Goal: Task Accomplishment & Management: Manage account settings

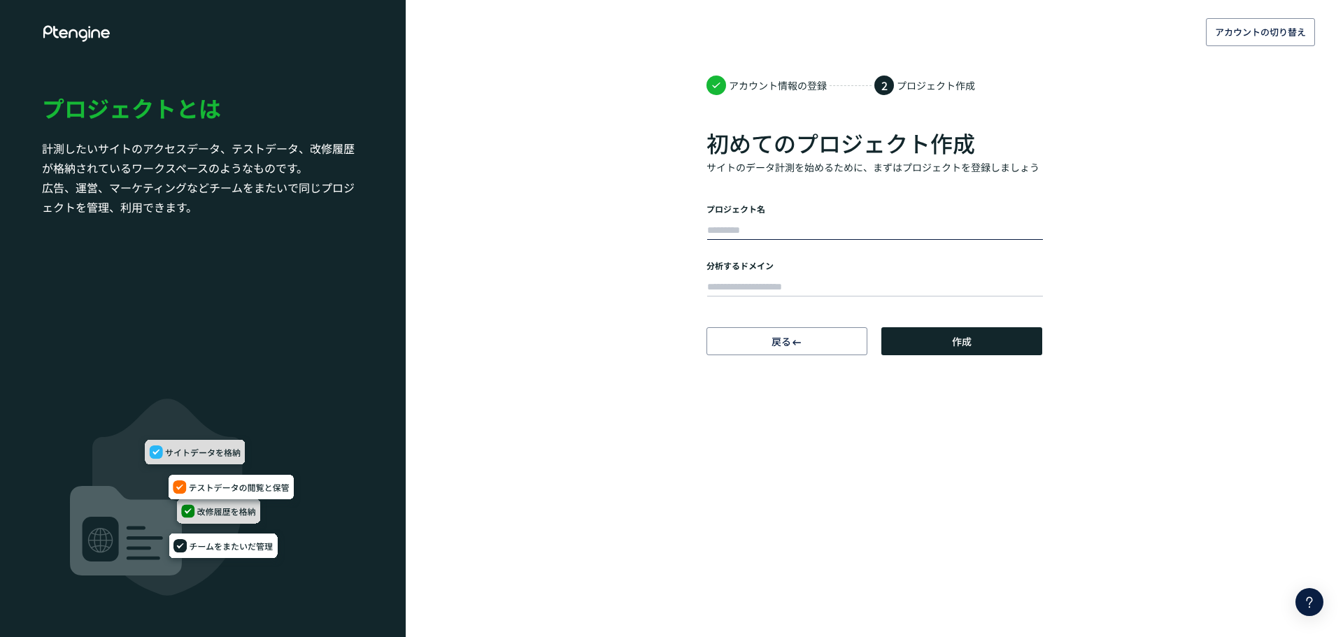
type input "***"
click at [743, 283] on input "text" at bounding box center [875, 288] width 336 height 20
paste input "**********"
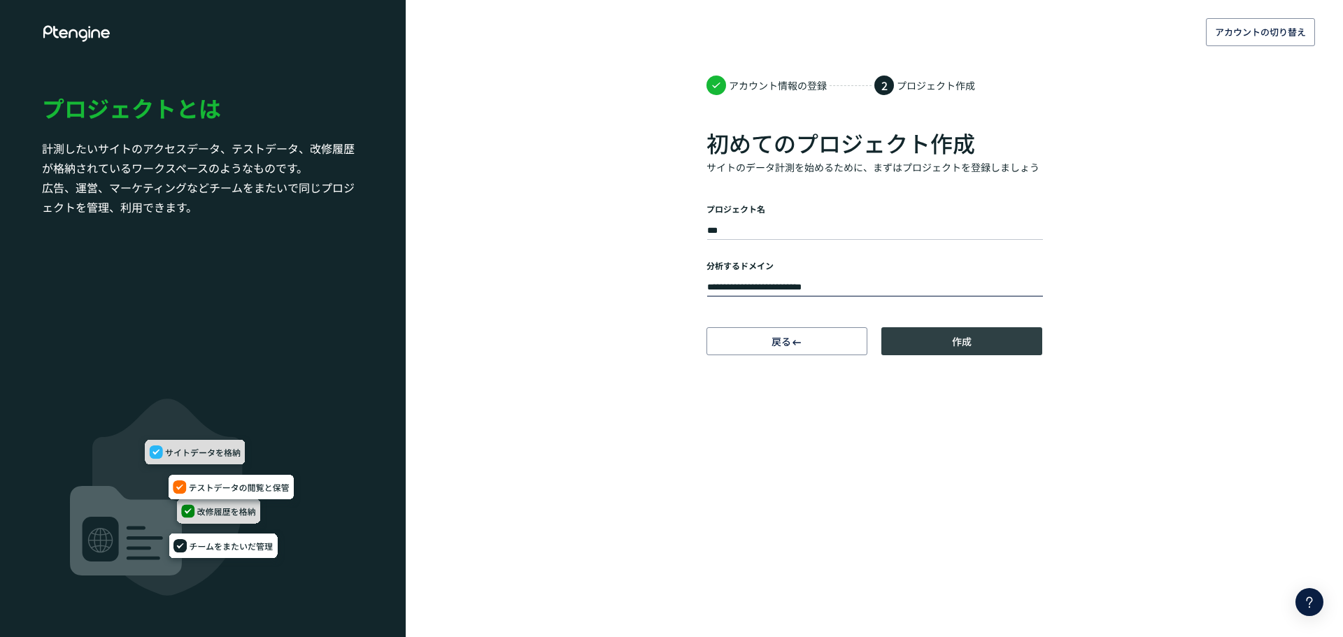
type input "**********"
click at [944, 346] on button "作成" at bounding box center [961, 341] width 161 height 28
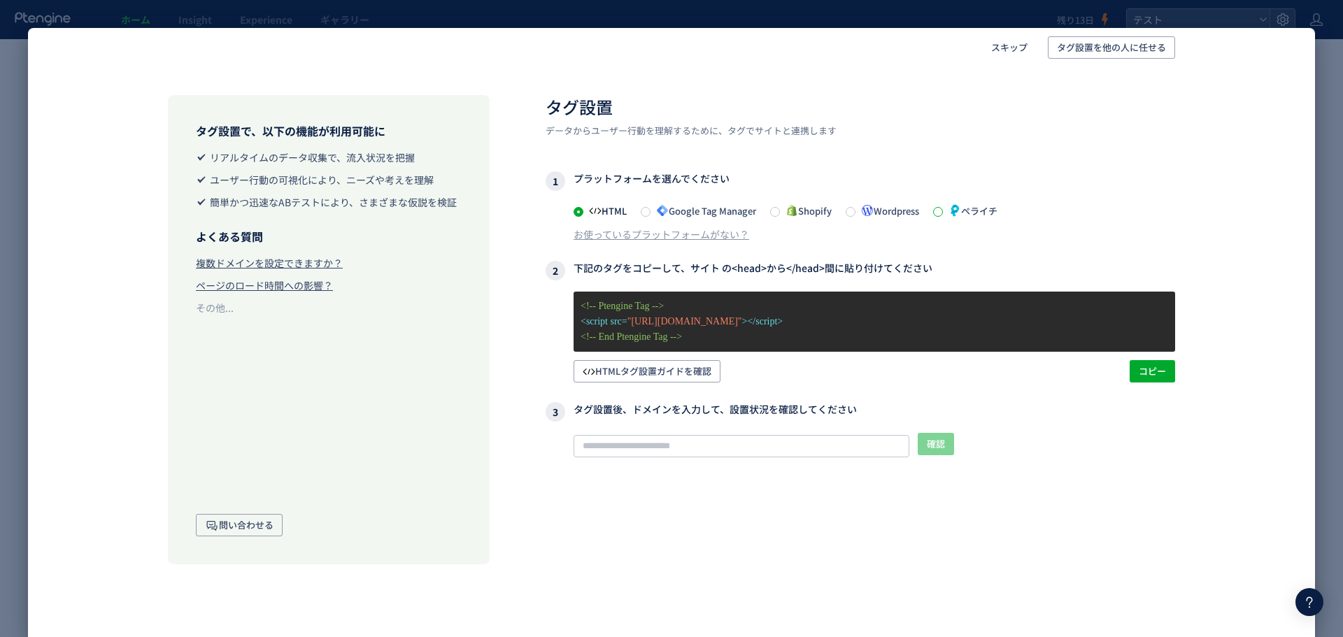
click at [943, 216] on span at bounding box center [938, 212] width 10 height 10
click at [1151, 374] on span "コピー" at bounding box center [1152, 371] width 27 height 22
click at [786, 437] on input "text" at bounding box center [742, 446] width 336 height 22
paste input "**********"
type input "**********"
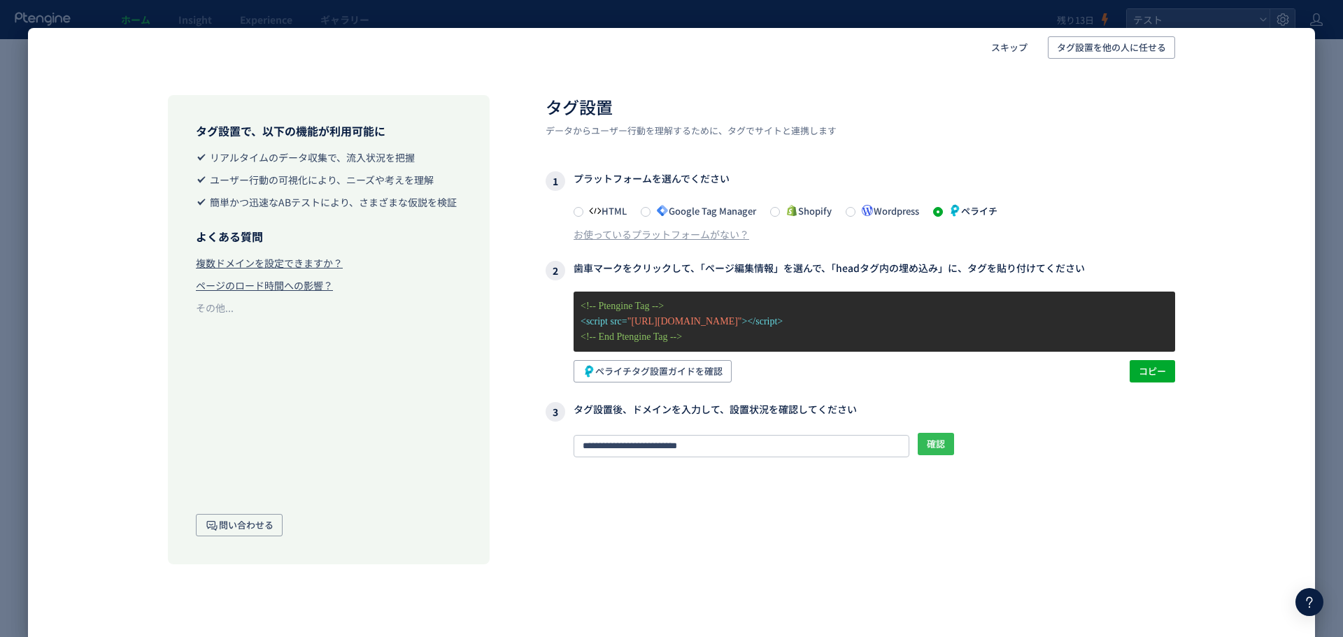
click at [939, 446] on span "確認" at bounding box center [936, 444] width 18 height 22
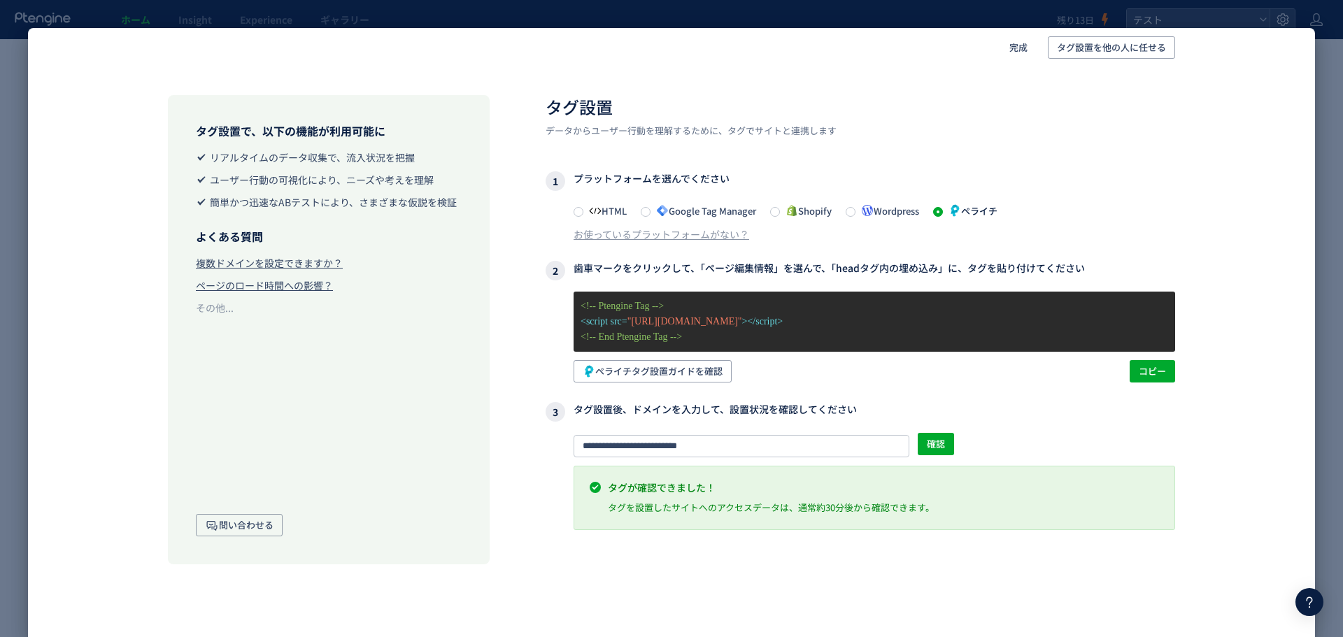
drag, startPoint x: 891, startPoint y: 56, endPoint x: 835, endPoint y: 10, distance: 71.6
click at [835, 10] on div "完成 タグ設置を他の人に任せる タグ設置で、以下の機能が利用可能に リアルタイムのデータ収集で、流入状況を把握 ユーザー行動の可視化により、ニーズや考えを理解…" at bounding box center [671, 318] width 1343 height 637
click at [1016, 45] on span "完成" at bounding box center [1018, 47] width 18 height 22
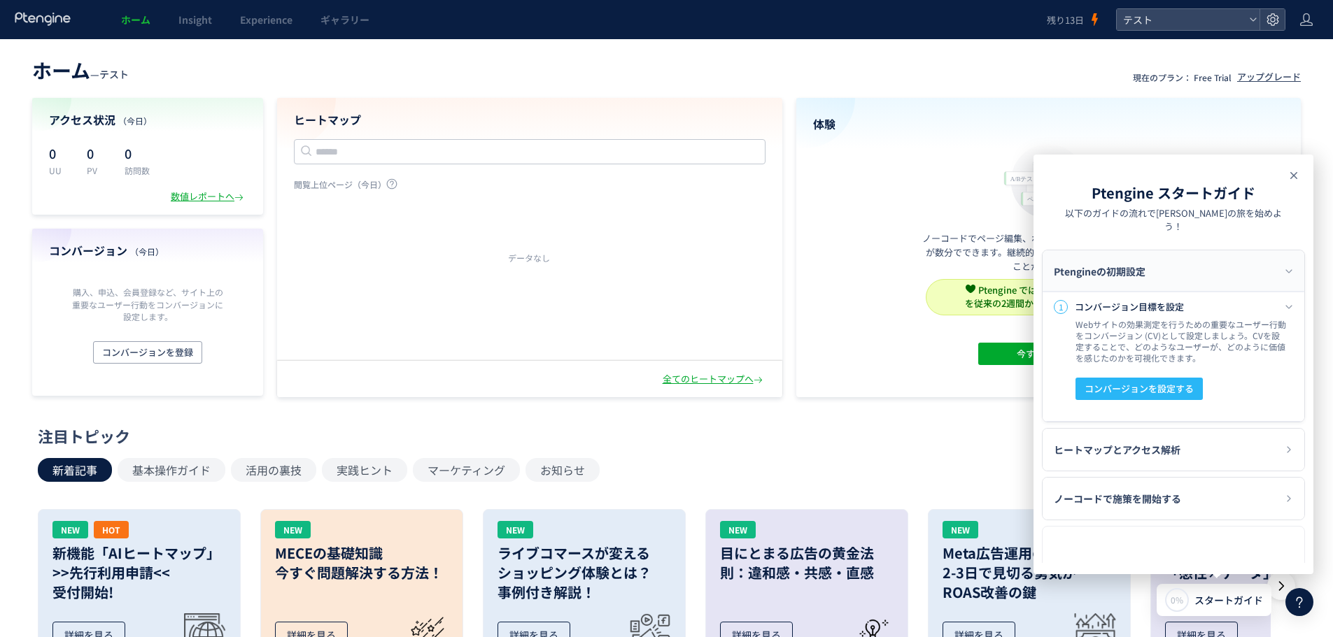
click at [1293, 176] on use at bounding box center [1293, 175] width 7 height 7
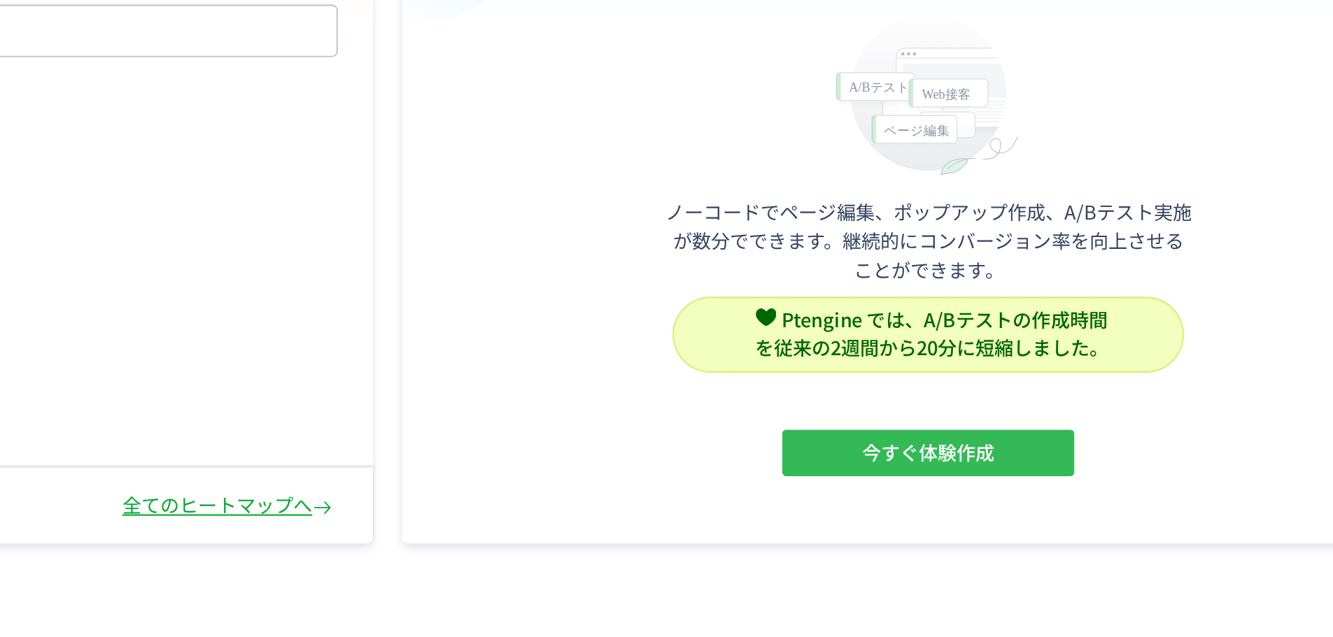
click at [1082, 354] on button "今すぐ体験作成" at bounding box center [1048, 354] width 140 height 22
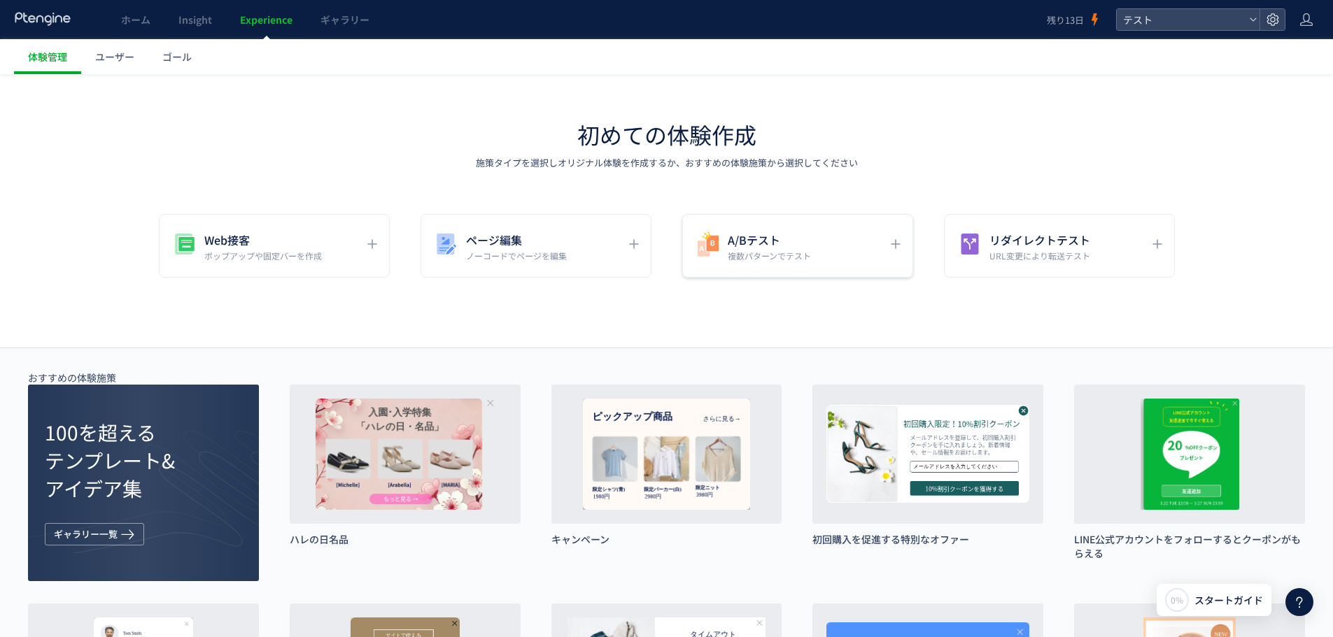
click at [884, 250] on div "A/Bテスト 複数パターンでテスト" at bounding box center [797, 246] width 231 height 64
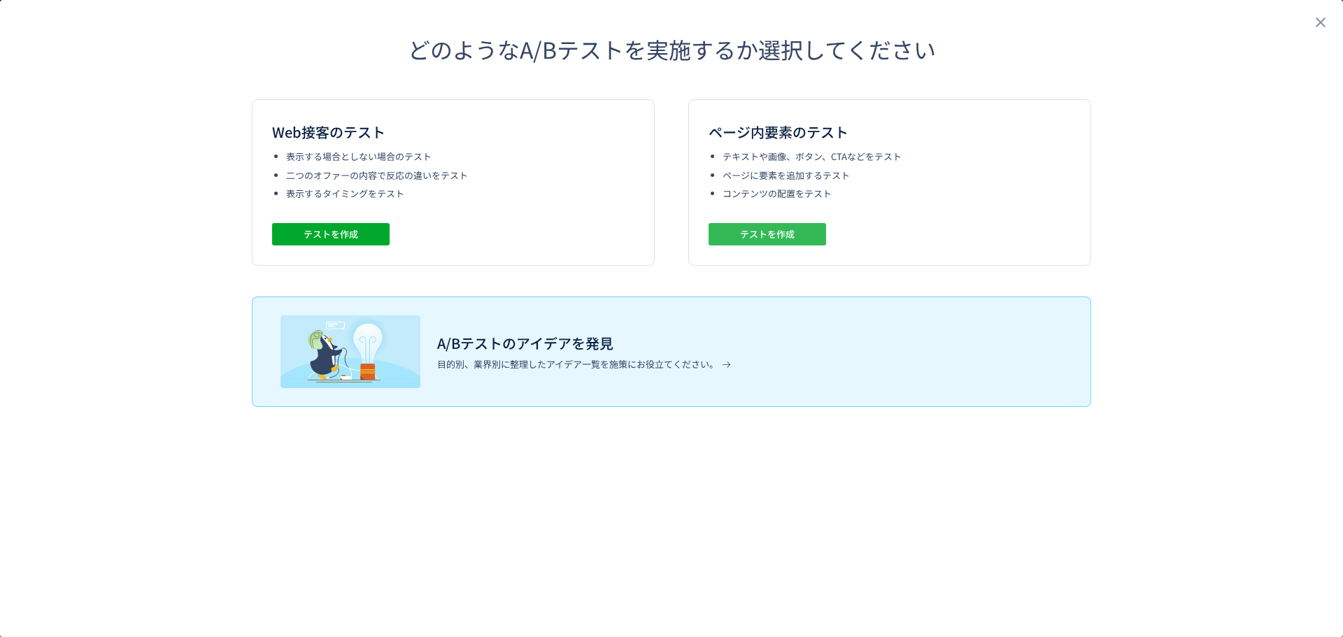
click at [763, 234] on span "テストを作成" at bounding box center [767, 234] width 55 height 22
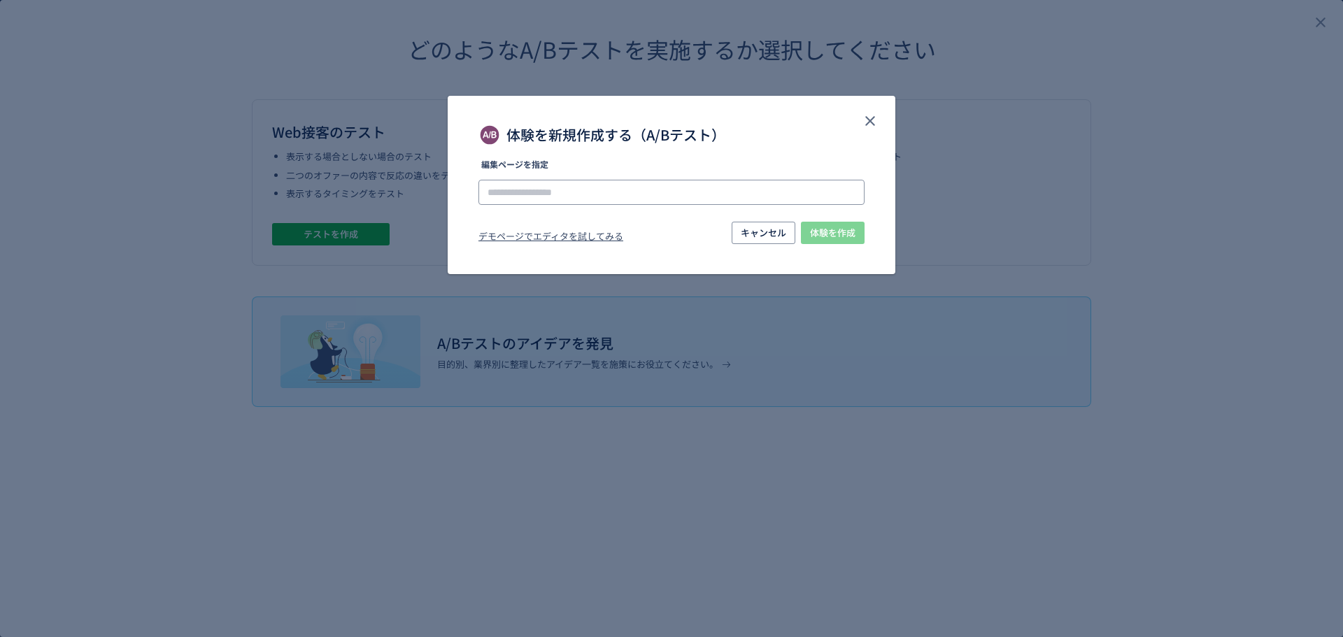
click at [644, 198] on input "体験を新規作成する（A/Bテスト）" at bounding box center [671, 192] width 386 height 25
paste input "**********"
type input "**********"
click at [831, 239] on span "体験を作成" at bounding box center [832, 233] width 45 height 22
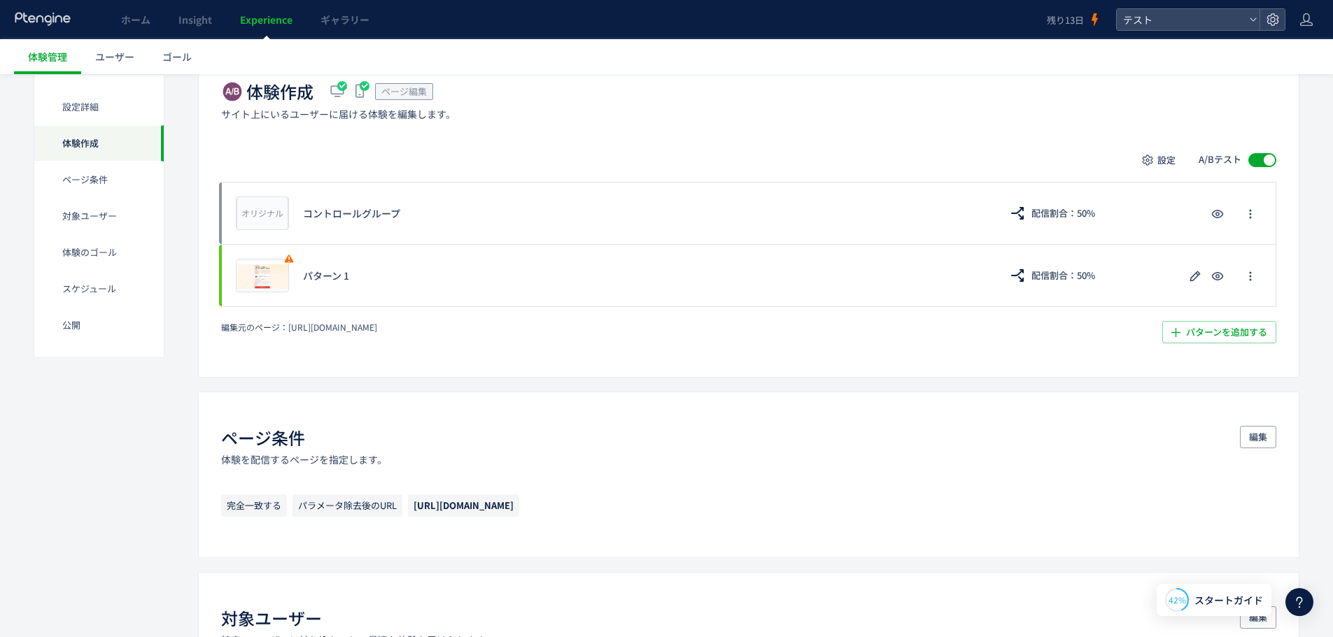
scroll to position [350, 0]
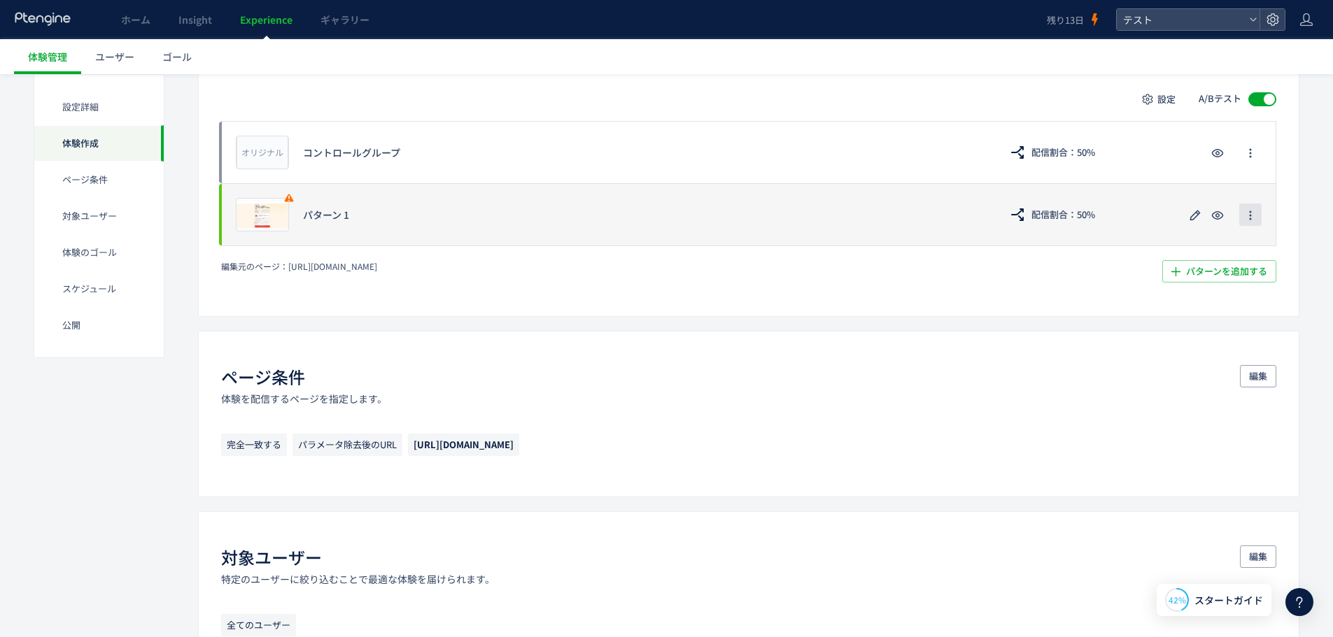
click at [1244, 218] on button "button" at bounding box center [1250, 215] width 22 height 22
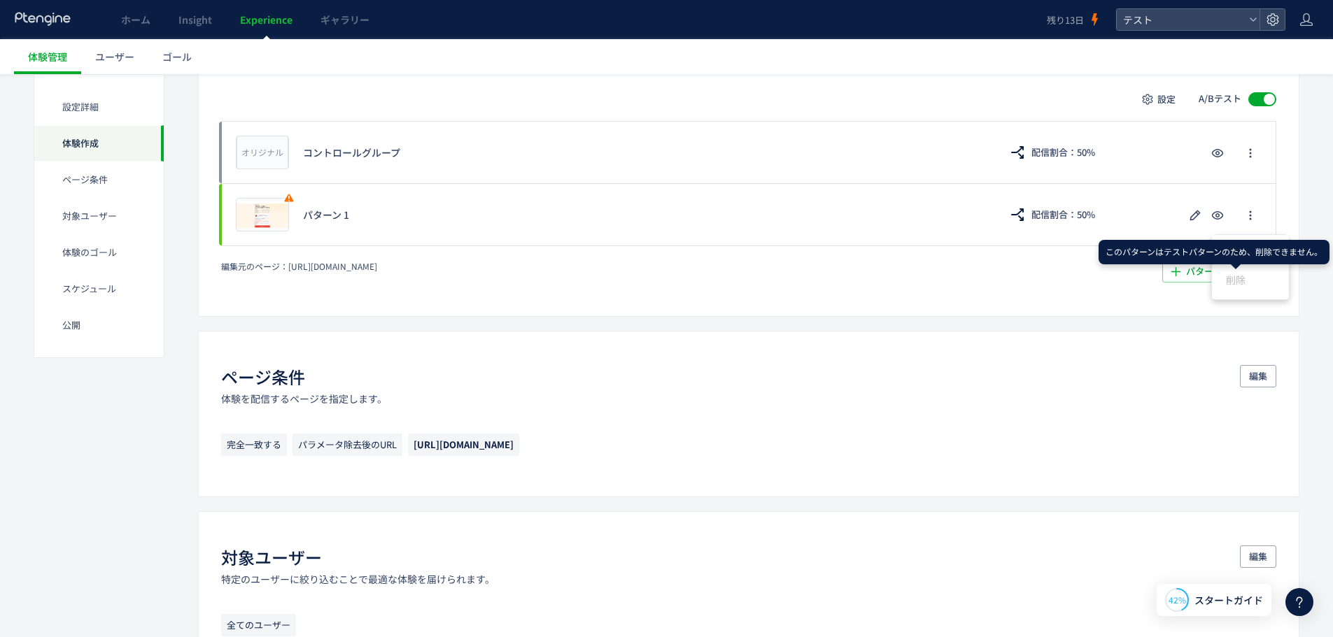
drag, startPoint x: 931, startPoint y: 288, endPoint x: 901, endPoint y: 292, distance: 30.4
click at [928, 290] on div "体験作成 ページ編集 サイト上にいるユーザーに届ける体験を編集します。 設定 A/Bテスト オリジナル プレビュー コントロールグループ 配信割合：50% プ…" at bounding box center [748, 151] width 1101 height 332
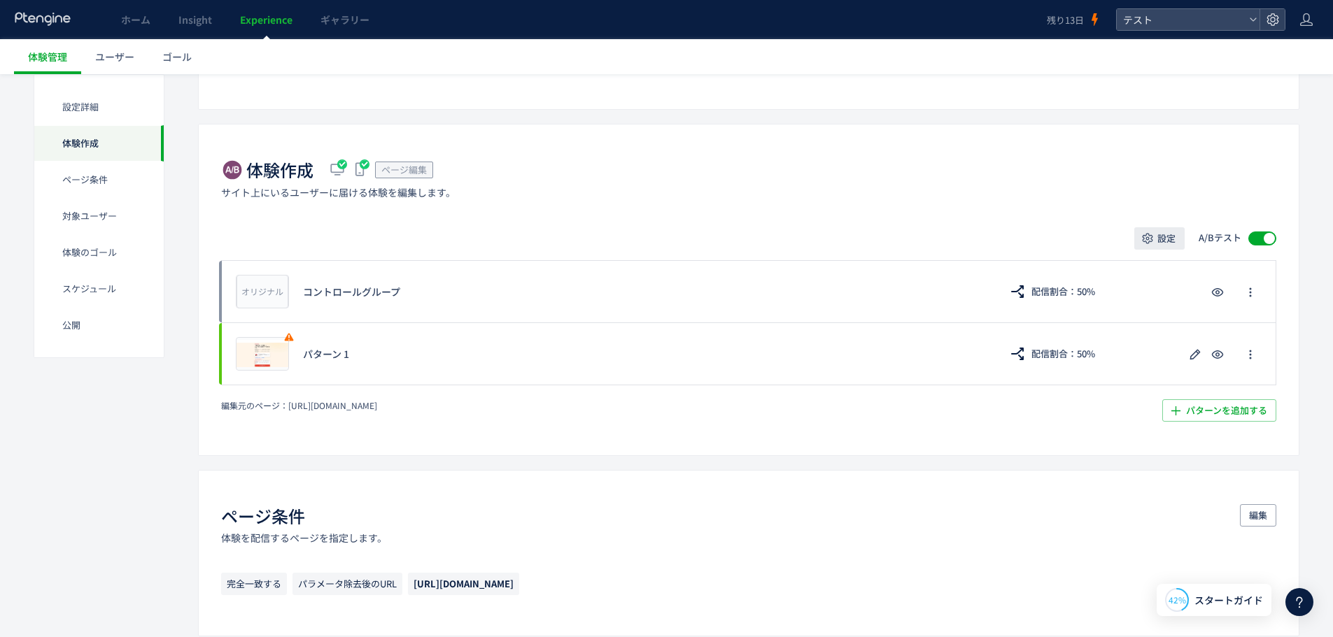
scroll to position [210, 0]
click at [1268, 239] on div at bounding box center [1268, 239] width 11 height 11
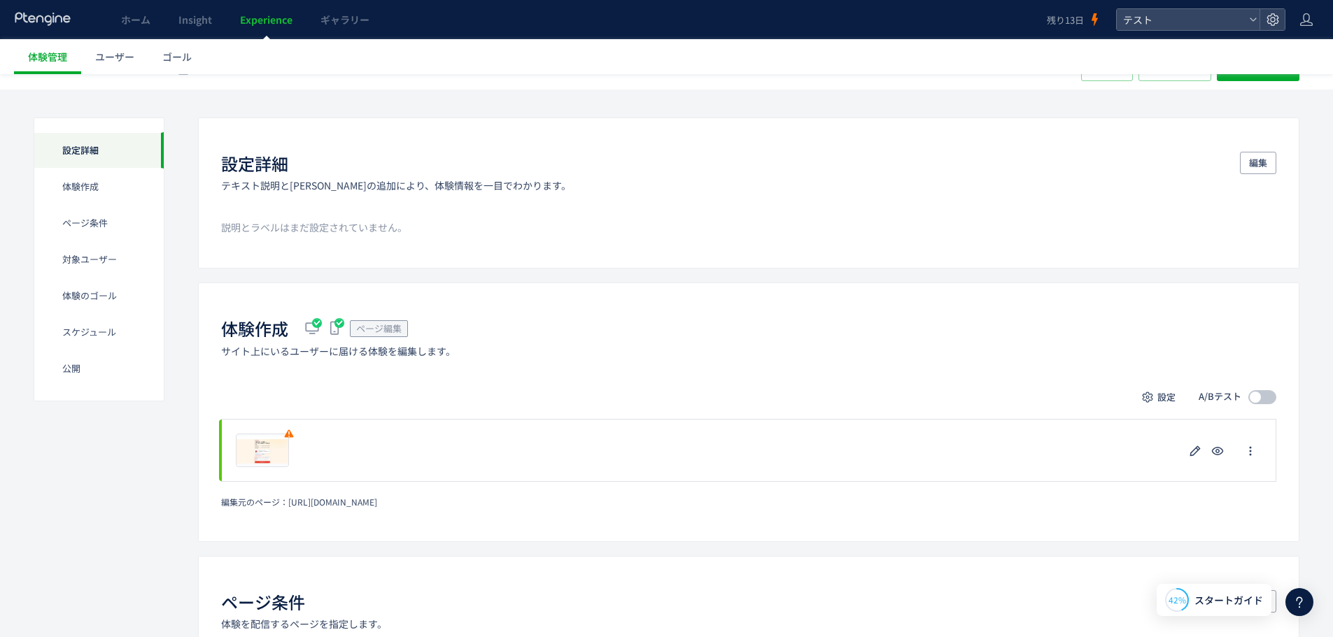
scroll to position [0, 0]
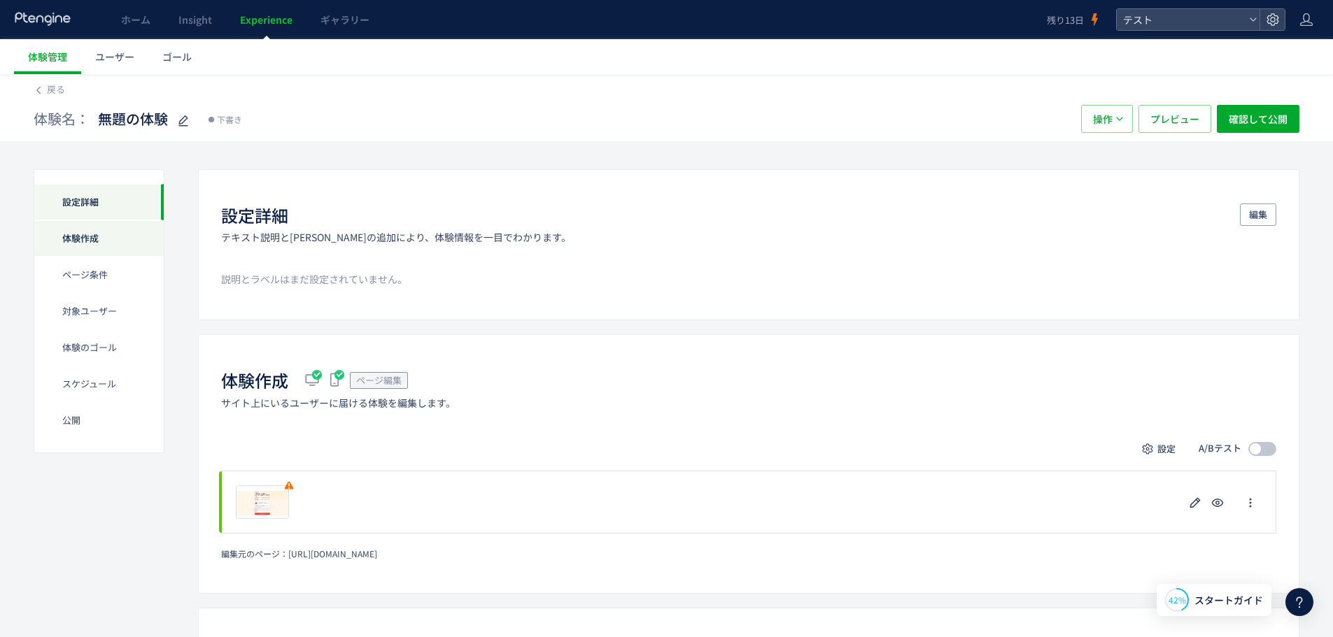
click at [91, 241] on div "体験作成" at bounding box center [98, 238] width 129 height 36
click at [56, 89] on span "戻る" at bounding box center [56, 89] width 18 height 13
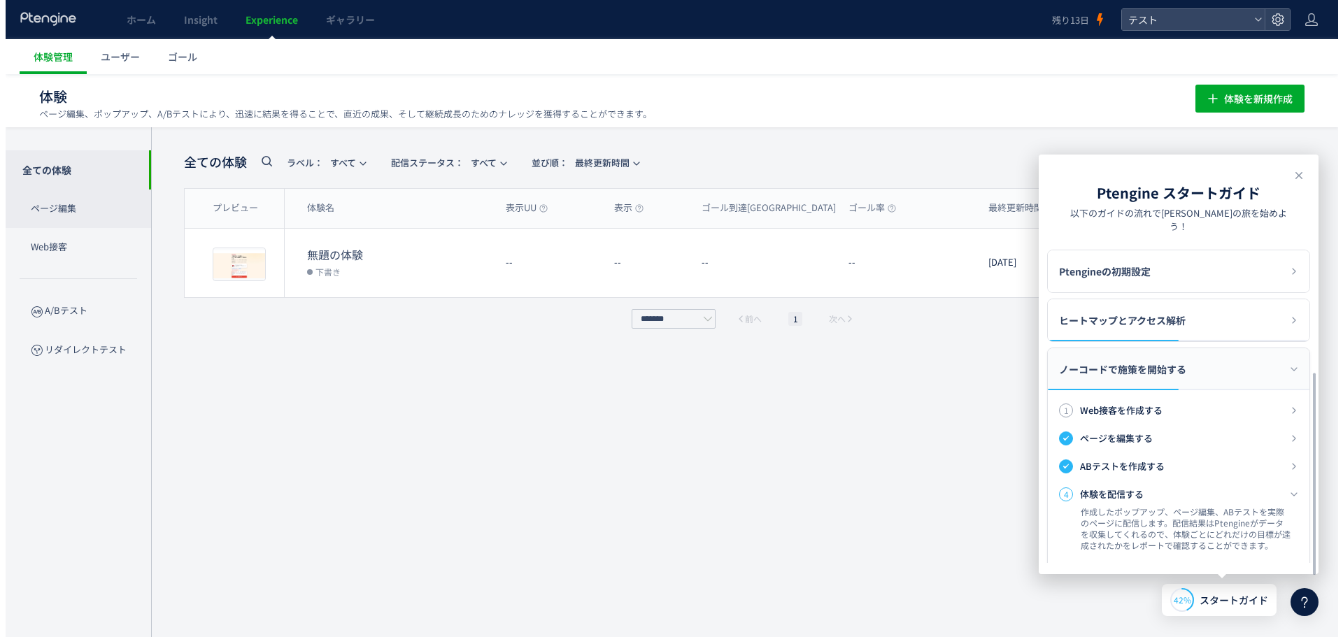
scroll to position [201, 0]
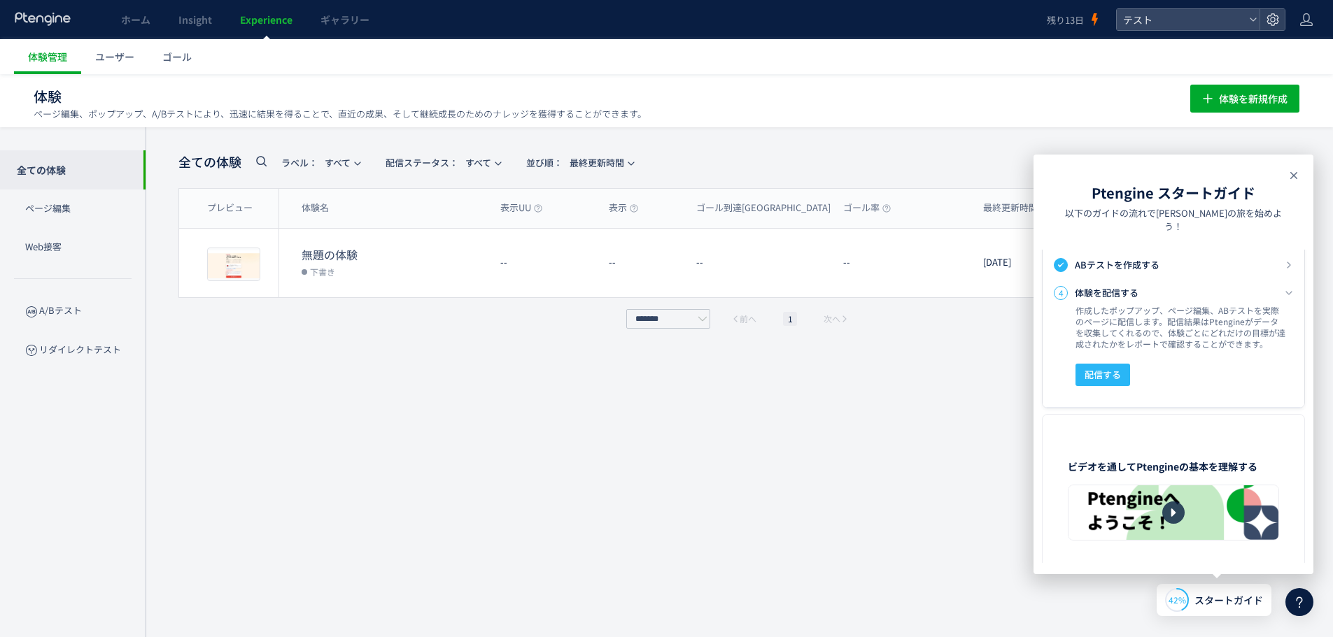
click at [1290, 175] on icon at bounding box center [1293, 175] width 17 height 17
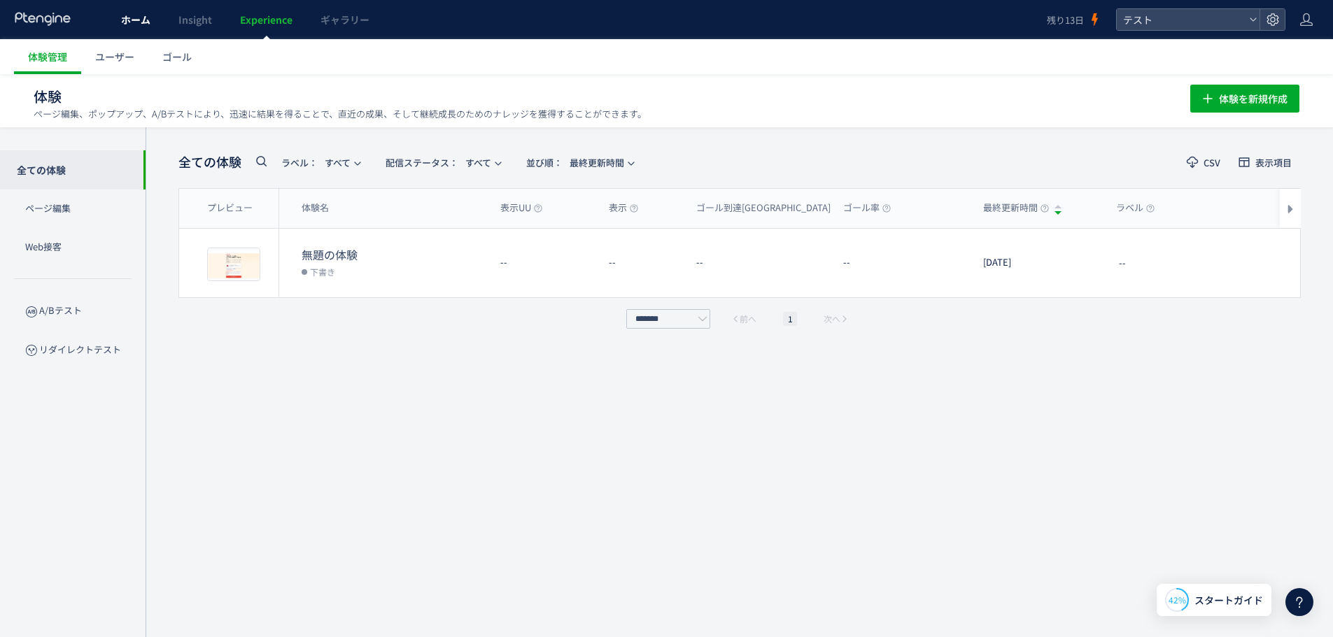
click at [159, 29] on link "ホーム" at bounding box center [135, 19] width 57 height 39
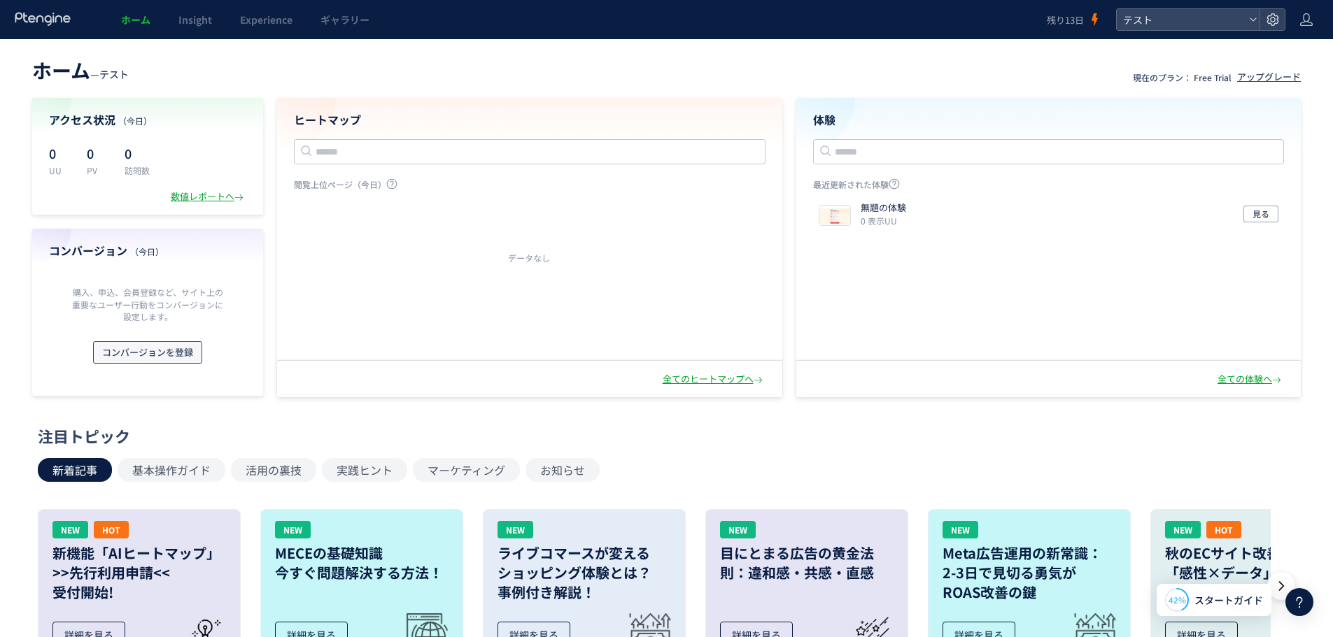
click at [182, 353] on span "コンバージョンを登録" at bounding box center [147, 352] width 91 height 22
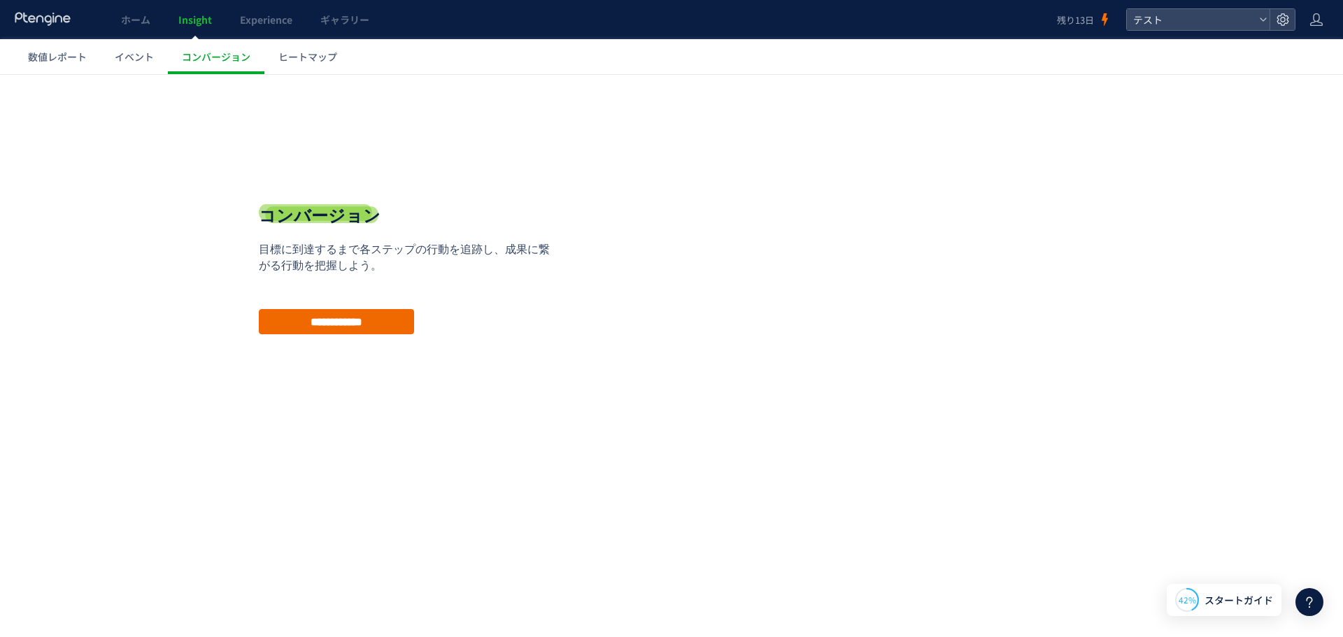
click at [374, 319] on input "**********" at bounding box center [336, 321] width 155 height 25
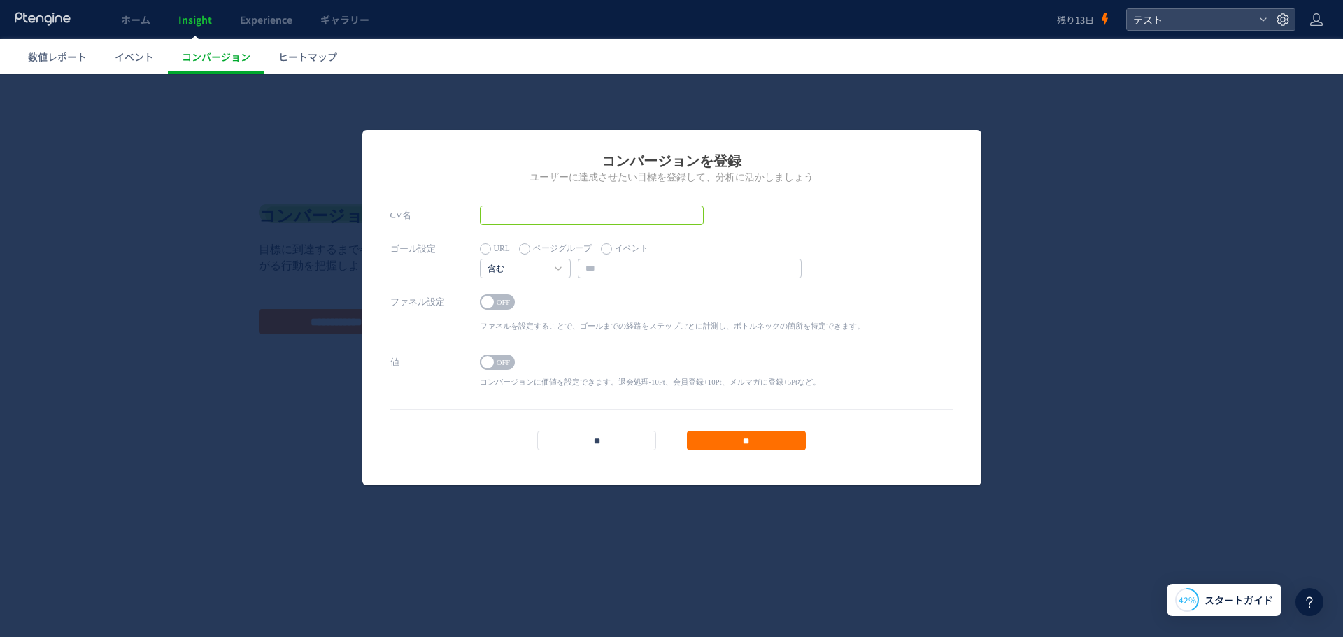
click at [588, 212] on input "text" at bounding box center [592, 216] width 224 height 20
drag, startPoint x: 536, startPoint y: 269, endPoint x: 640, endPoint y: 266, distance: 104.3
click at [537, 269] on link "含む" at bounding box center [518, 269] width 60 height 13
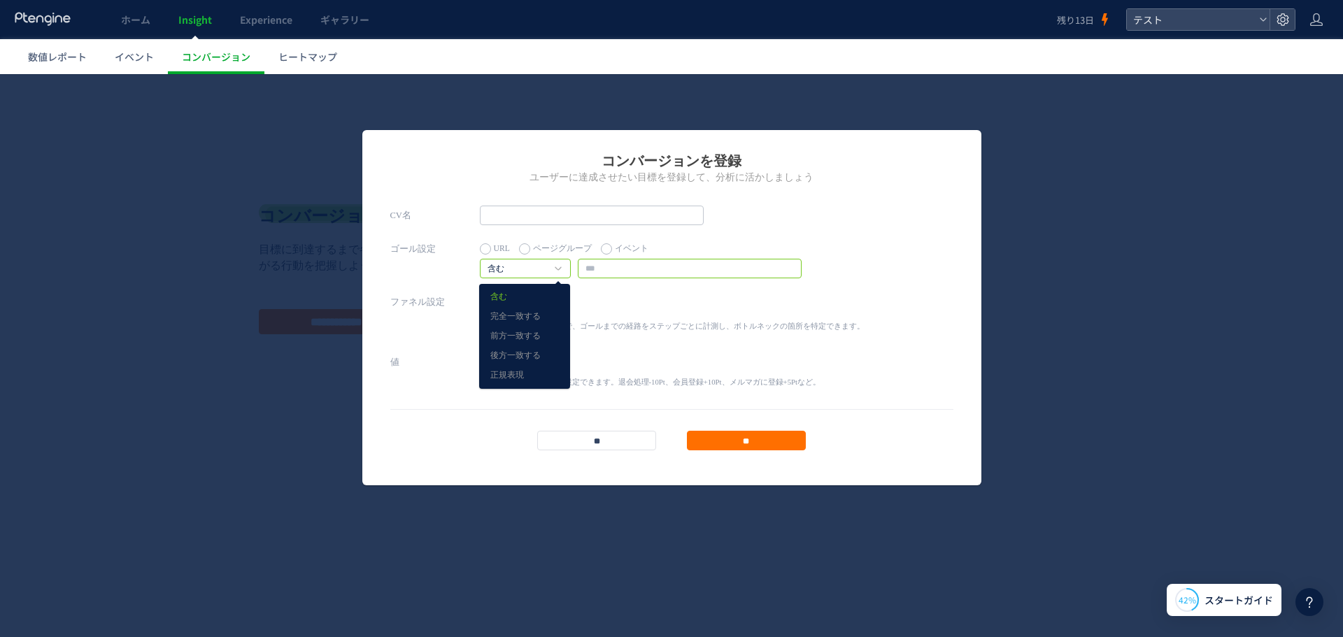
click at [648, 266] on input "text" at bounding box center [690, 269] width 224 height 20
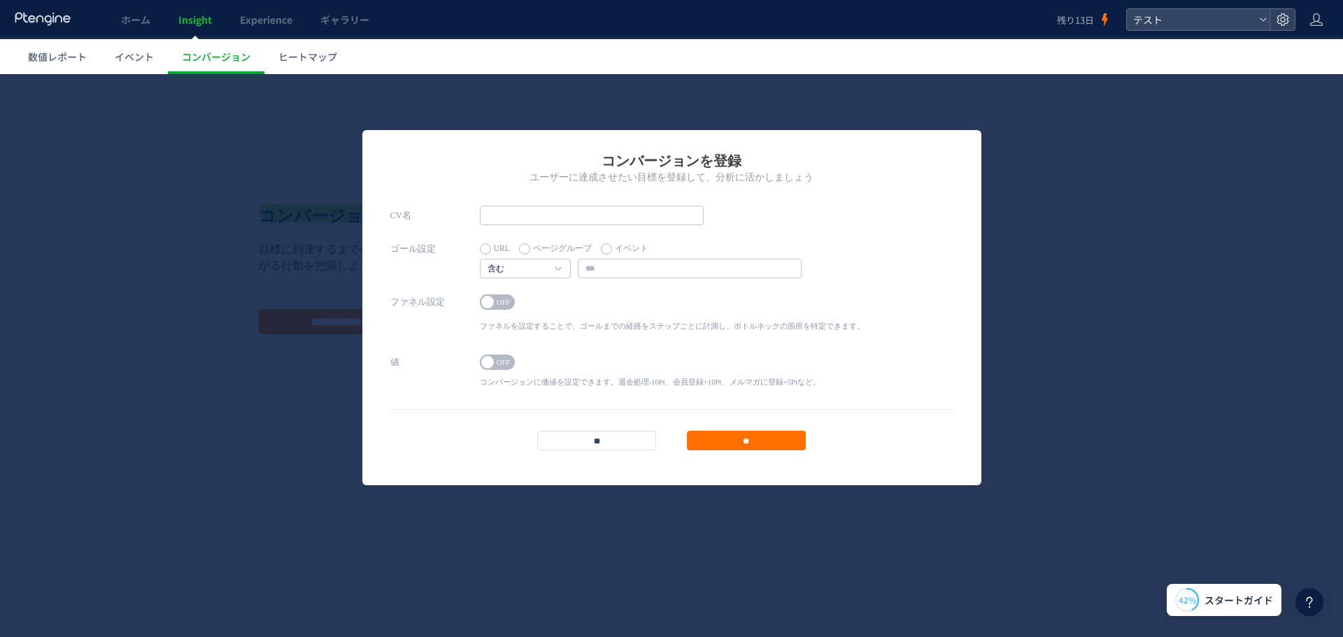
click at [653, 338] on div "ON OFF ファネルを設定することで、ゴールまでの経路をステップごとに計測し、ボトルネックの箇所を特定できます。 1 URL ページグループ" at bounding box center [672, 315] width 385 height 46
click at [572, 440] on input "**" at bounding box center [596, 441] width 119 height 20
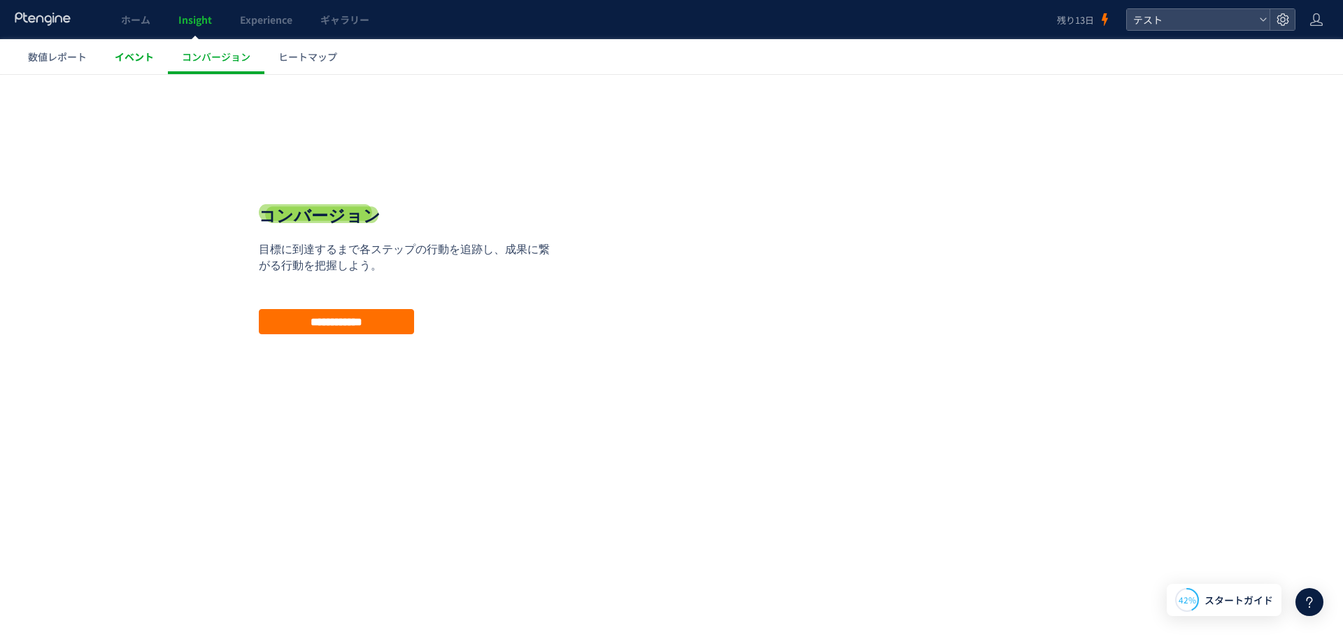
click at [148, 61] on span "イベント" at bounding box center [134, 57] width 39 height 14
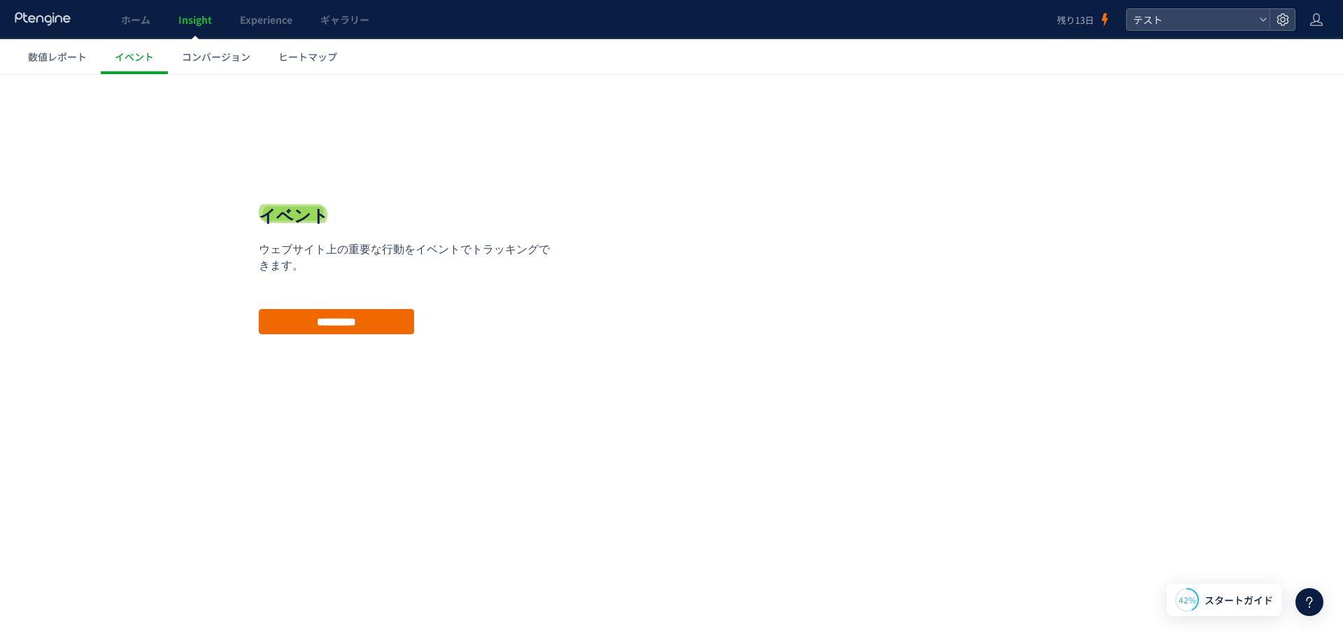
click at [309, 329] on input "*********" at bounding box center [336, 321] width 155 height 25
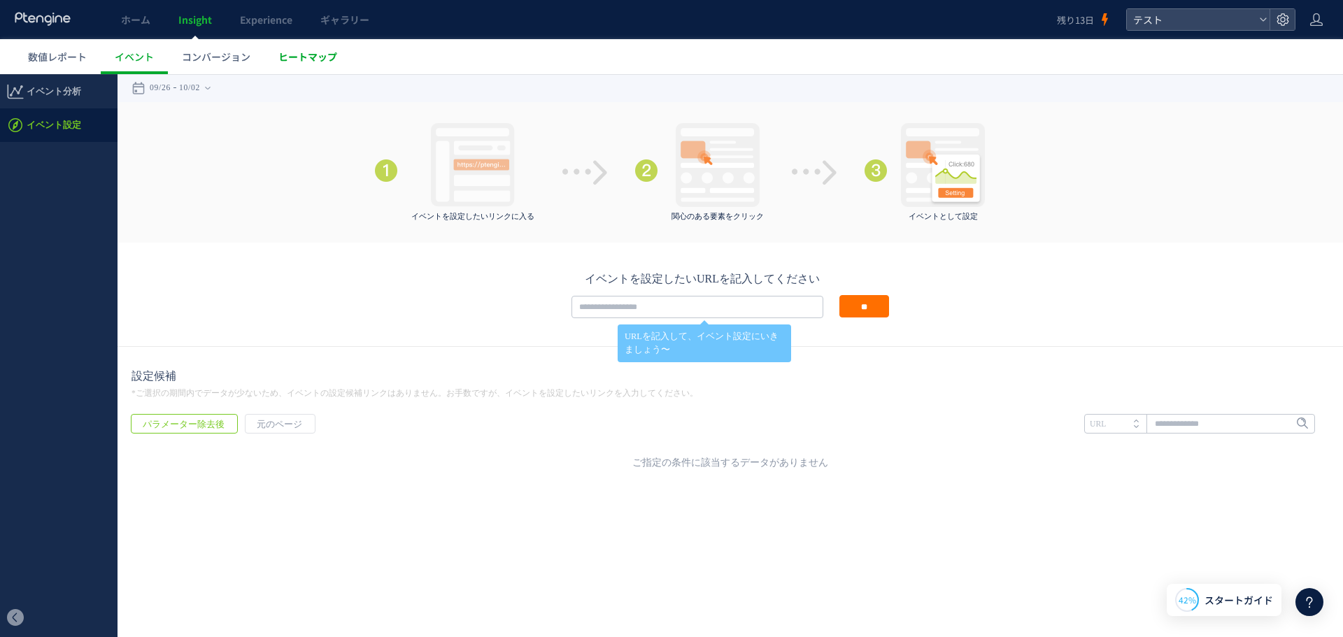
click at [311, 57] on span "ヒートマップ" at bounding box center [307, 57] width 59 height 14
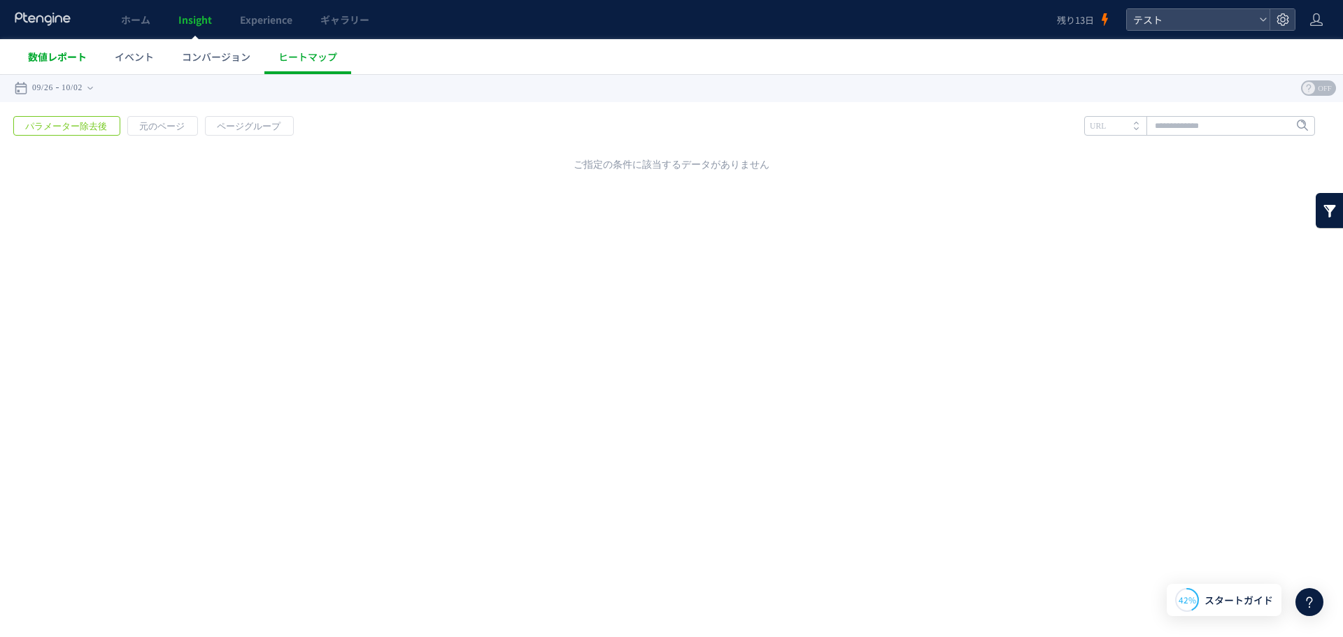
click at [64, 55] on span "数値レポート" at bounding box center [57, 57] width 59 height 14
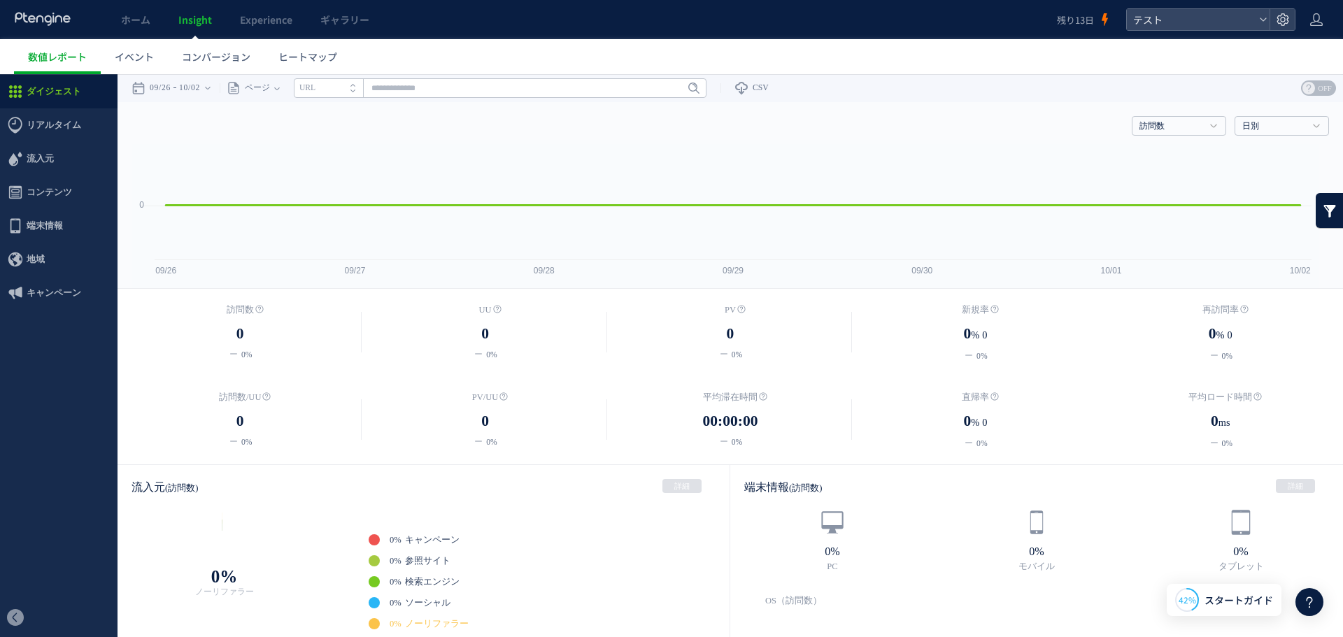
click at [65, 17] on use at bounding box center [42, 18] width 55 height 13
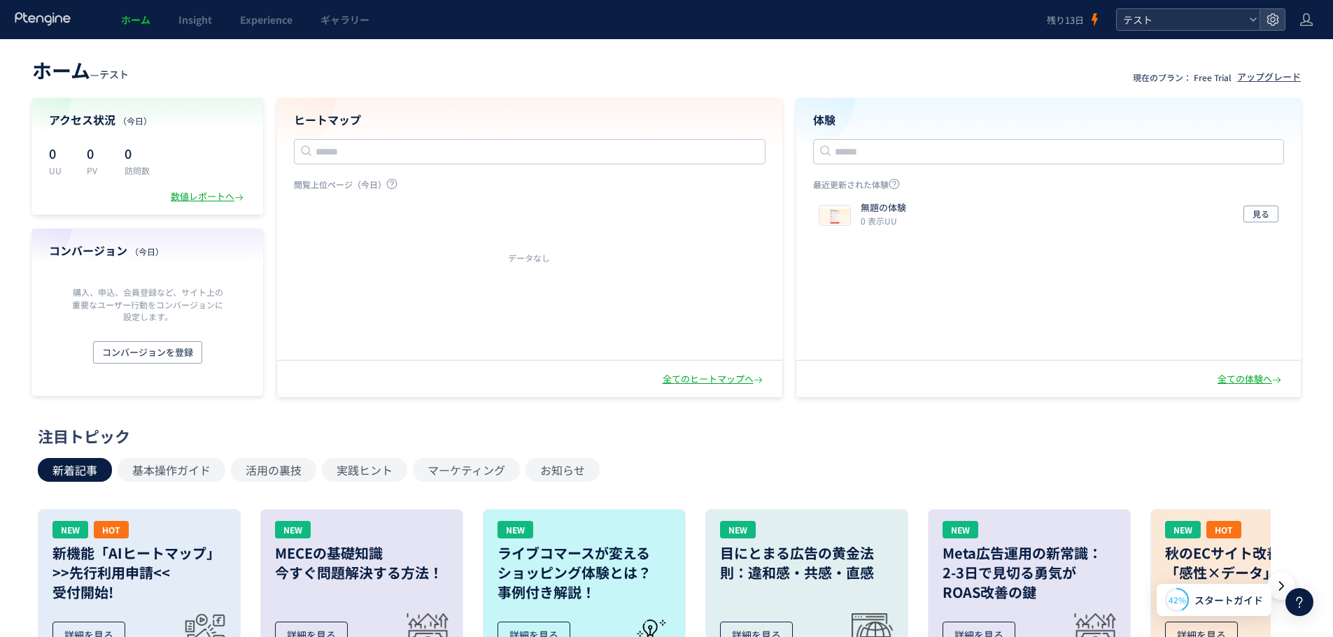
click at [1245, 17] on div "テスト" at bounding box center [1187, 19] width 143 height 21
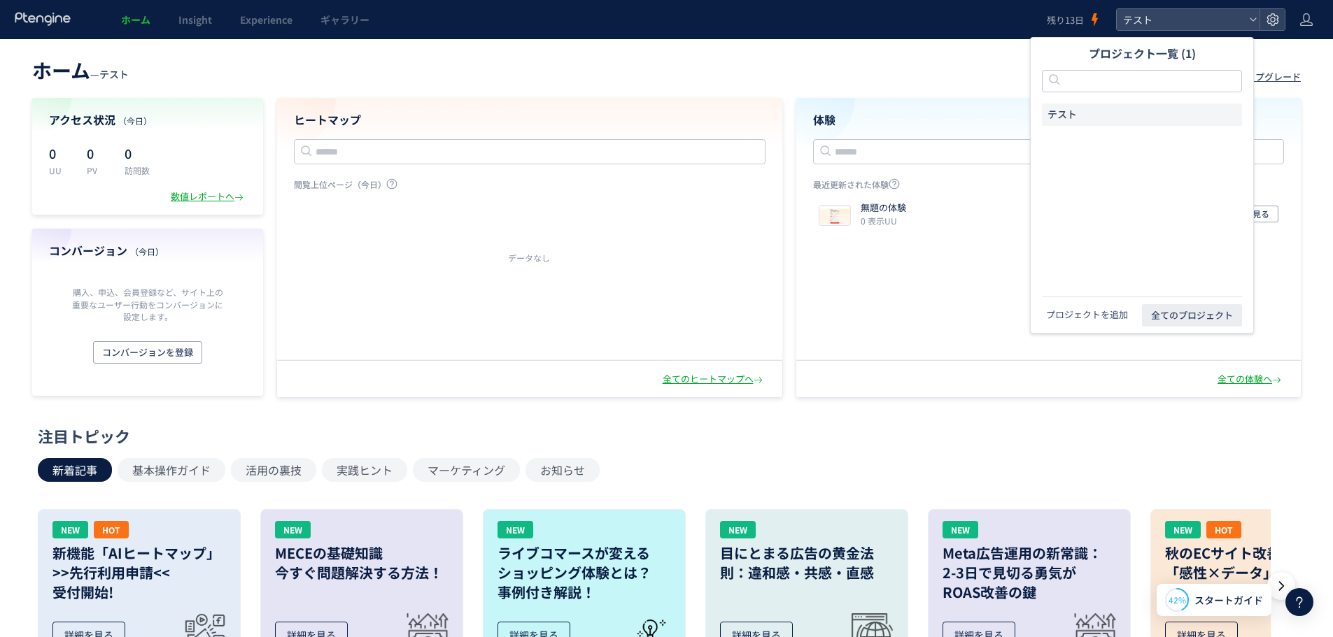
click at [1100, 318] on button "プロジェクトを追加" at bounding box center [1087, 315] width 90 height 14
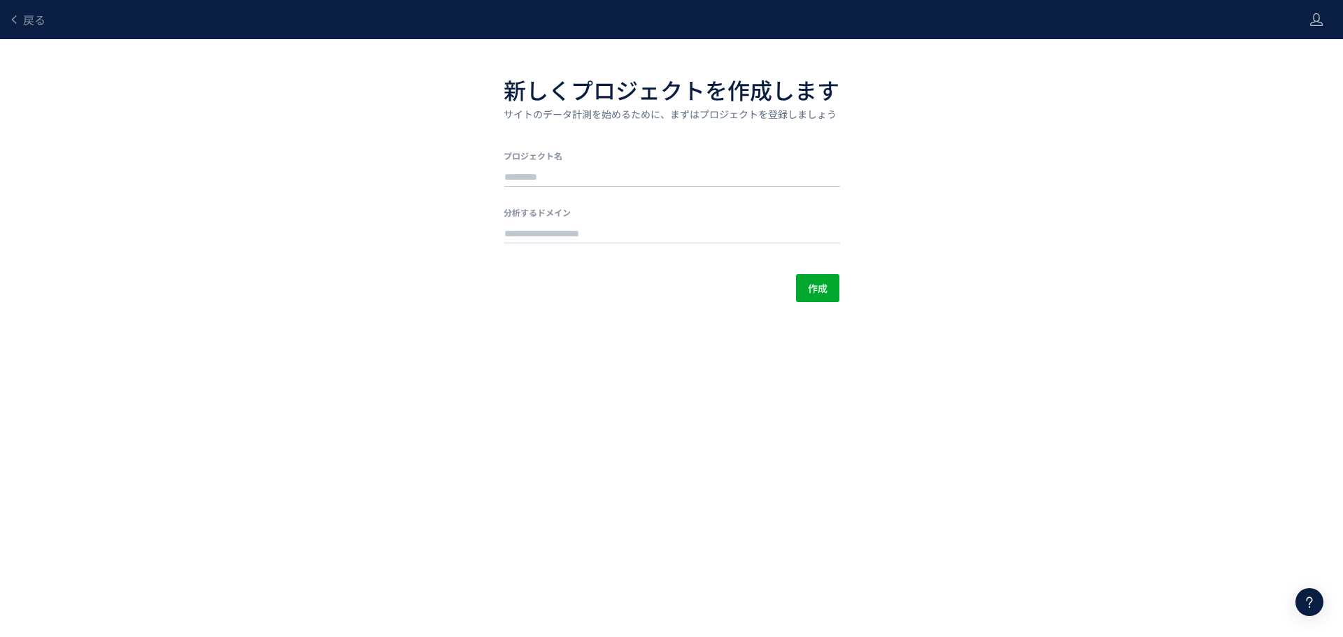
click at [611, 165] on div at bounding box center [672, 176] width 336 height 28
click at [607, 171] on input "text" at bounding box center [672, 178] width 336 height 20
type input "****"
click at [570, 224] on div at bounding box center [672, 234] width 336 height 20
click at [568, 233] on input "text" at bounding box center [672, 235] width 336 height 20
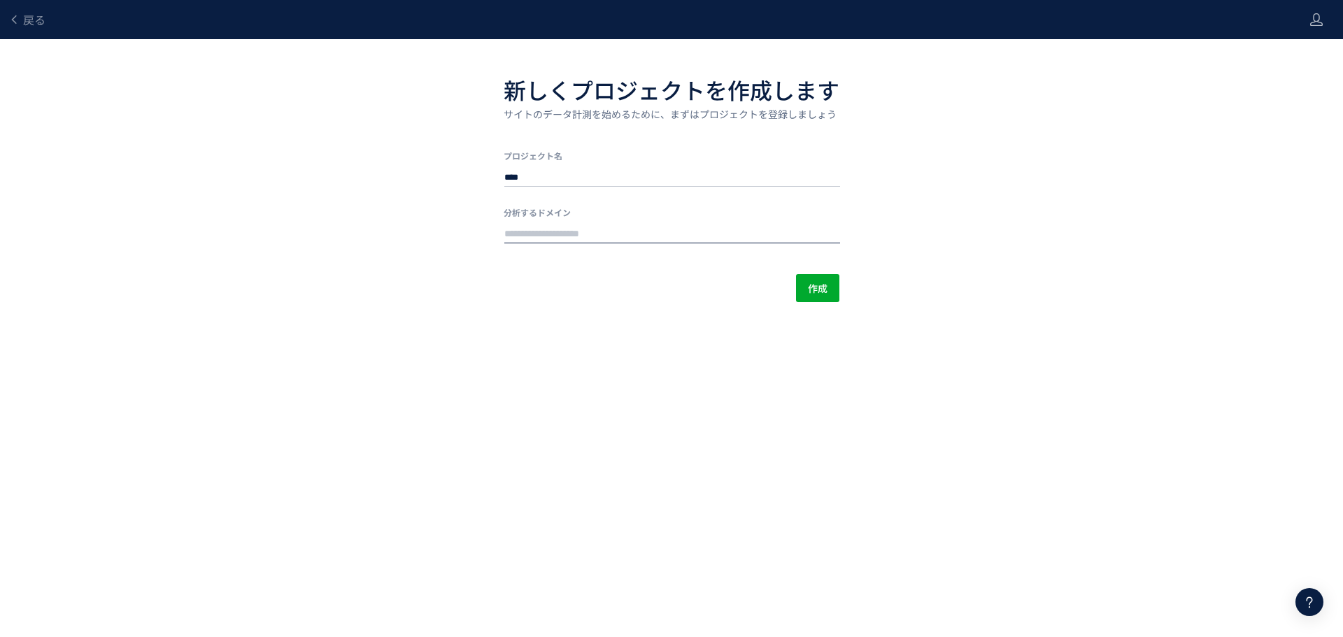
paste input "**********"
type input "**********"
click at [826, 262] on div "**********" at bounding box center [672, 187] width 336 height 229
click at [818, 286] on span "作成" at bounding box center [818, 288] width 20 height 28
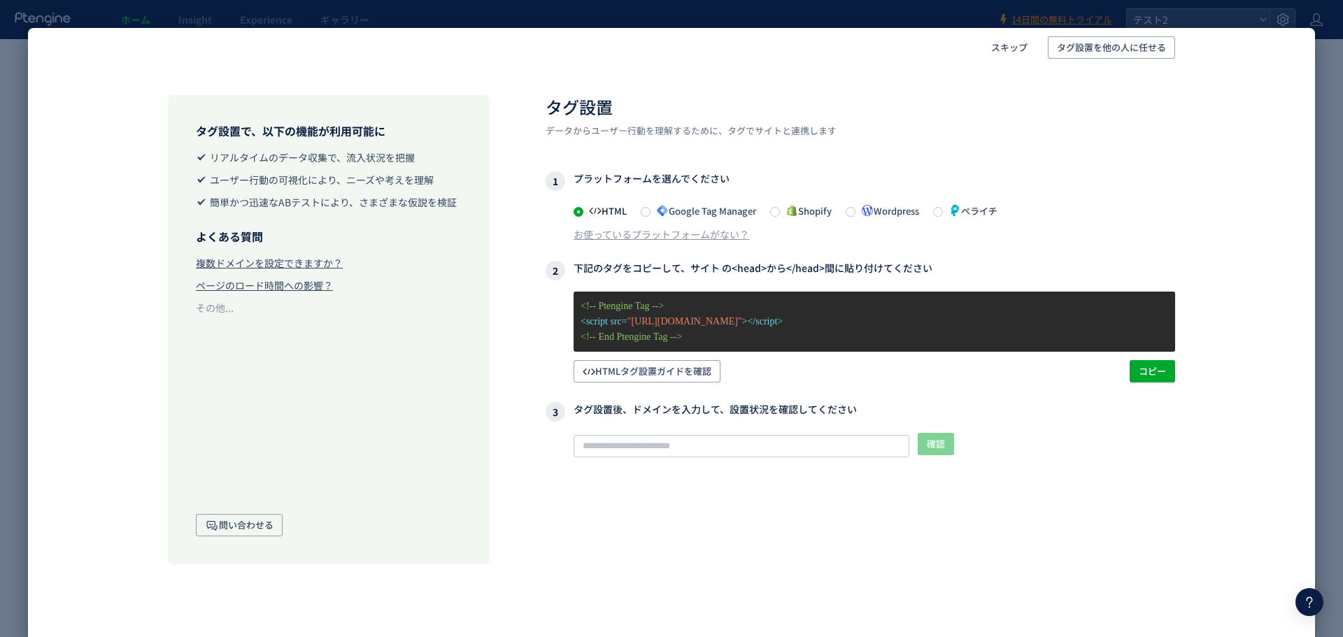
click at [953, 212] on span "ペライチ" at bounding box center [970, 210] width 55 height 13
click at [1156, 372] on span "コピー" at bounding box center [1152, 371] width 27 height 22
click at [777, 454] on input "text" at bounding box center [742, 446] width 336 height 22
paste input "**********"
type input "**********"
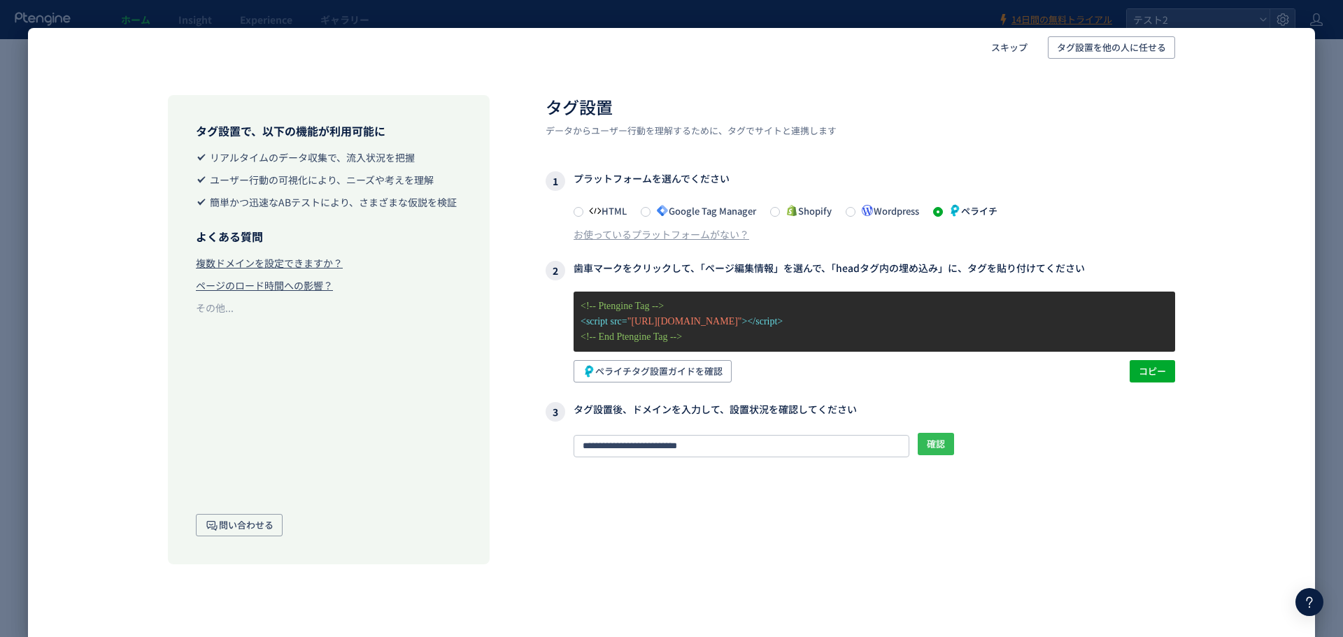
click at [932, 449] on span "確認" at bounding box center [936, 444] width 18 height 22
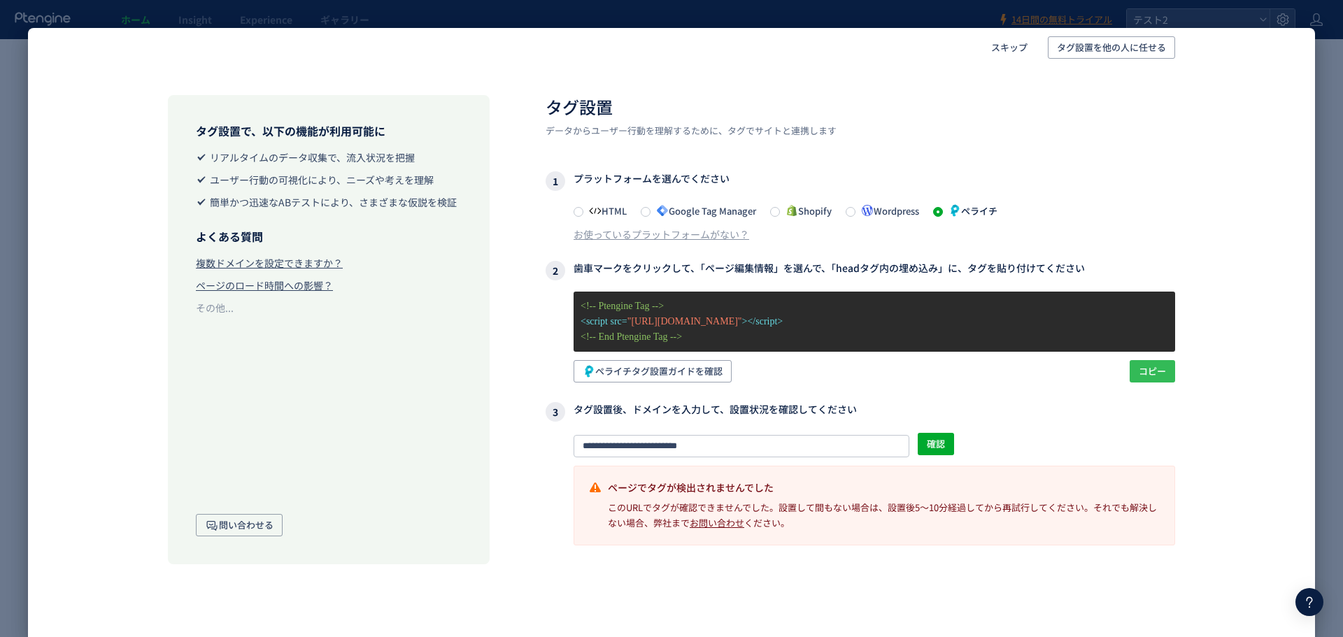
click at [1172, 373] on button "コピー" at bounding box center [1152, 371] width 45 height 22
click at [939, 444] on span "確認" at bounding box center [936, 444] width 18 height 22
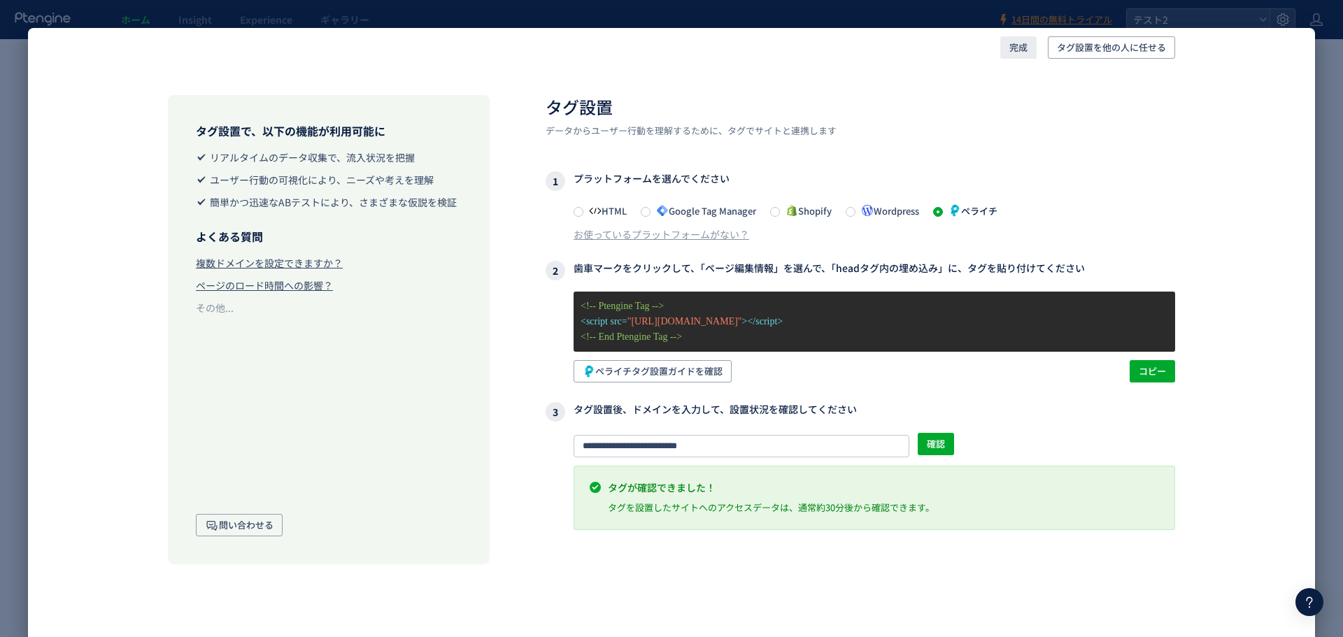
click at [1014, 50] on span "完成" at bounding box center [1018, 47] width 18 height 22
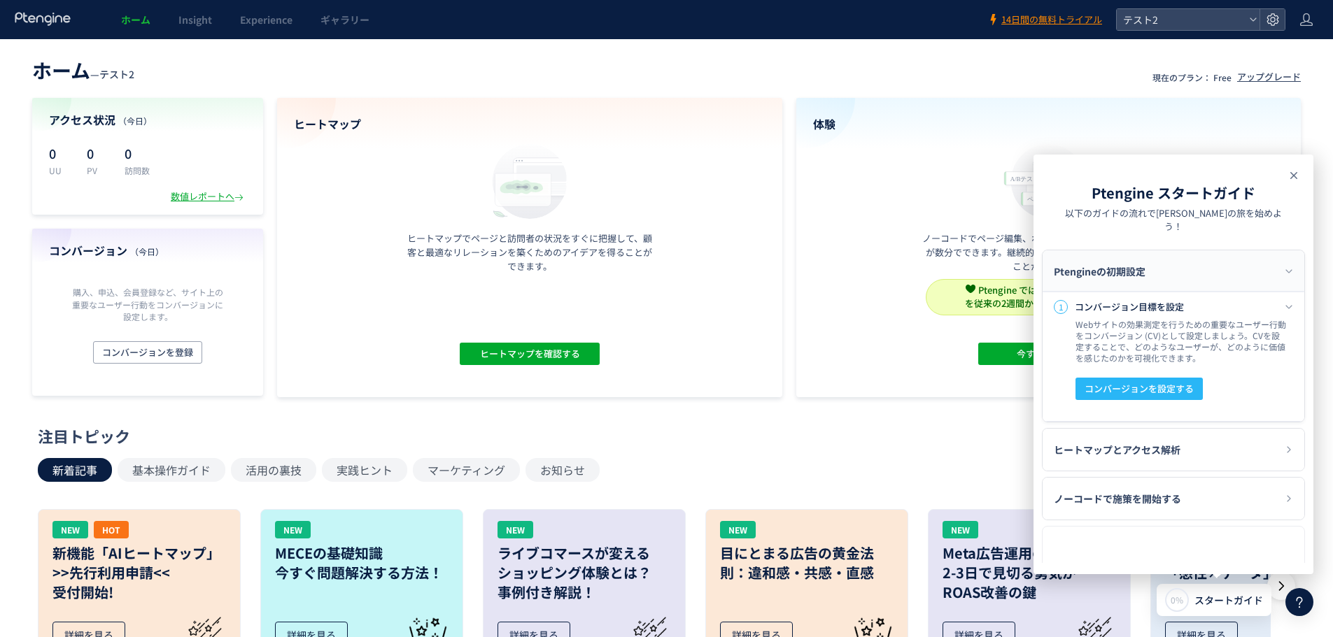
click at [1296, 170] on icon at bounding box center [1293, 175] width 17 height 17
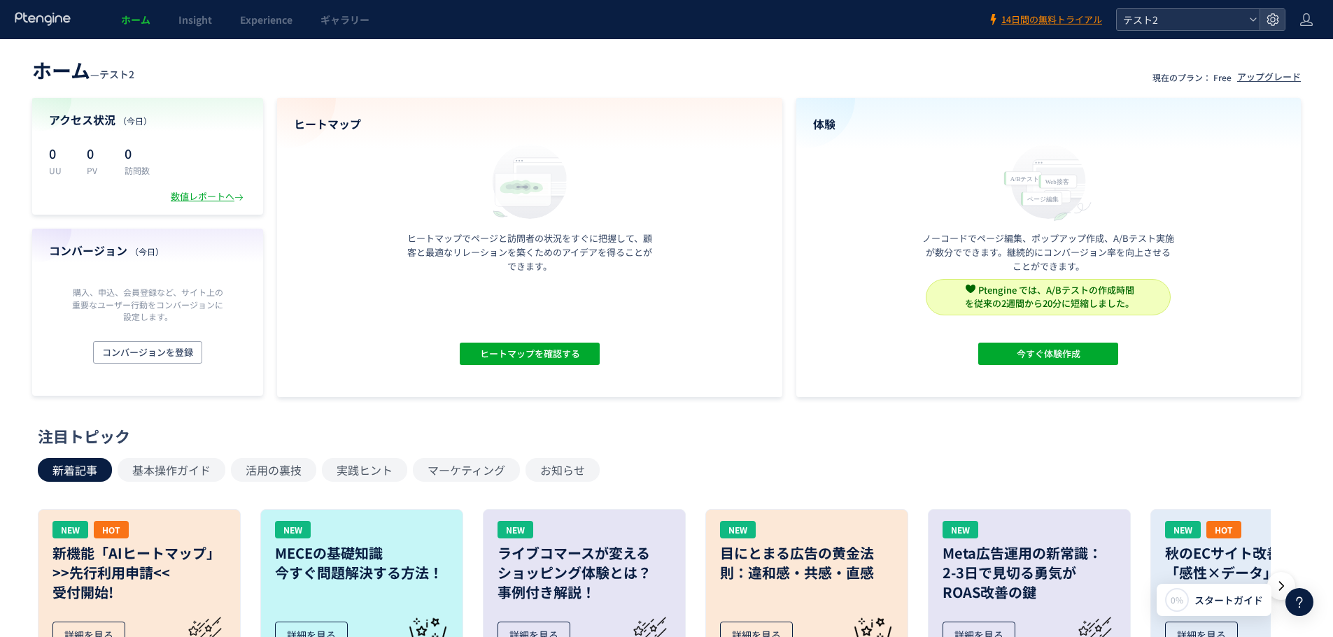
click at [1249, 17] on icon at bounding box center [1253, 19] width 8 height 8
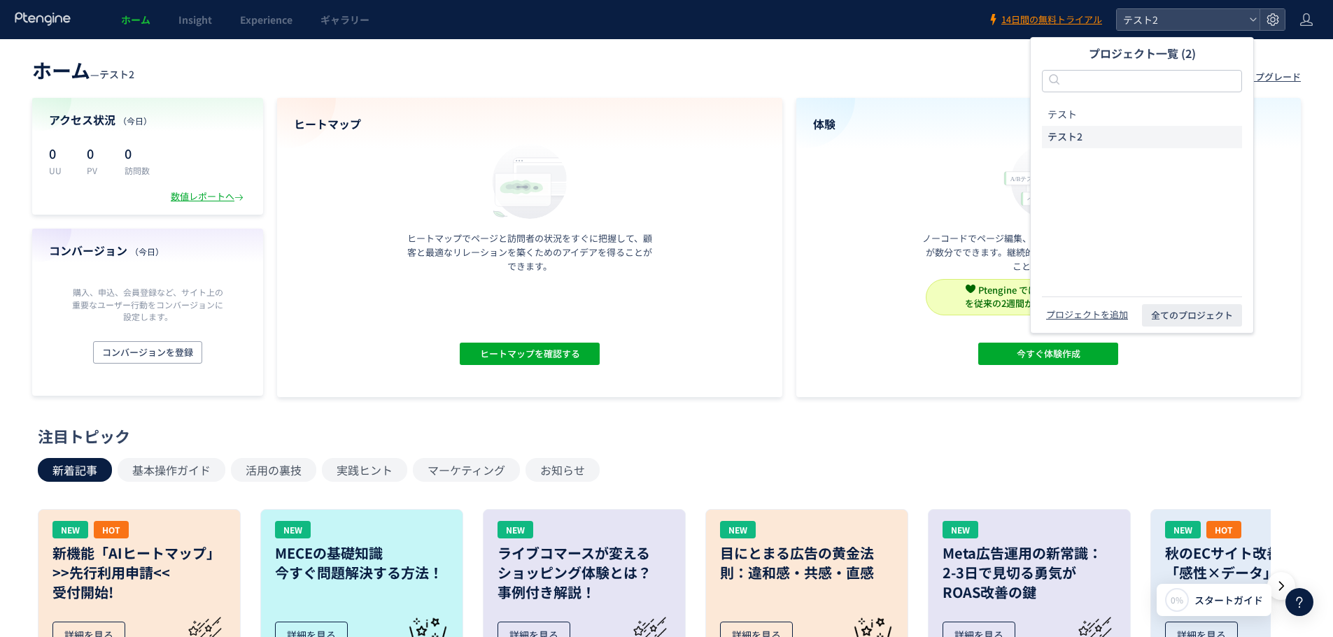
click at [793, 72] on header "ホーム — テスト2 現在のプラン： Free アップグレード" at bounding box center [666, 68] width 1268 height 31
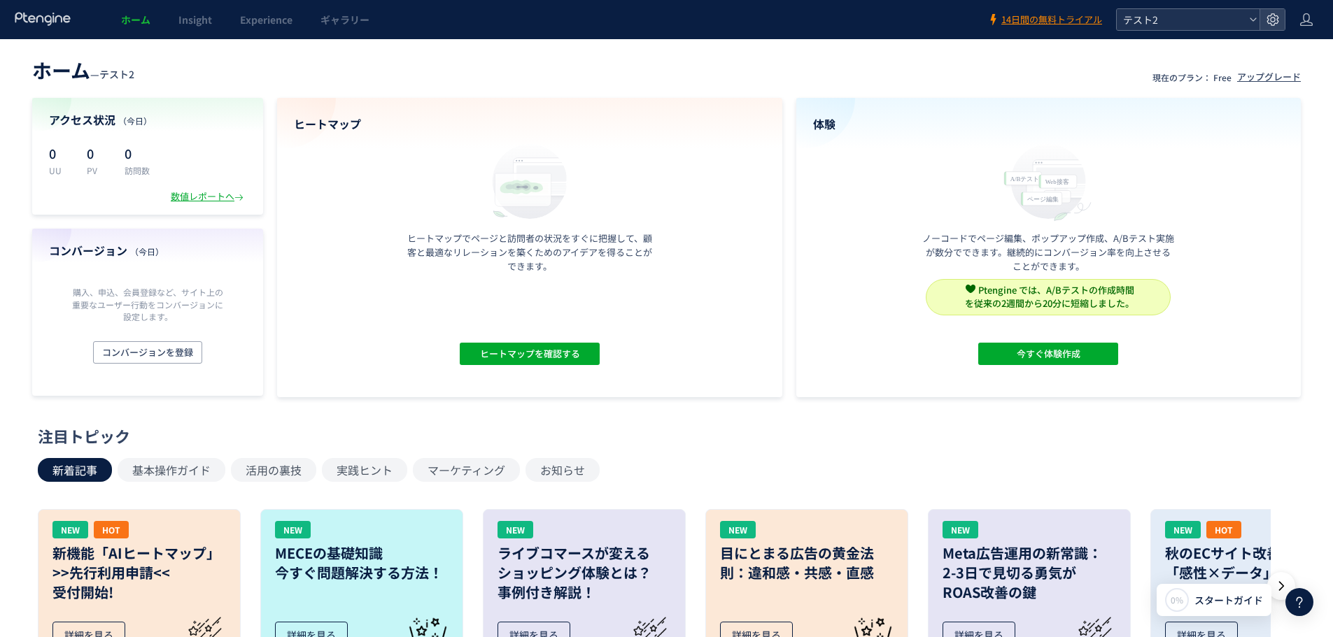
click at [1172, 17] on span "テスト2" at bounding box center [1181, 19] width 125 height 21
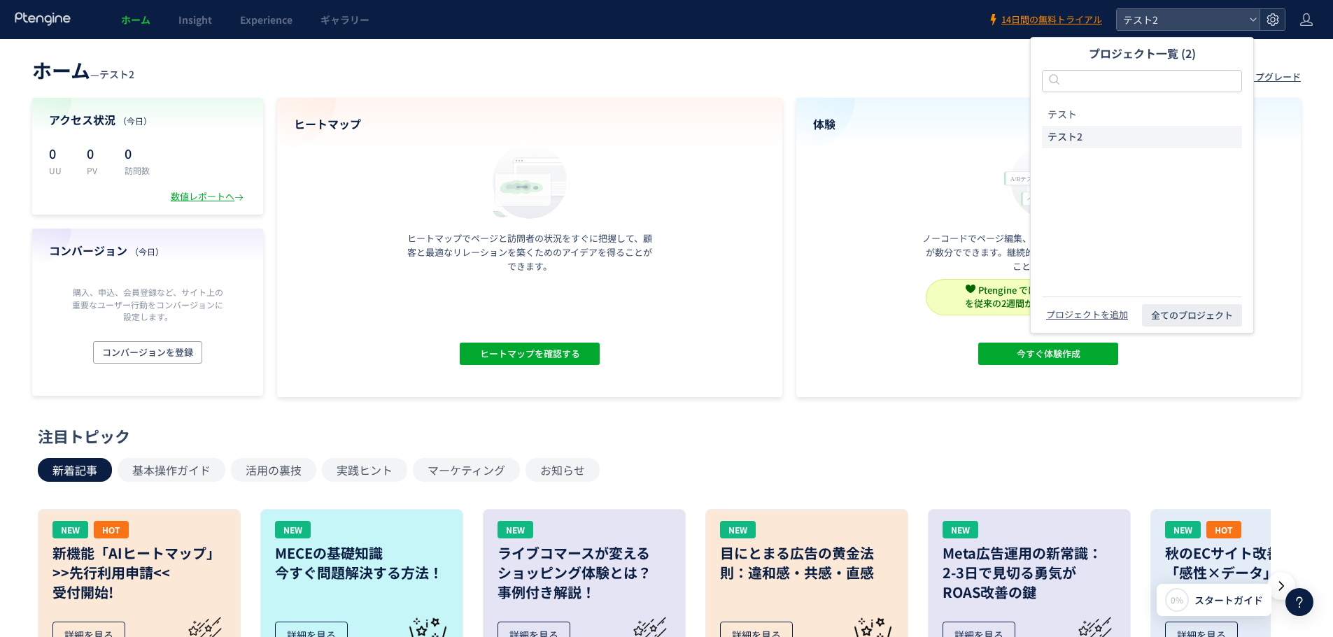
click at [1274, 16] on icon at bounding box center [1272, 20] width 14 height 14
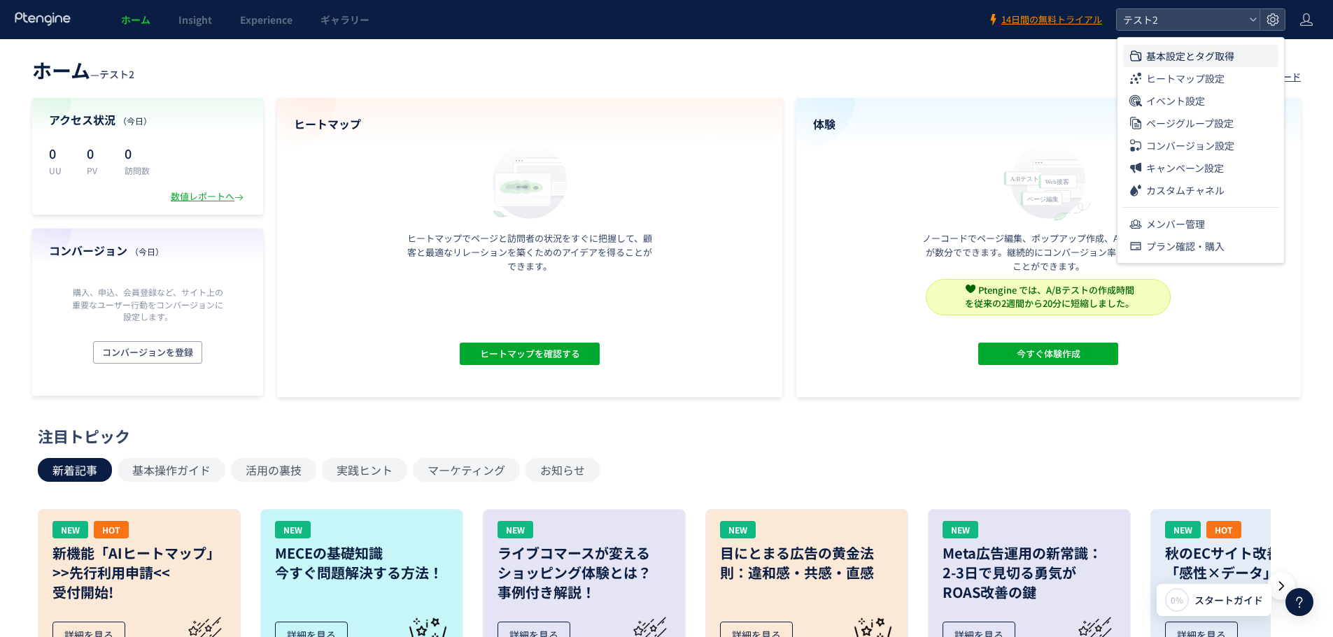
click at [1244, 53] on li "基本設定とタグ取得" at bounding box center [1200, 56] width 155 height 22
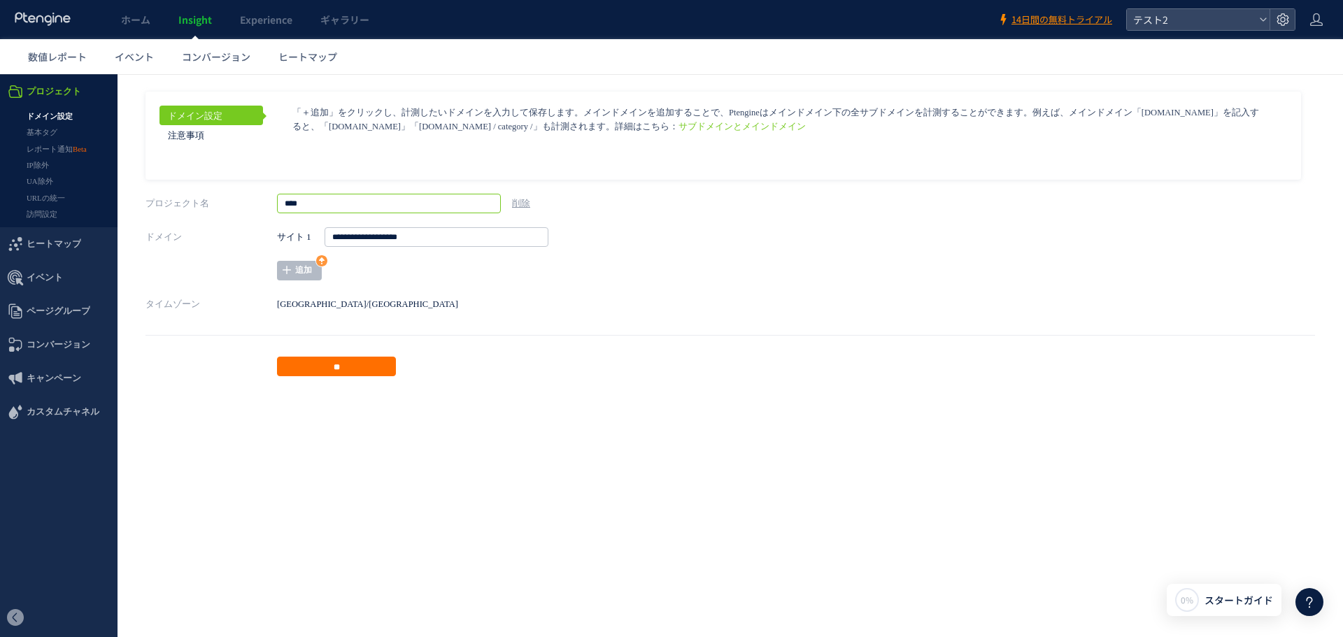
click at [366, 198] on input "****" at bounding box center [389, 204] width 224 height 20
type input "*"
click at [364, 374] on input "**" at bounding box center [336, 367] width 119 height 20
click at [1263, 22] on icon at bounding box center [1263, 19] width 8 height 8
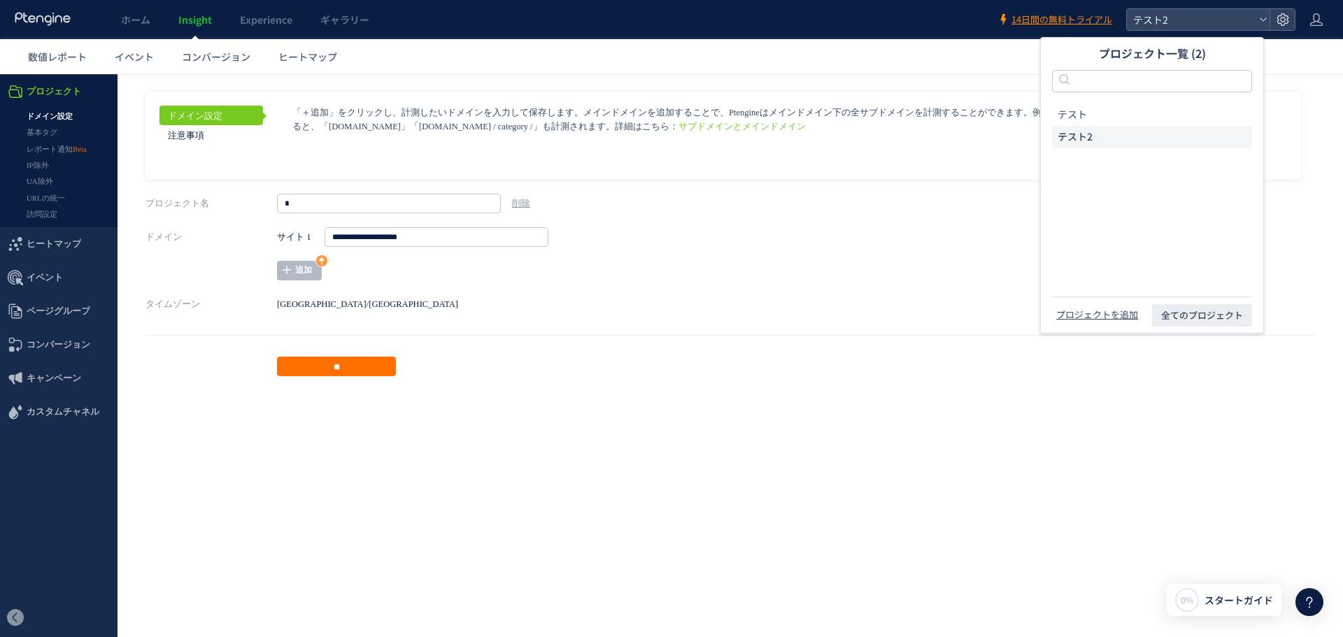
click at [31, 27] on link at bounding box center [43, 19] width 58 height 15
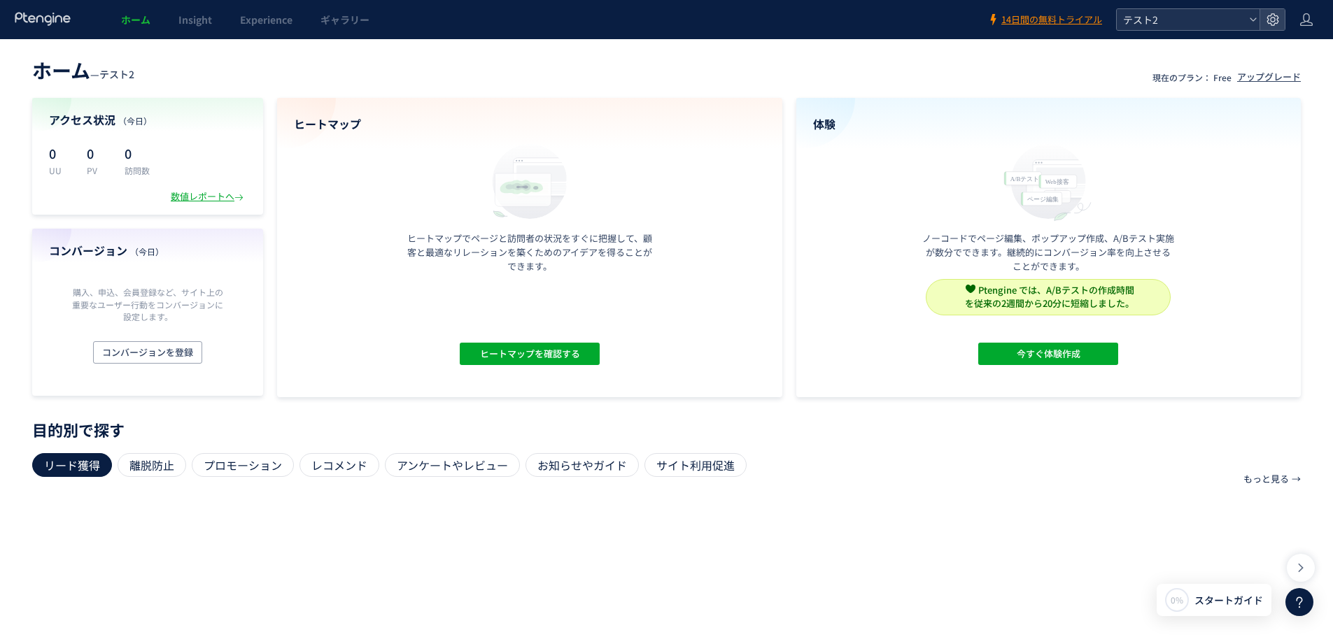
click at [1251, 18] on icon at bounding box center [1253, 19] width 8 height 8
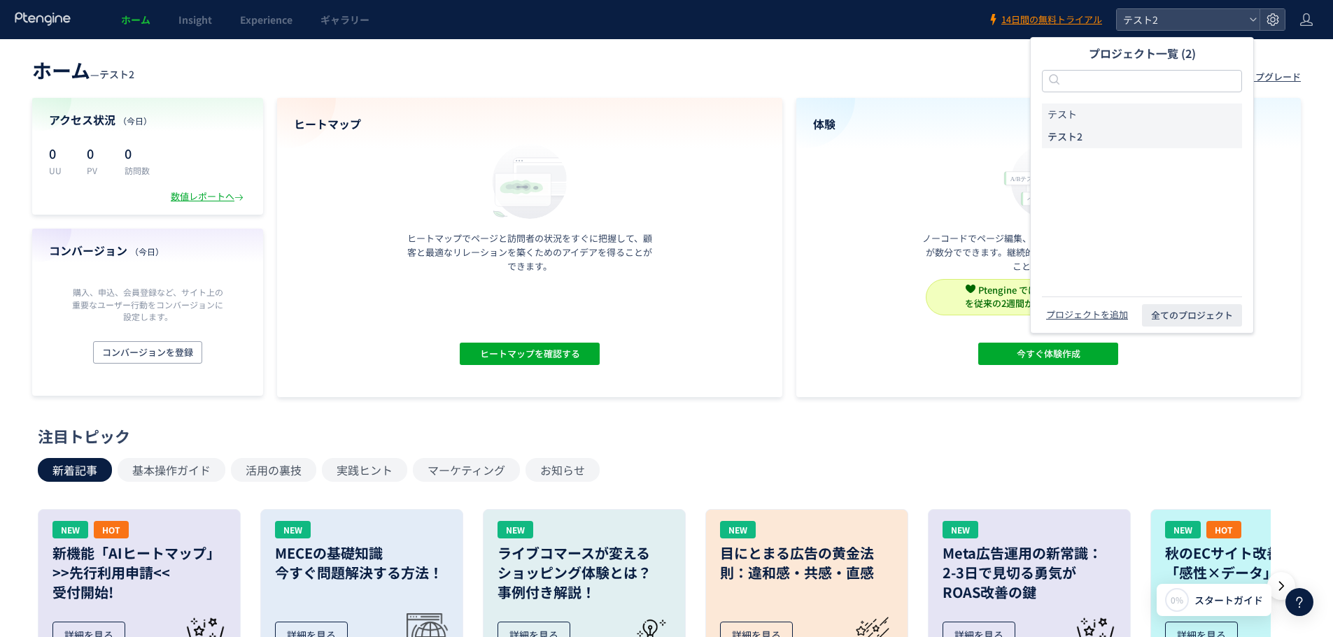
click at [1088, 116] on li "テスト" at bounding box center [1142, 115] width 200 height 22
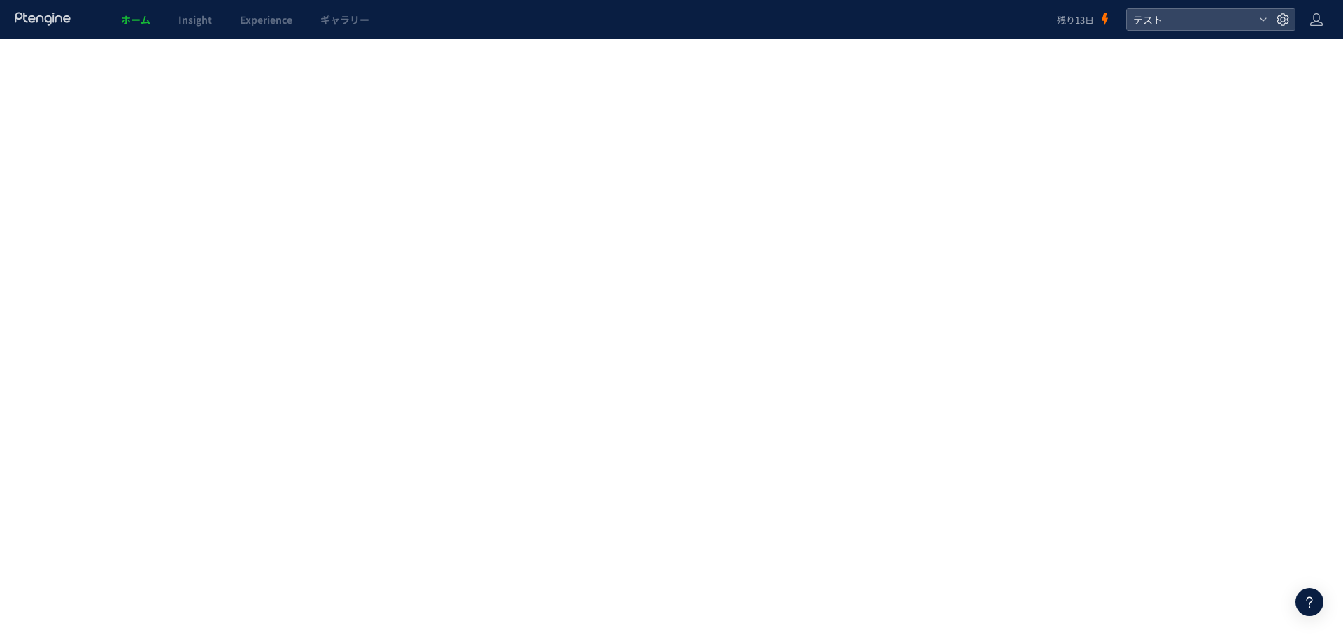
click at [1287, 17] on div at bounding box center [671, 318] width 1343 height 637
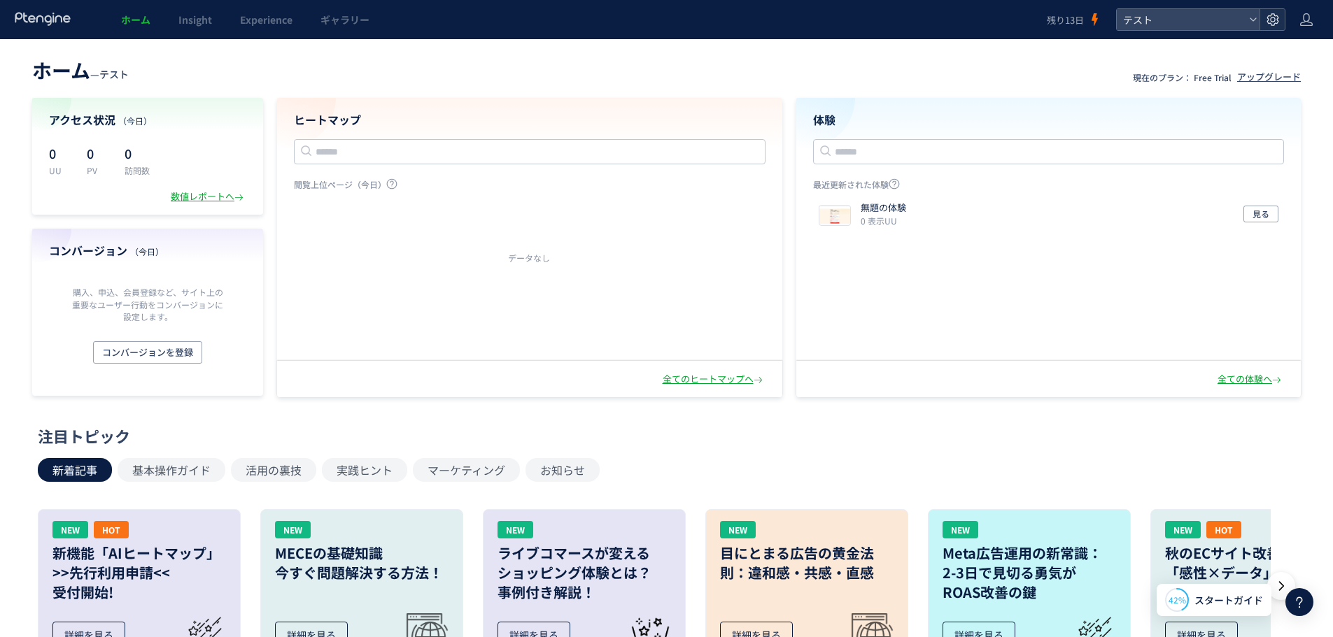
click at [1273, 18] on icon at bounding box center [1272, 20] width 14 height 14
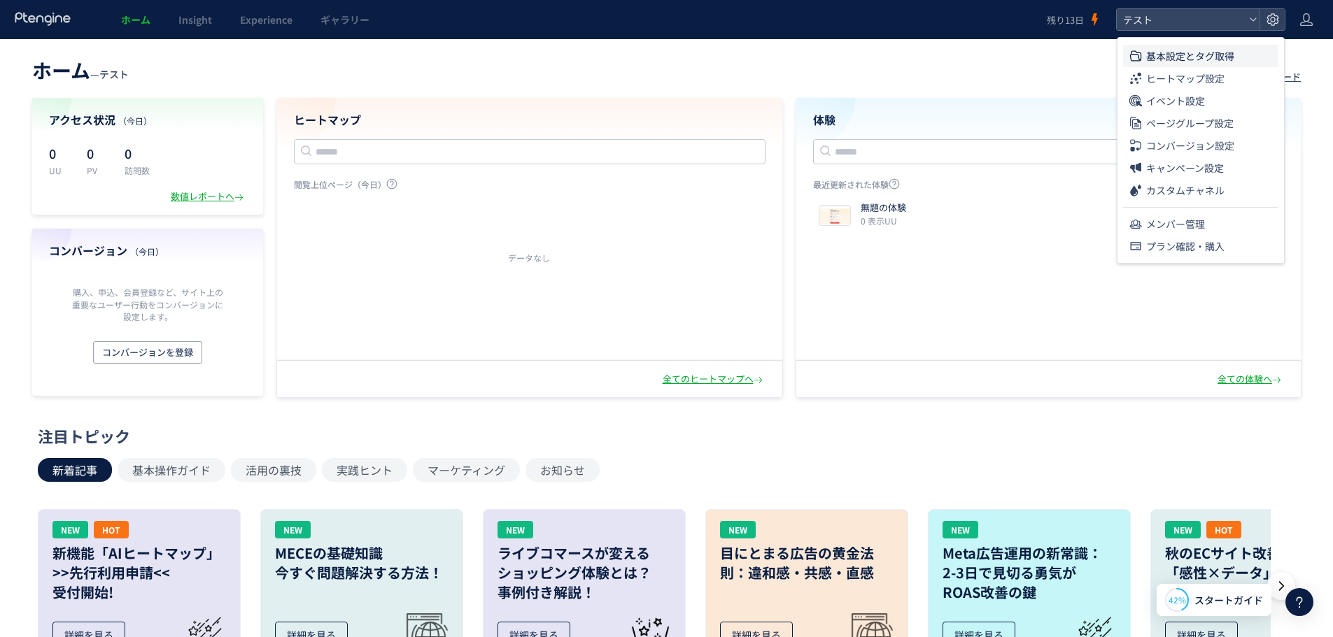
click at [1199, 59] on span "基本設定とタグ取得" at bounding box center [1190, 56] width 88 height 22
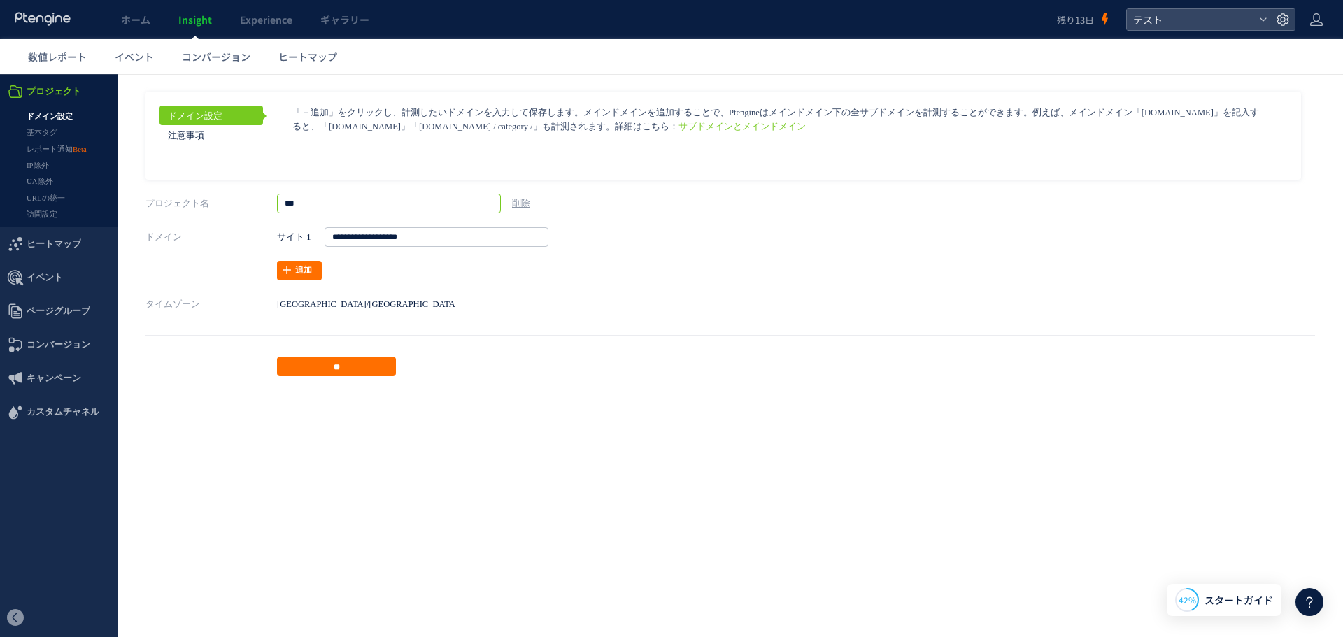
drag, startPoint x: 349, startPoint y: 199, endPoint x: 249, endPoint y: 201, distance: 100.1
click at [249, 201] on div "プロジェクト名 *** 削除" at bounding box center [731, 204] width 1170 height 20
type input "*"
click at [635, 307] on p "タイムゾーン [GEOGRAPHIC_DATA]/[GEOGRAPHIC_DATA]" at bounding box center [731, 305] width 1170 height 20
click at [328, 205] on input "*" at bounding box center [389, 204] width 224 height 20
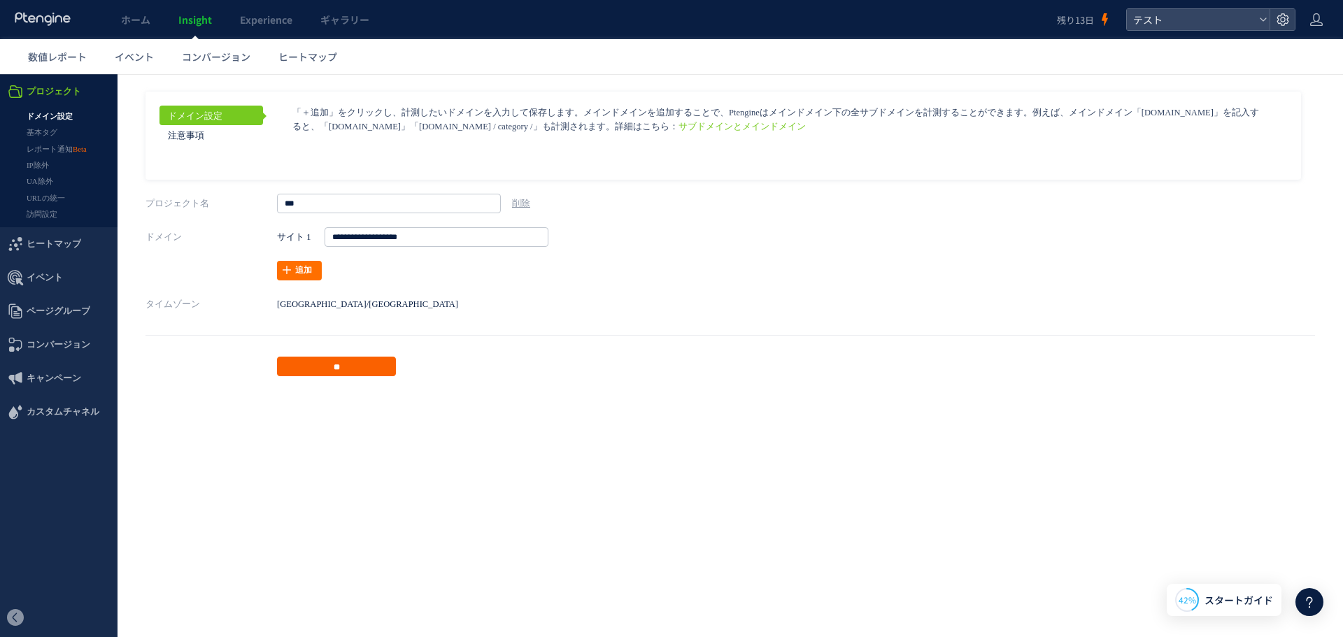
click at [336, 371] on input "**" at bounding box center [336, 367] width 119 height 20
click at [515, 203] on link "削除" at bounding box center [521, 204] width 18 height 10
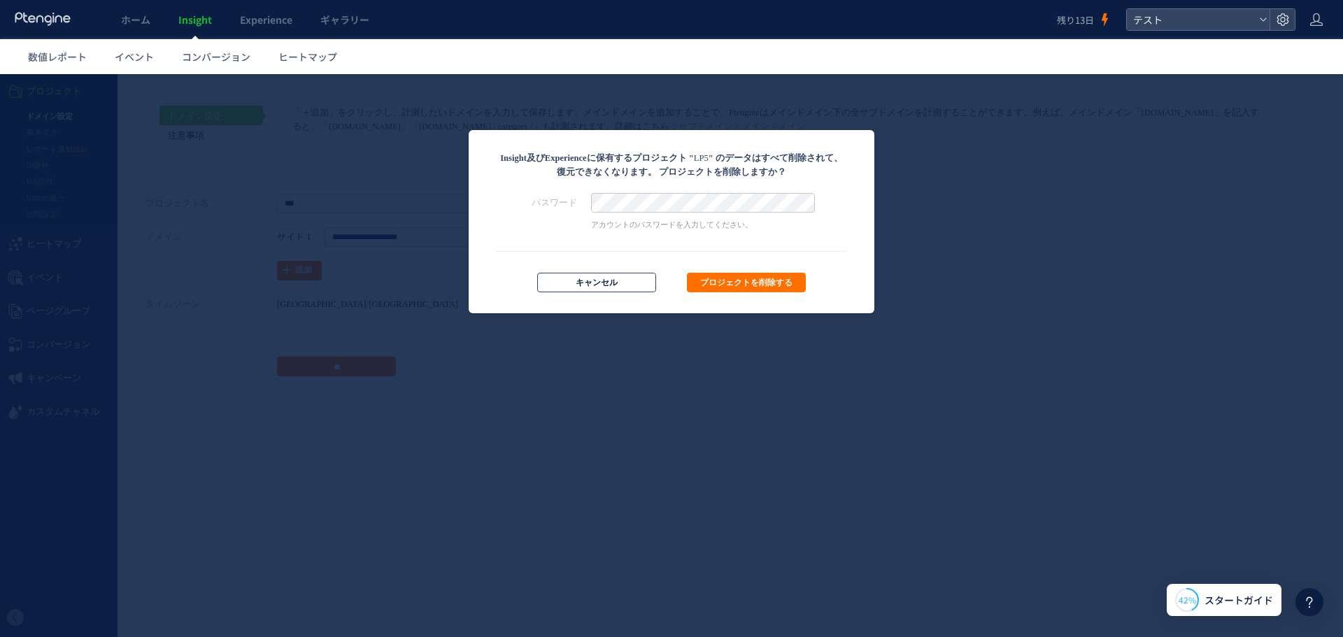
click at [613, 291] on button "キャンセル" at bounding box center [596, 283] width 119 height 20
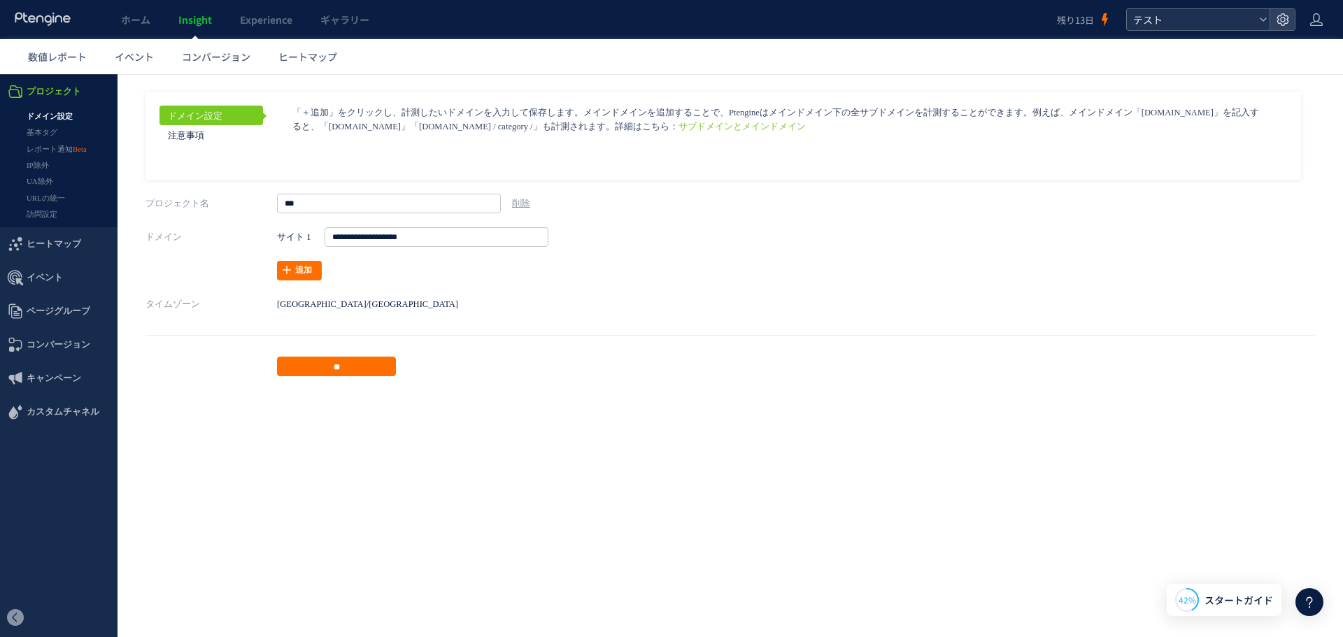
click at [1268, 17] on div "テスト" at bounding box center [1198, 19] width 143 height 21
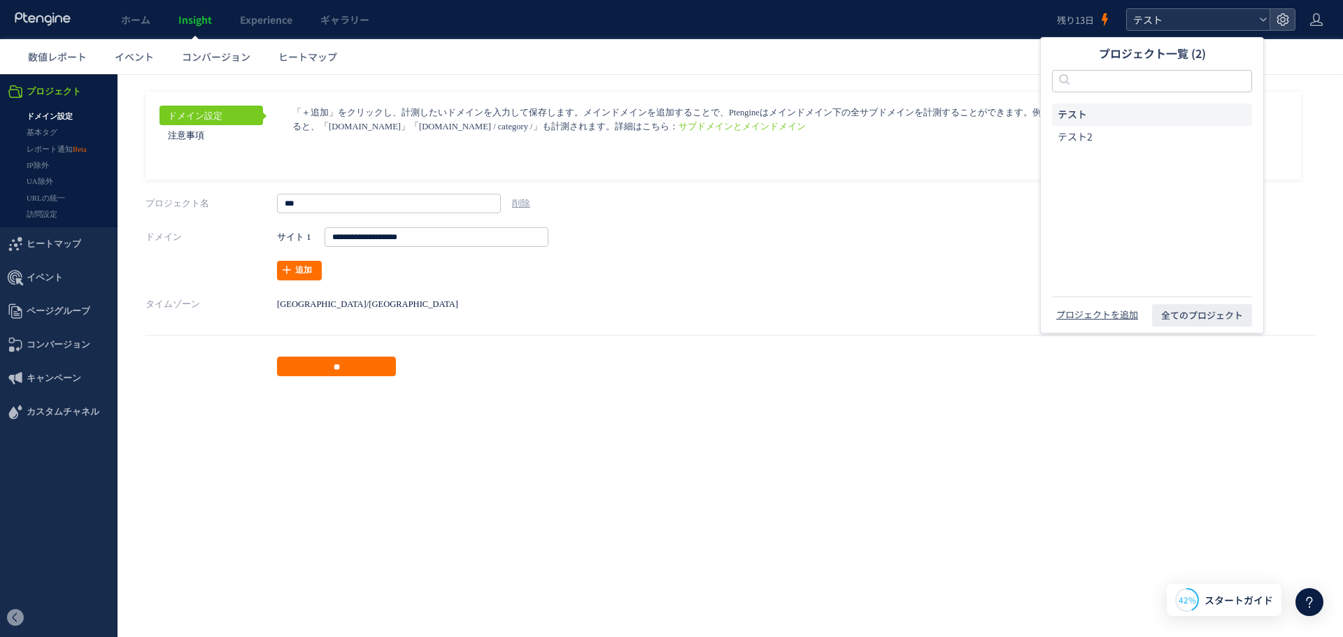
click at [1268, 17] on div "テスト" at bounding box center [1198, 19] width 143 height 21
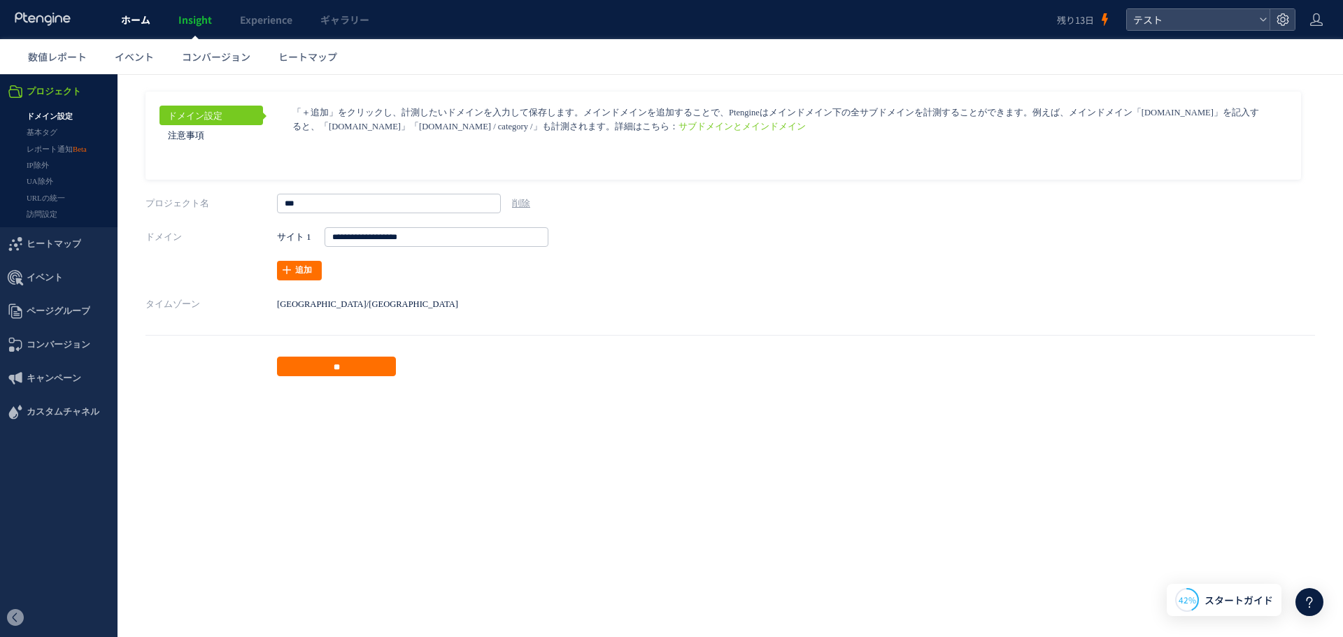
click at [138, 23] on span "ホーム" at bounding box center [135, 20] width 29 height 14
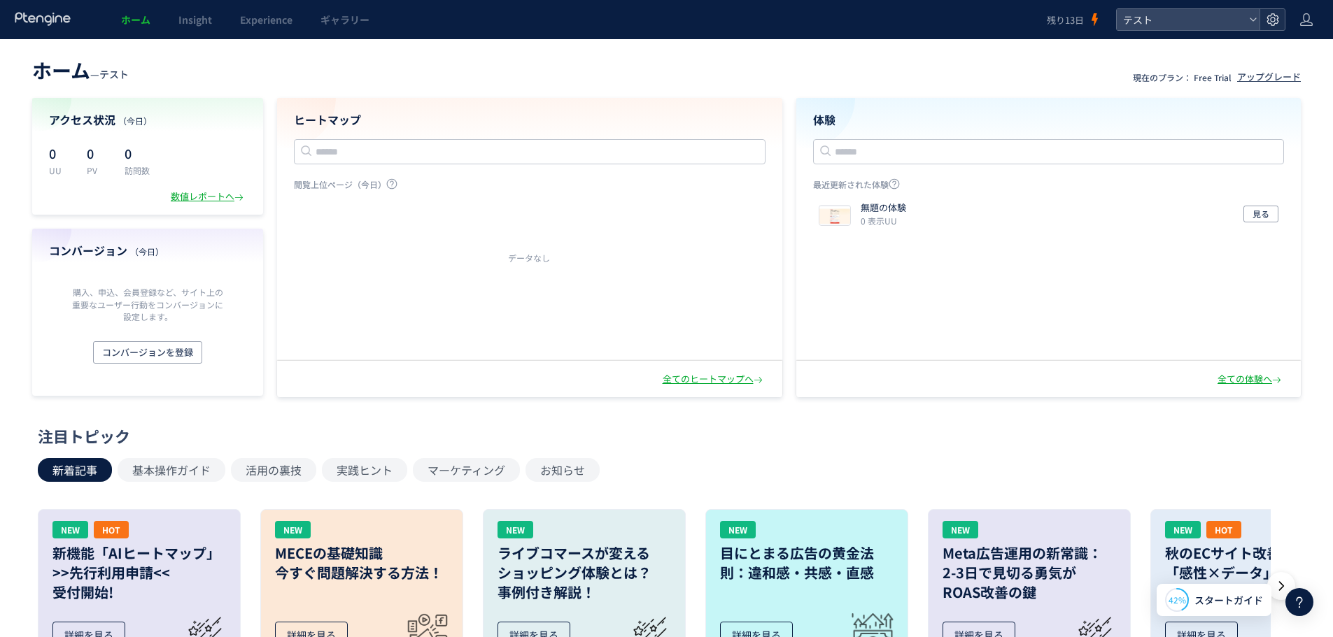
click at [1265, 25] on icon at bounding box center [1272, 20] width 14 height 14
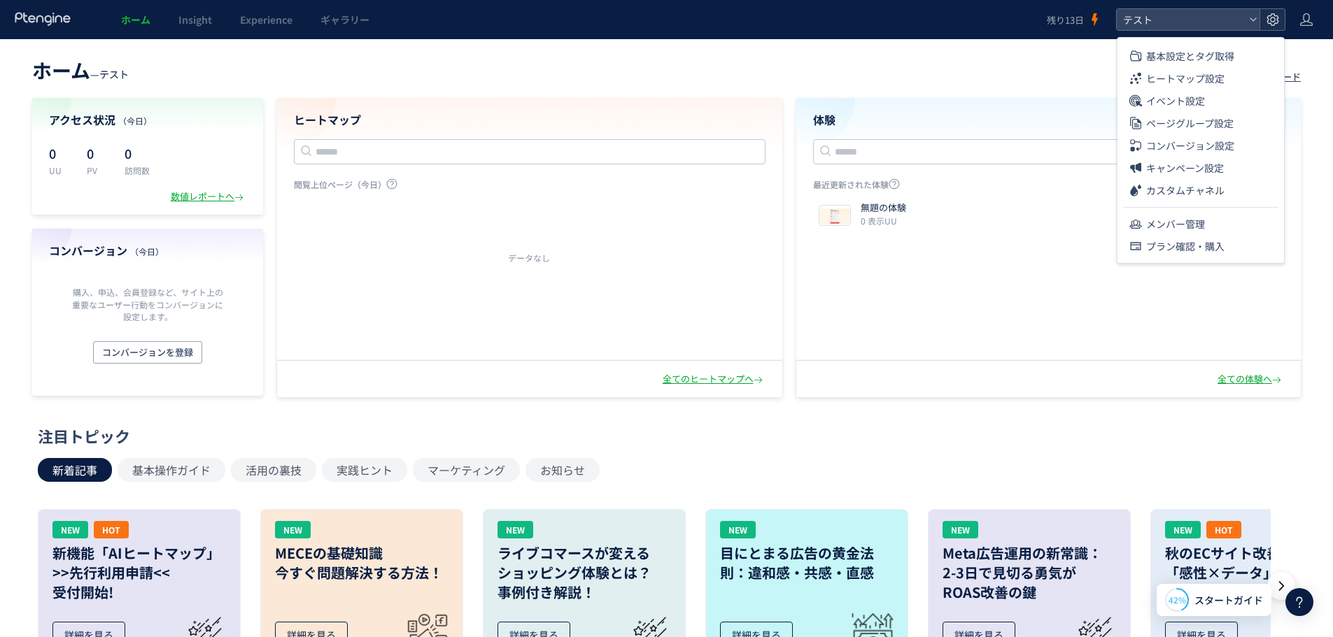
click at [1272, 23] on icon at bounding box center [1272, 20] width 14 height 14
click at [1302, 19] on icon at bounding box center [1306, 20] width 14 height 14
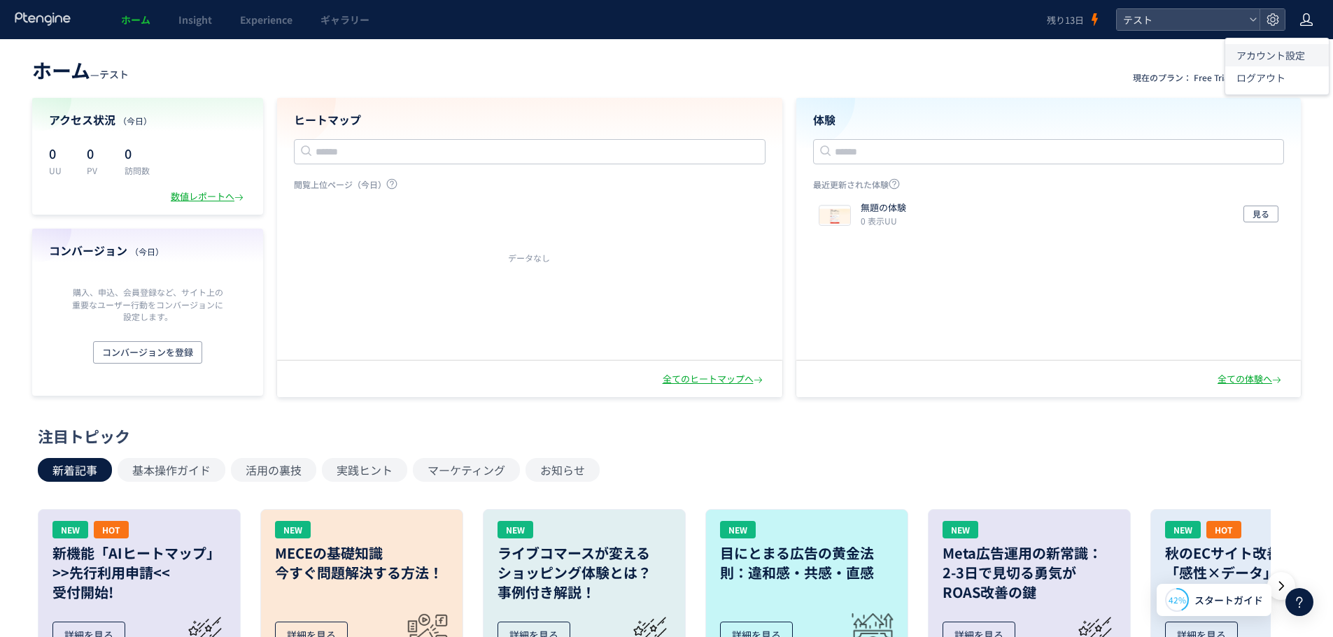
click at [1281, 55] on span "アカウント設定" at bounding box center [1270, 55] width 69 height 14
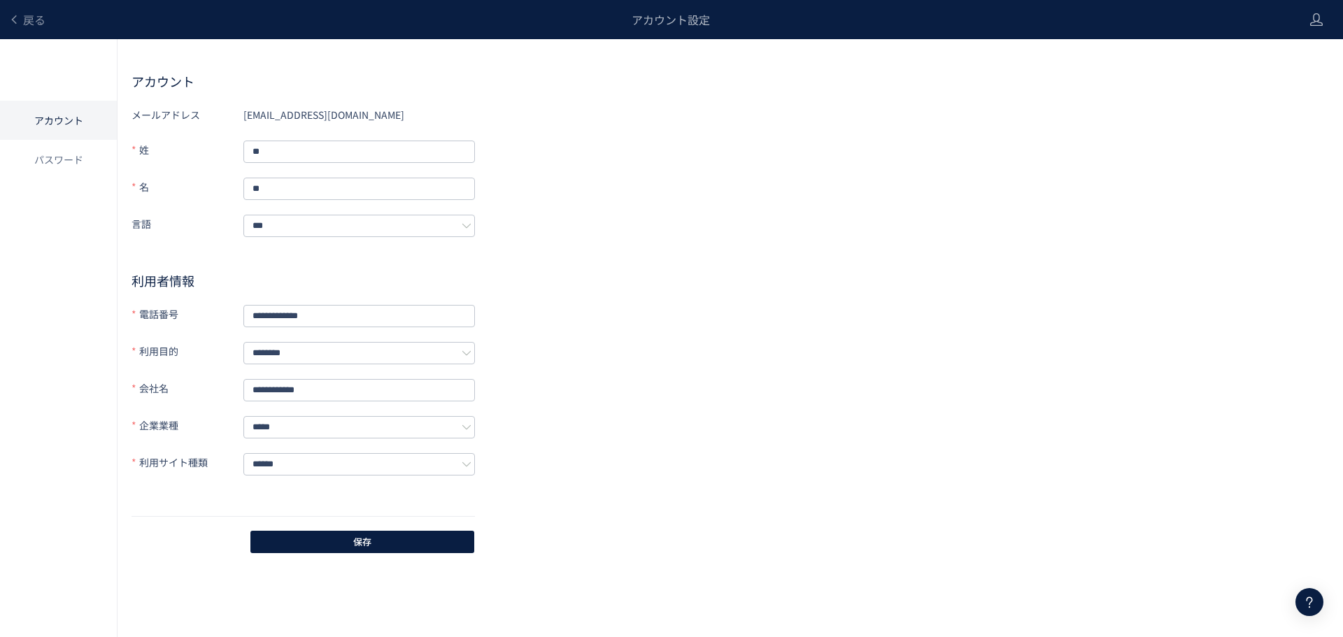
click at [410, 361] on form "**********" at bounding box center [303, 310] width 343 height 413
click at [23, 17] on span "戻る" at bounding box center [34, 19] width 22 height 17
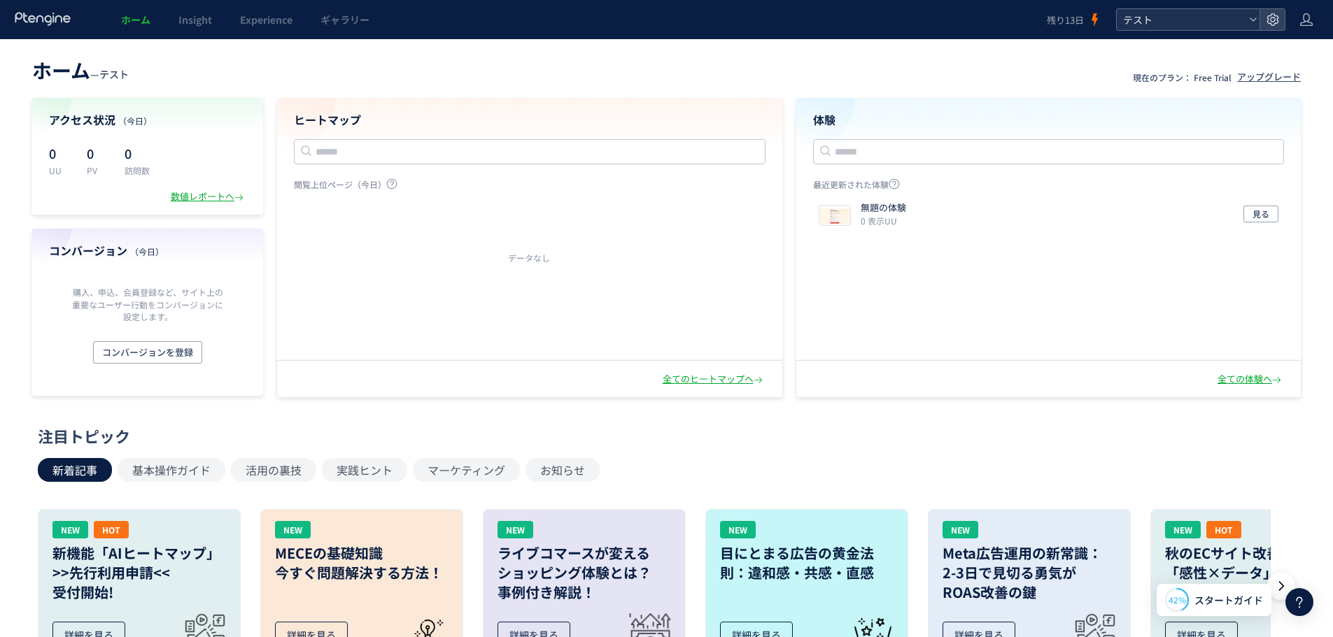
click at [1171, 22] on span "テスト" at bounding box center [1181, 19] width 125 height 21
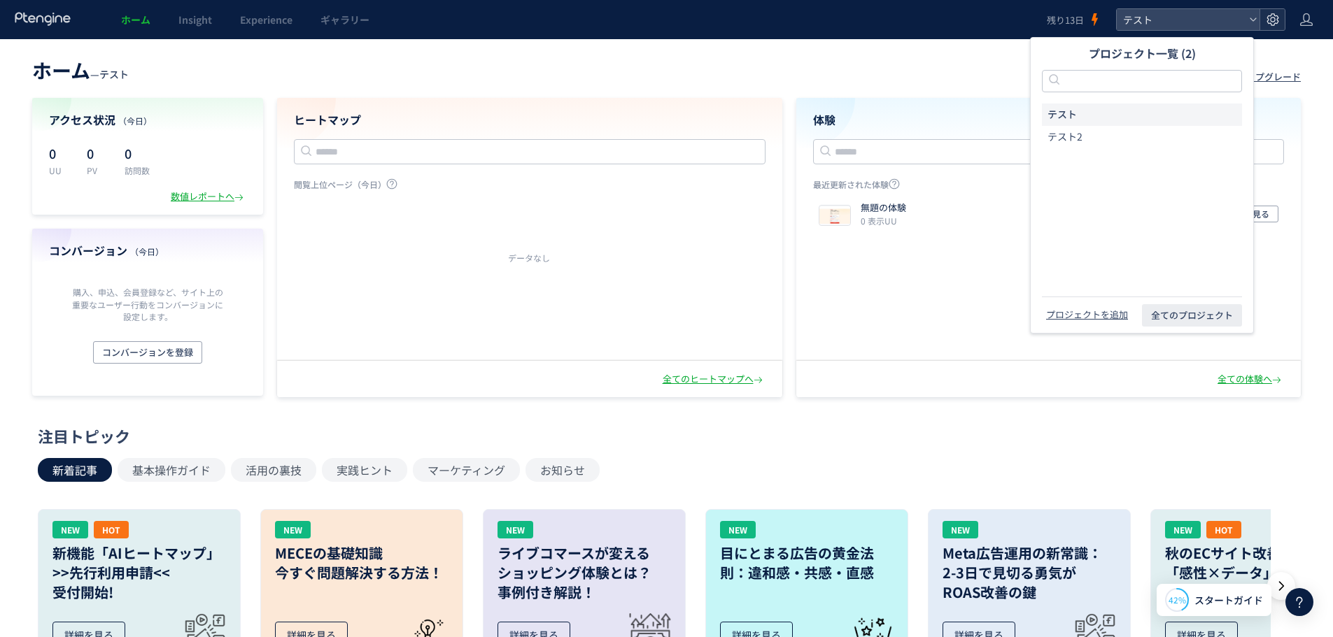
click at [1266, 22] on icon at bounding box center [1272, 20] width 14 height 14
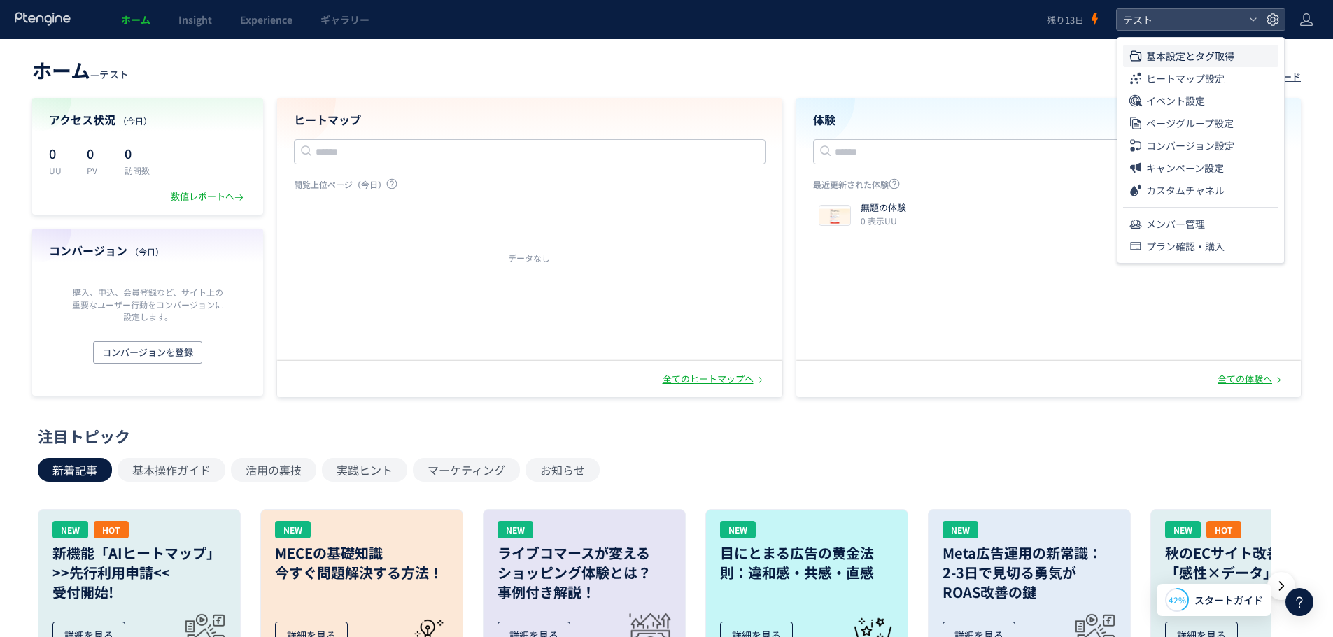
click at [1204, 58] on span "基本設定とタグ取得" at bounding box center [1190, 56] width 88 height 22
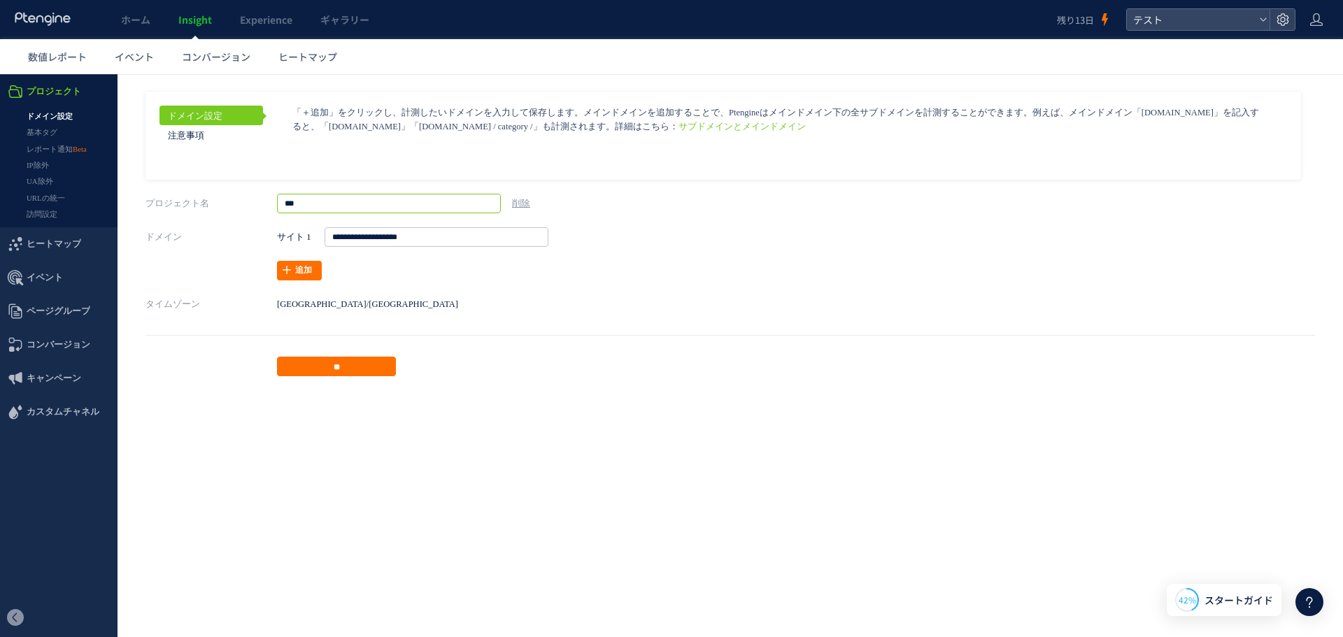
click at [346, 206] on input "***" at bounding box center [389, 204] width 224 height 20
click at [455, 242] on input "**********" at bounding box center [437, 237] width 224 height 20
click at [306, 268] on link "追加" at bounding box center [299, 271] width 45 height 20
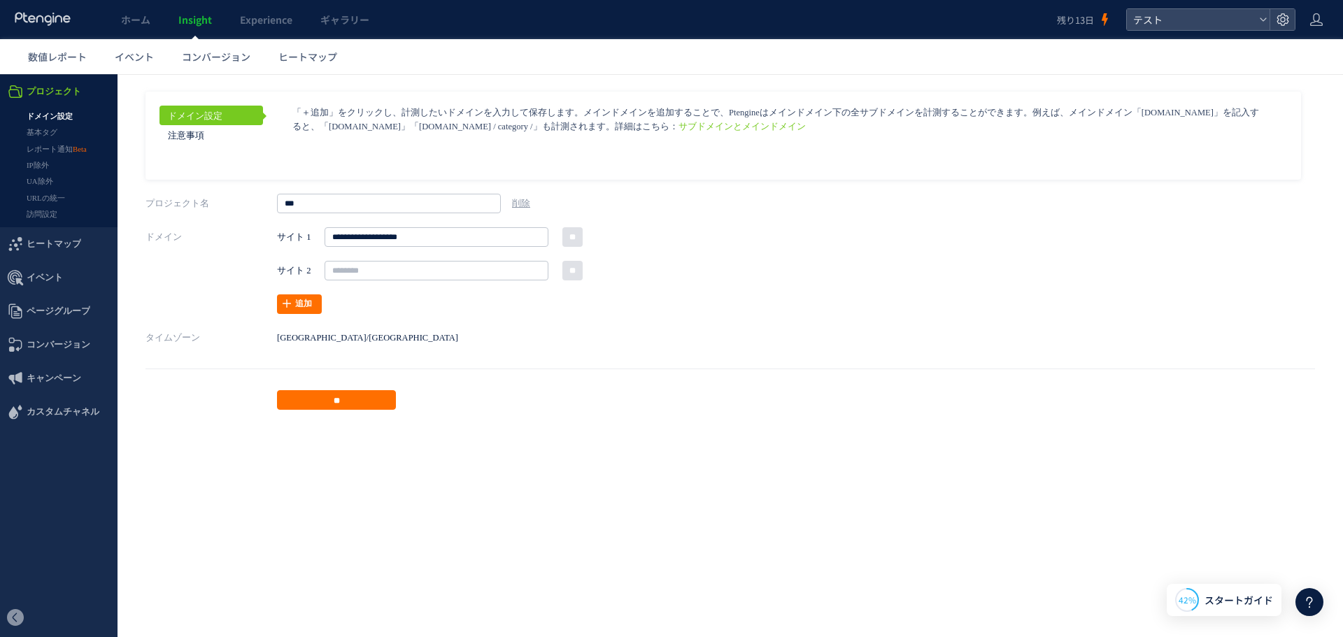
click at [594, 272] on div "サイト 2 http://&https:// http://&https:// http:// https:// **" at bounding box center [557, 271] width 560 height 20
click at [572, 274] on input "**" at bounding box center [572, 271] width 20 height 20
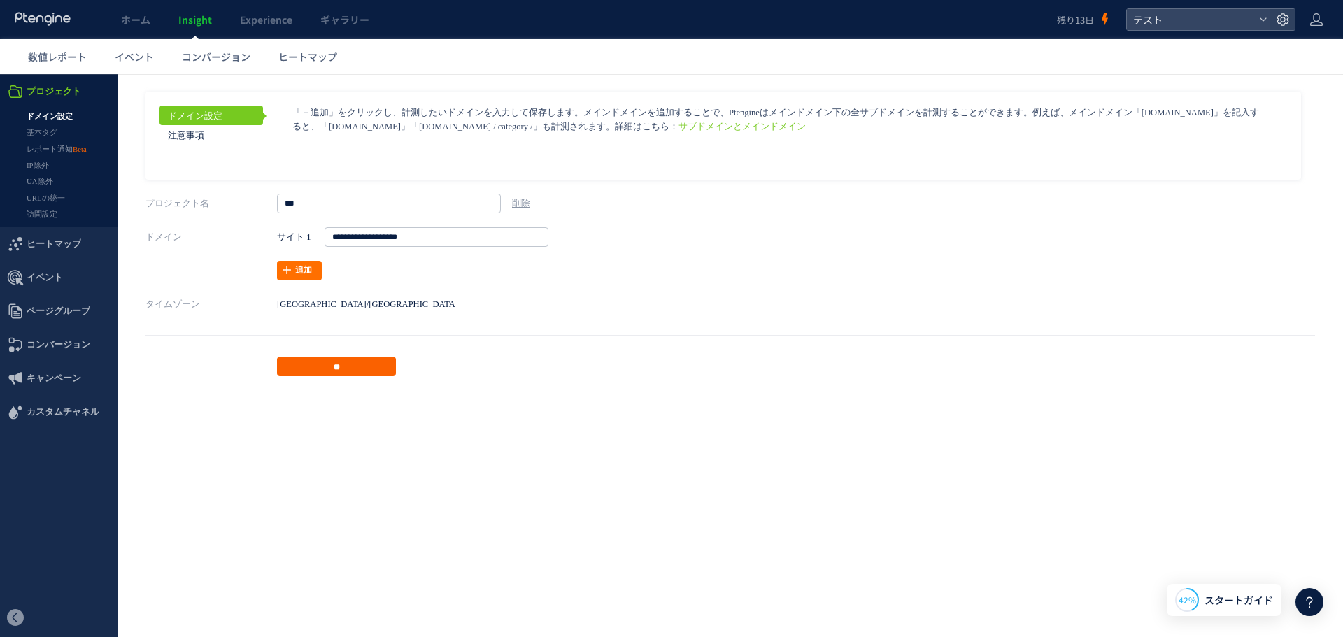
click at [348, 364] on input "**" at bounding box center [336, 367] width 119 height 20
click at [1161, 25] on span "テスト" at bounding box center [1191, 19] width 125 height 21
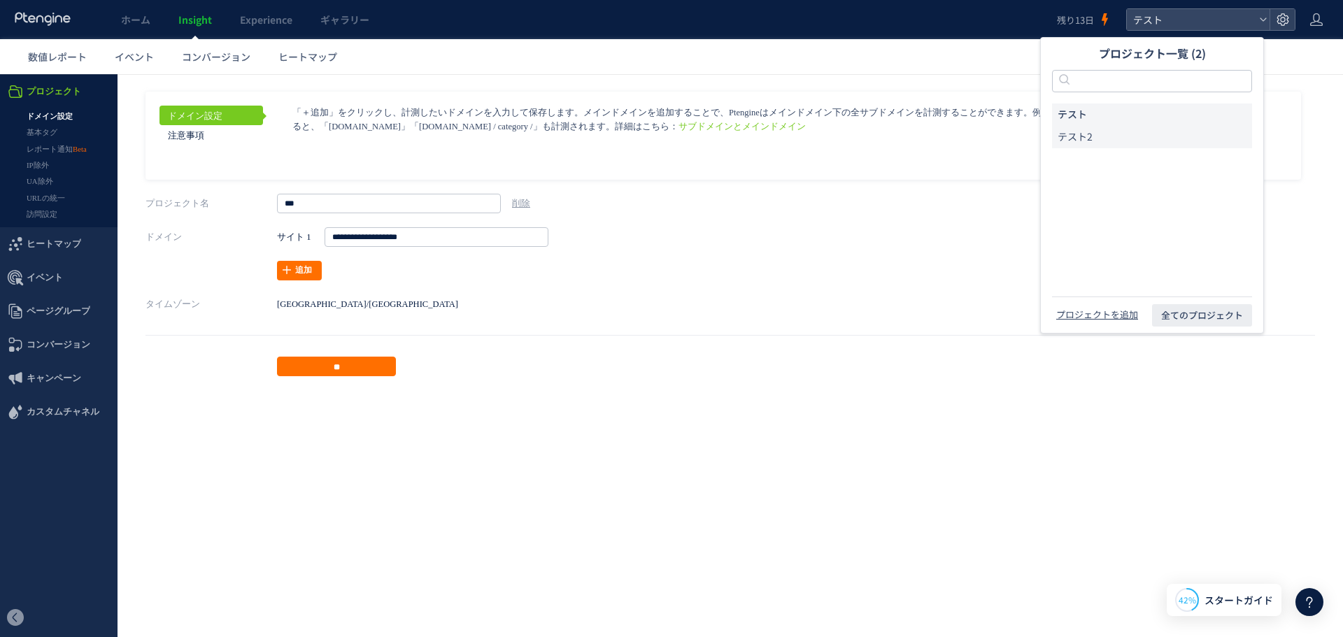
click at [1102, 142] on li "テスト2" at bounding box center [1152, 137] width 200 height 22
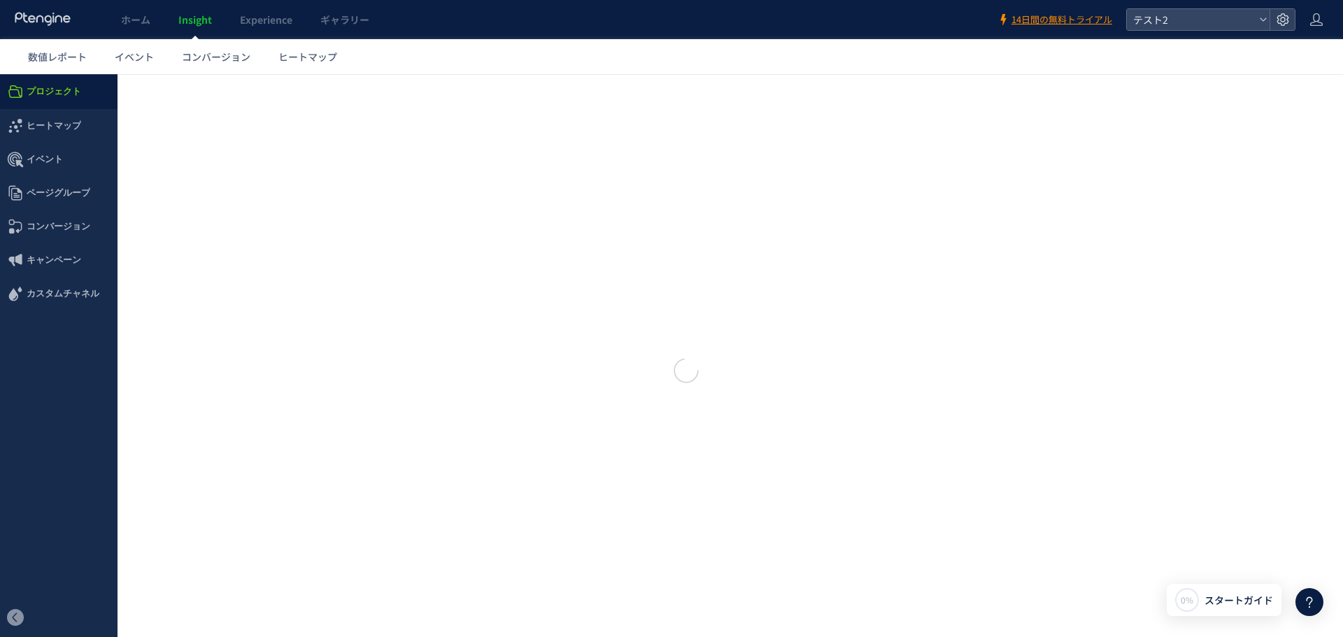
type input "*"
type input "**********"
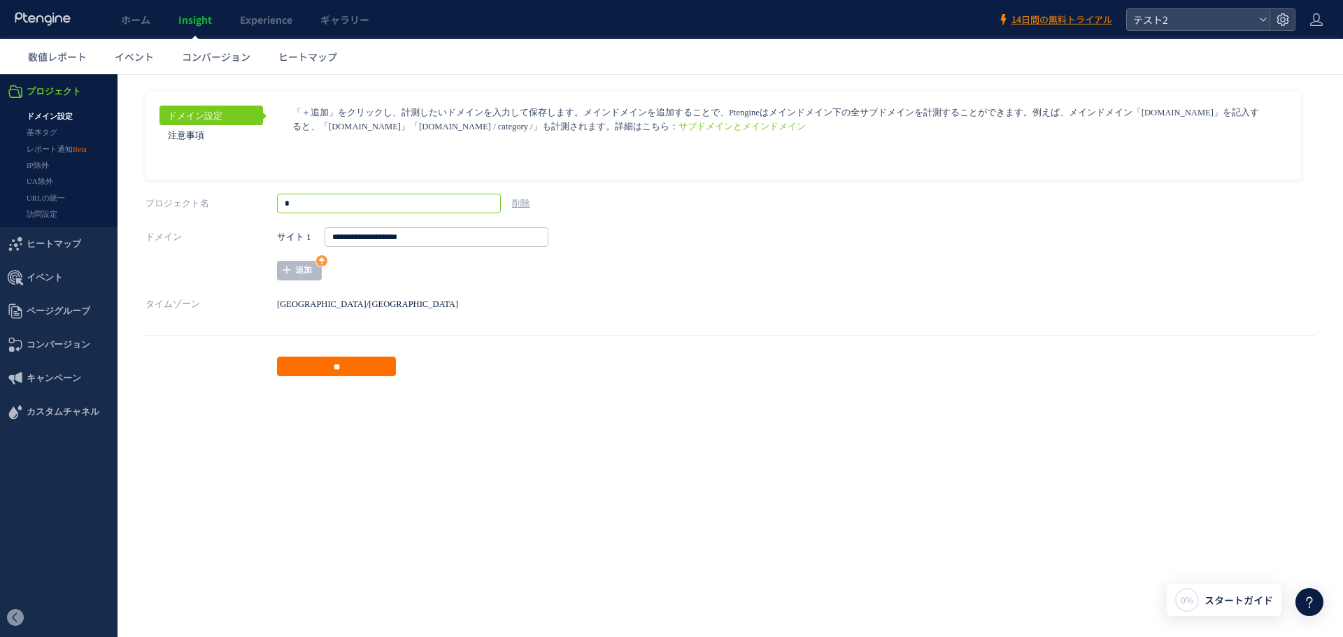
click at [354, 205] on input "*" at bounding box center [389, 204] width 224 height 20
type input "***"
click at [316, 374] on input "**" at bounding box center [336, 367] width 119 height 20
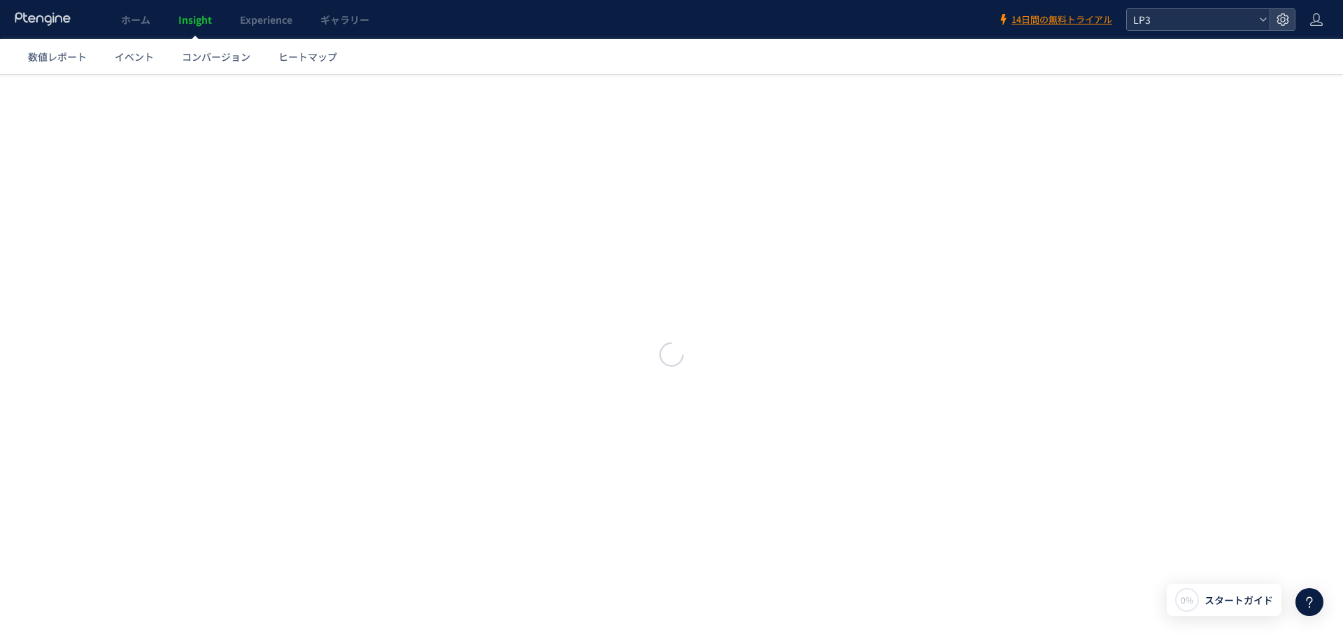
click at [1262, 24] on div "LP3" at bounding box center [1198, 19] width 143 height 21
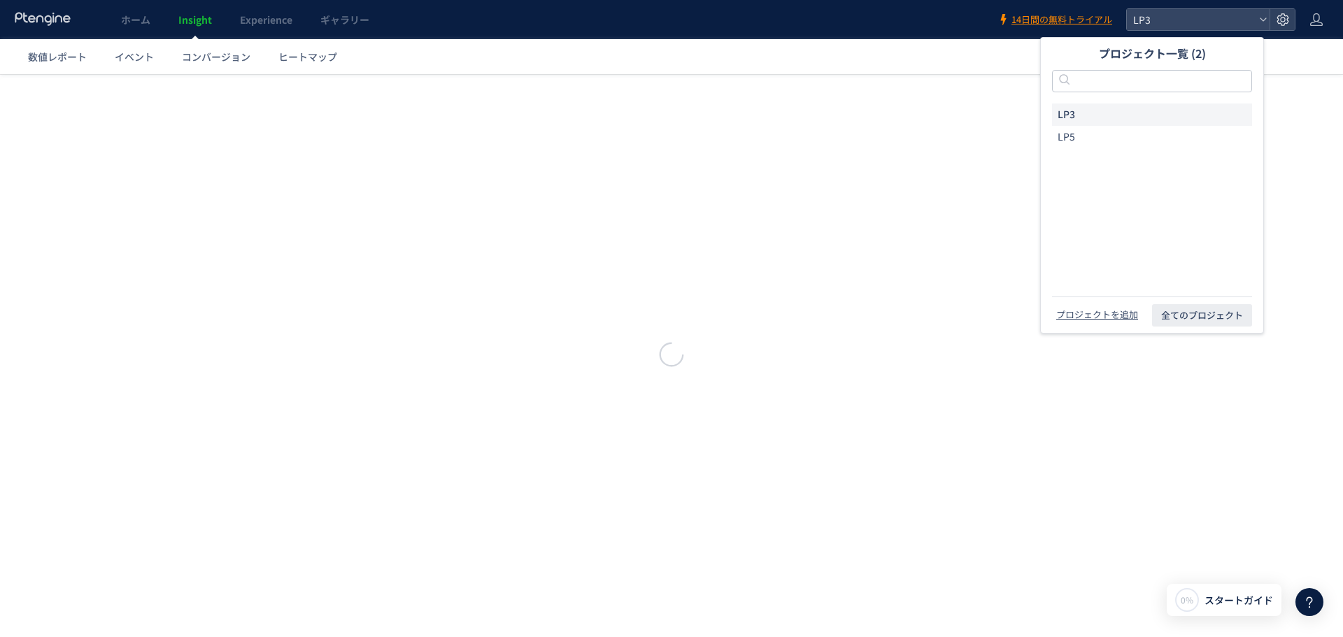
click at [649, 273] on div at bounding box center [671, 355] width 1343 height 563
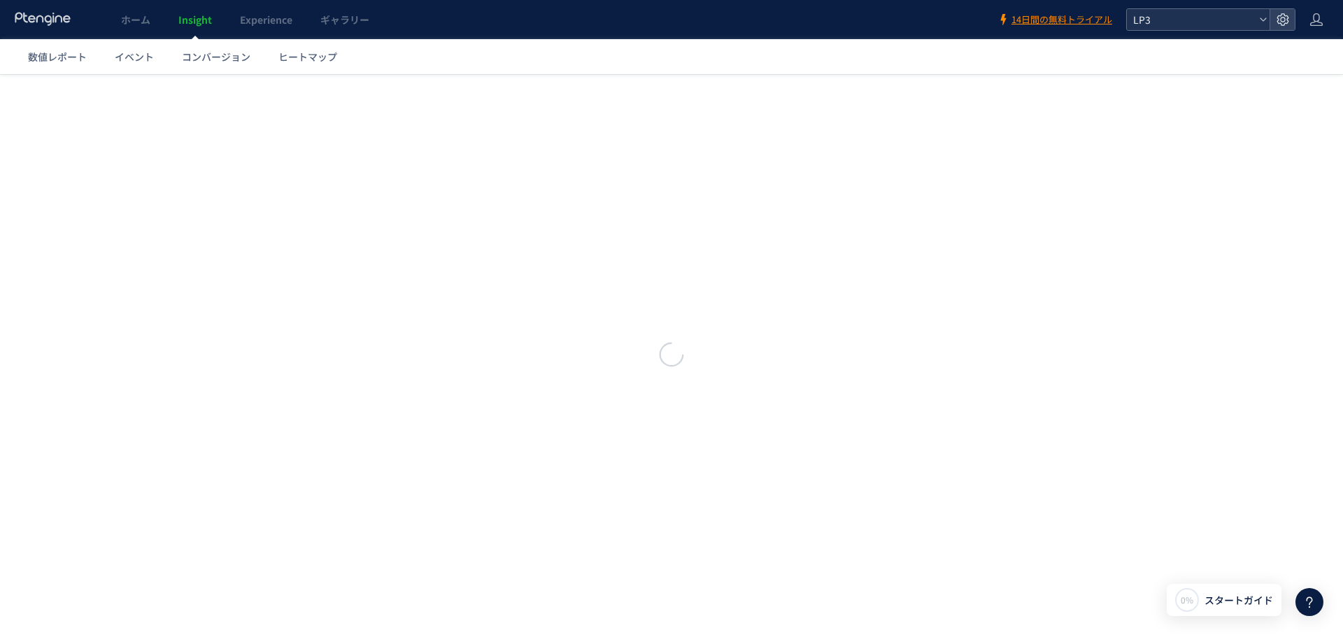
click at [1251, 22] on span "LP3" at bounding box center [1191, 19] width 125 height 21
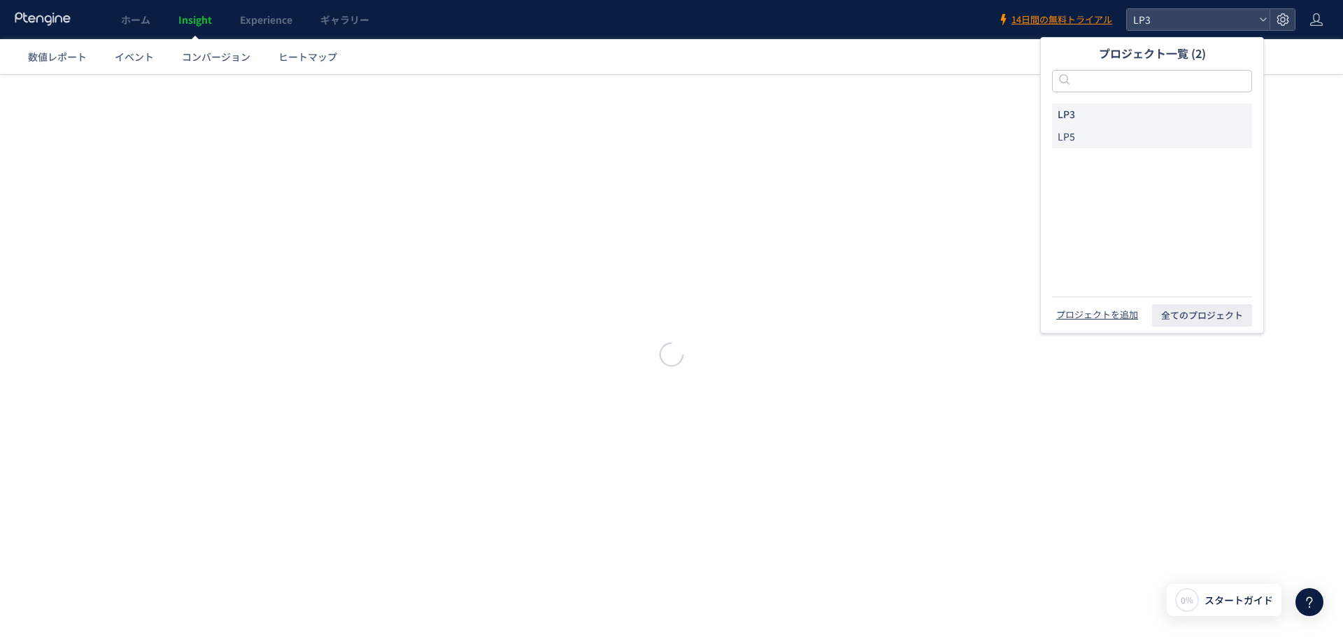
click at [1096, 140] on li "LP5" at bounding box center [1152, 137] width 200 height 22
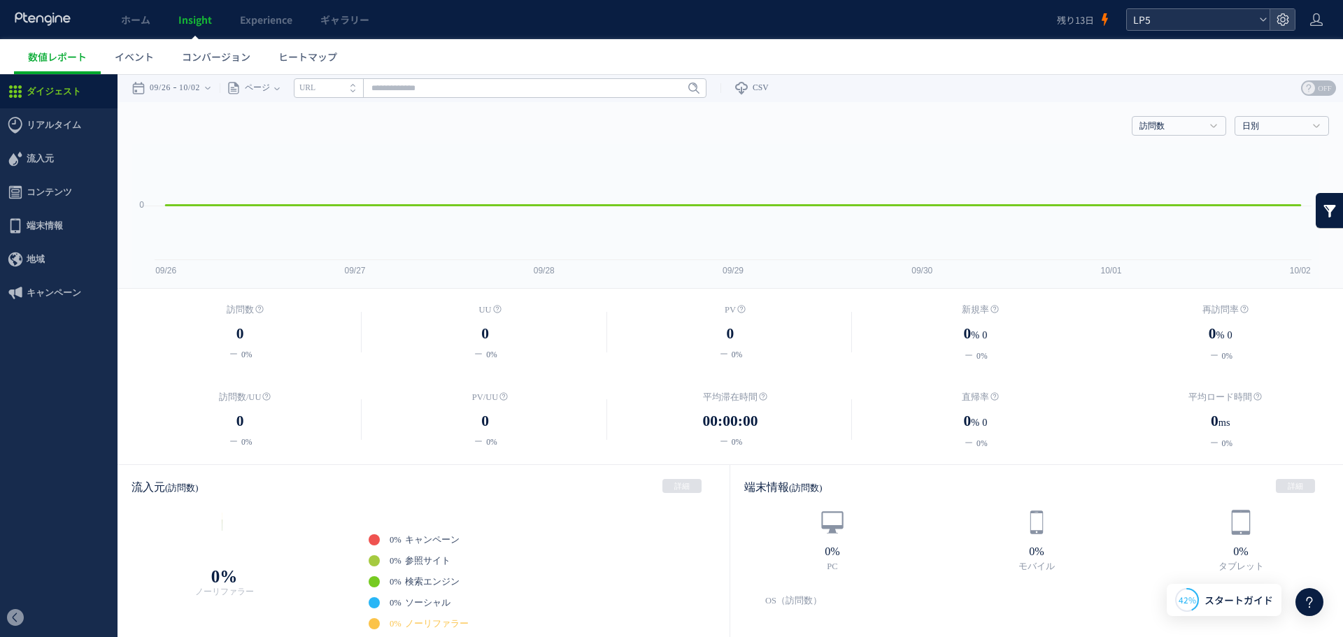
click at [1265, 19] on use at bounding box center [1263, 18] width 6 height 3
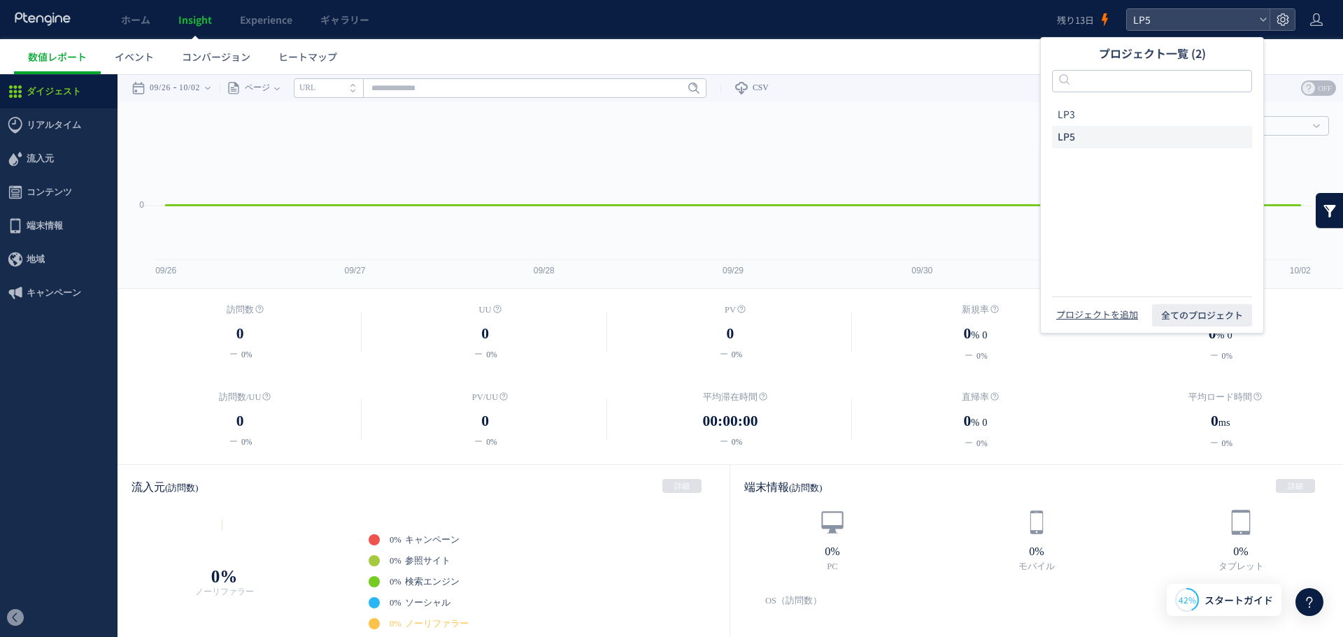
click at [1120, 322] on footer "プロジェクトを追加 全てのプロジェクト" at bounding box center [1152, 315] width 200 height 36
click at [1120, 316] on button "プロジェクトを追加" at bounding box center [1097, 315] width 90 height 14
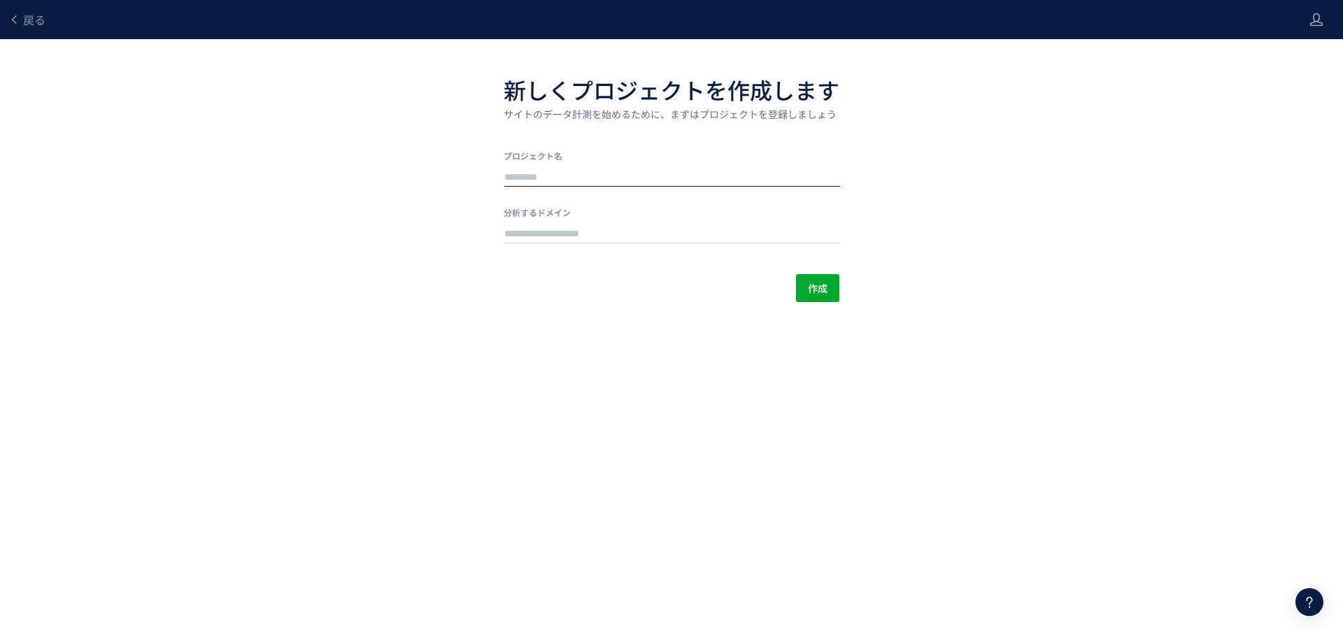
click at [650, 176] on input "text" at bounding box center [672, 178] width 336 height 20
type input "***"
drag, startPoint x: 645, startPoint y: 226, endPoint x: 637, endPoint y: 225, distance: 7.7
click at [645, 226] on input "text" at bounding box center [672, 235] width 336 height 20
paste input "**********"
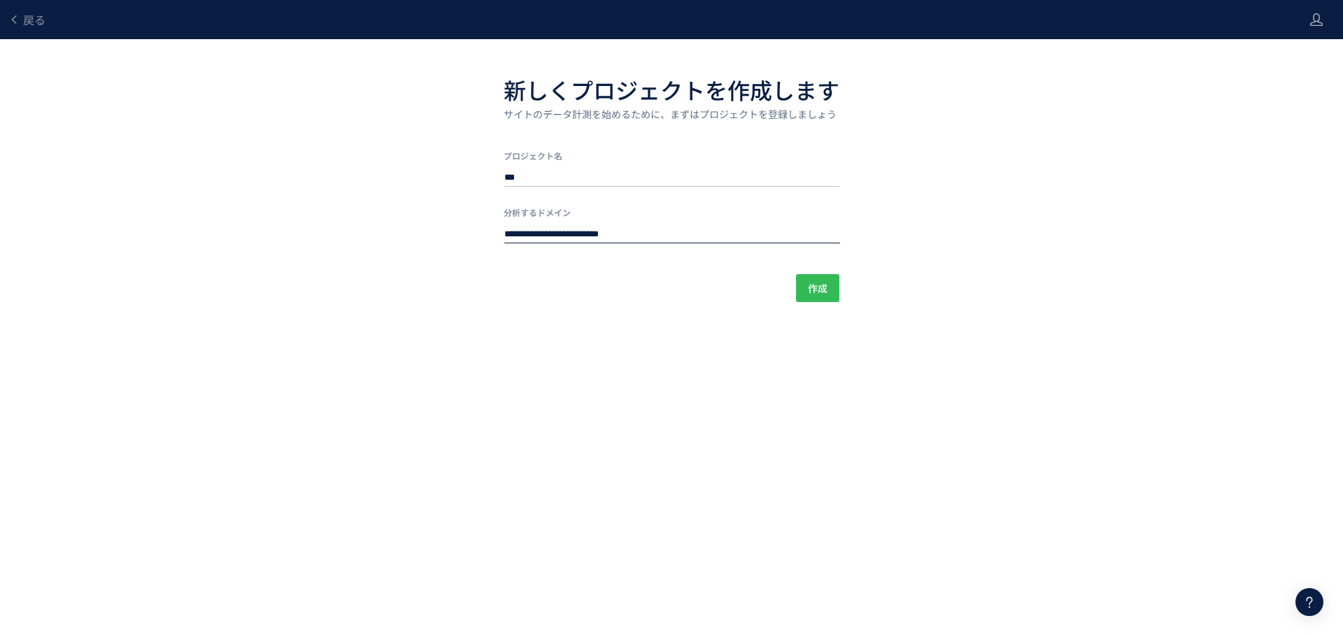
type input "**********"
click at [831, 295] on button "作成" at bounding box center [817, 288] width 43 height 28
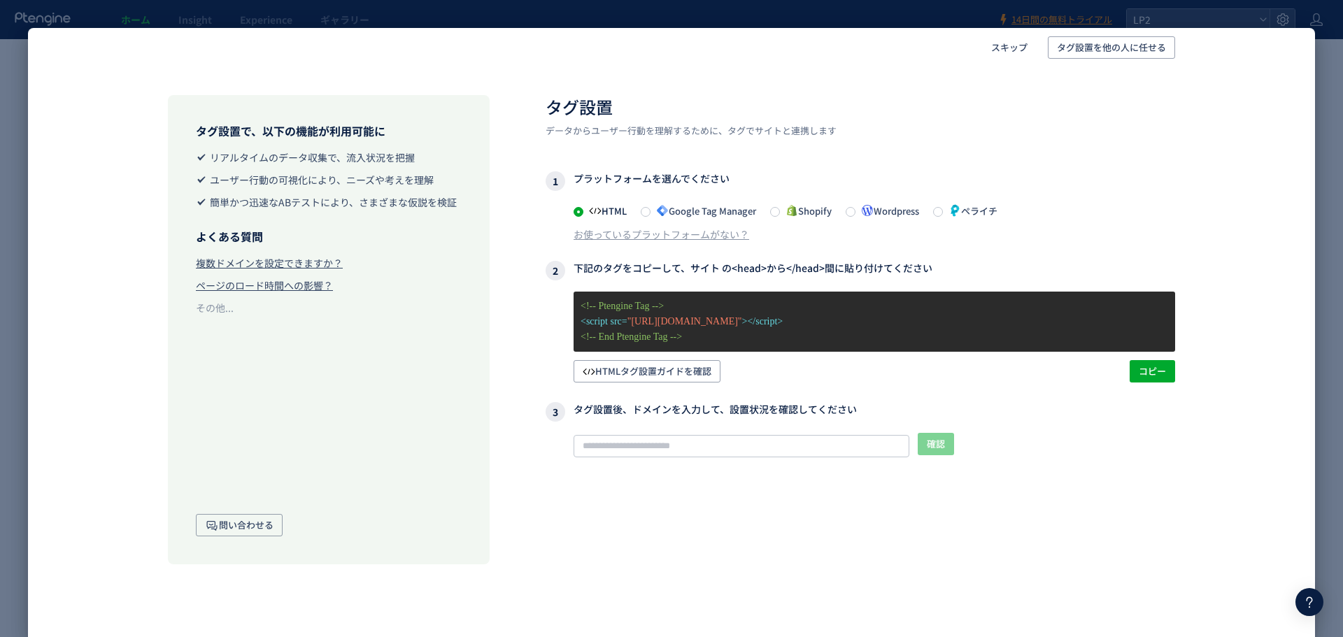
click at [961, 211] on icon at bounding box center [955, 210] width 13 height 13
click at [1150, 365] on span "コピー" at bounding box center [1152, 371] width 27 height 22
click at [786, 452] on input "text" at bounding box center [742, 446] width 336 height 22
paste input "**********"
type input "**********"
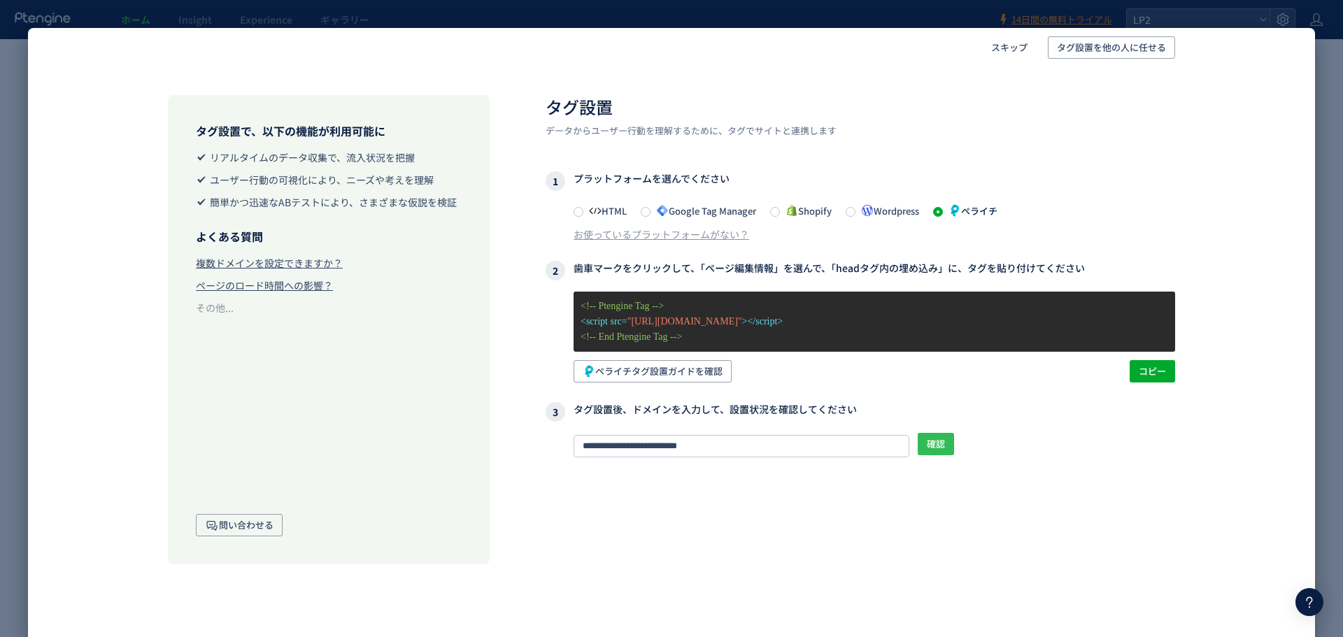
click at [942, 441] on span "確認" at bounding box center [936, 444] width 18 height 22
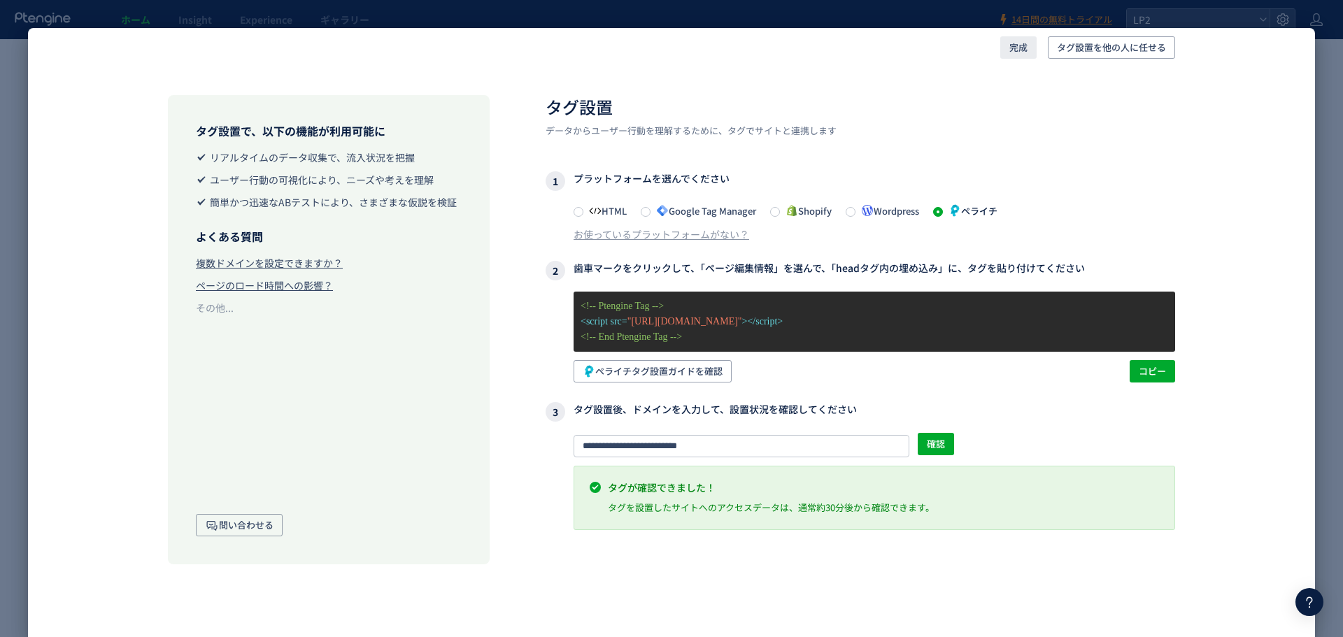
click at [1016, 52] on span "完成" at bounding box center [1018, 47] width 18 height 22
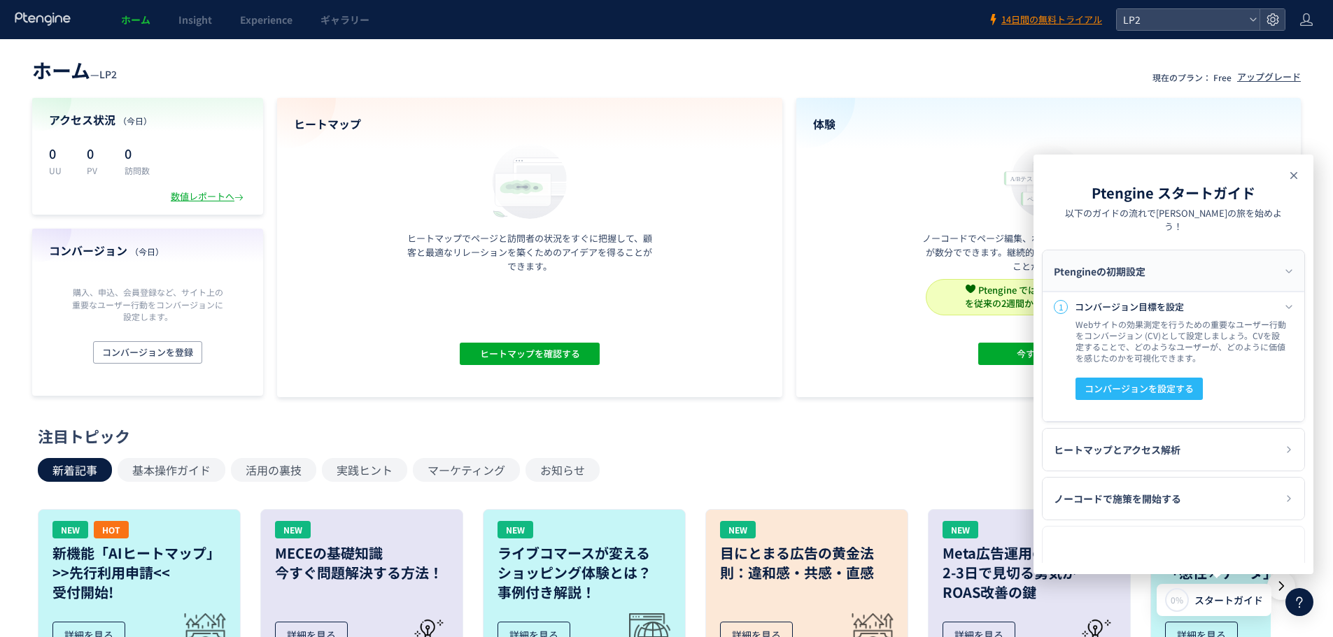
click at [1291, 171] on icon at bounding box center [1293, 175] width 17 height 17
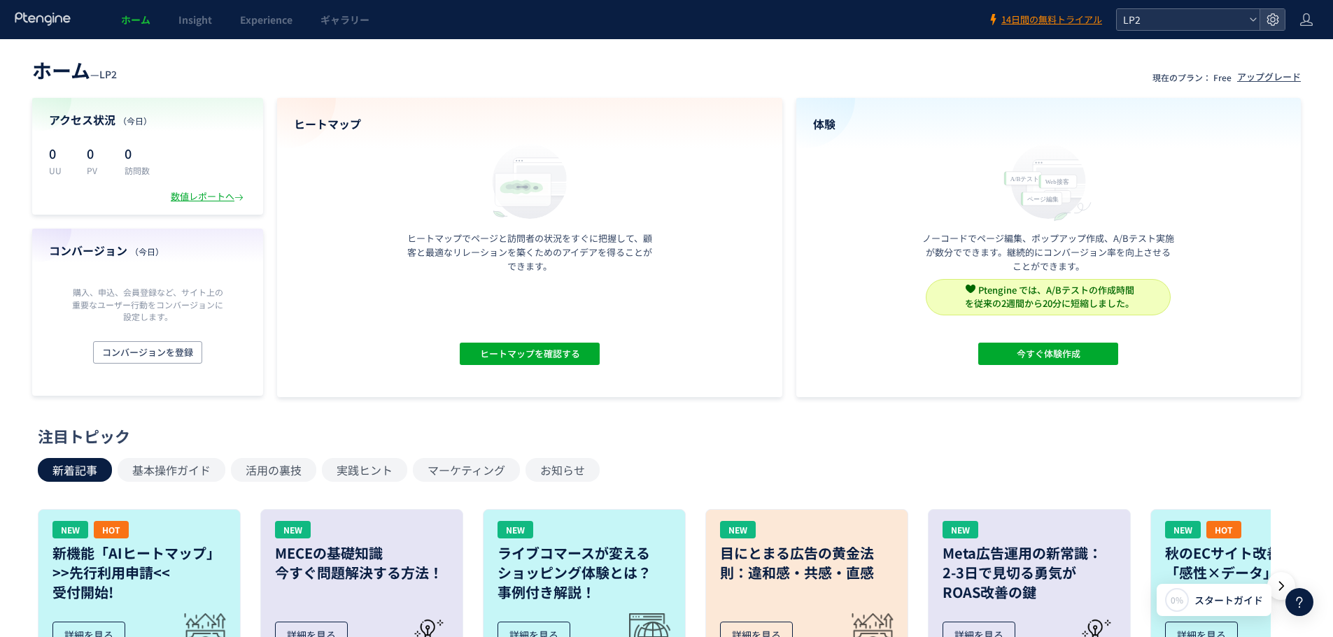
click at [1252, 22] on icon at bounding box center [1253, 19] width 8 height 8
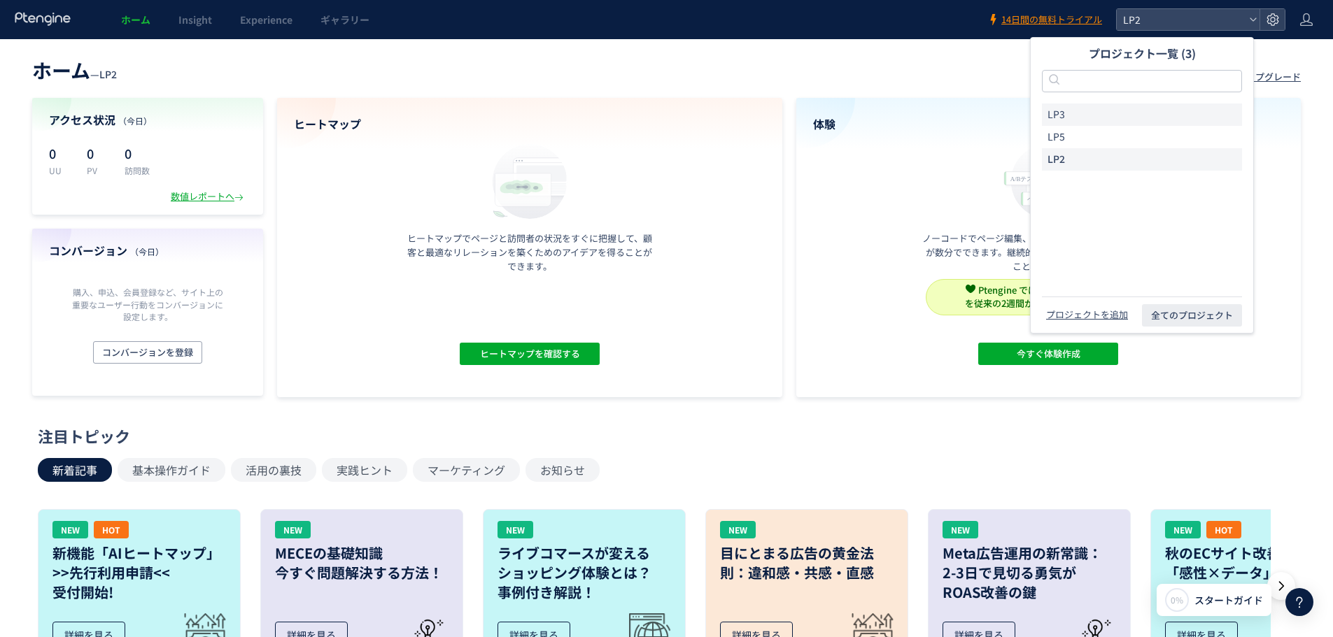
click at [1107, 111] on li "LP3" at bounding box center [1142, 115] width 200 height 22
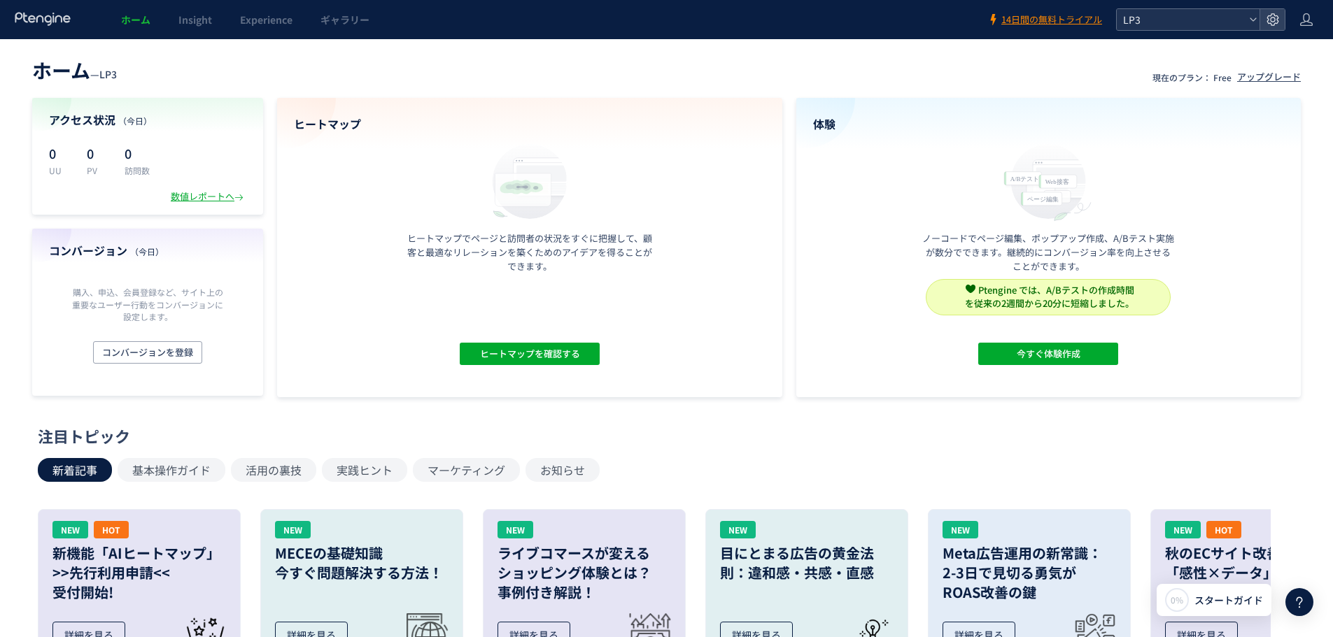
click at [1253, 24] on div "LP3" at bounding box center [1187, 19] width 143 height 21
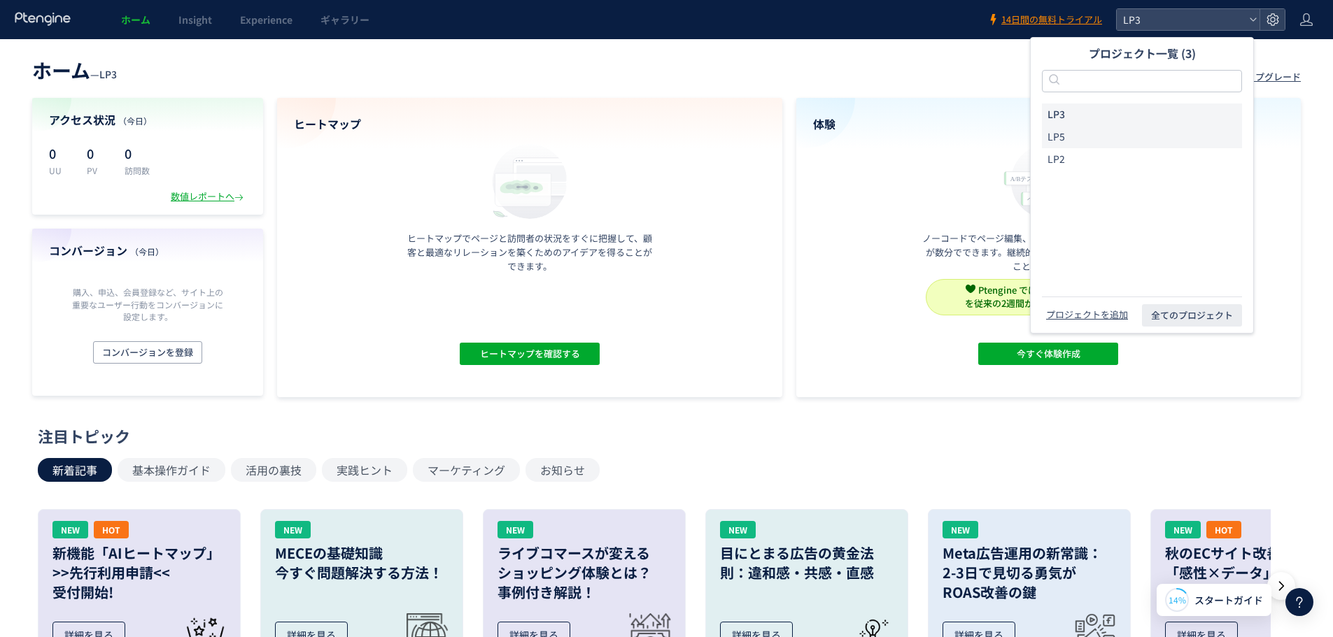
click at [1111, 134] on li "LP5" at bounding box center [1142, 137] width 200 height 22
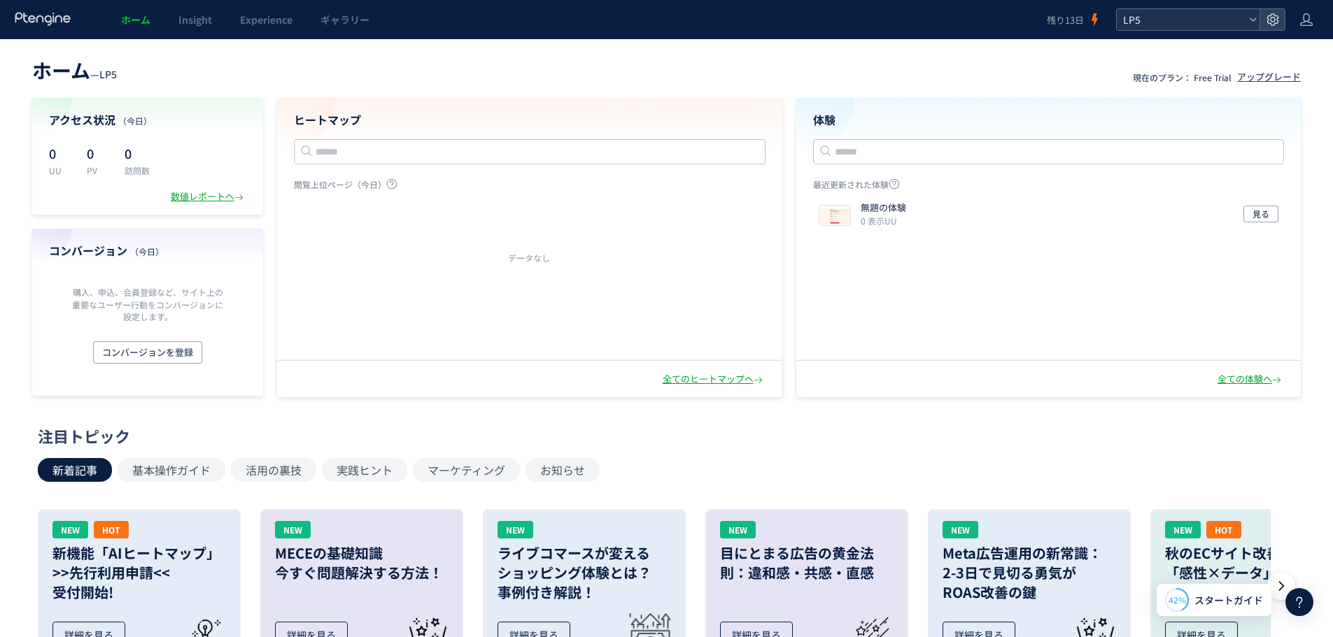
click at [1247, 23] on div "LP5" at bounding box center [1187, 19] width 143 height 21
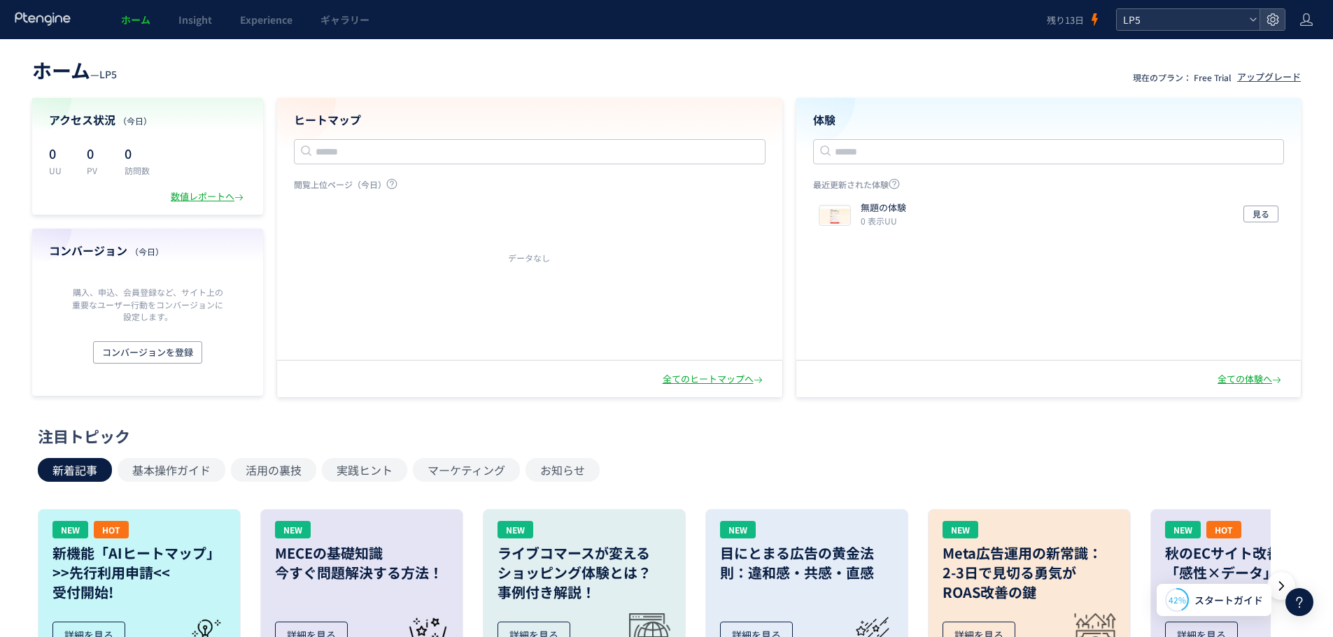
click at [1256, 23] on icon at bounding box center [1253, 19] width 8 height 8
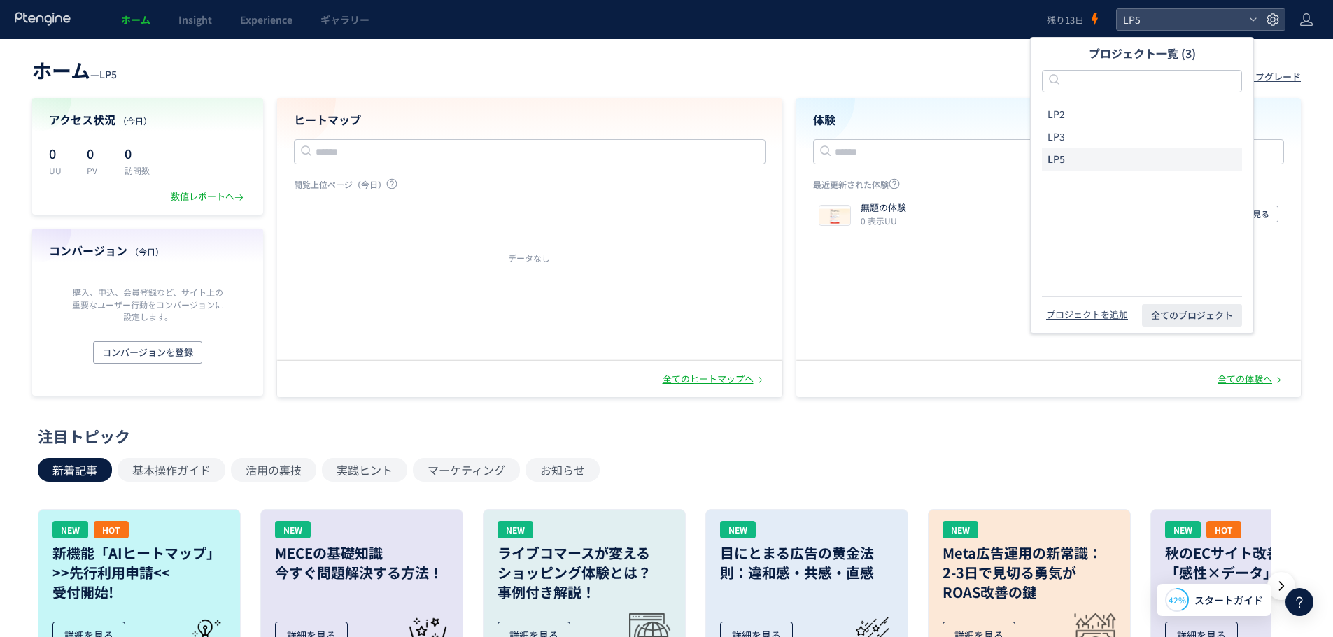
click at [529, 67] on header "ホーム — LP5 現在のプラン： Free Trial アップグレード" at bounding box center [666, 68] width 1268 height 31
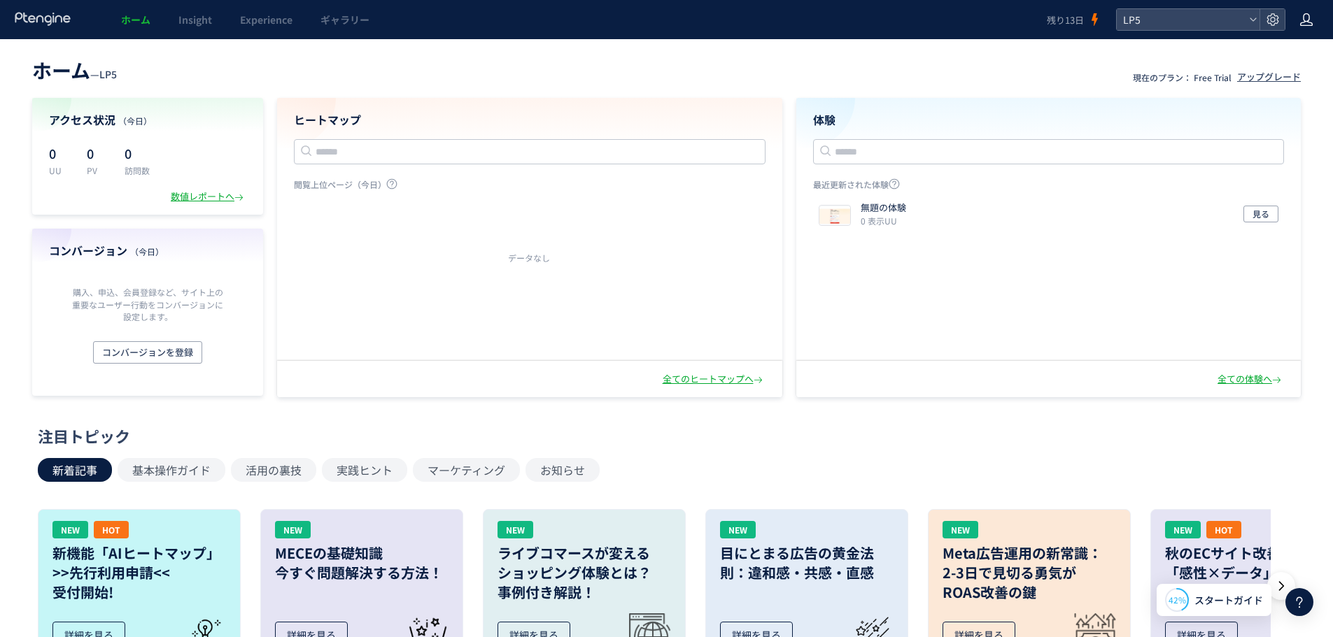
click at [1304, 18] on icon at bounding box center [1306, 20] width 14 height 14
click at [1292, 56] on span "アカウント設定" at bounding box center [1270, 55] width 69 height 14
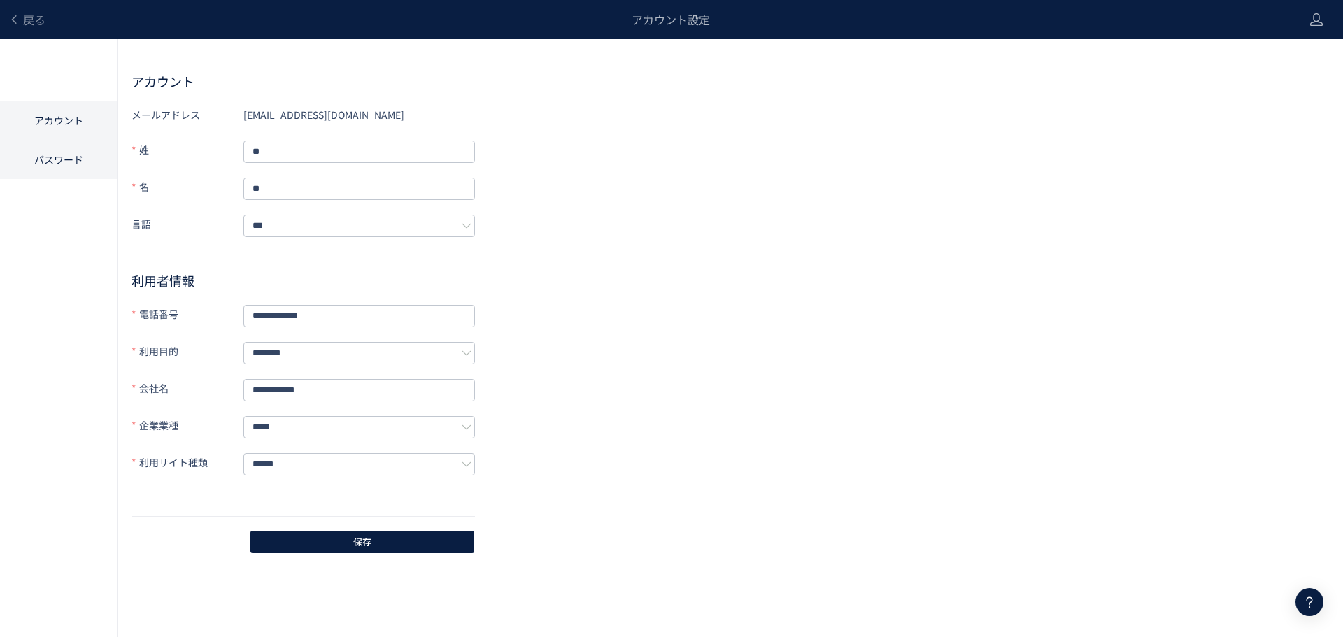
click at [74, 163] on li "パスワード" at bounding box center [58, 159] width 117 height 39
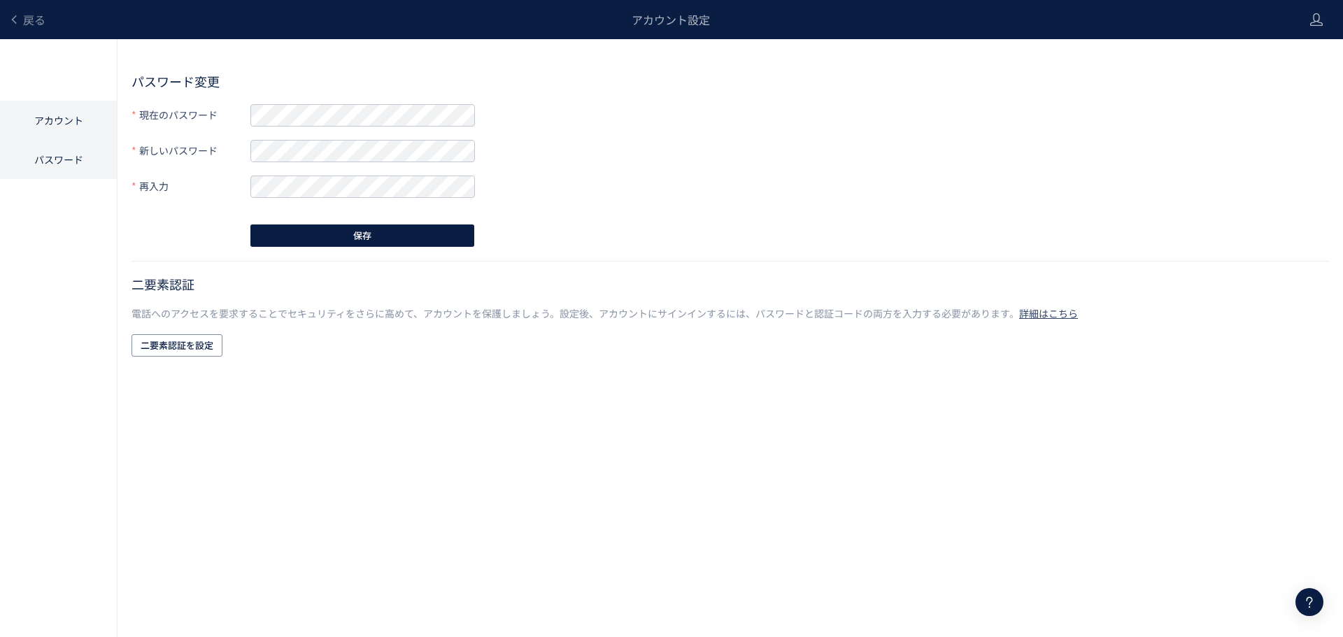
click at [69, 113] on li "アカウント" at bounding box center [58, 120] width 117 height 39
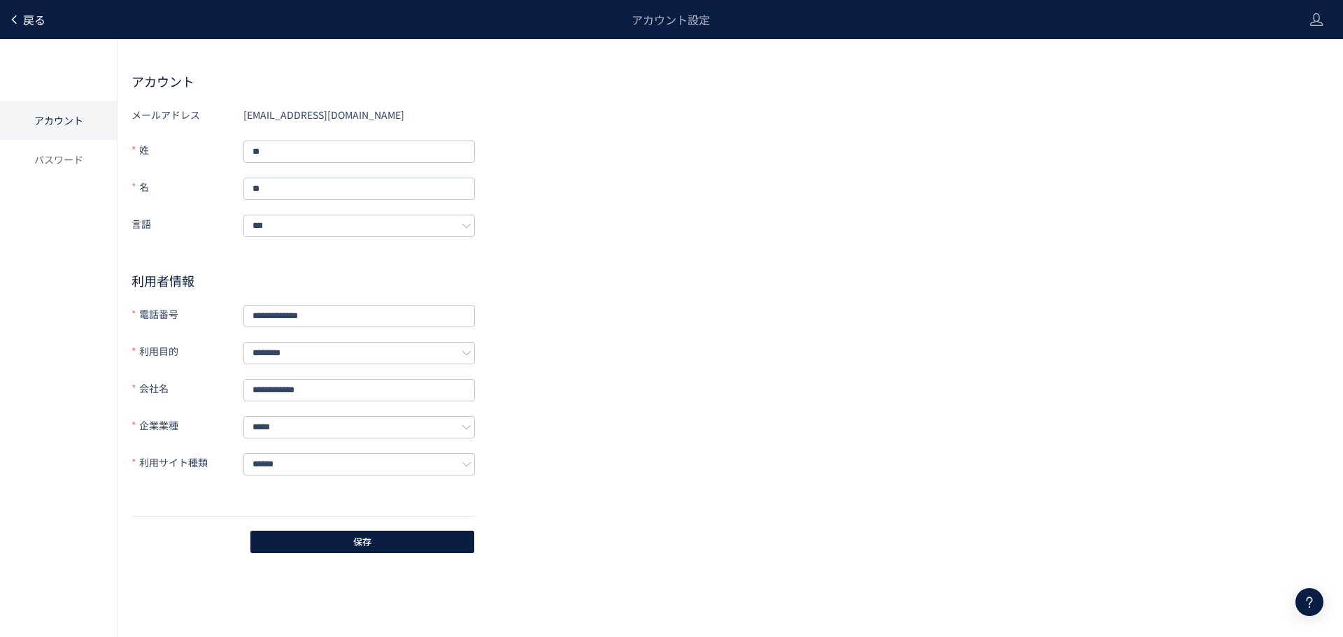
click at [30, 14] on span "戻る" at bounding box center [34, 19] width 22 height 17
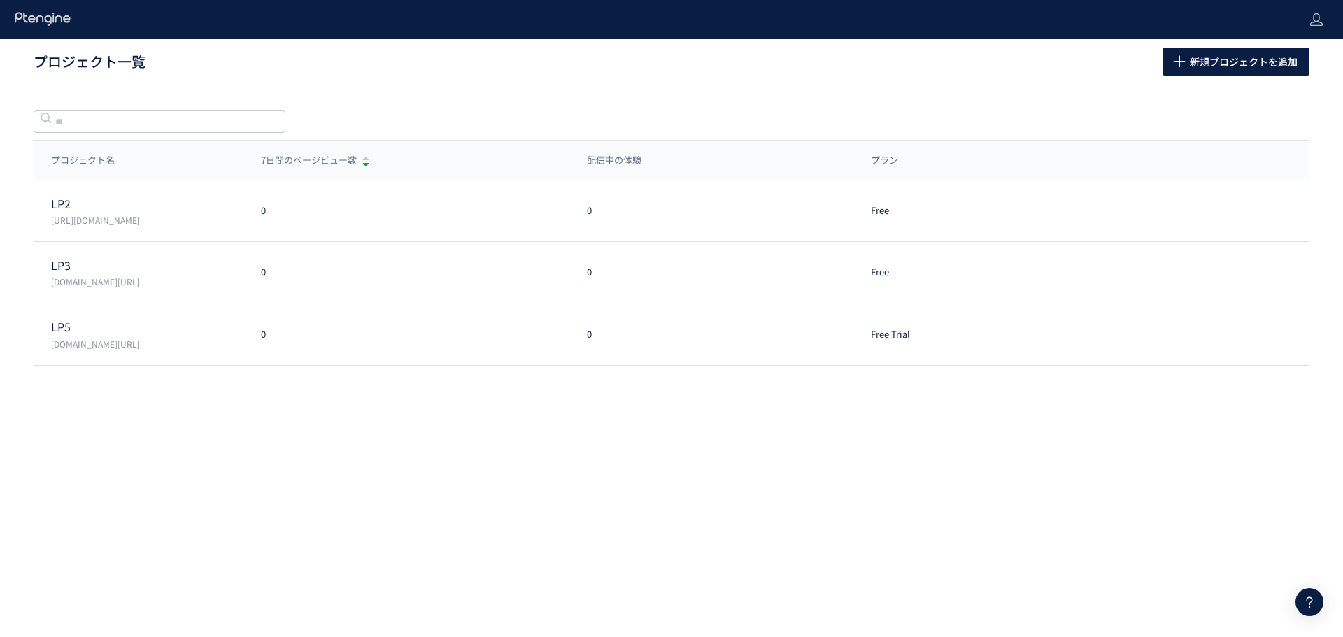
click at [57, 29] on div at bounding box center [43, 19] width 58 height 39
click at [55, 15] on icon at bounding box center [43, 19] width 58 height 14
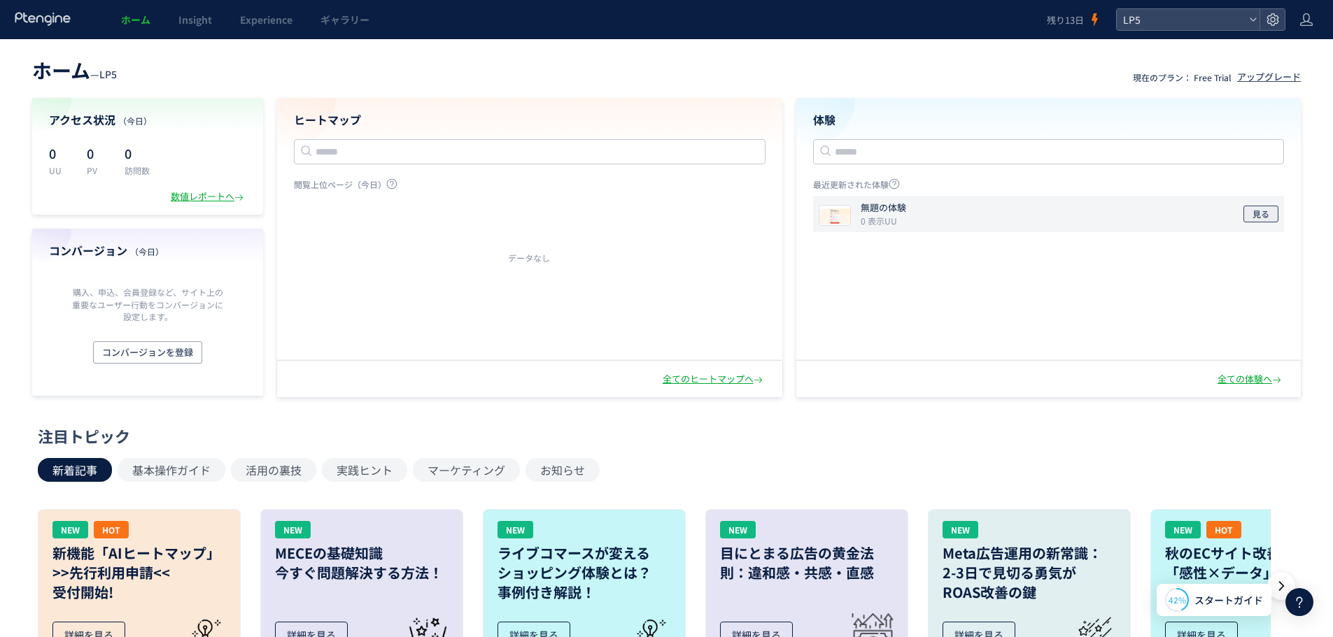
click at [1261, 206] on span "見る" at bounding box center [1260, 214] width 17 height 17
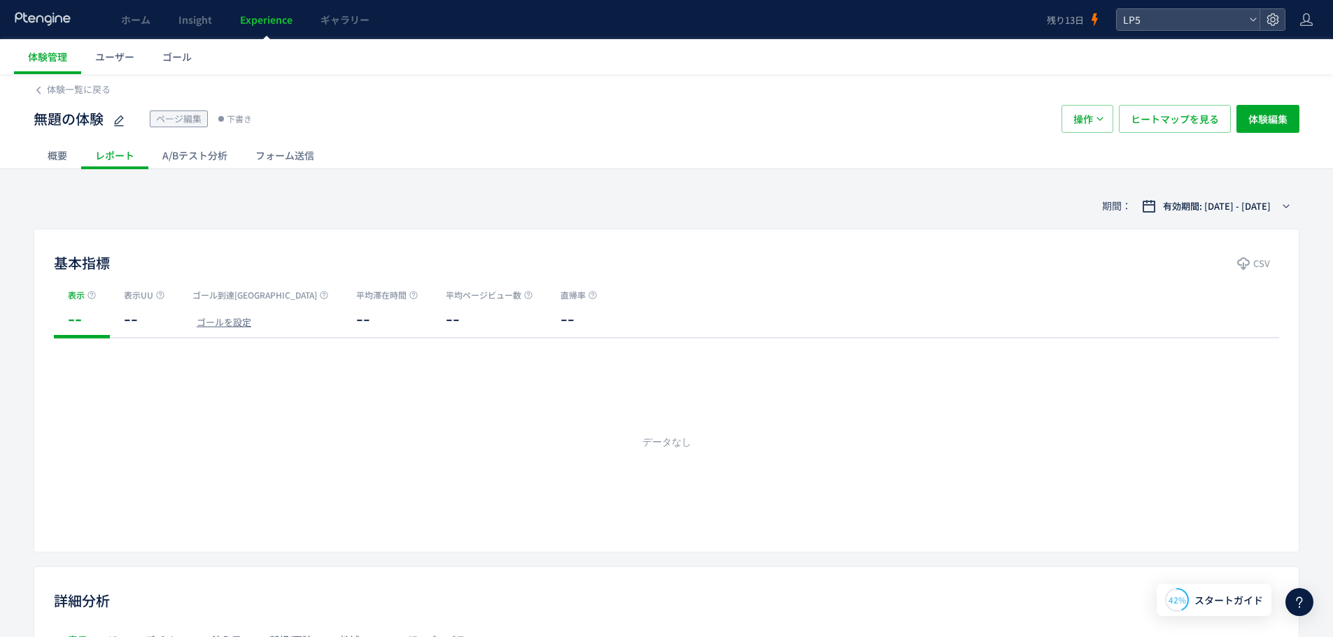
click at [210, 152] on div "A/Bテスト分析" at bounding box center [194, 155] width 93 height 28
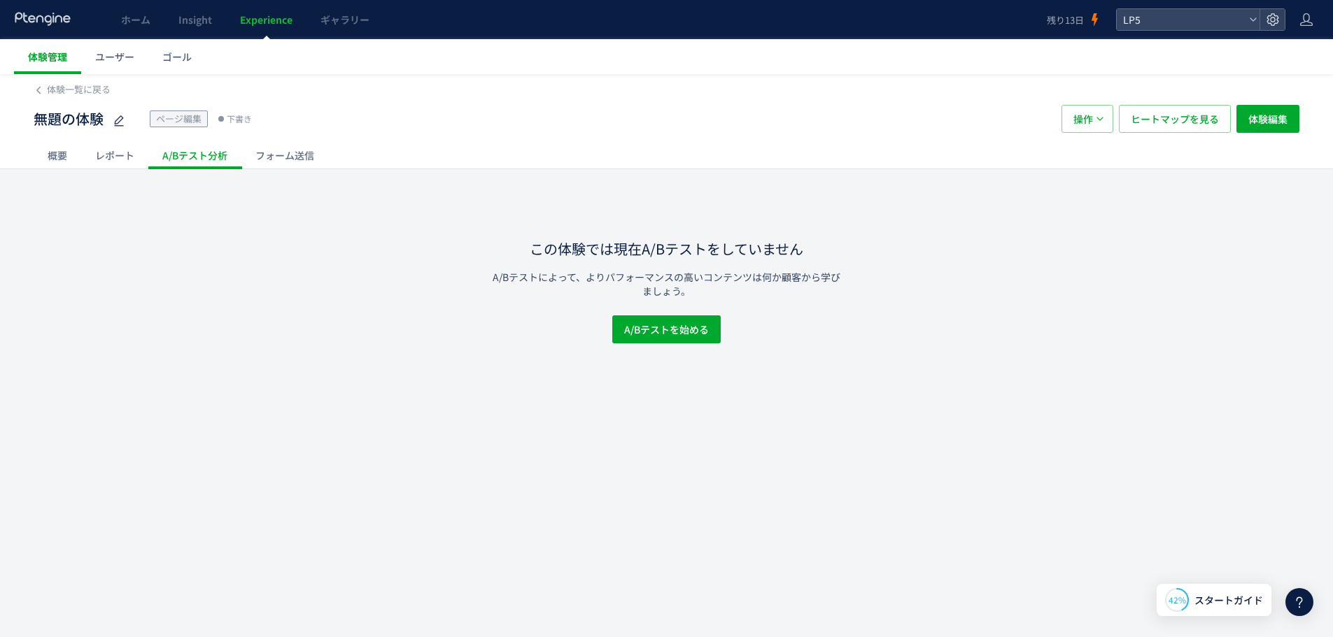
click at [46, 62] on span "体験管理" at bounding box center [47, 57] width 39 height 14
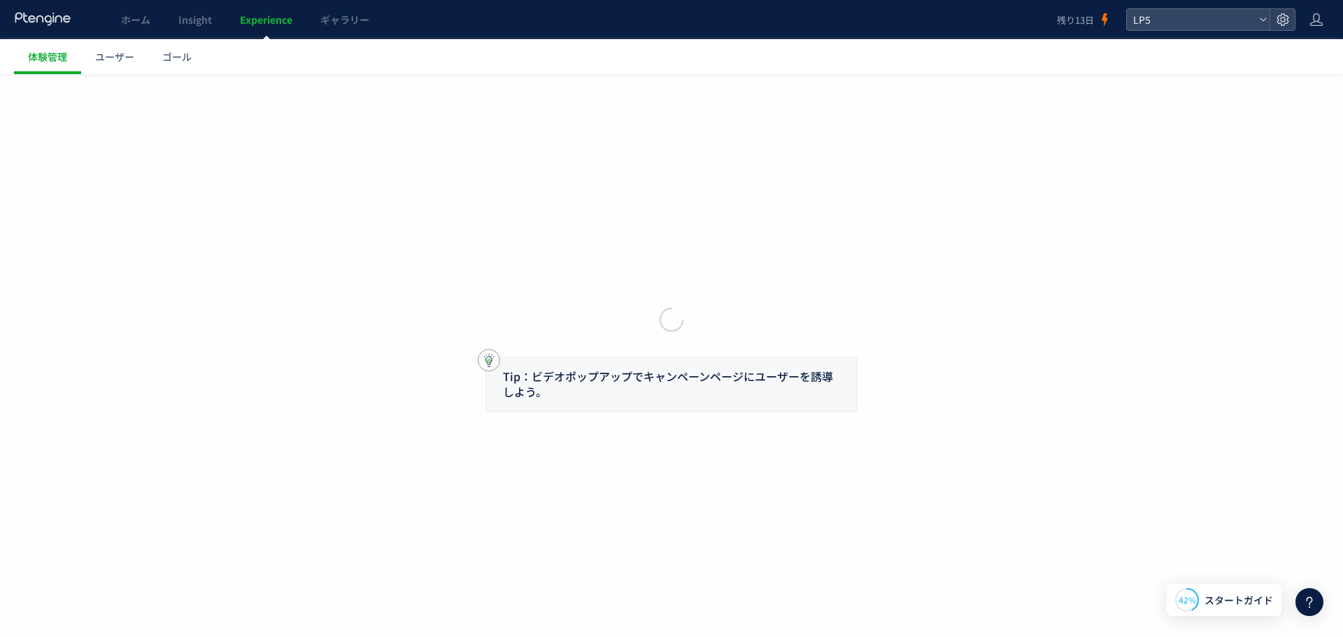
click at [80, 60] on body "ホーム Insight Experience ギャラリー 残り13日 LP5 体験管理 ユーザー ゴール Tip：ビデオポップアップでキャンペーンページにユー…" at bounding box center [671, 318] width 1343 height 637
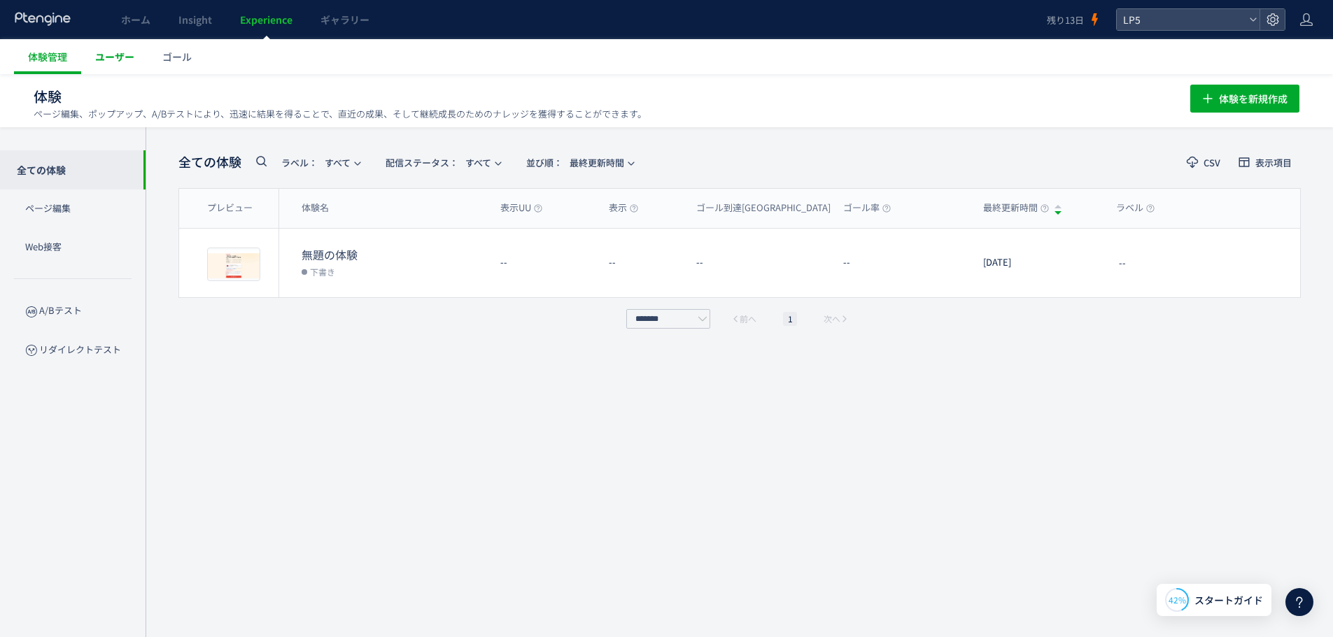
click at [115, 63] on span "ユーザー" at bounding box center [114, 57] width 39 height 14
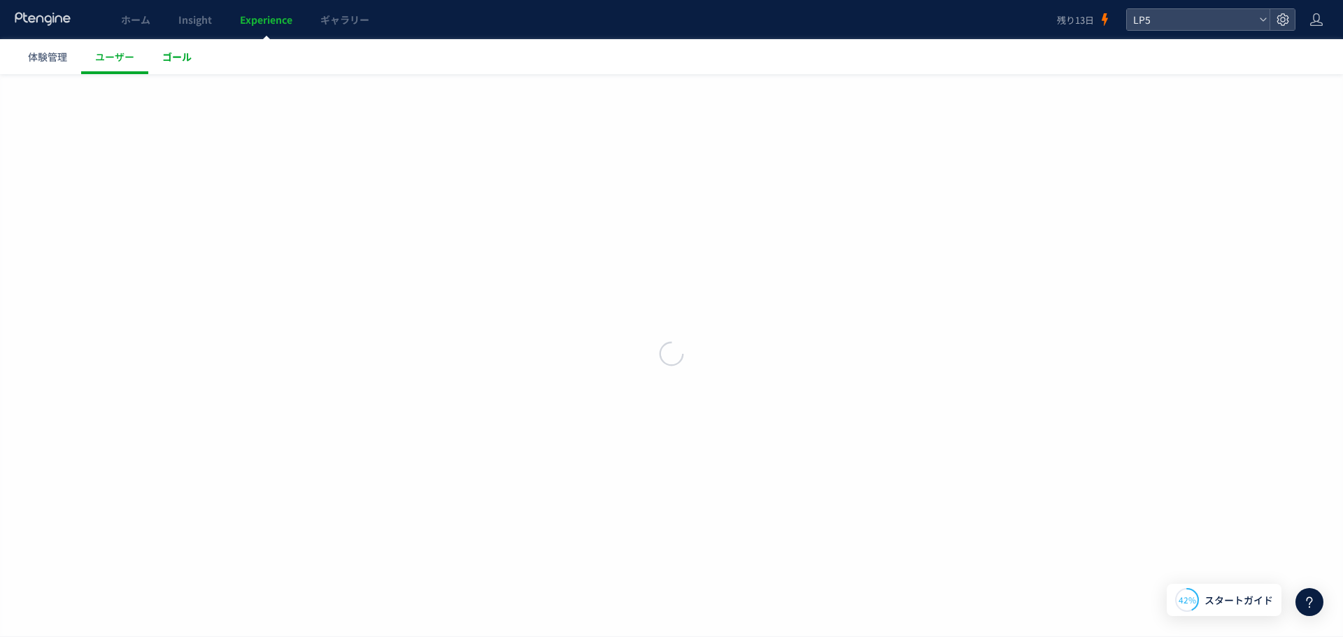
click at [193, 65] on link "ゴール" at bounding box center [176, 56] width 57 height 35
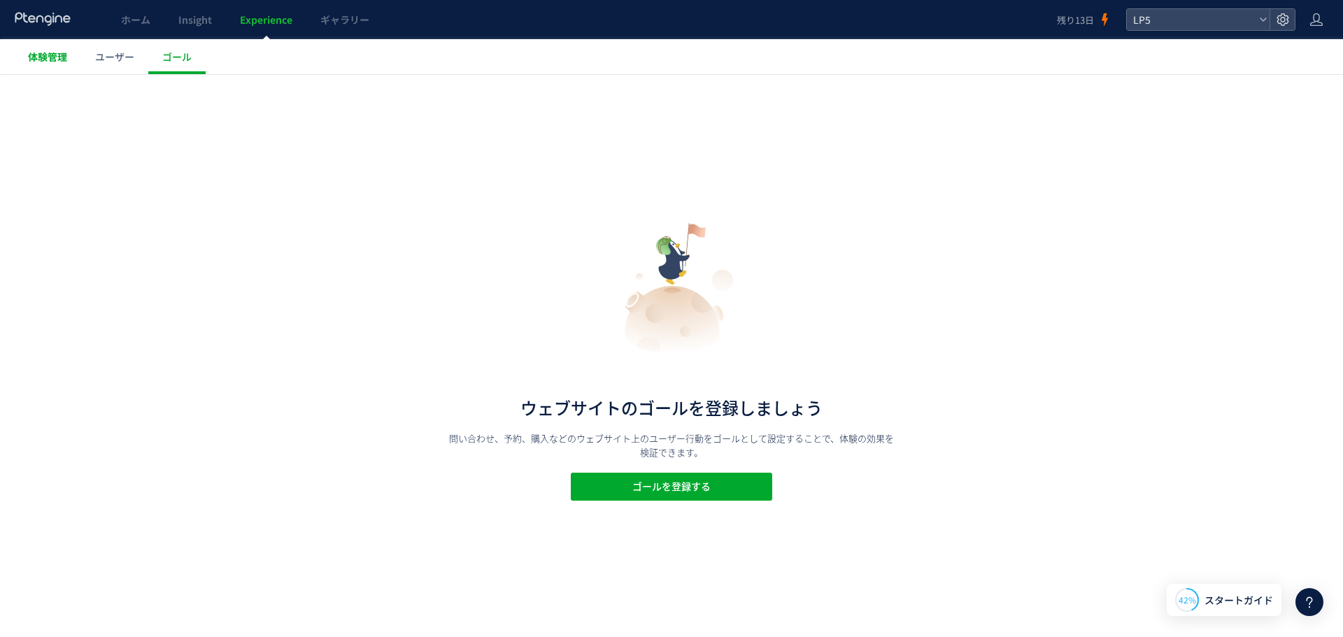
click at [53, 68] on div at bounding box center [671, 318] width 1343 height 637
click at [45, 55] on span "体験管理" at bounding box center [47, 57] width 39 height 14
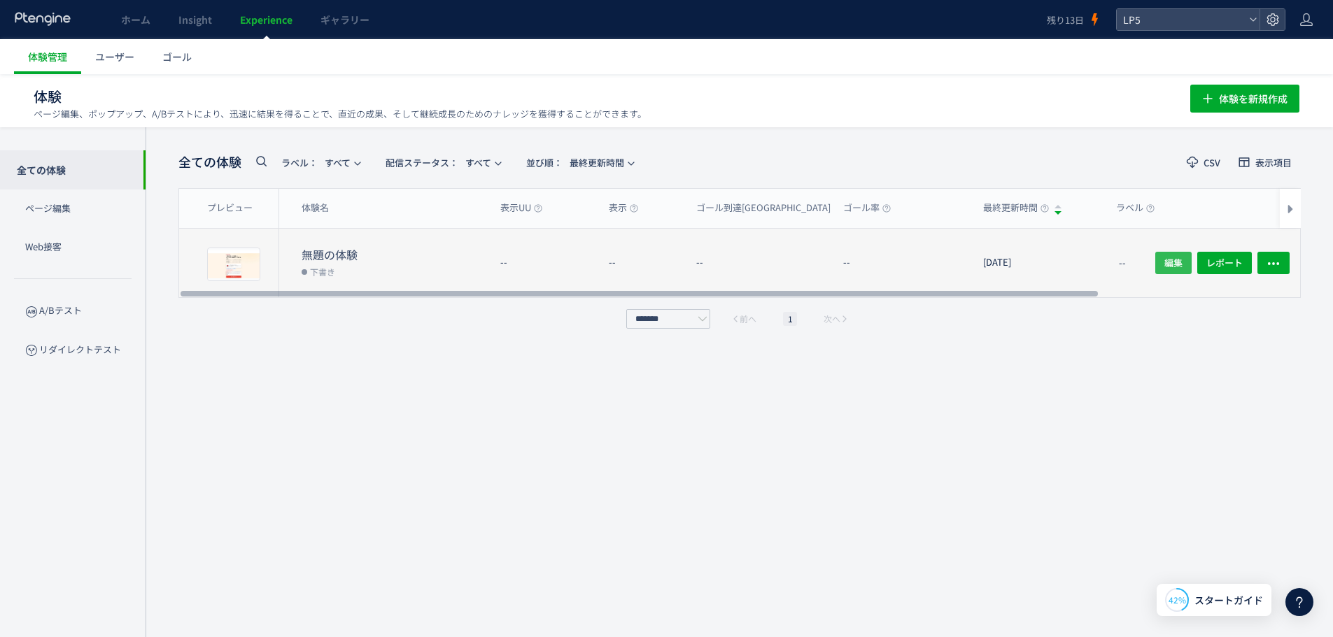
click at [1165, 262] on span "編集" at bounding box center [1173, 263] width 18 height 22
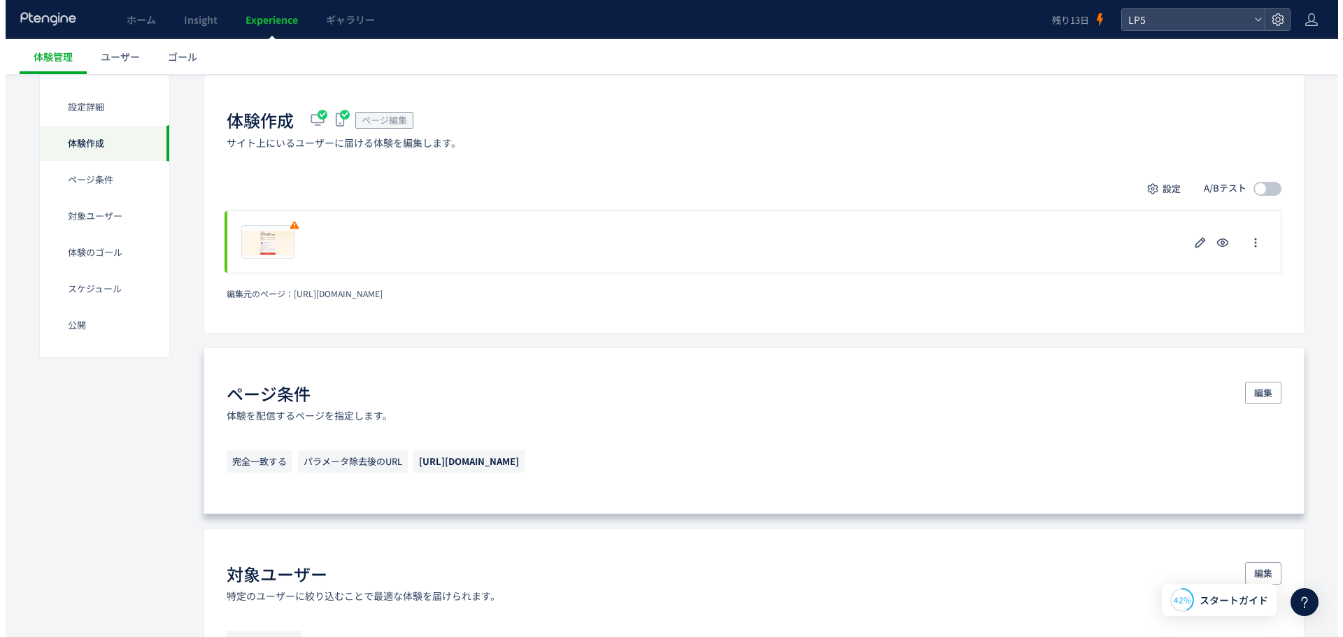
scroll to position [280, 0]
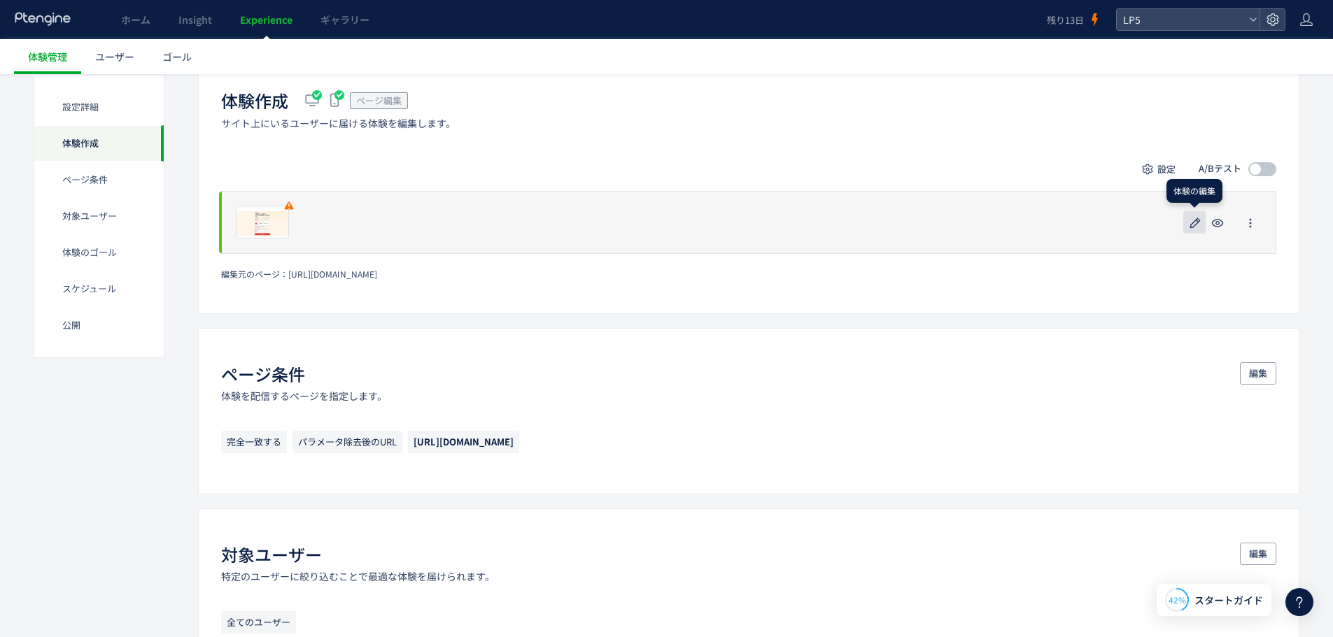
click at [1187, 224] on icon "button" at bounding box center [1194, 223] width 17 height 17
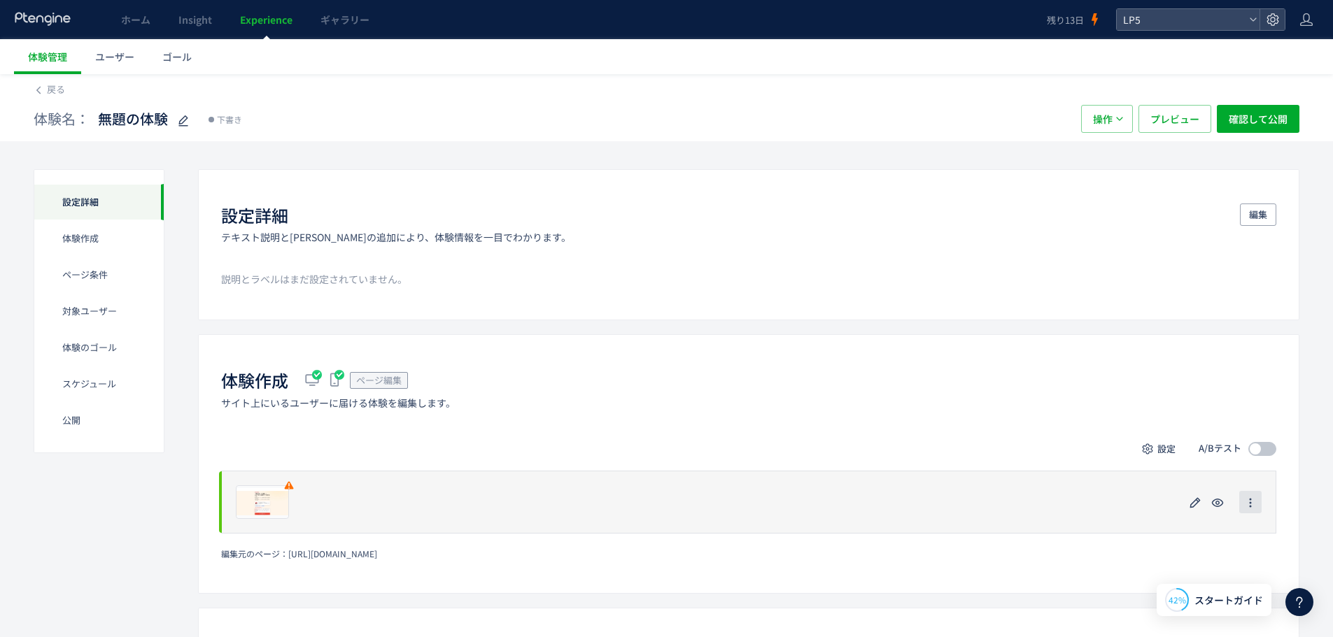
click at [1258, 501] on button "button" at bounding box center [1250, 502] width 22 height 22
click at [1258, 502] on button "button" at bounding box center [1250, 502] width 22 height 22
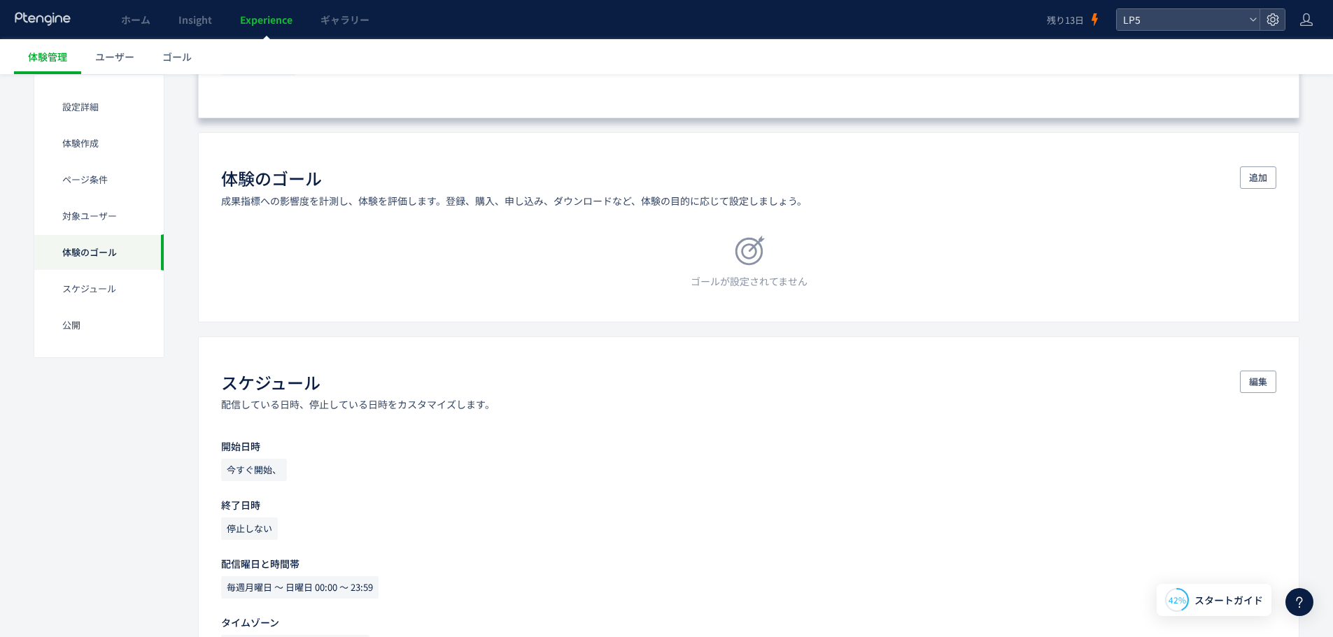
scroll to position [839, 0]
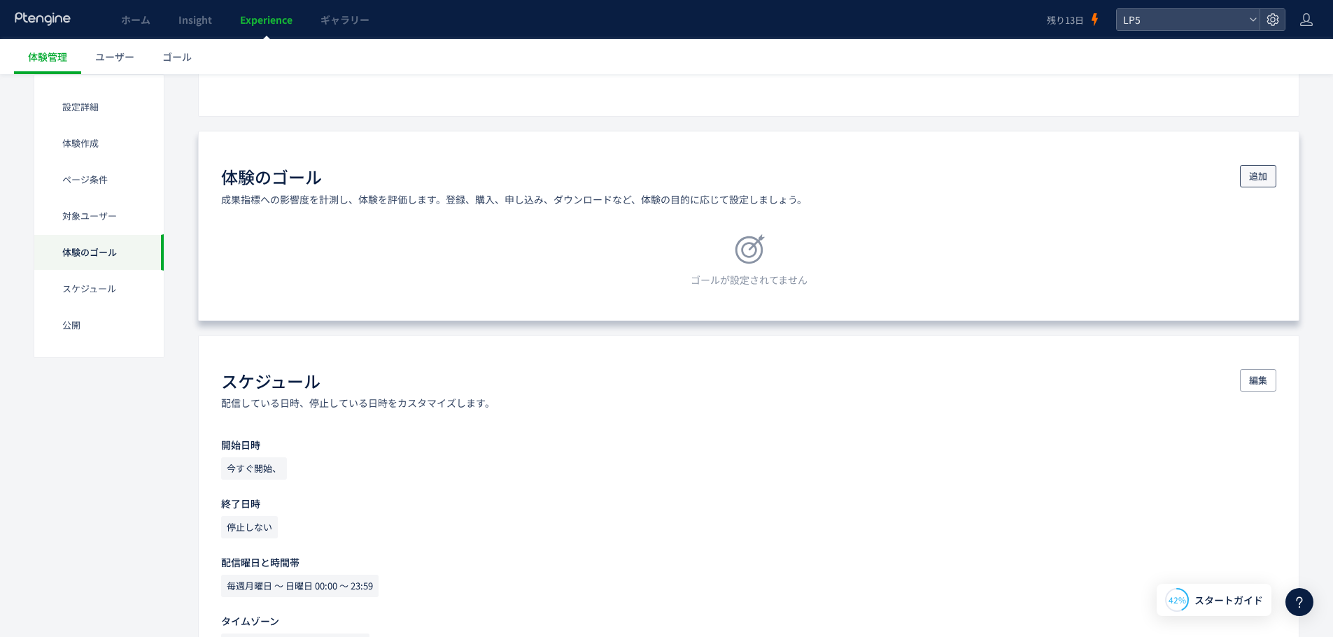
click at [1258, 166] on span "追加" at bounding box center [1258, 176] width 18 height 22
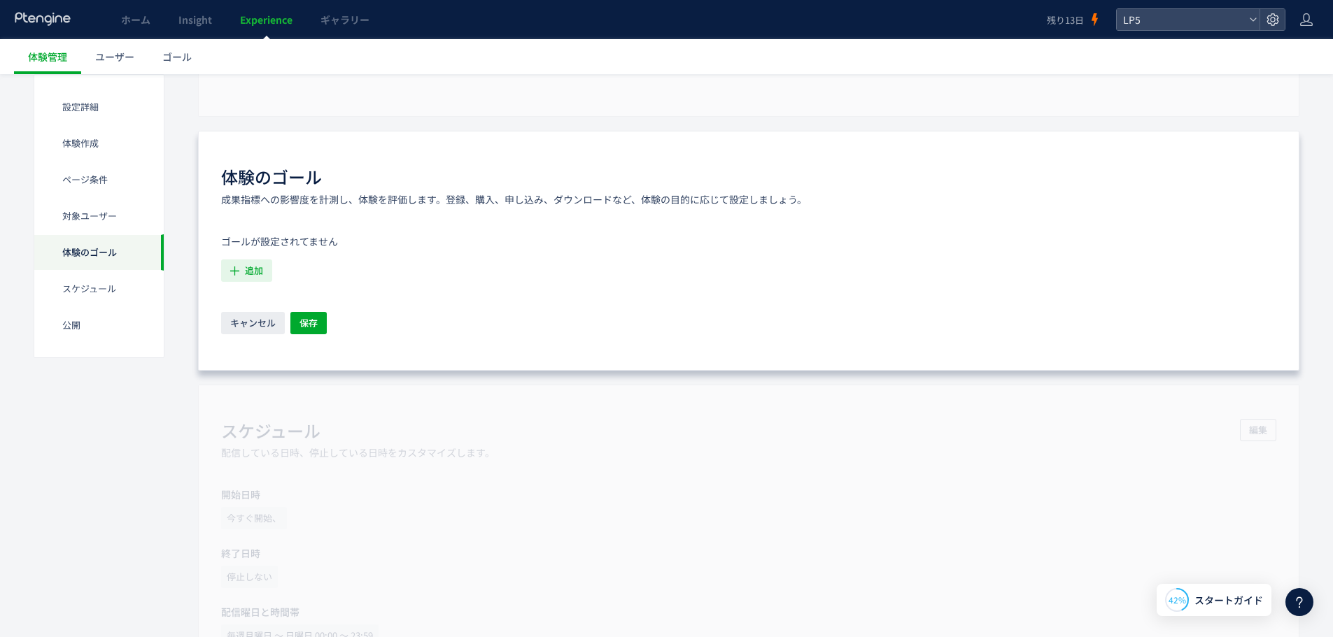
click at [258, 279] on span "追加" at bounding box center [254, 271] width 18 height 22
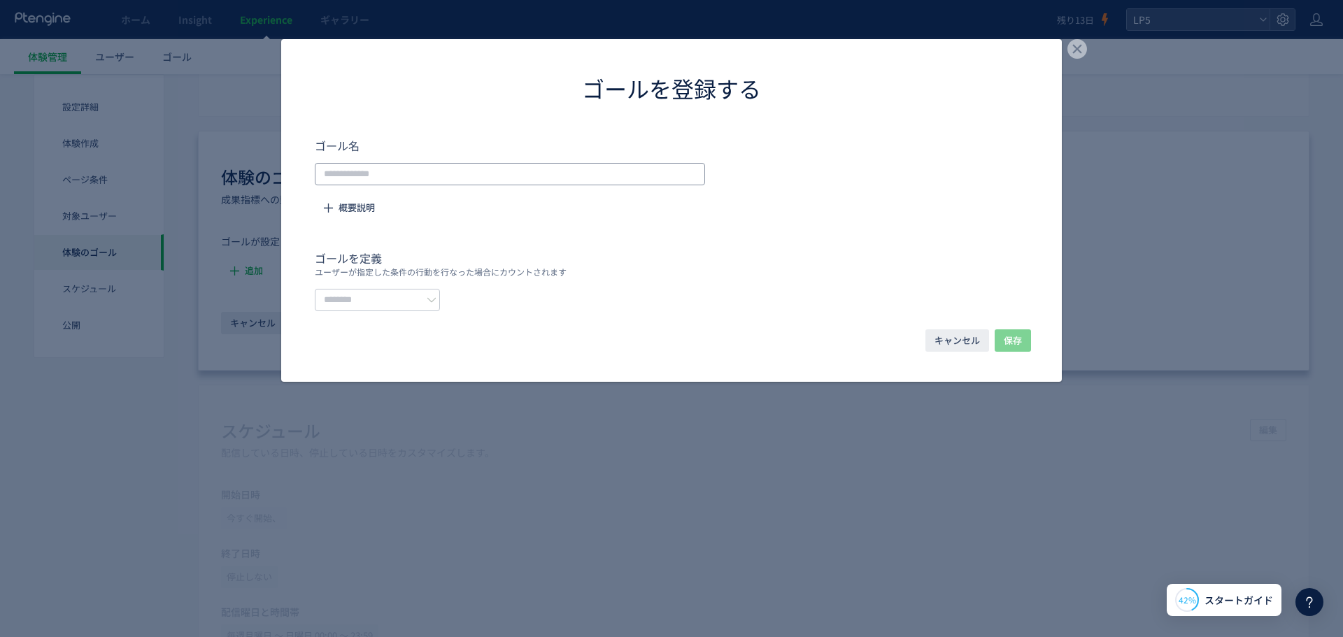
click at [485, 173] on input "dialog" at bounding box center [510, 174] width 390 height 22
click at [364, 296] on input "dialog" at bounding box center [377, 300] width 125 height 22
click at [930, 346] on button "キャンセル" at bounding box center [958, 340] width 64 height 22
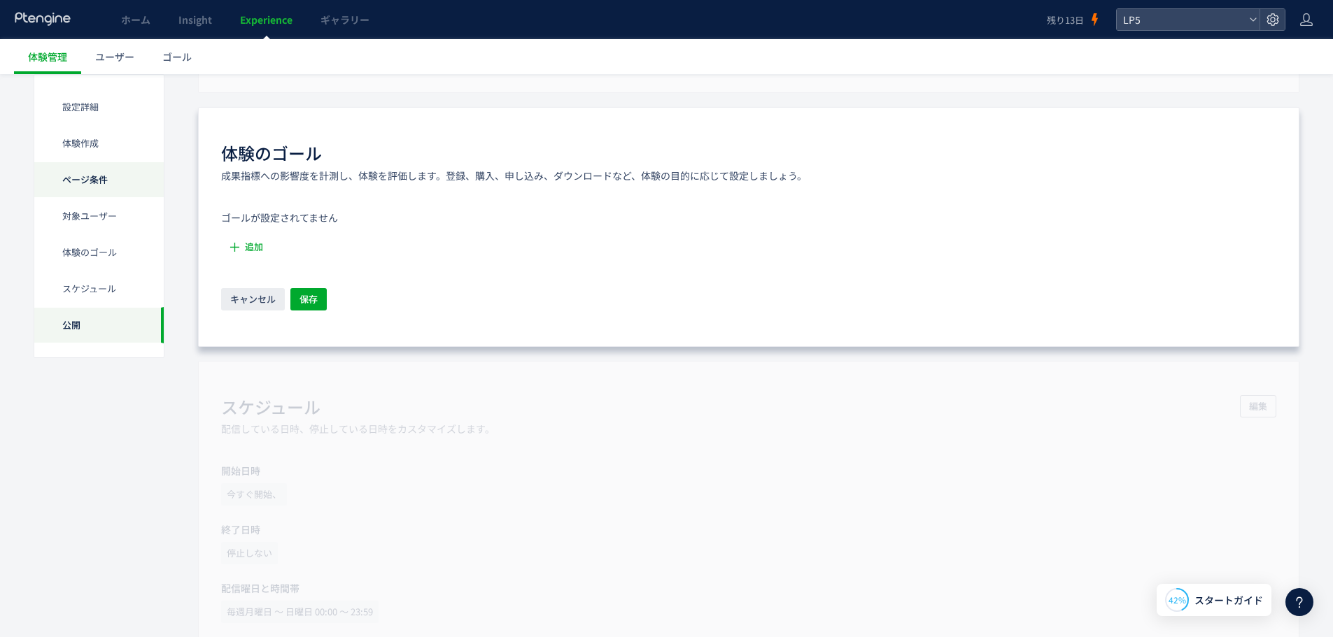
scroll to position [863, 0]
click at [125, 64] on link "ユーザー" at bounding box center [114, 56] width 67 height 35
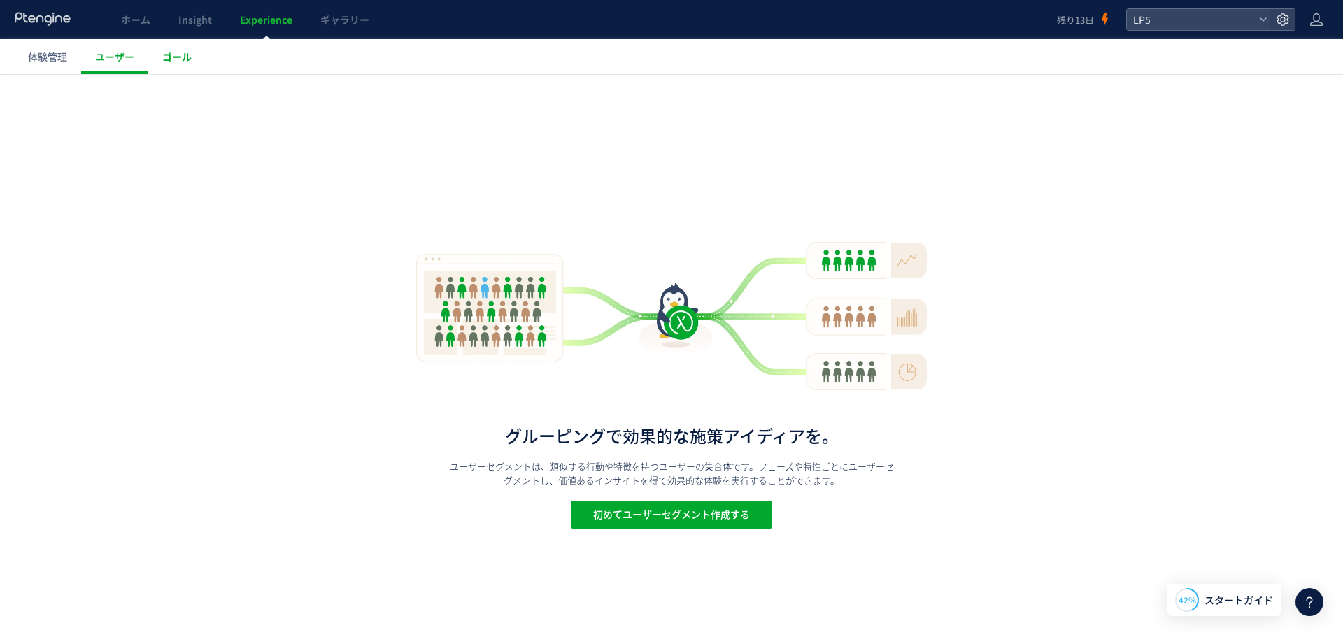
click at [169, 56] on span "ゴール" at bounding box center [176, 57] width 29 height 14
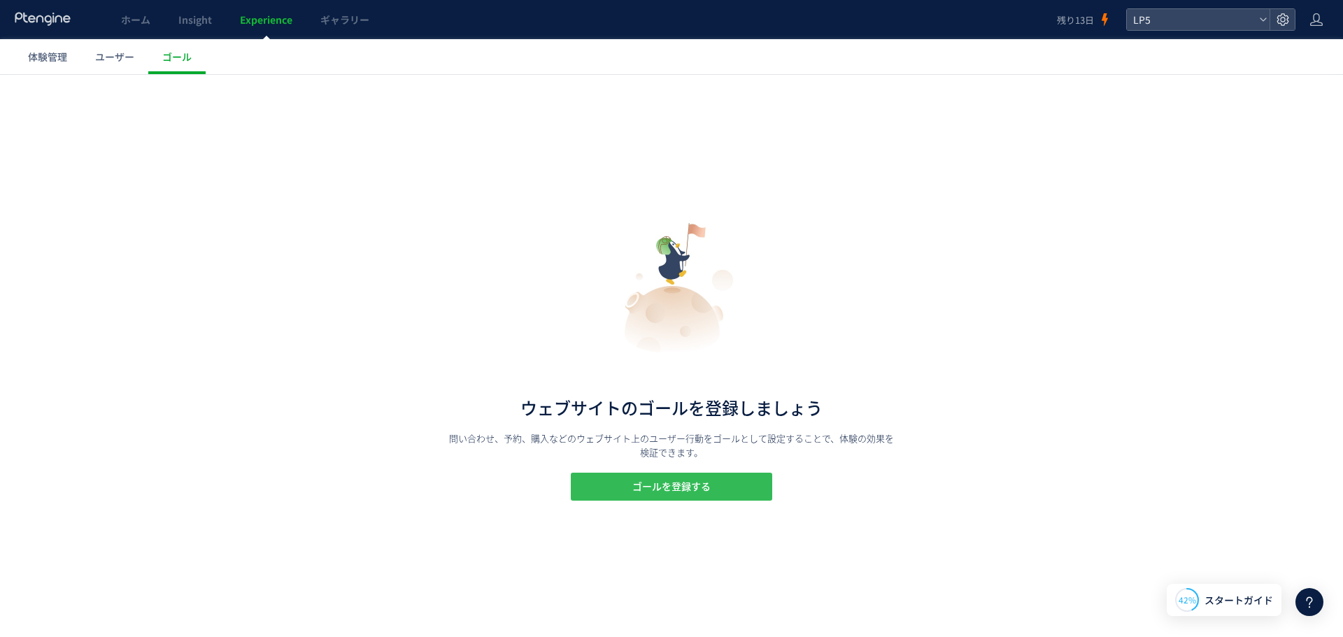
click at [648, 488] on span "ゴールを登録する" at bounding box center [671, 487] width 78 height 28
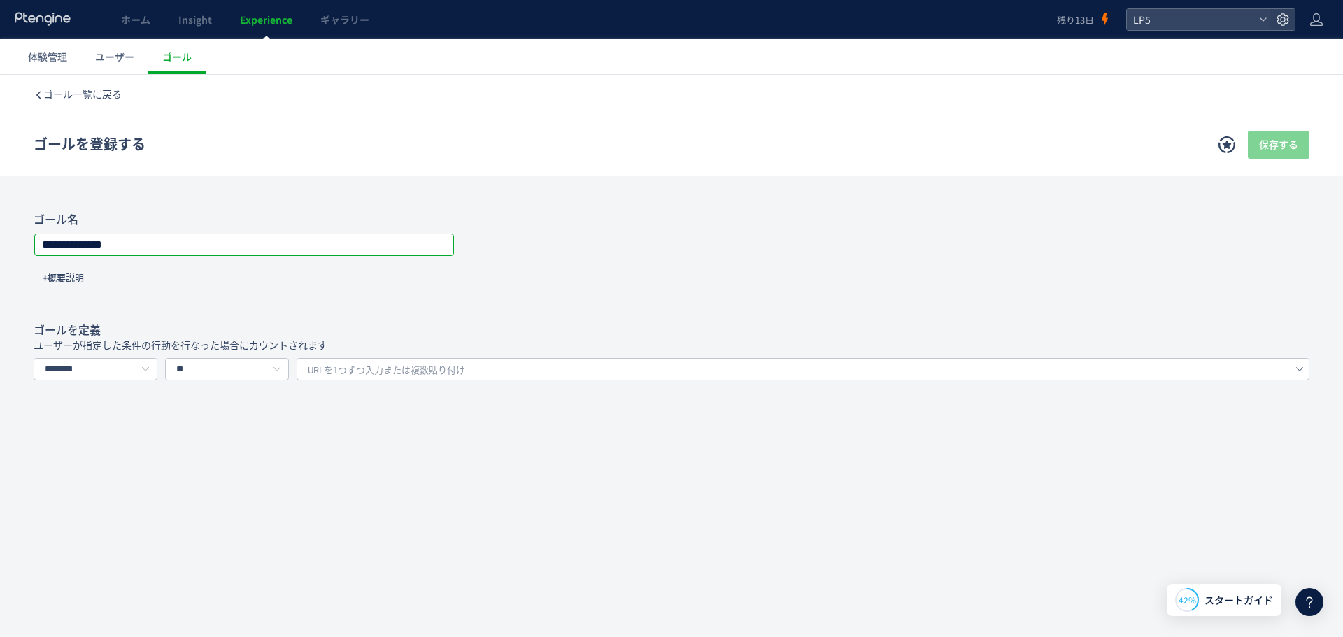
click at [164, 238] on input "**********" at bounding box center [244, 245] width 418 height 20
drag, startPoint x: 206, startPoint y: 246, endPoint x: 0, endPoint y: 245, distance: 206.4
click at [0, 245] on div "**********" at bounding box center [671, 297] width 1343 height 168
type input "*"
type input "**"
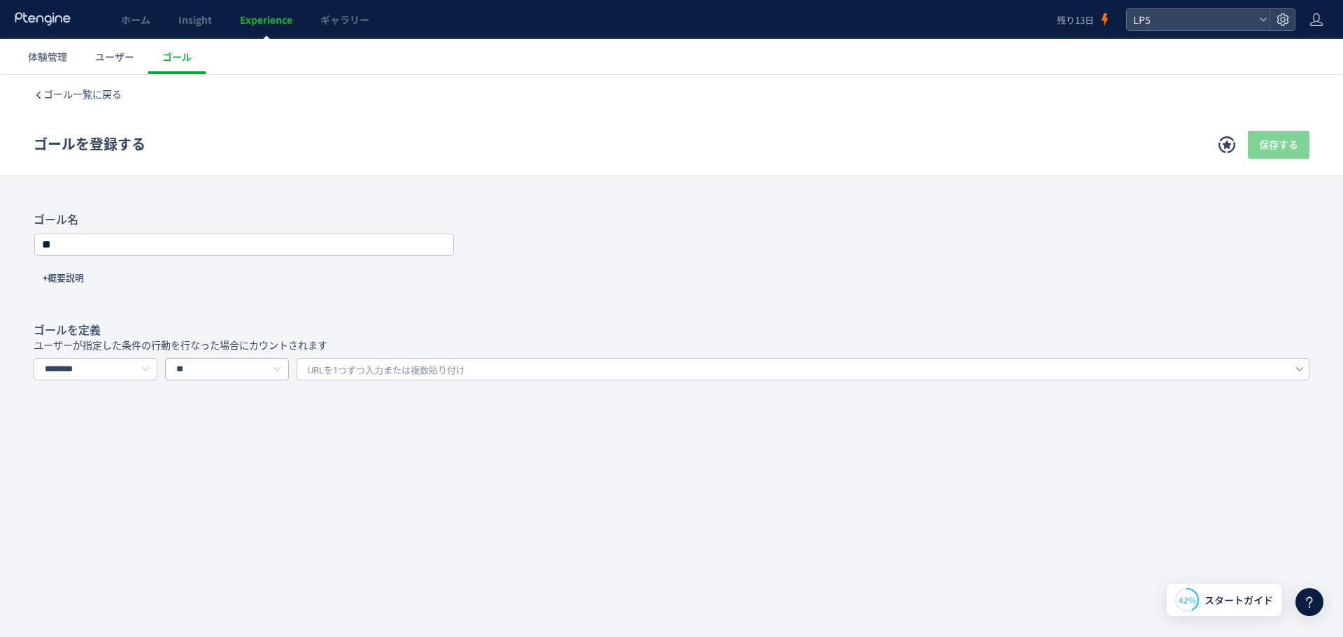
click at [285, 374] on icon at bounding box center [276, 369] width 17 height 22
click at [242, 365] on input "**" at bounding box center [227, 369] width 124 height 22
click at [90, 90] on span "ゴール一覧に戻る" at bounding box center [82, 94] width 78 height 11
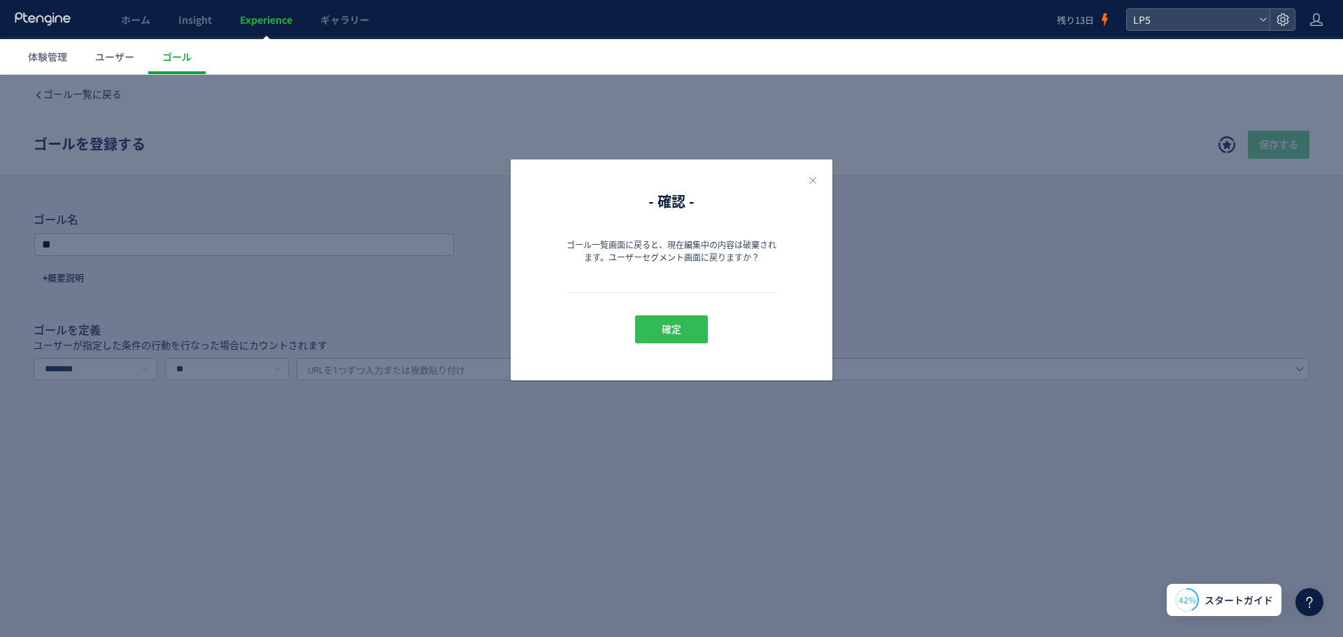
click at [684, 329] on button "確定" at bounding box center [671, 329] width 73 height 28
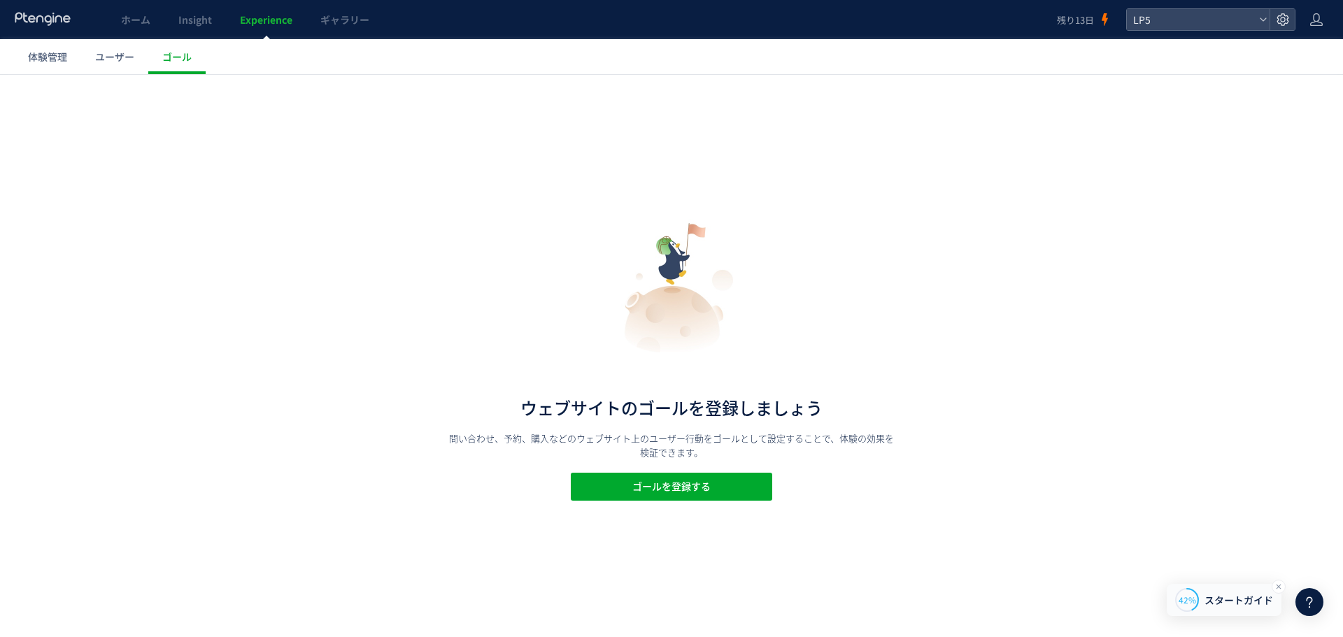
click at [1260, 597] on span "スタートガイド" at bounding box center [1239, 600] width 69 height 15
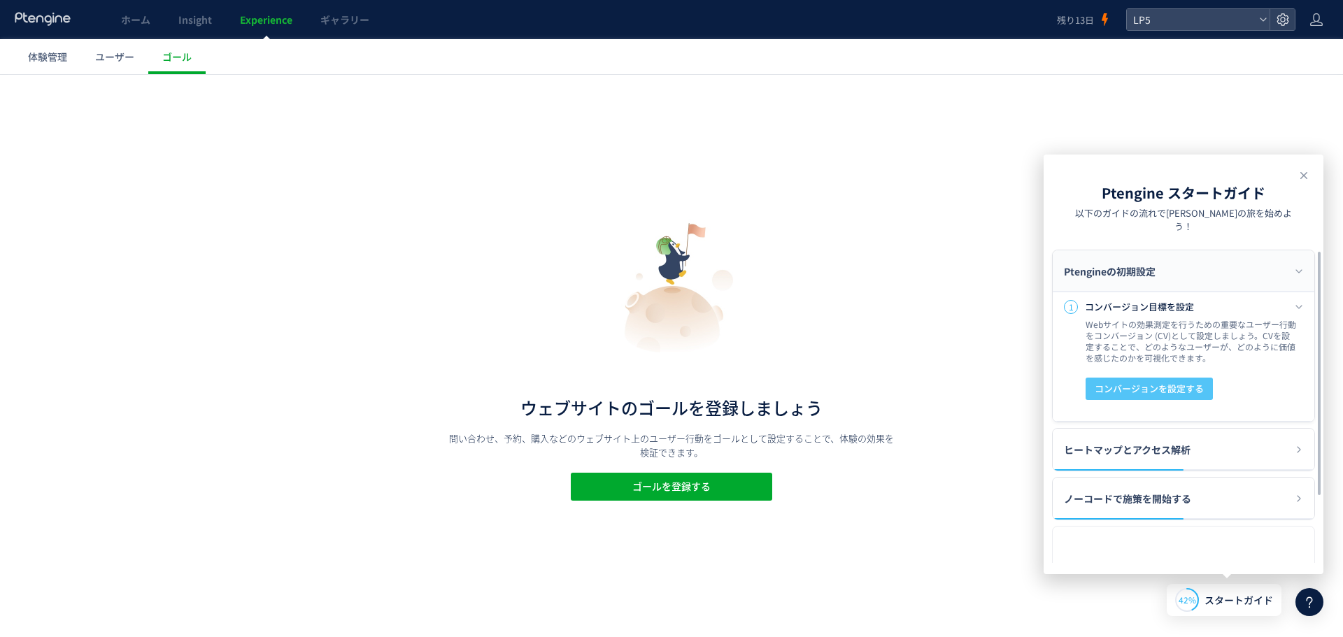
click at [1183, 378] on span "コンバージョンを設定する" at bounding box center [1149, 389] width 109 height 22
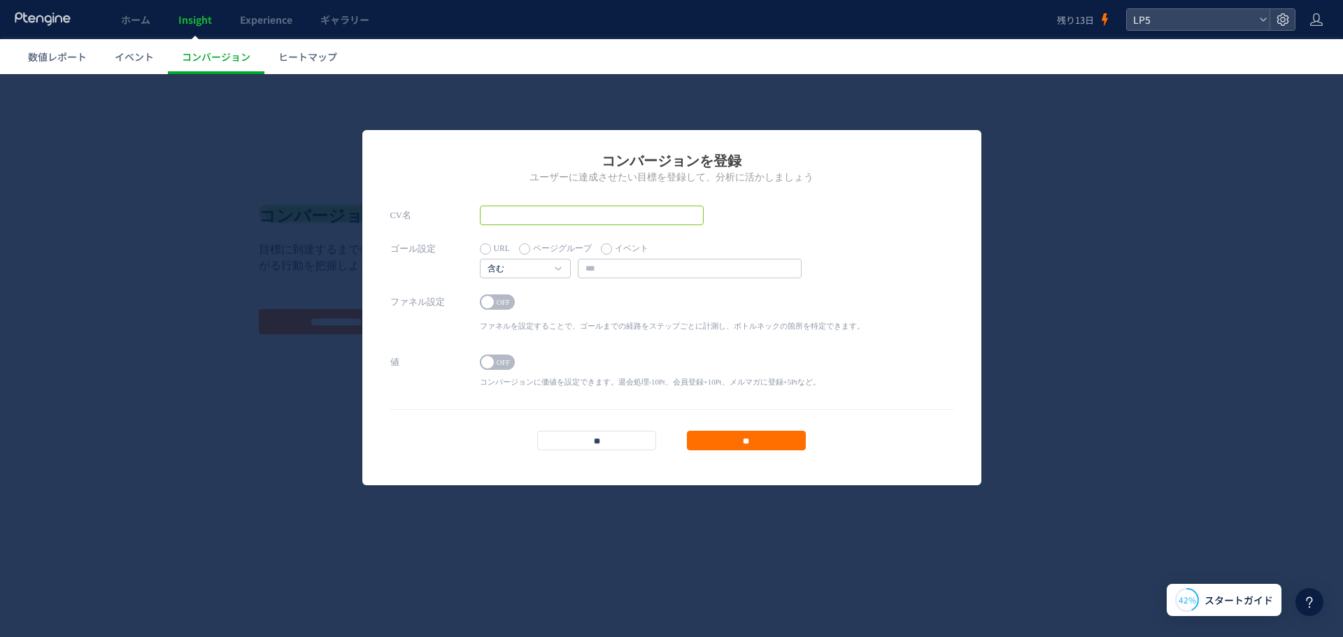
click at [595, 211] on input "text" at bounding box center [592, 216] width 224 height 20
click at [548, 247] on label "ページグループ" at bounding box center [555, 249] width 73 height 20
click at [611, 245] on label "イベント" at bounding box center [625, 249] width 48 height 20
click at [497, 249] on label "URL" at bounding box center [495, 249] width 30 height 20
click at [602, 436] on input "**" at bounding box center [596, 441] width 119 height 20
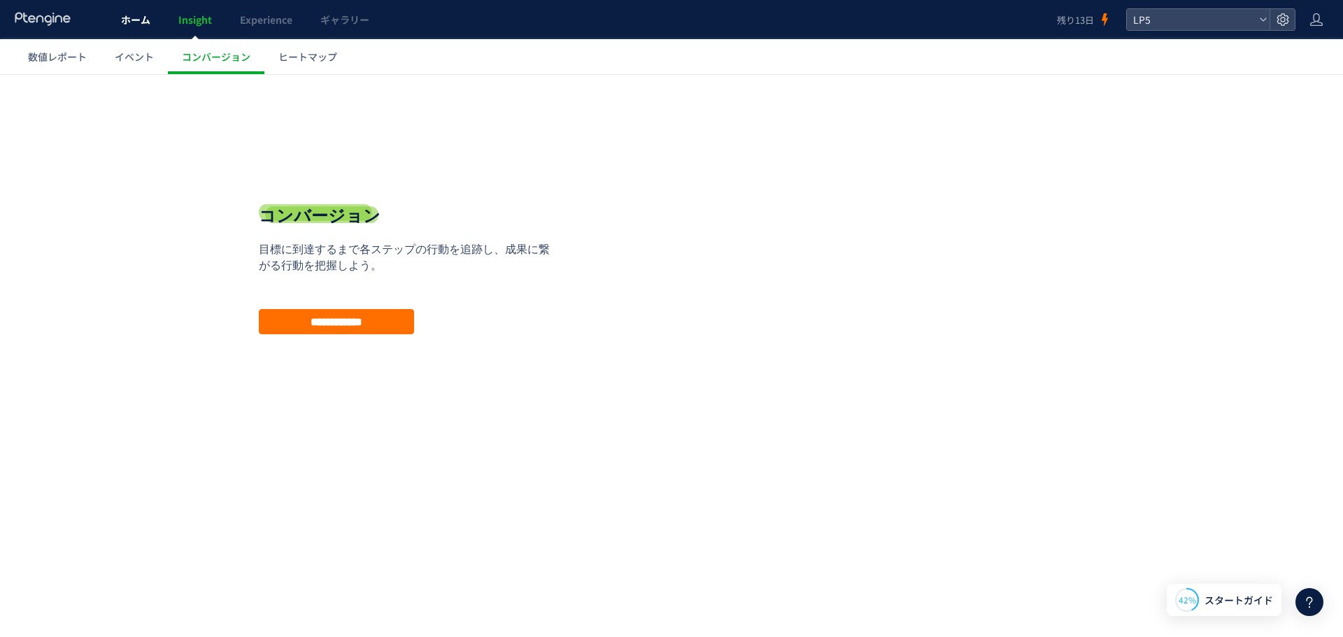
click at [144, 24] on span "ホーム" at bounding box center [135, 20] width 29 height 14
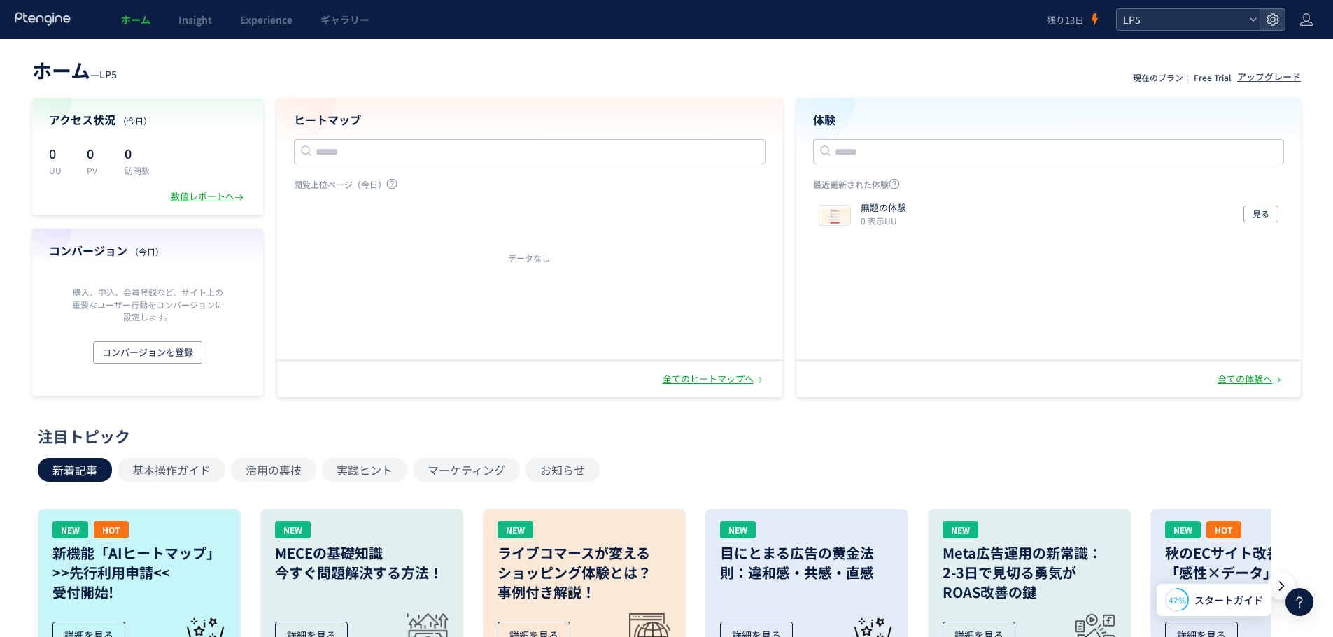
click at [1195, 20] on span "LP5" at bounding box center [1181, 19] width 125 height 21
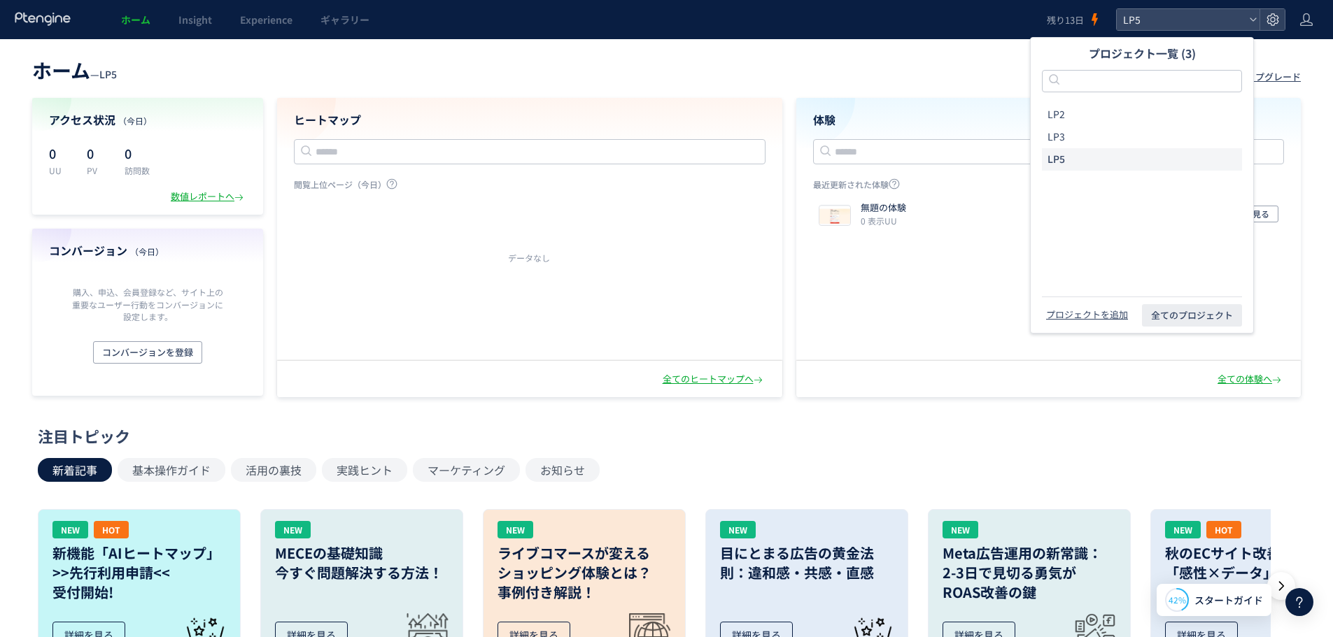
click at [889, 335] on div "無題の体験 0 表示UU 見る" at bounding box center [1048, 278] width 504 height 164
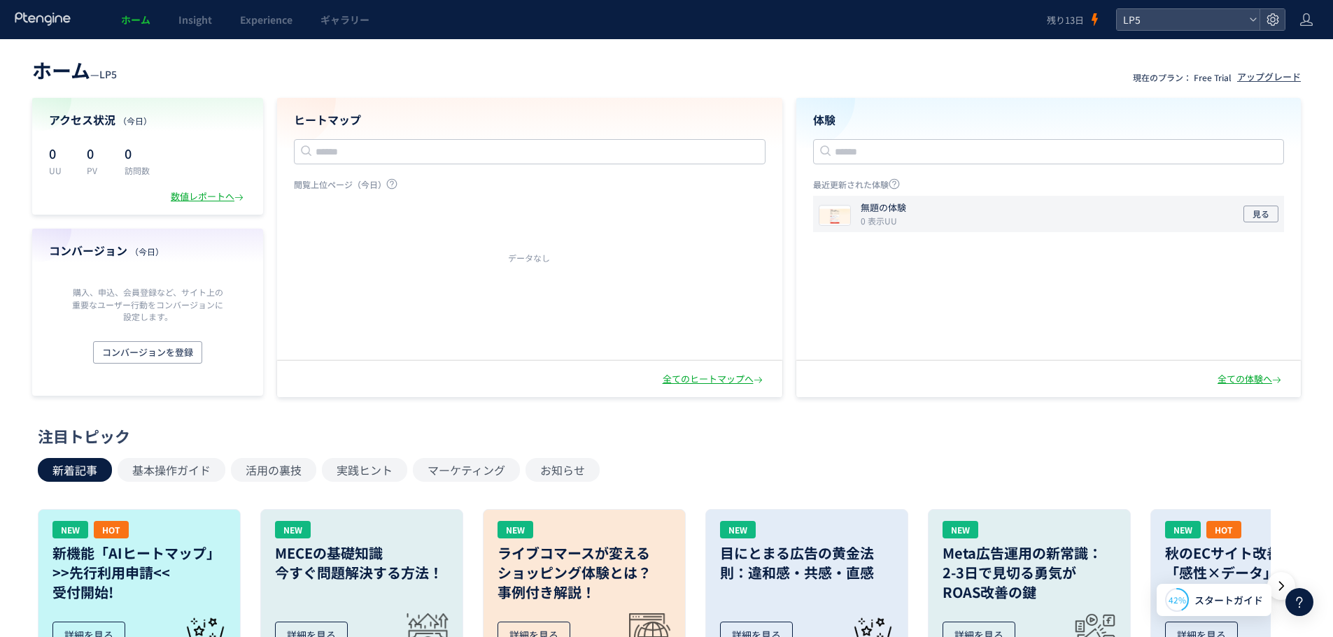
click at [949, 220] on div "無題の体験 0 表示UU 見る" at bounding box center [1048, 214] width 471 height 36
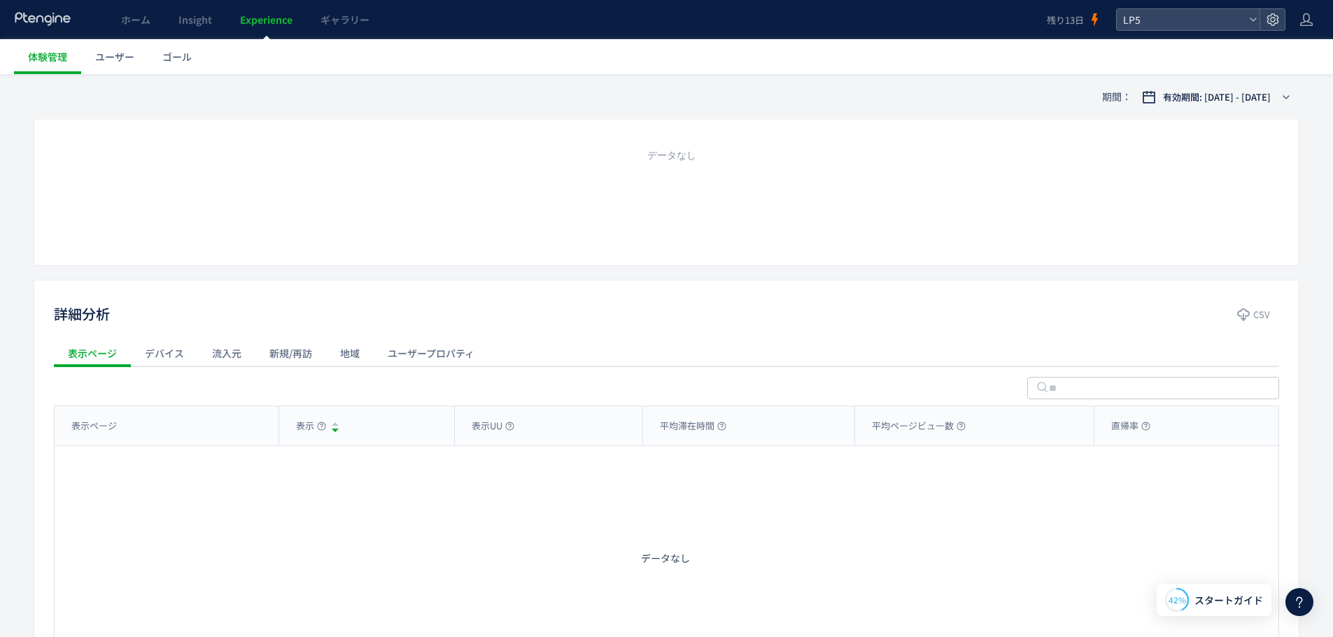
scroll to position [420, 0]
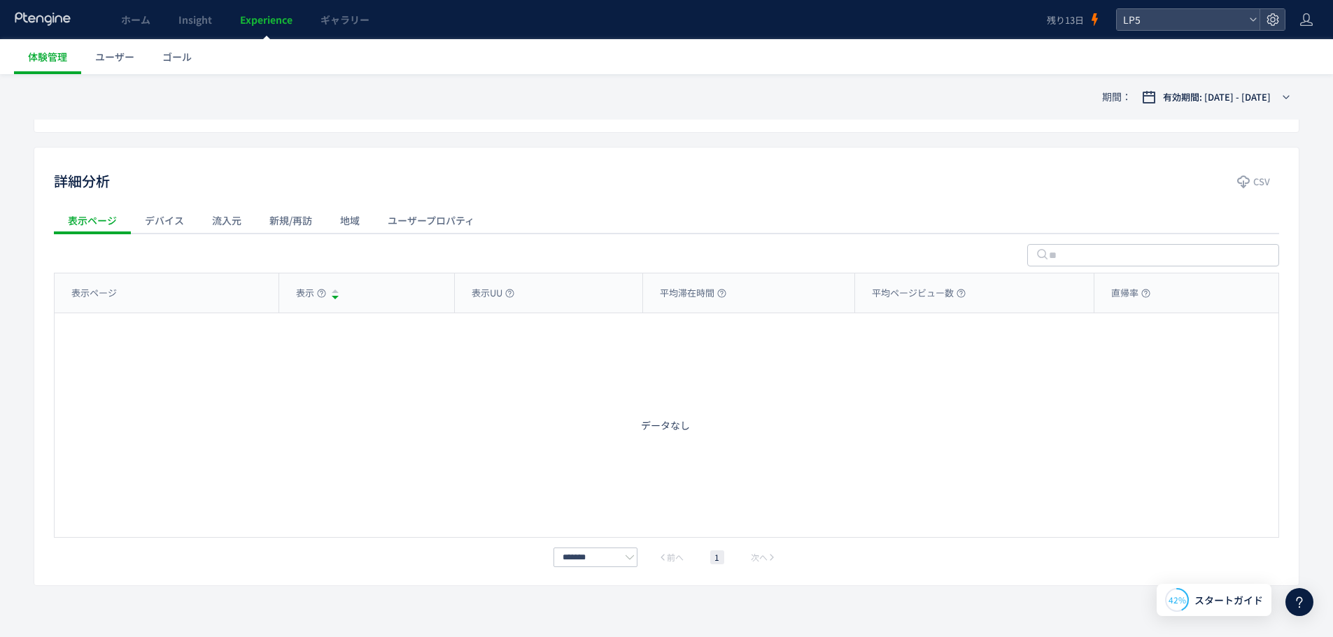
click at [173, 223] on div "デバイス" at bounding box center [164, 220] width 67 height 28
click at [261, 209] on div "新規/再訪" at bounding box center [290, 220] width 71 height 28
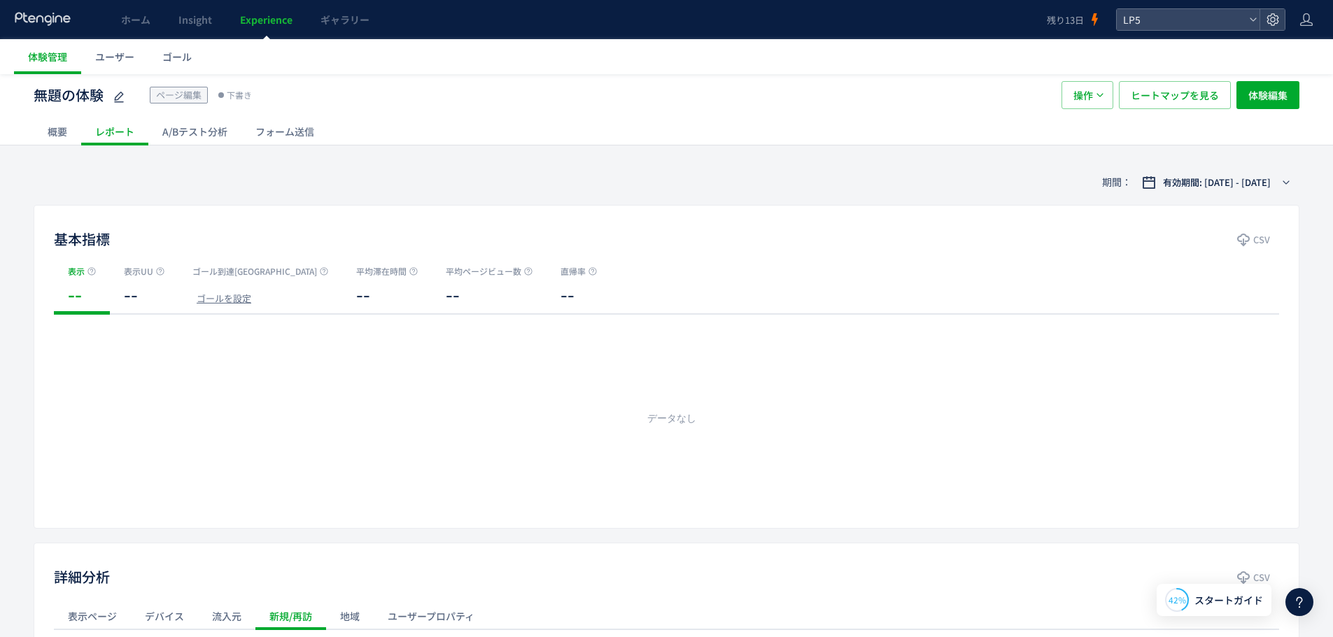
scroll to position [0, 0]
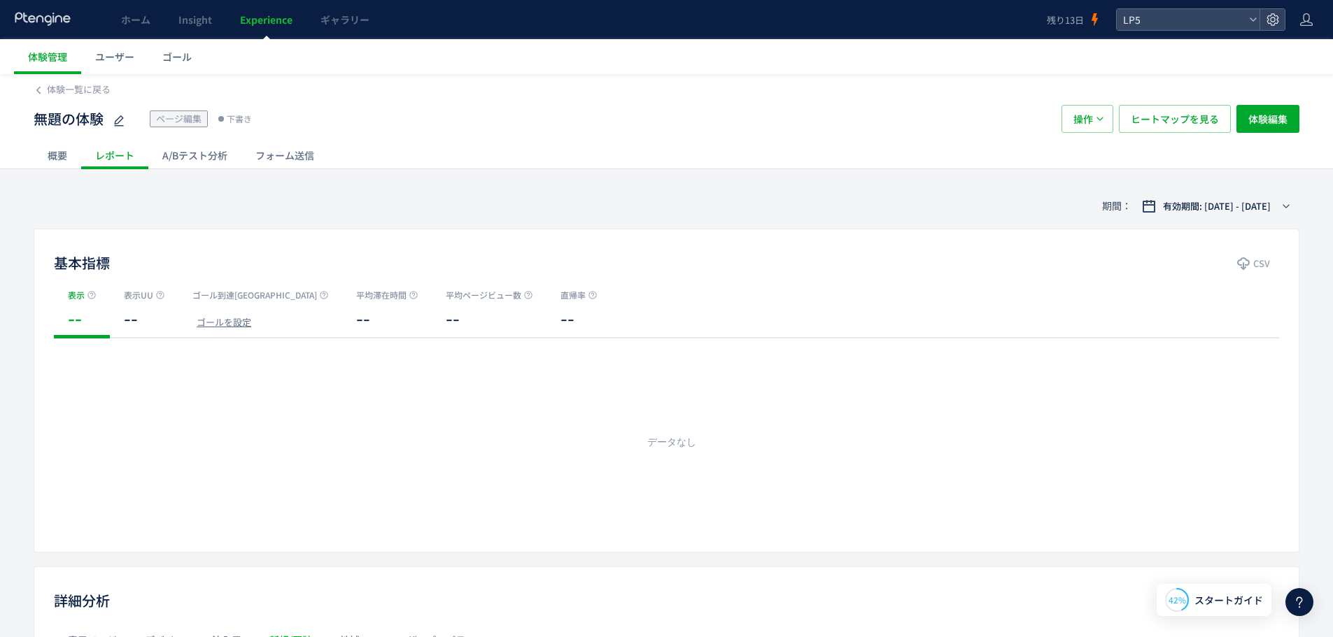
click at [173, 154] on div "A/Bテスト分析" at bounding box center [194, 155] width 93 height 28
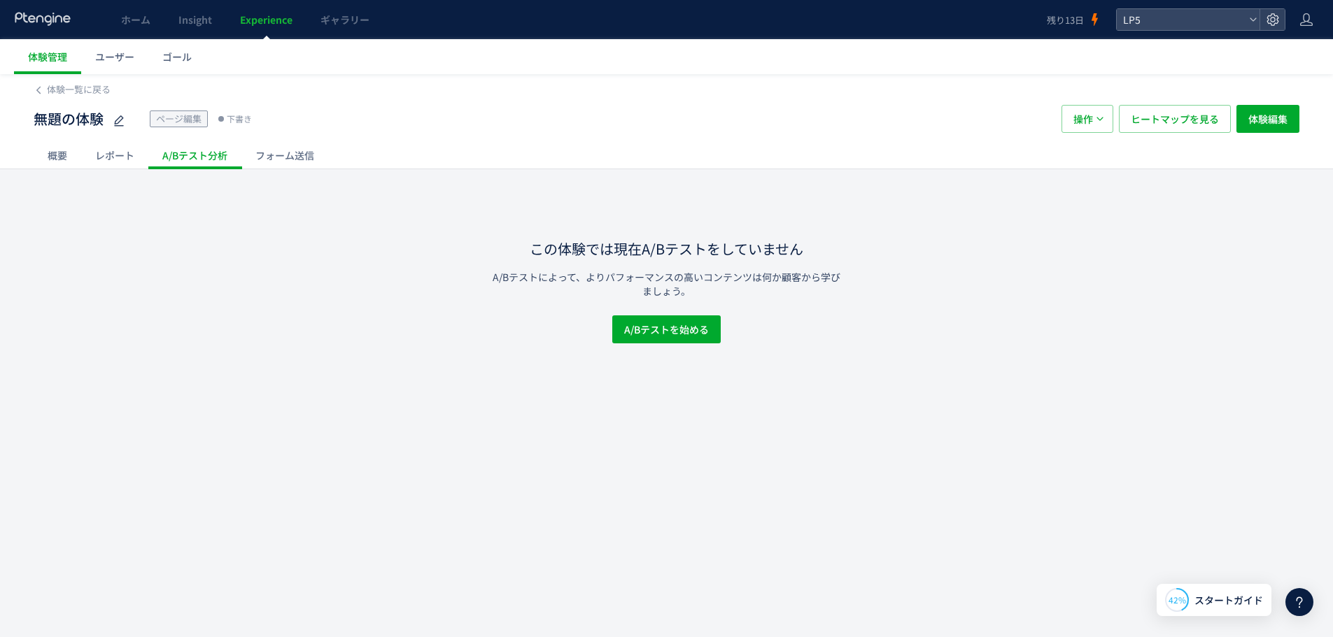
click at [274, 155] on div "フォーム送信" at bounding box center [284, 155] width 87 height 28
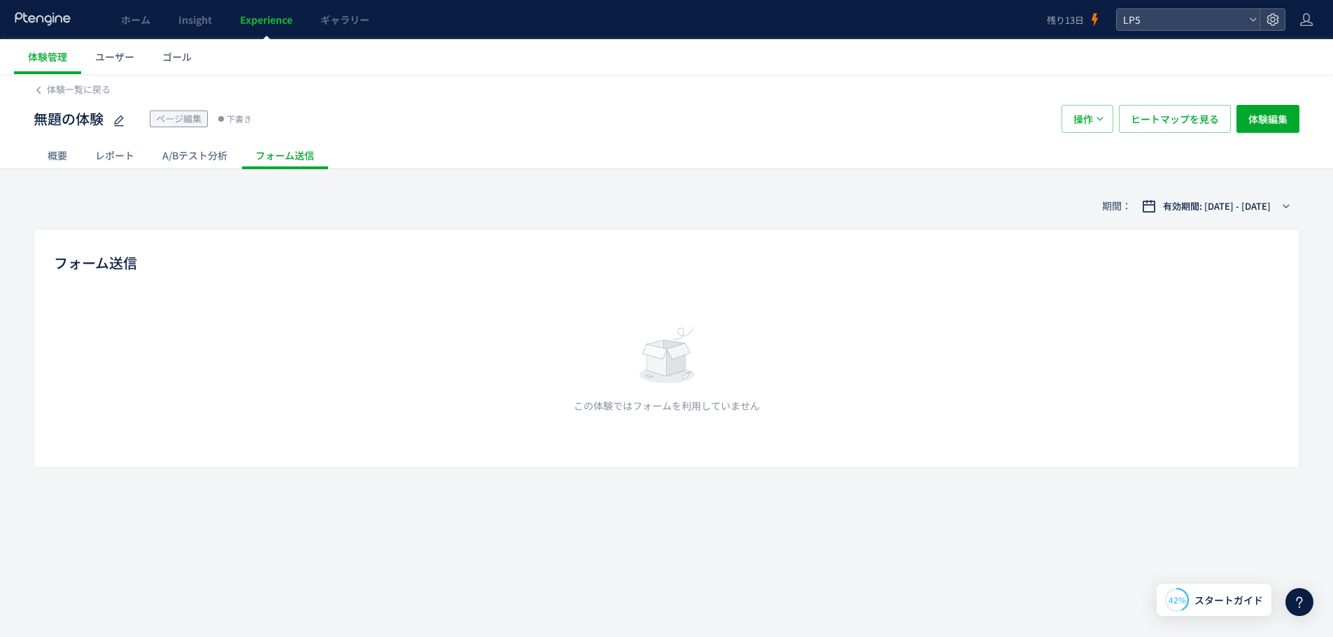
click at [80, 152] on div "概要" at bounding box center [58, 155] width 48 height 28
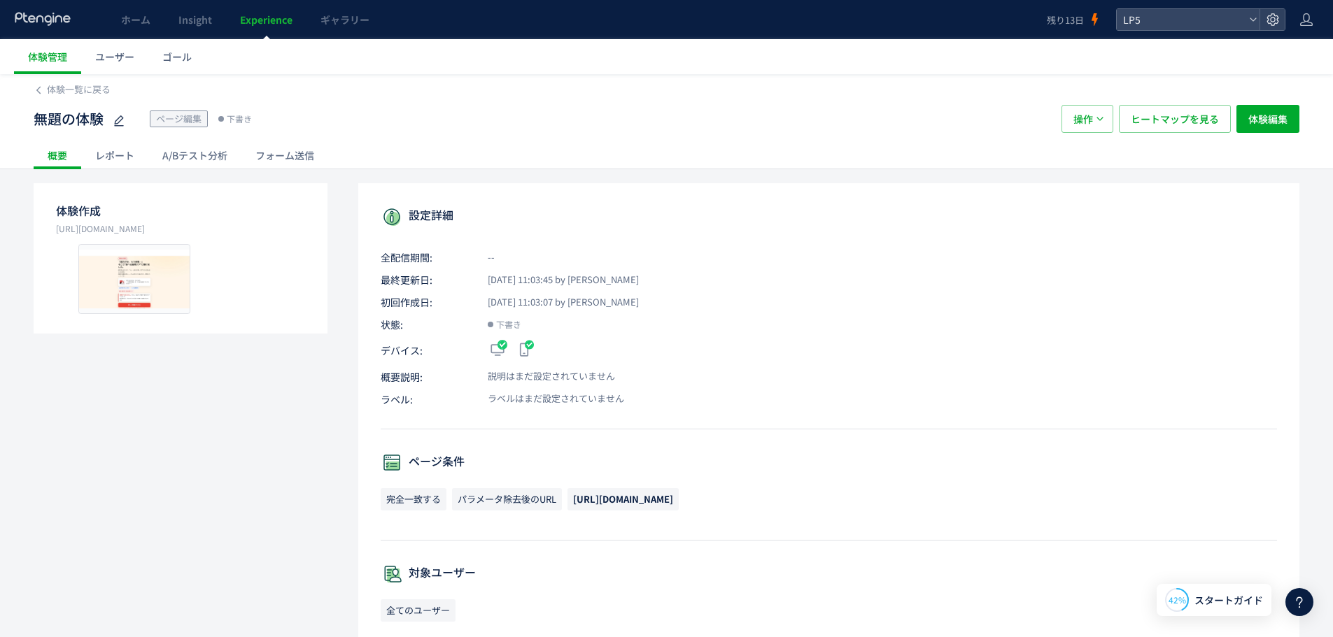
click at [63, 157] on div "概要" at bounding box center [58, 155] width 48 height 28
click at [53, 27] on link at bounding box center [43, 19] width 58 height 15
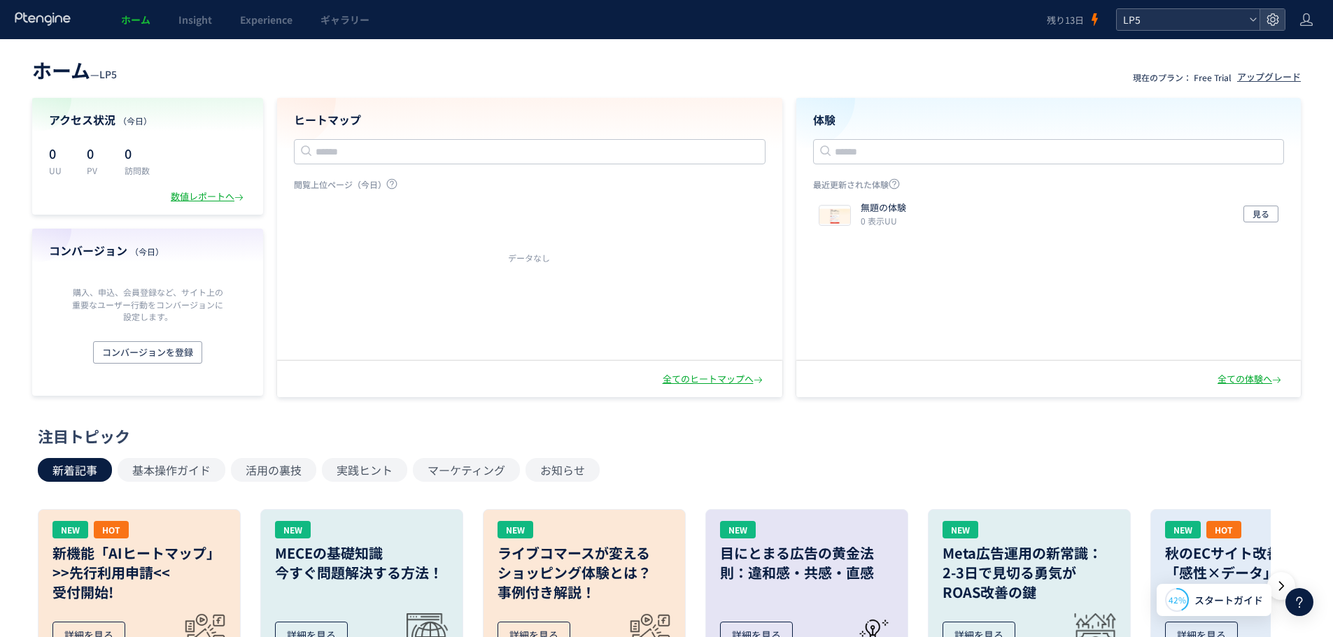
click at [1203, 22] on span "LP5" at bounding box center [1181, 19] width 125 height 21
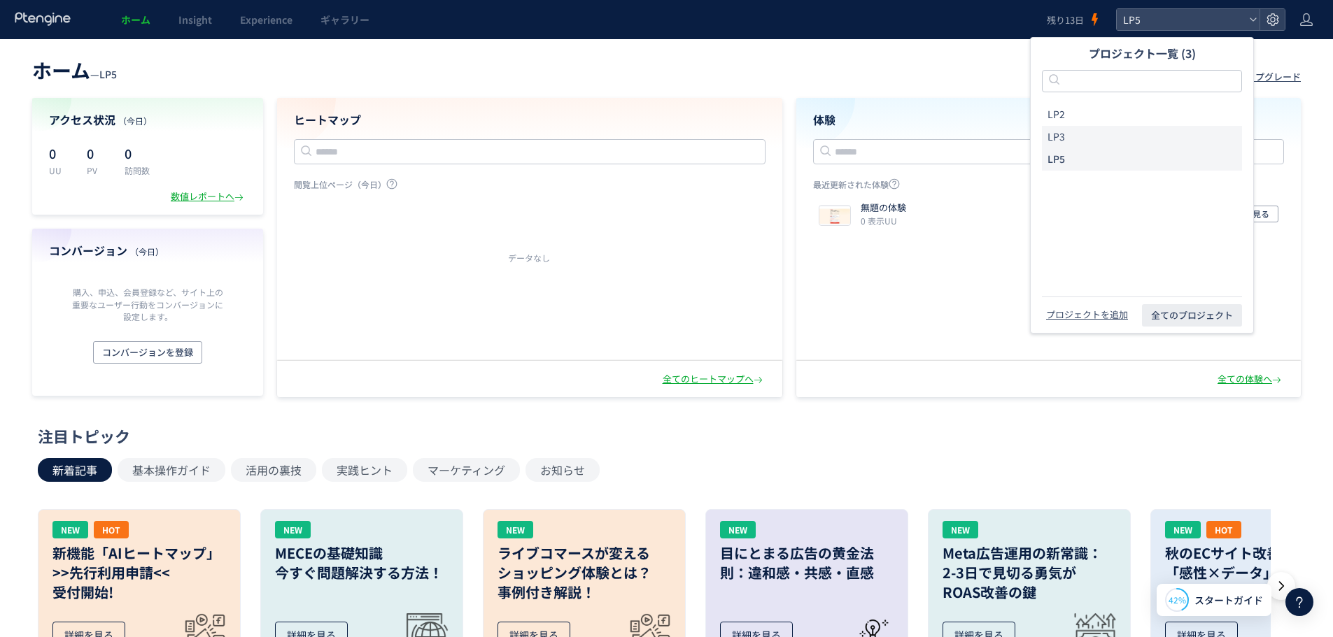
click at [1094, 139] on li "LP3" at bounding box center [1142, 137] width 200 height 22
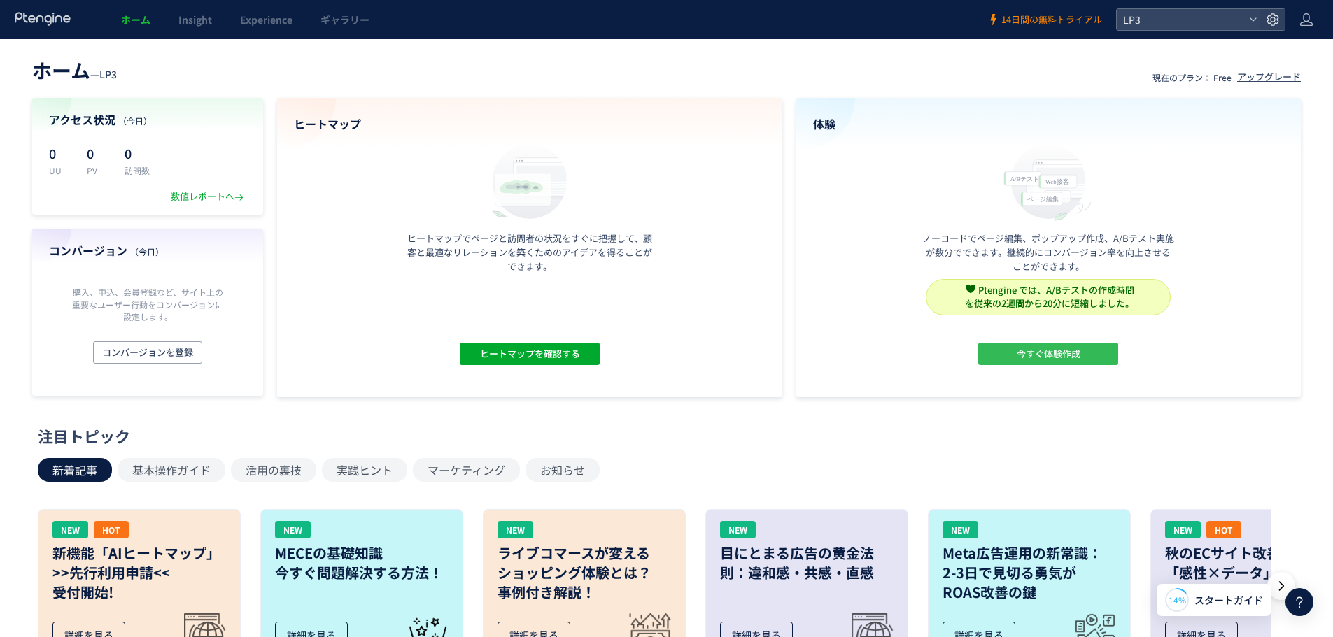
click at [1065, 357] on span "今すぐ体験作成" at bounding box center [1048, 354] width 64 height 22
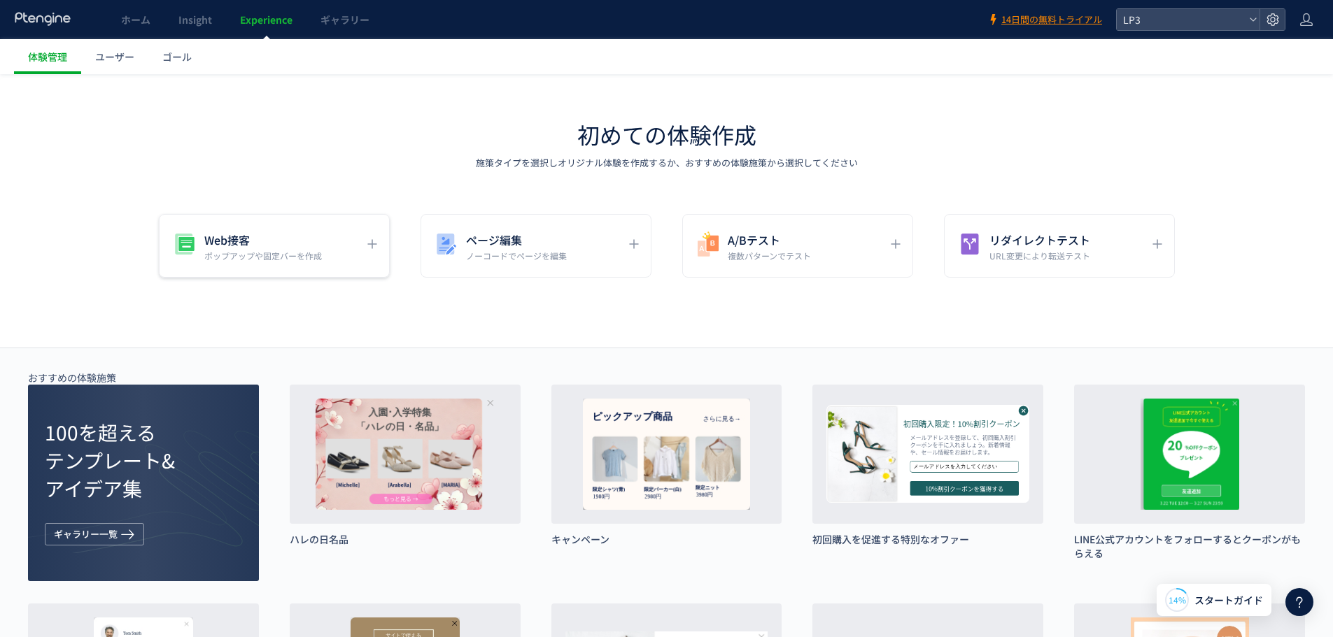
click at [369, 248] on icon at bounding box center [372, 244] width 17 height 17
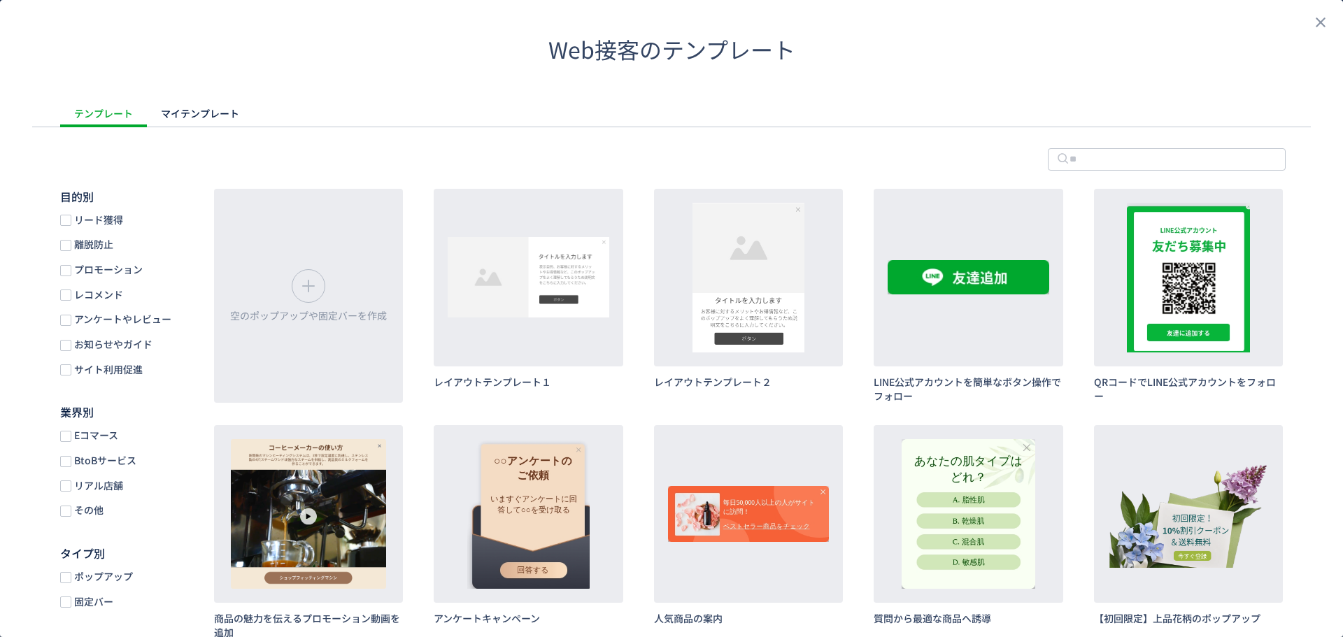
click at [1300, 22] on header "Web接客のテンプレート" at bounding box center [671, 49] width 1343 height 99
click at [1312, 24] on icon "close" at bounding box center [1320, 22] width 17 height 17
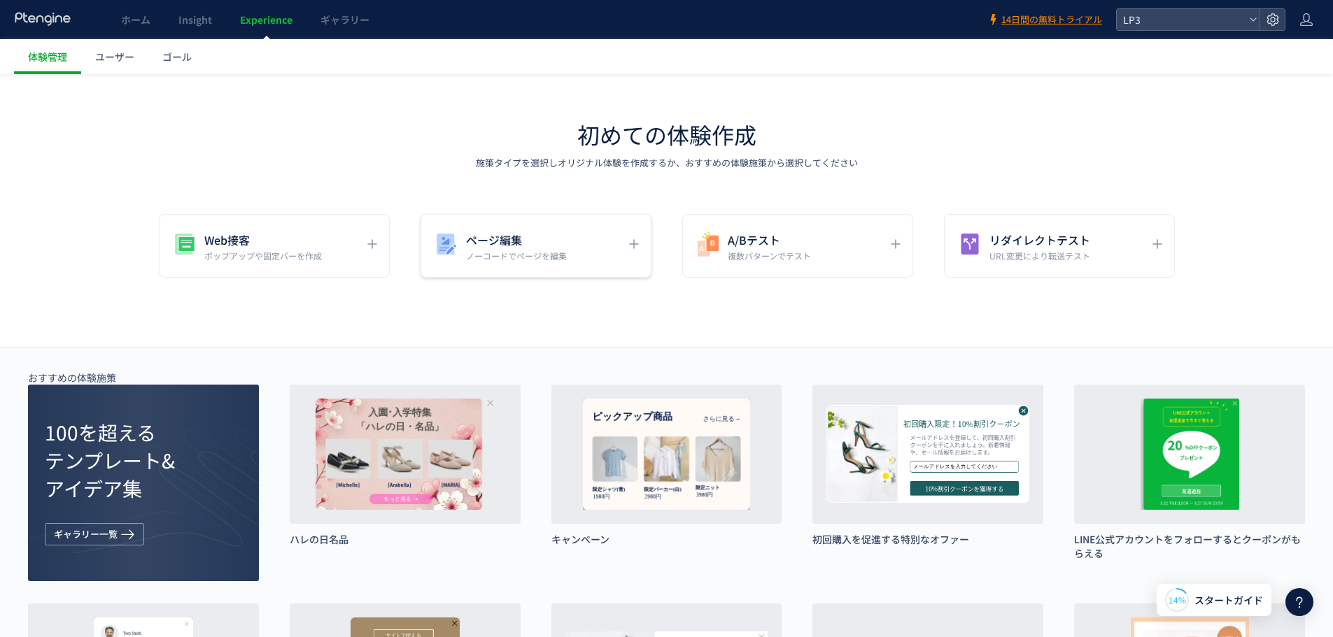
click at [527, 262] on div "ページ編集 ノーコードでページを編集" at bounding box center [535, 246] width 231 height 64
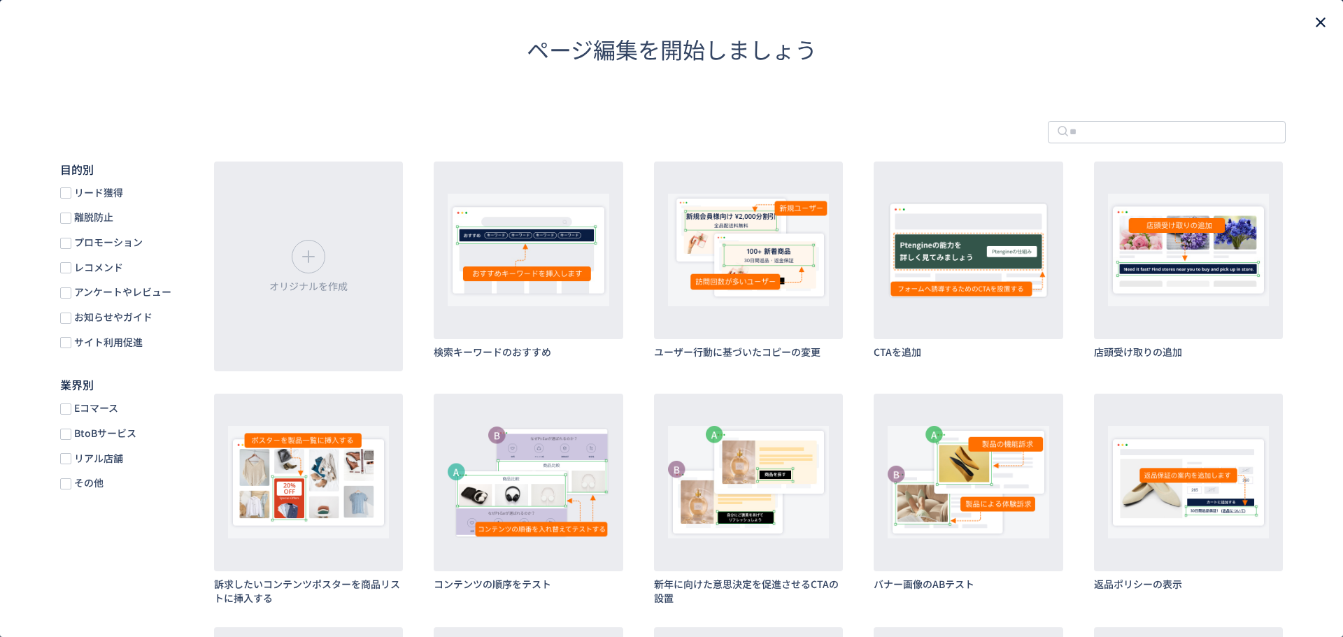
click at [1312, 15] on icon "close" at bounding box center [1320, 22] width 17 height 17
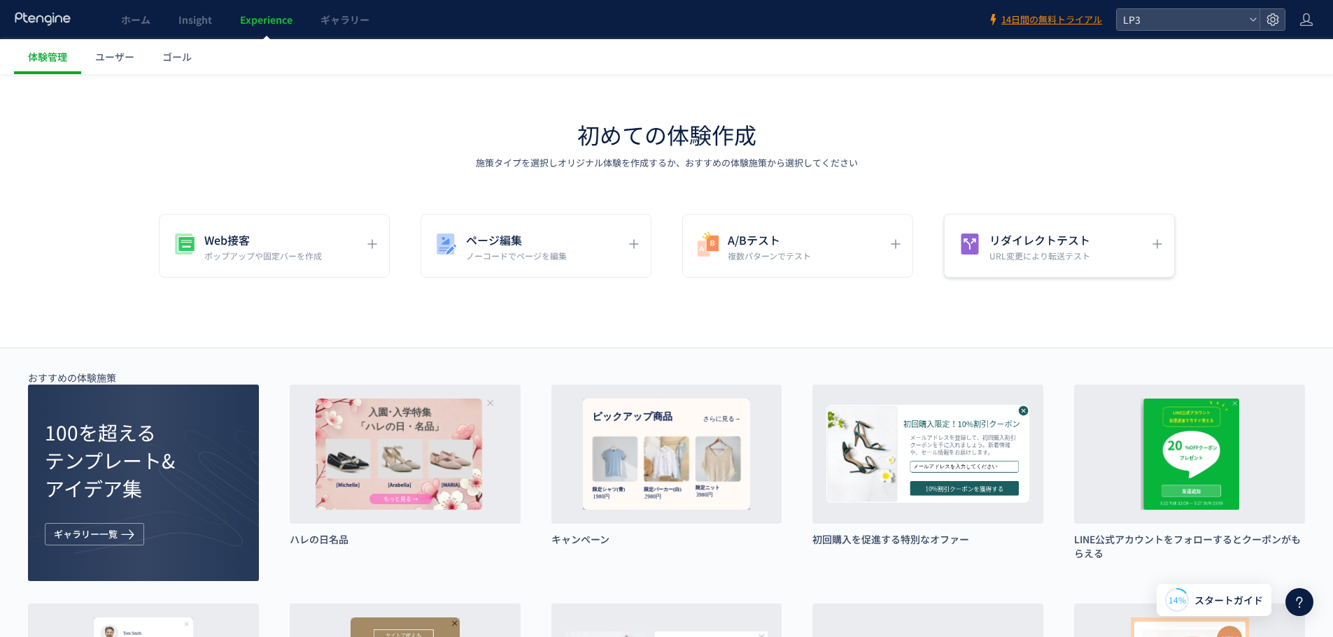
click at [1111, 266] on div "リダイレクトテスト URL変更により転送テスト" at bounding box center [1059, 246] width 231 height 64
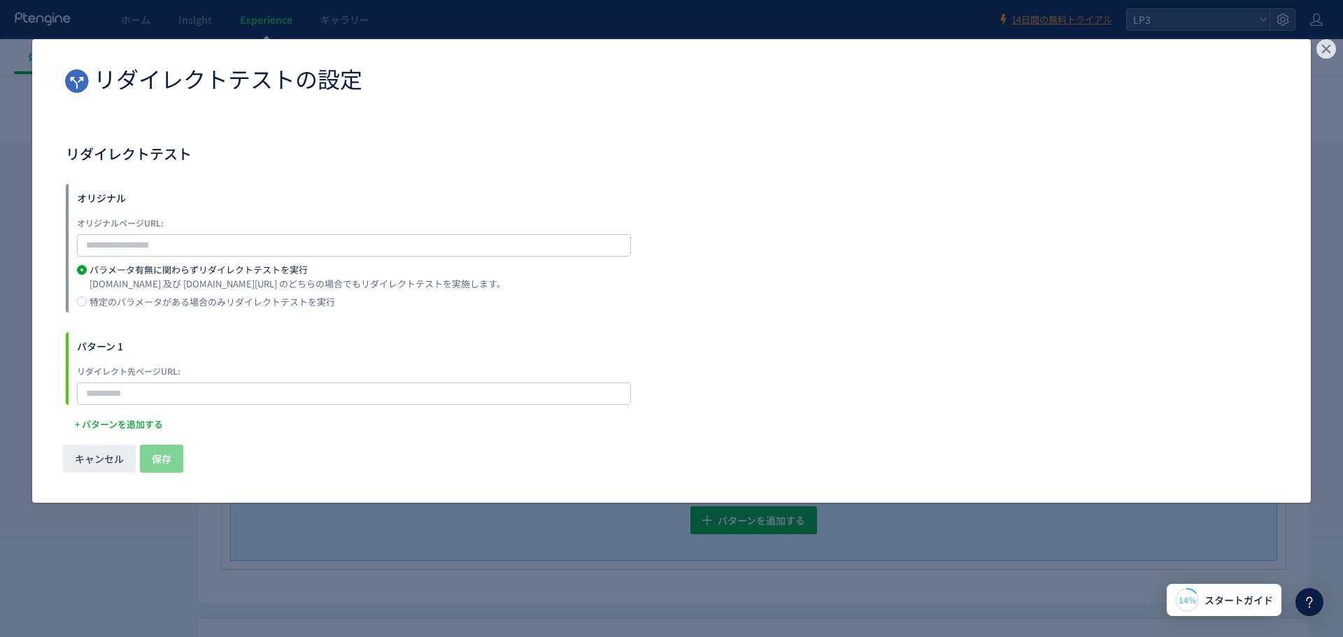
click at [1325, 43] on use "dialog" at bounding box center [1327, 49] width 20 height 20
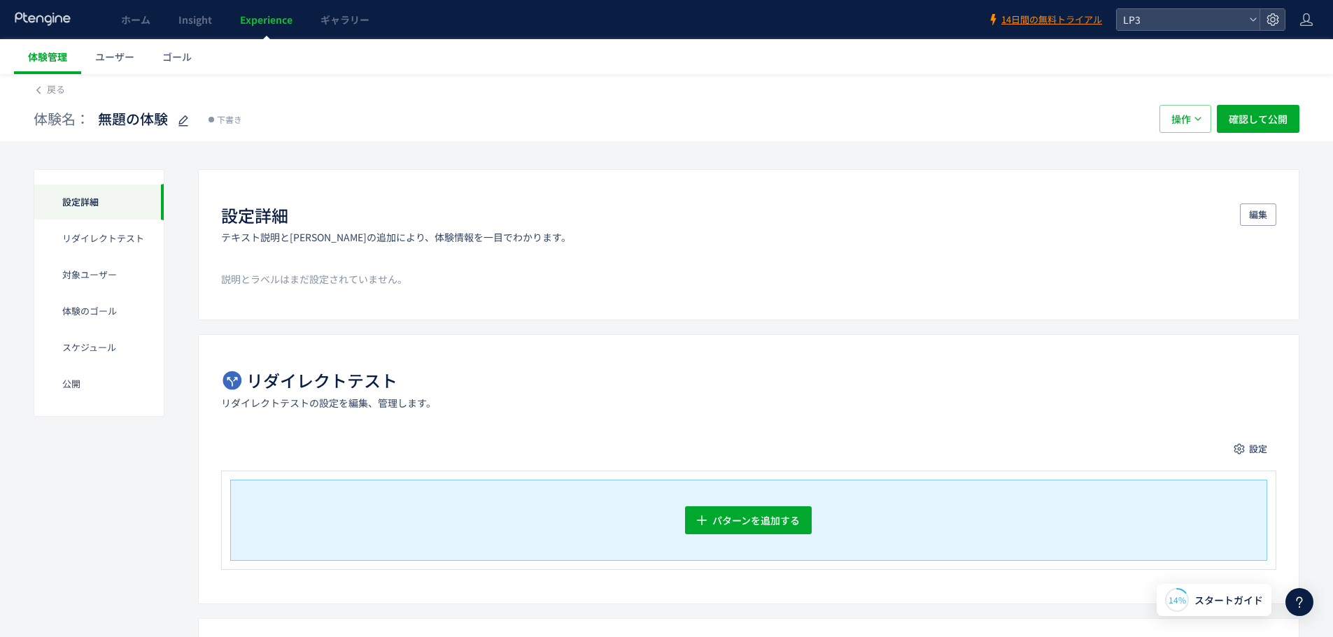
click at [47, 57] on span "体験管理" at bounding box center [47, 57] width 39 height 14
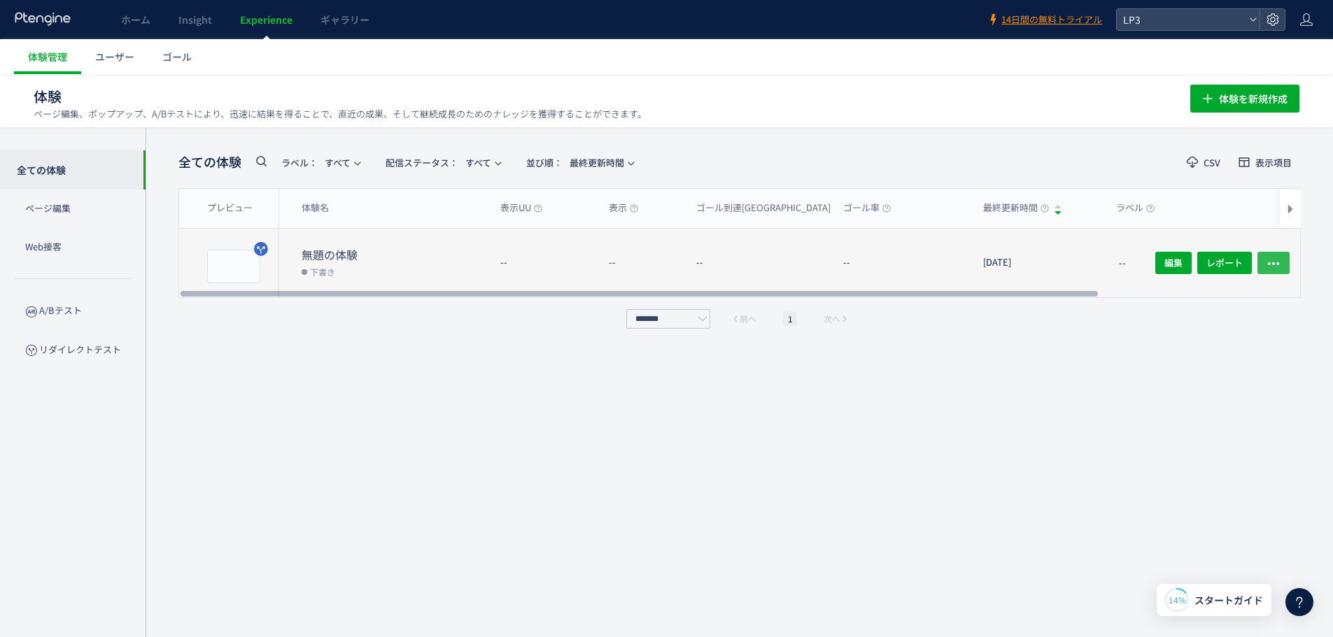
click at [1275, 263] on icon "button" at bounding box center [1273, 264] width 14 height 14
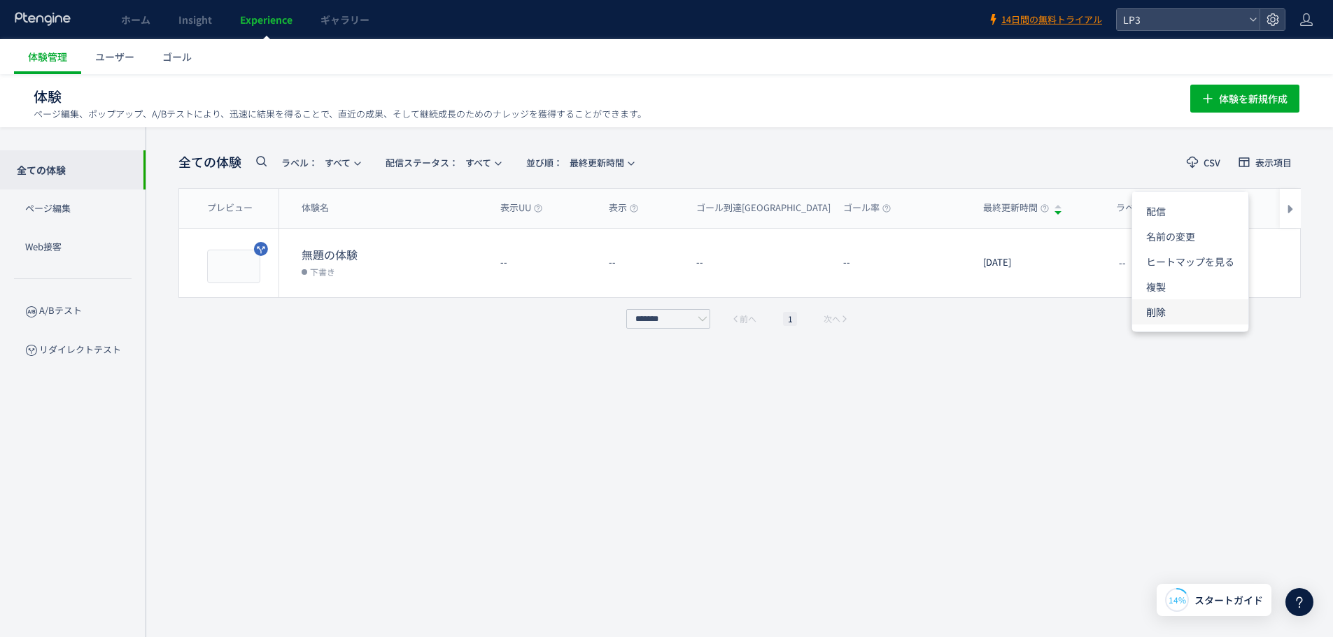
click at [1221, 313] on li "削除" at bounding box center [1190, 311] width 116 height 25
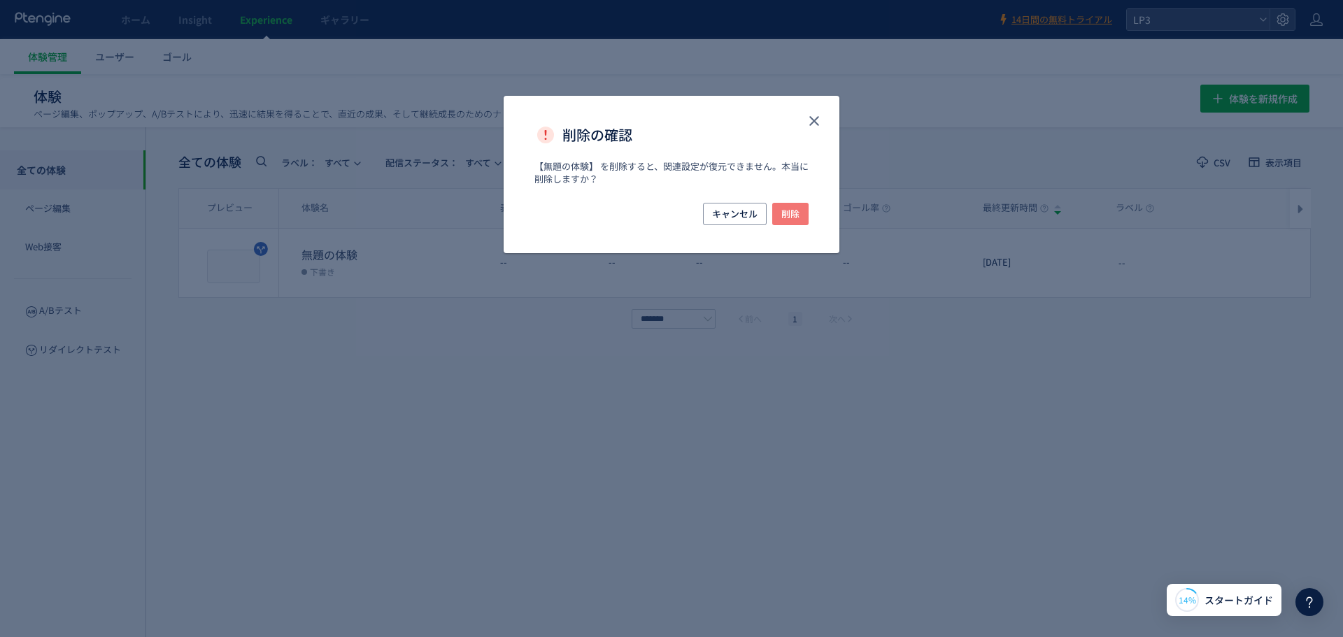
click at [805, 212] on button "削除" at bounding box center [790, 214] width 36 height 22
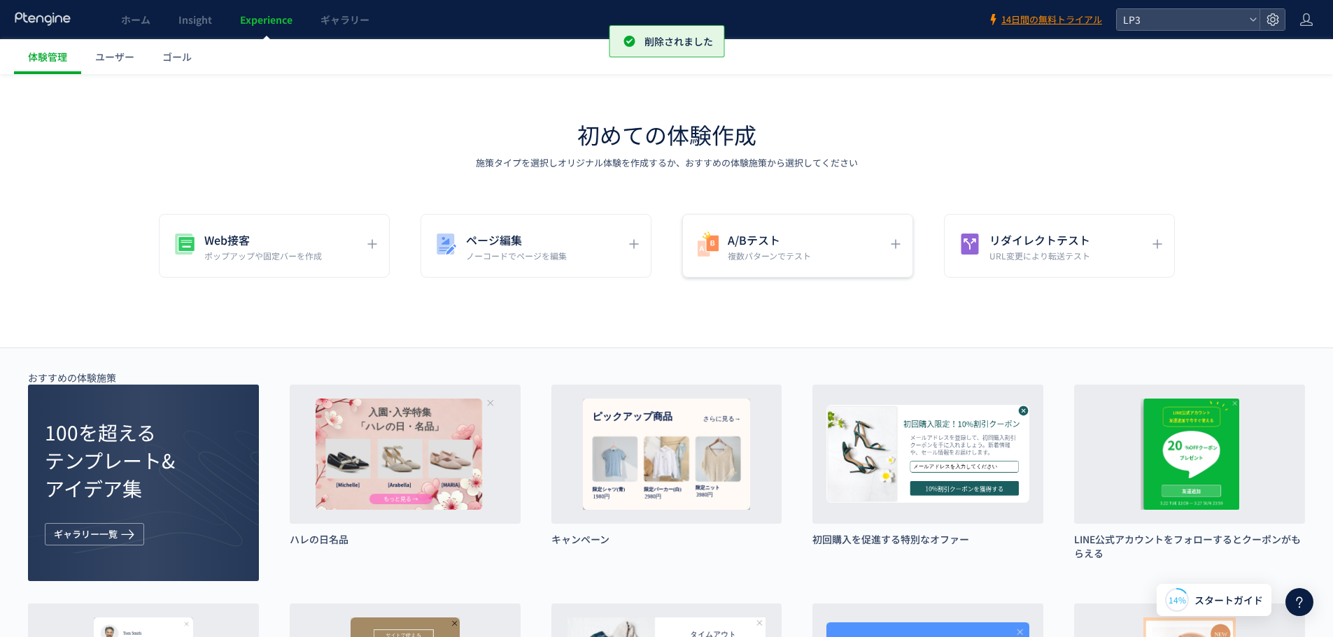
click at [786, 240] on h5 "A/Bテスト" at bounding box center [769, 240] width 83 height 20
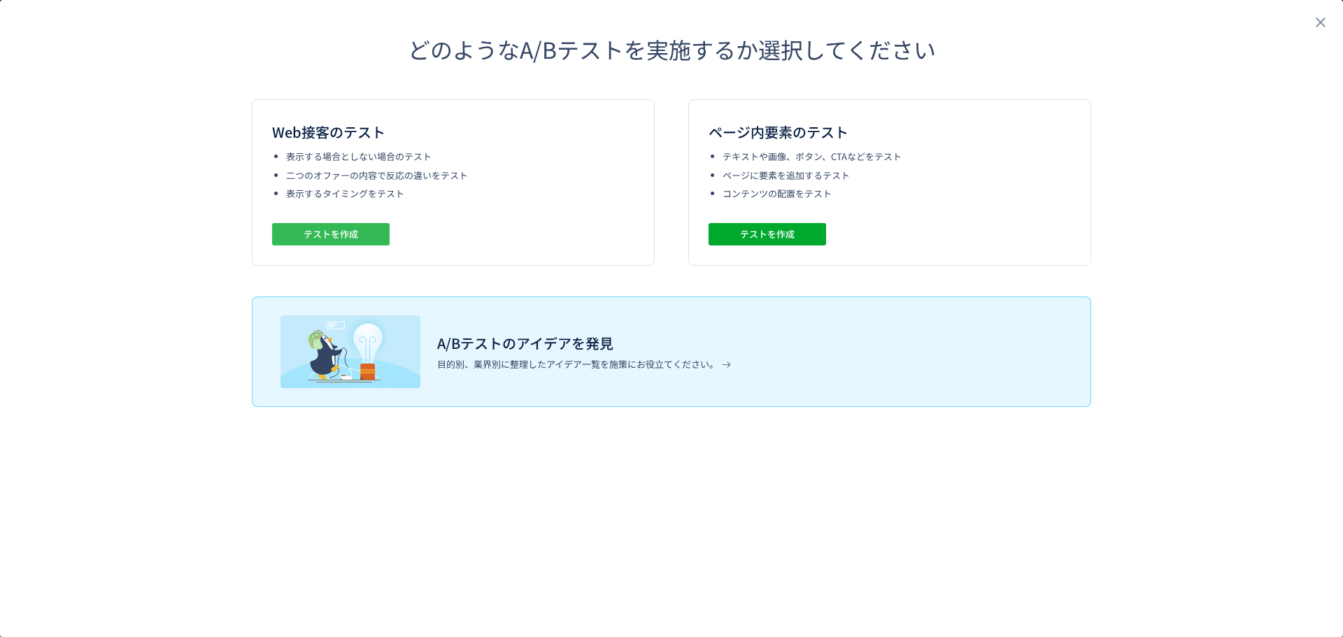
click at [374, 231] on button "テストを作成" at bounding box center [331, 234] width 118 height 22
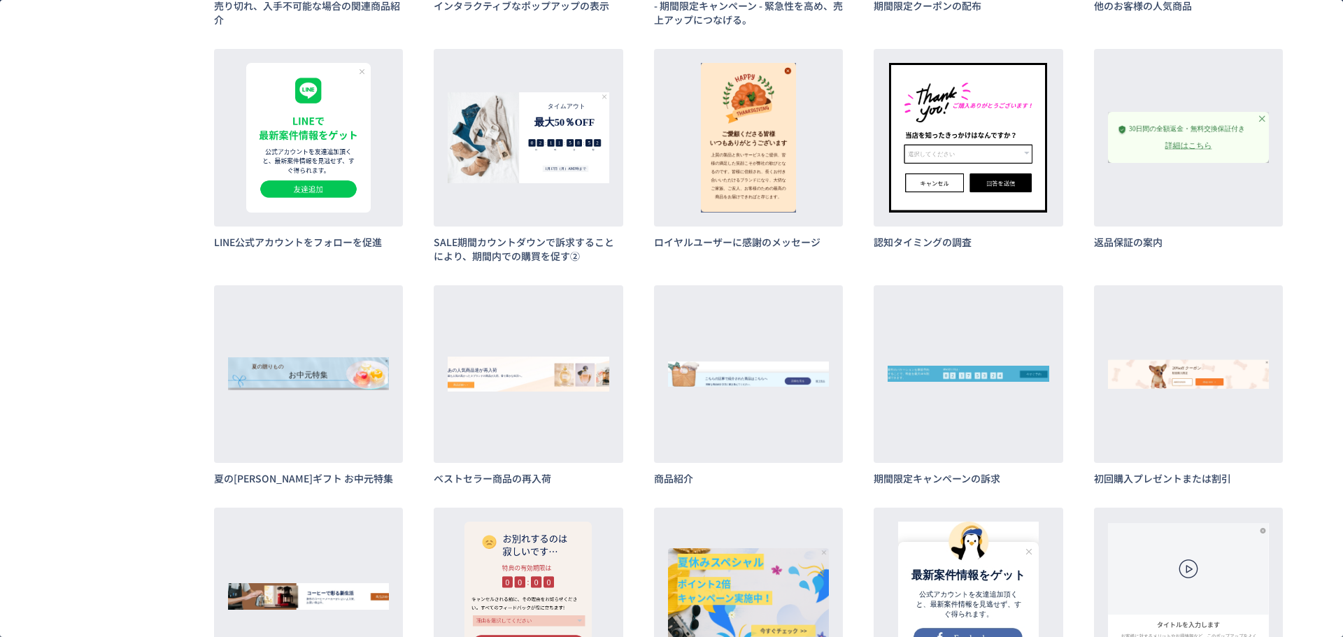
scroll to position [1959, 0]
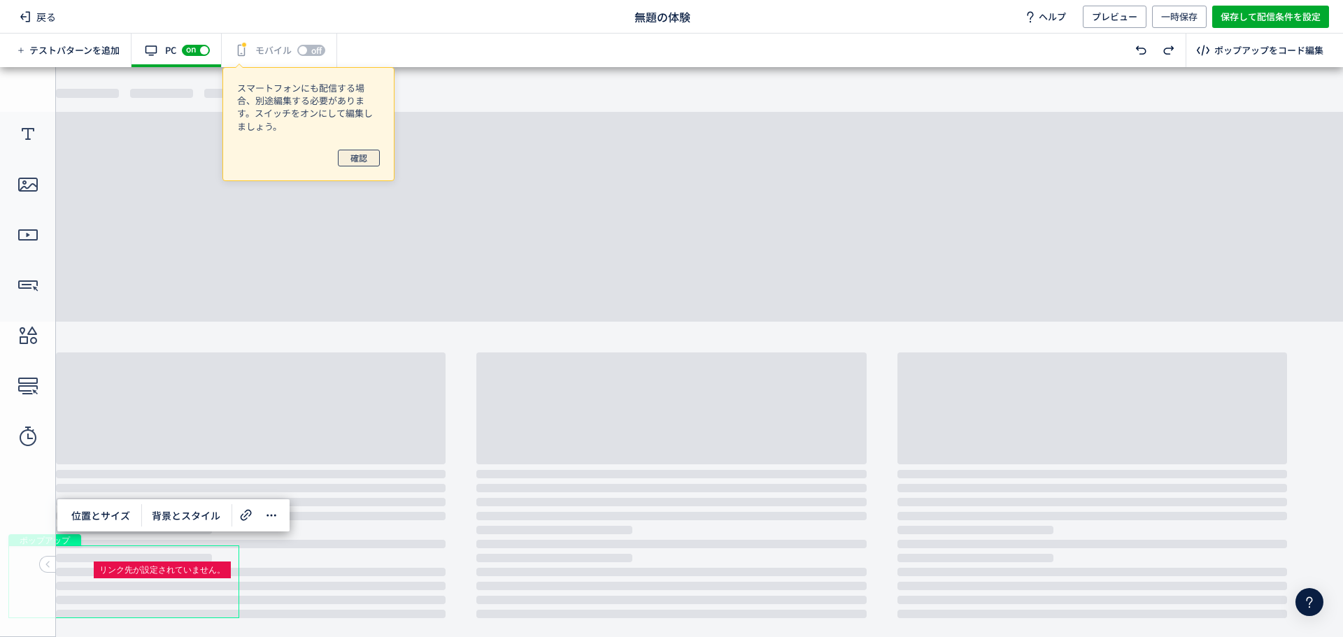
click at [355, 163] on span "確認" at bounding box center [358, 158] width 17 height 17
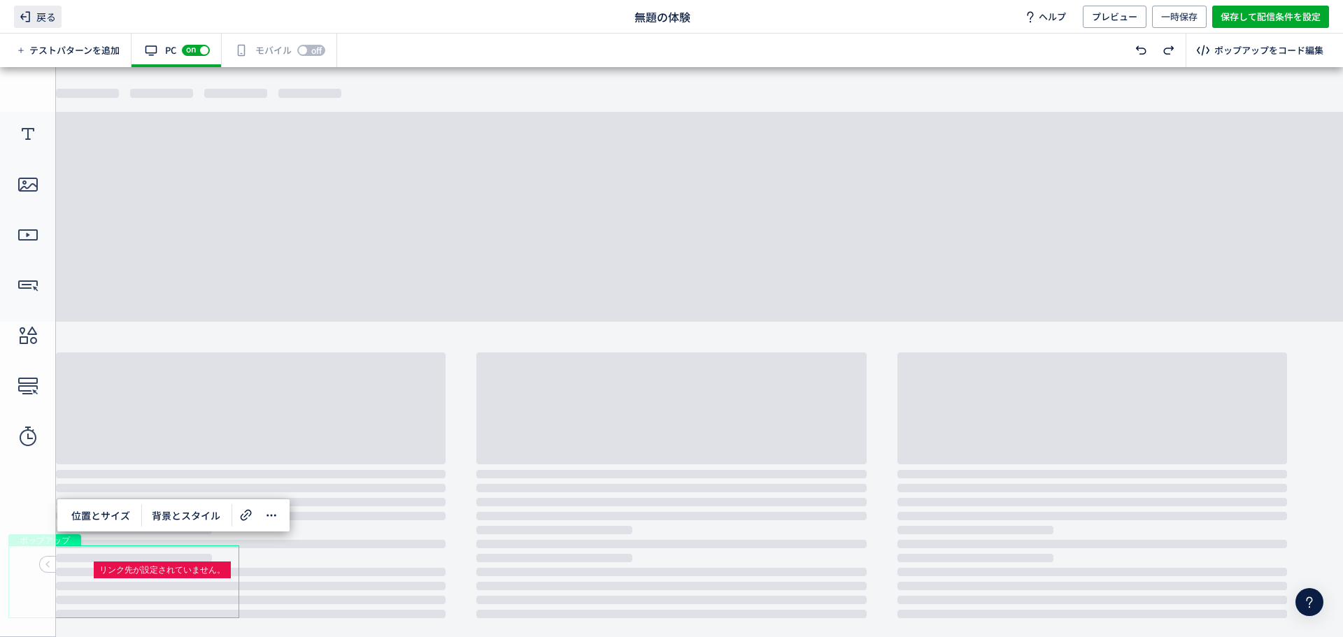
click at [30, 13] on icon at bounding box center [25, 16] width 17 height 17
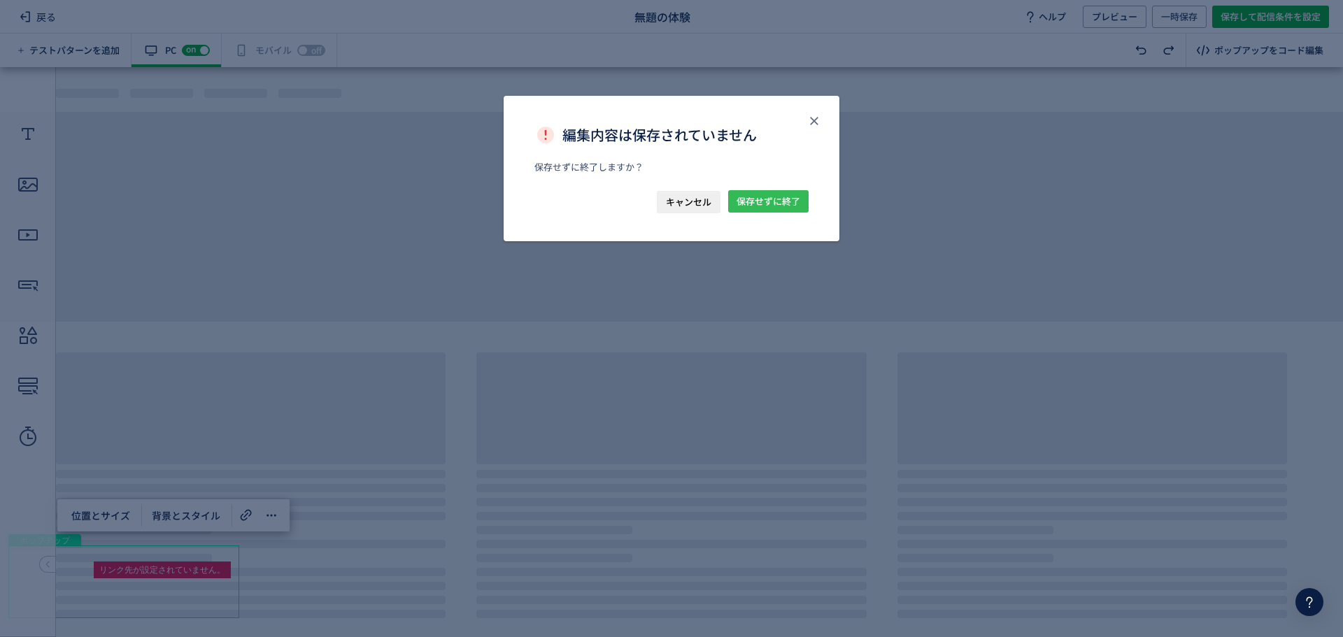
click at [751, 193] on span "保存せずに終了" at bounding box center [769, 201] width 64 height 22
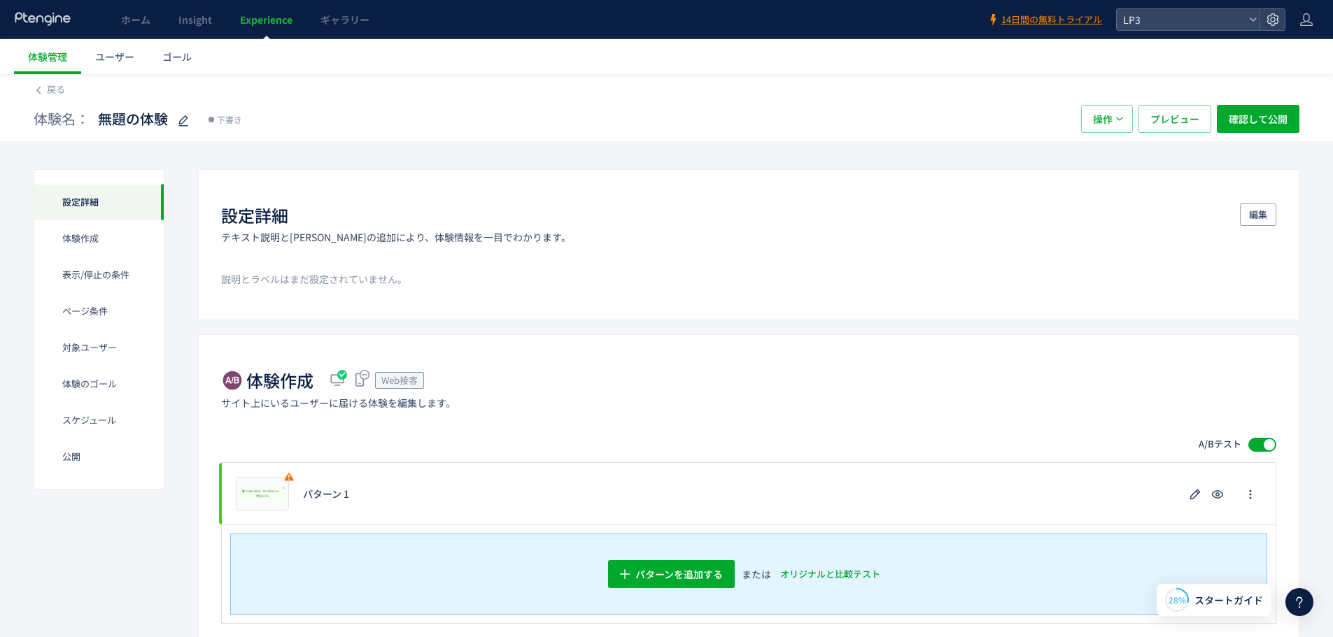
click at [28, 23] on icon at bounding box center [43, 19] width 58 height 14
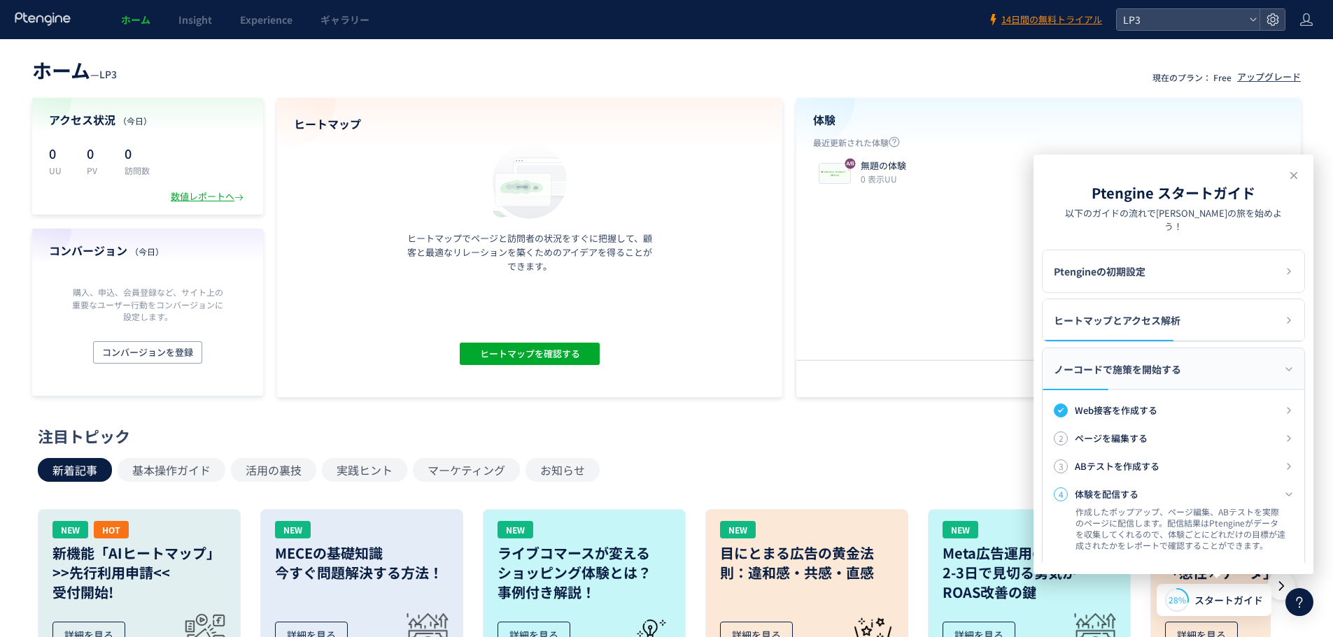
scroll to position [201, 0]
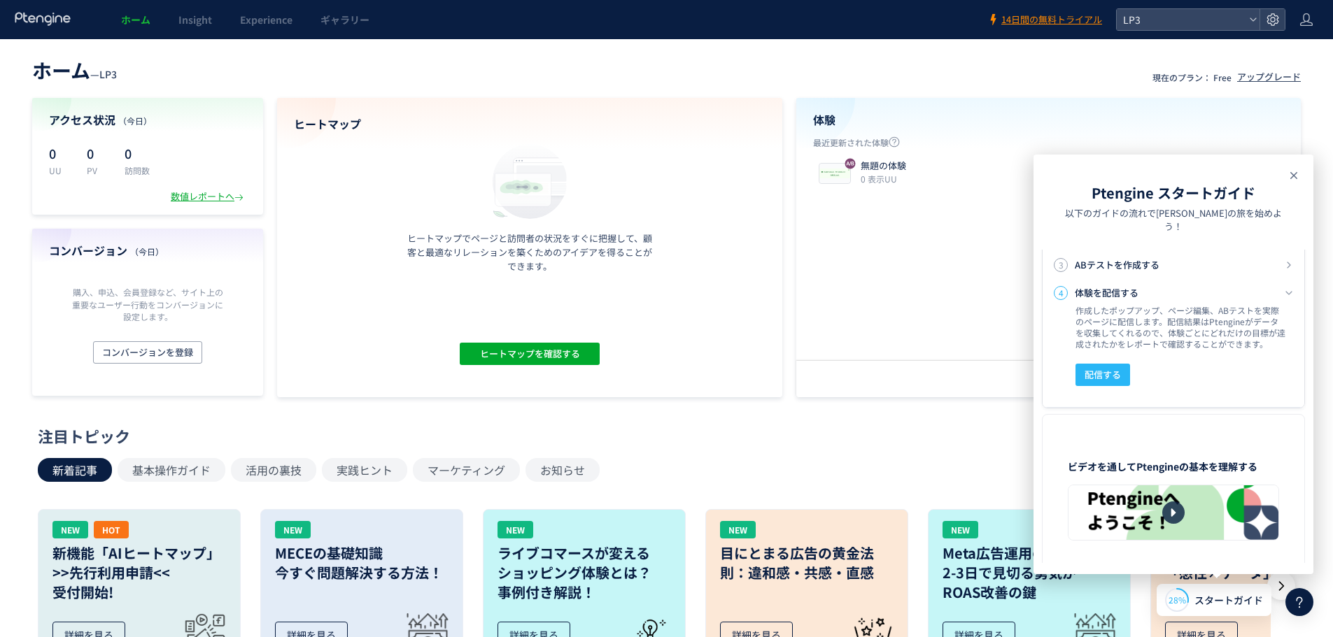
click at [1289, 174] on icon at bounding box center [1293, 175] width 17 height 17
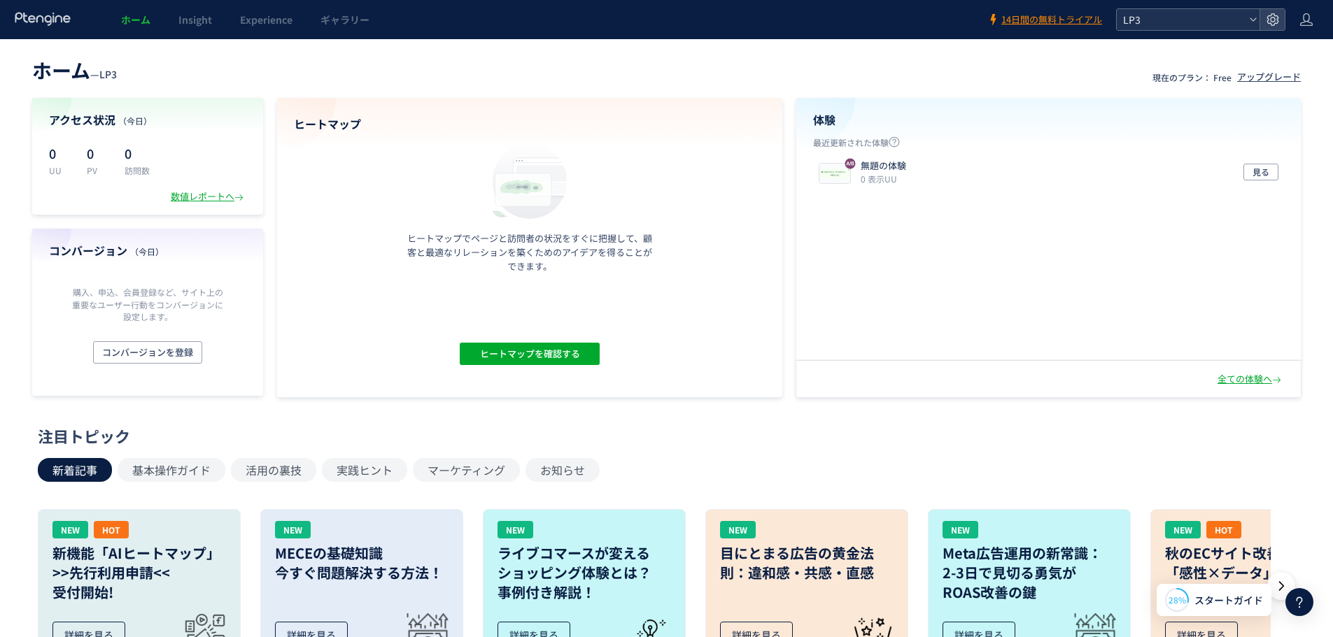
click at [1254, 23] on icon at bounding box center [1253, 19] width 8 height 8
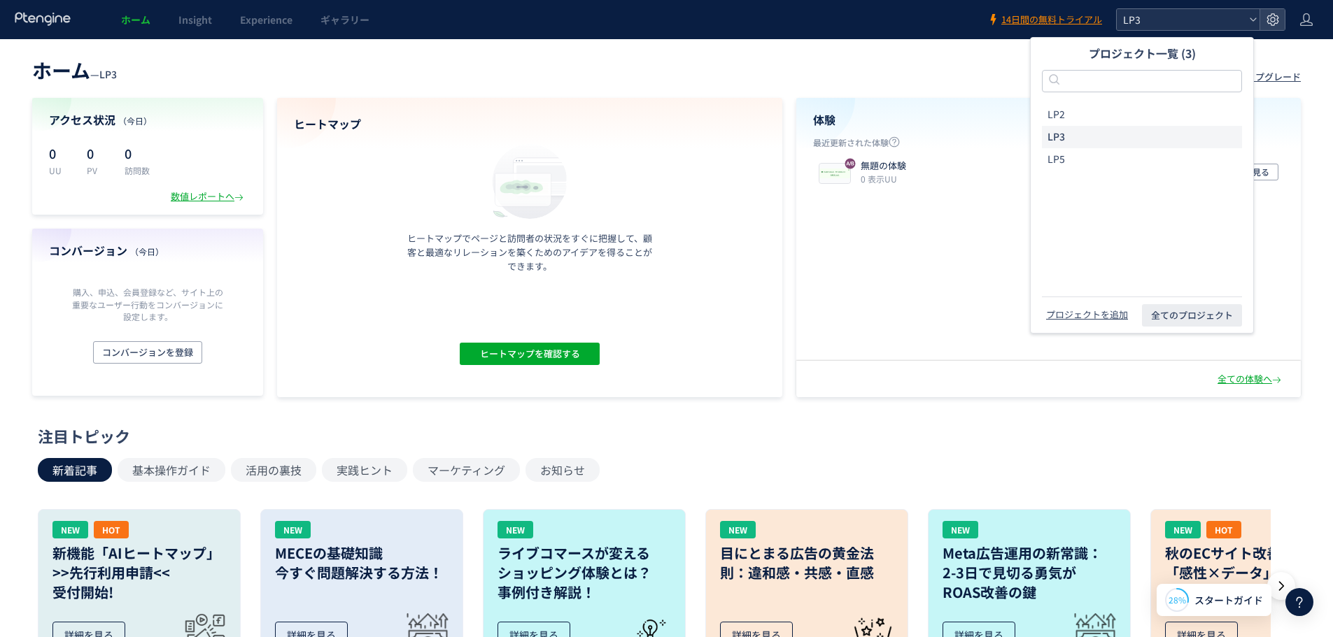
click at [1254, 23] on icon at bounding box center [1253, 19] width 8 height 8
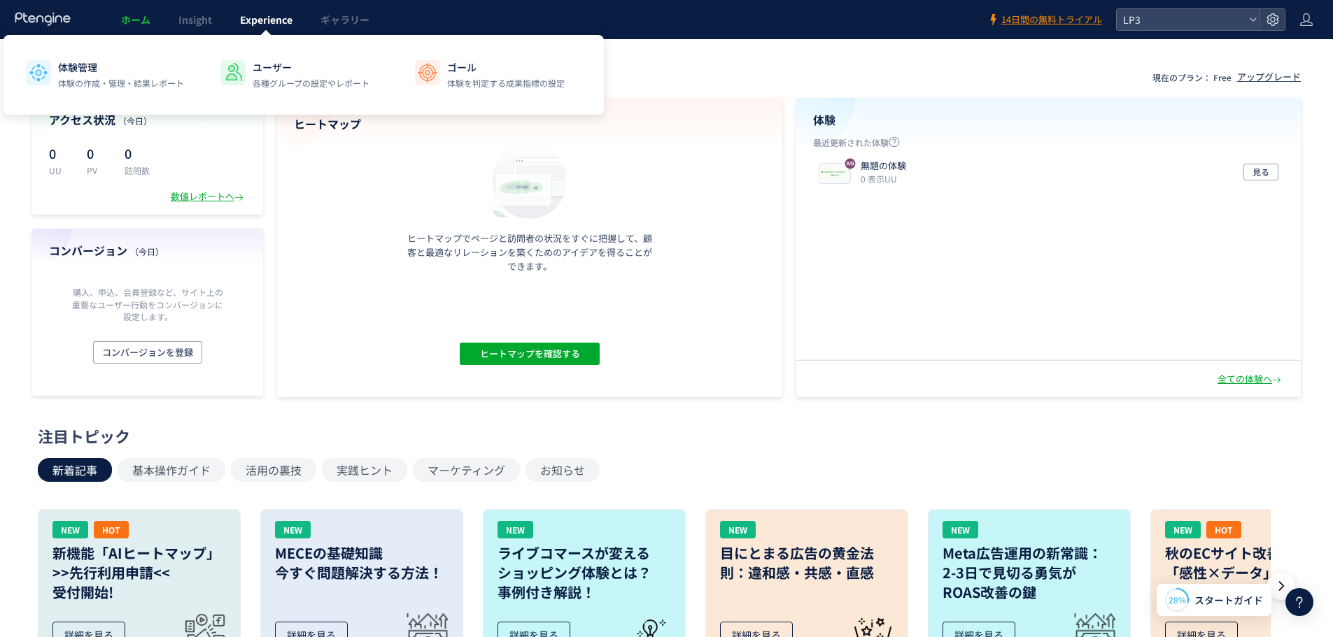
click at [296, 22] on link "Experience" at bounding box center [266, 19] width 80 height 39
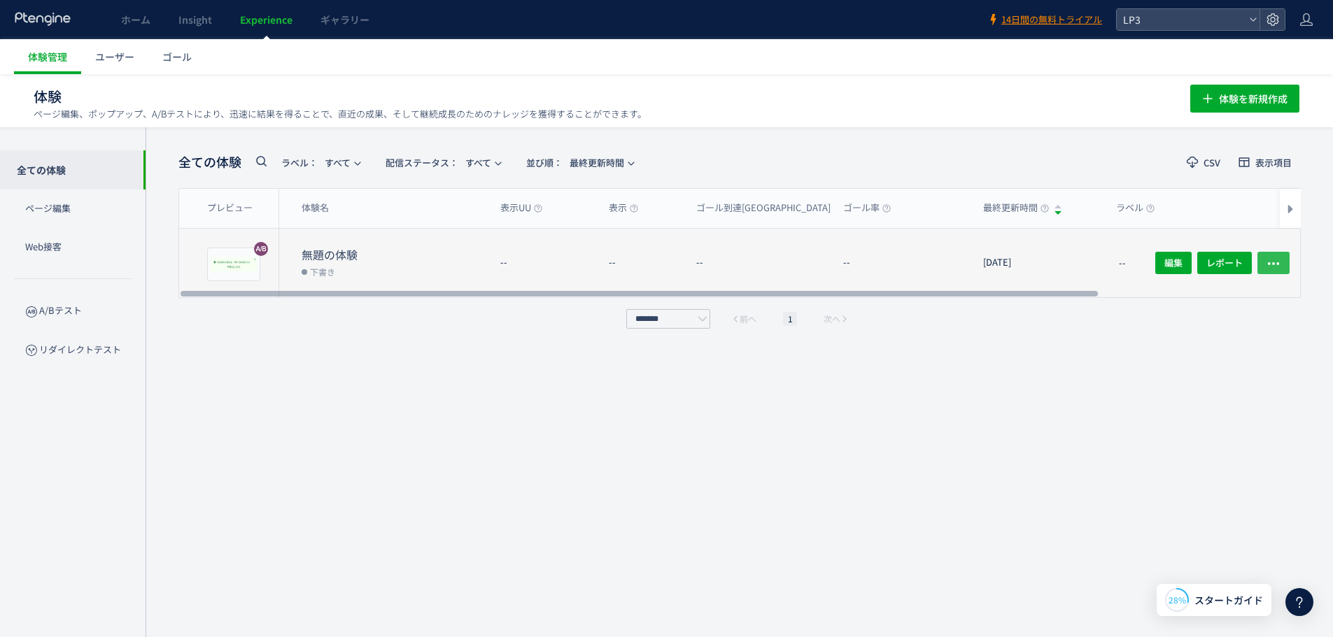
click at [1270, 257] on icon "button" at bounding box center [1273, 264] width 14 height 14
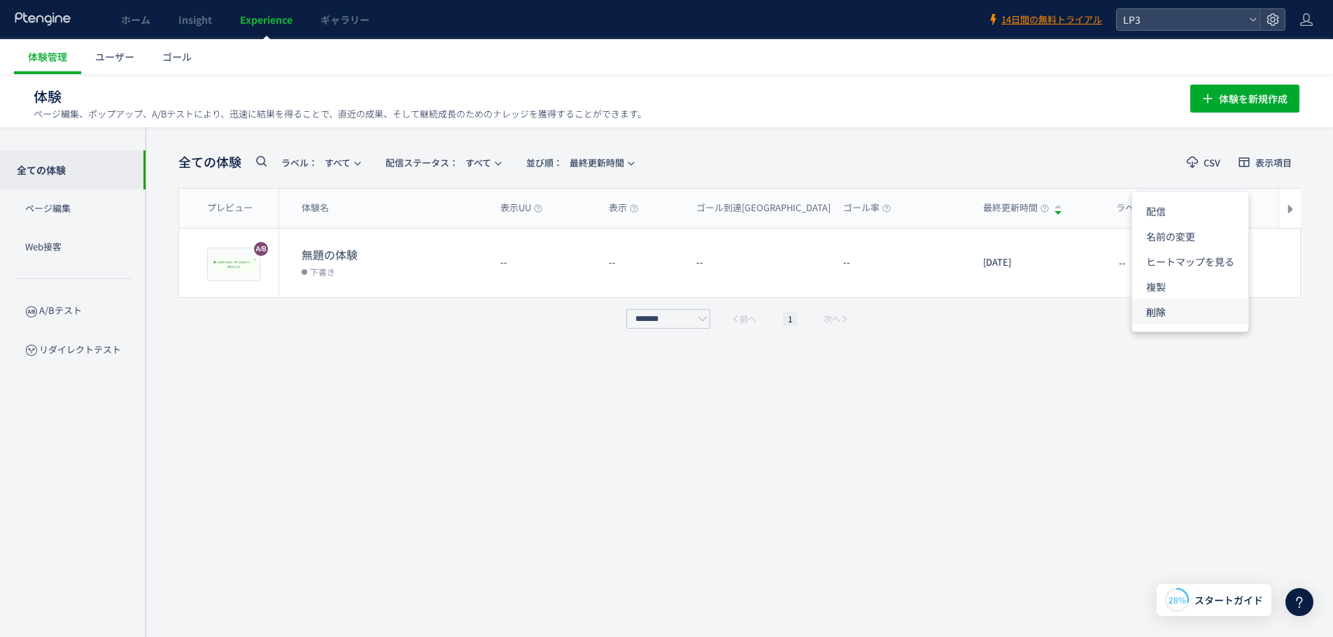
click at [1184, 317] on li "削除" at bounding box center [1190, 311] width 116 height 25
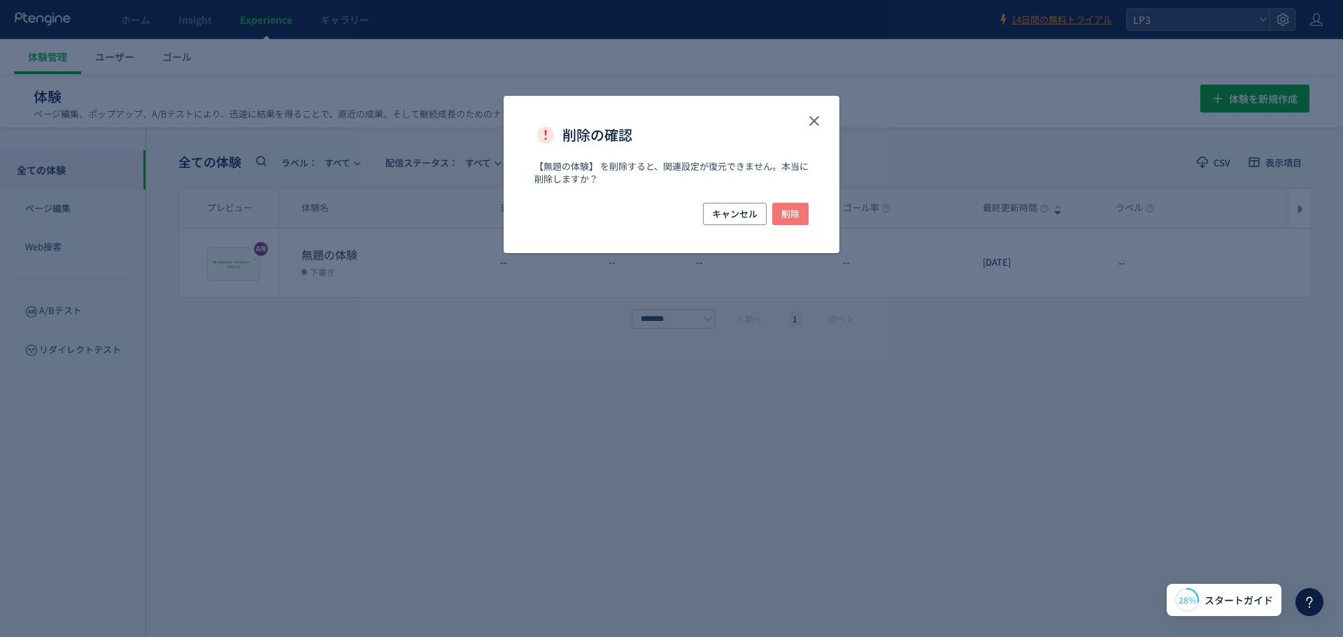
click at [796, 206] on span "削除" at bounding box center [790, 214] width 18 height 22
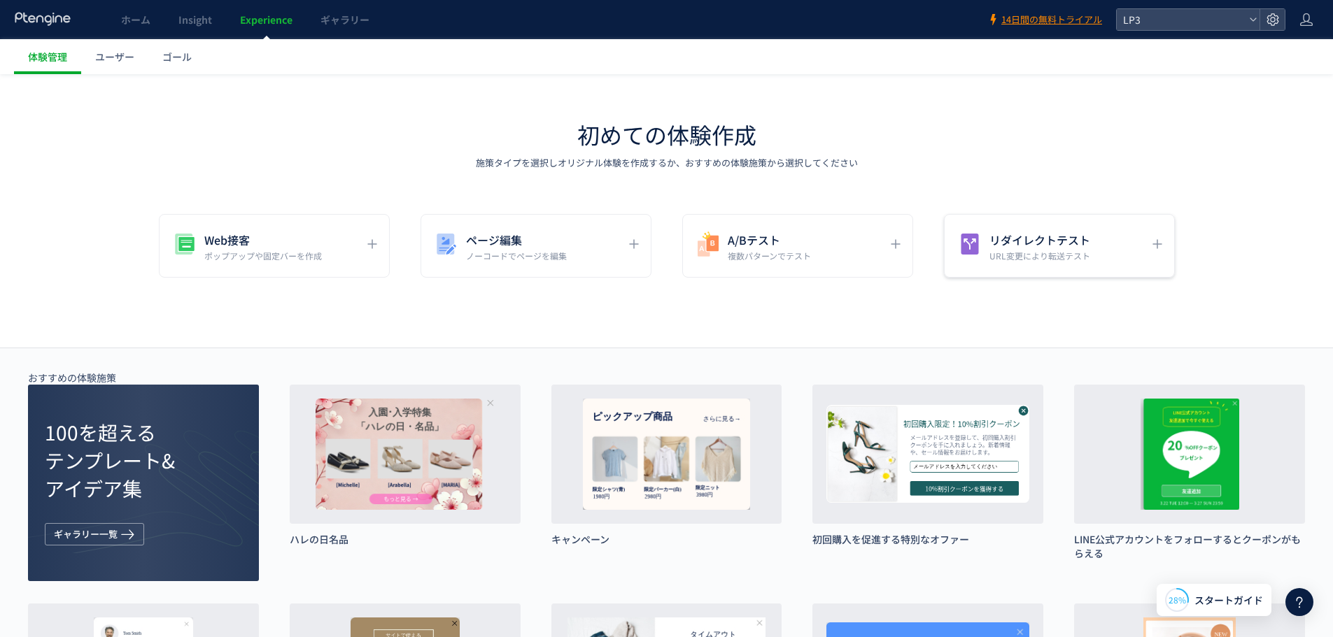
click at [1002, 258] on p "URL変更により転送テスト" at bounding box center [1039, 256] width 101 height 12
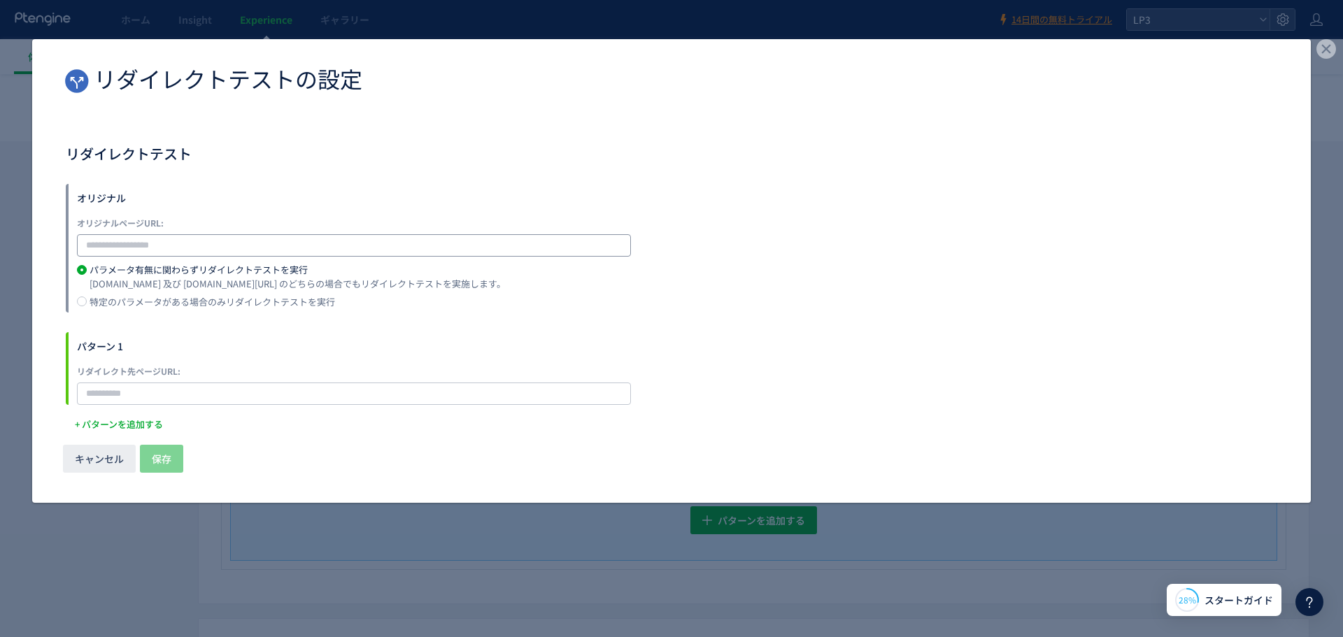
click at [257, 237] on input "dialog" at bounding box center [354, 245] width 554 height 22
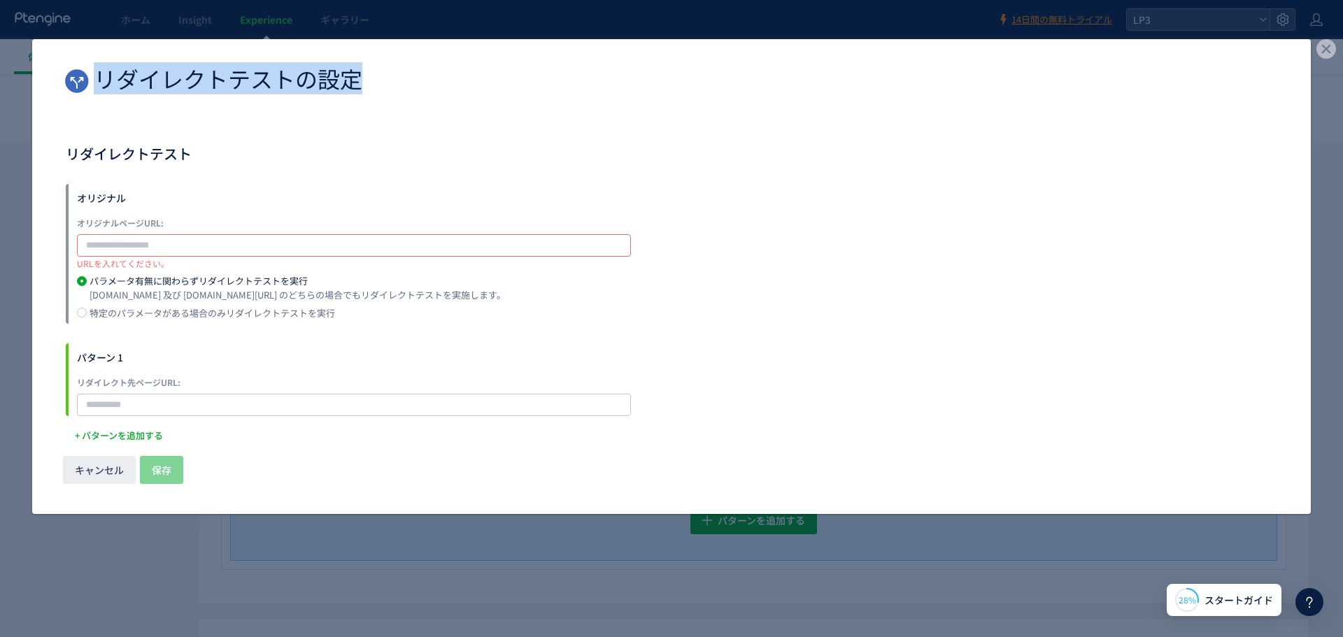
drag, startPoint x: 332, startPoint y: 84, endPoint x: 81, endPoint y: 78, distance: 251.2
click at [81, 78] on div "リダイレクトテストの設定" at bounding box center [671, 81] width 1217 height 28
click at [238, 249] on input "dialog" at bounding box center [354, 245] width 554 height 22
click at [285, 309] on div "特定のパラメータがある場合のみリダイレクトテストを実行" at bounding box center [213, 313] width 246 height 9
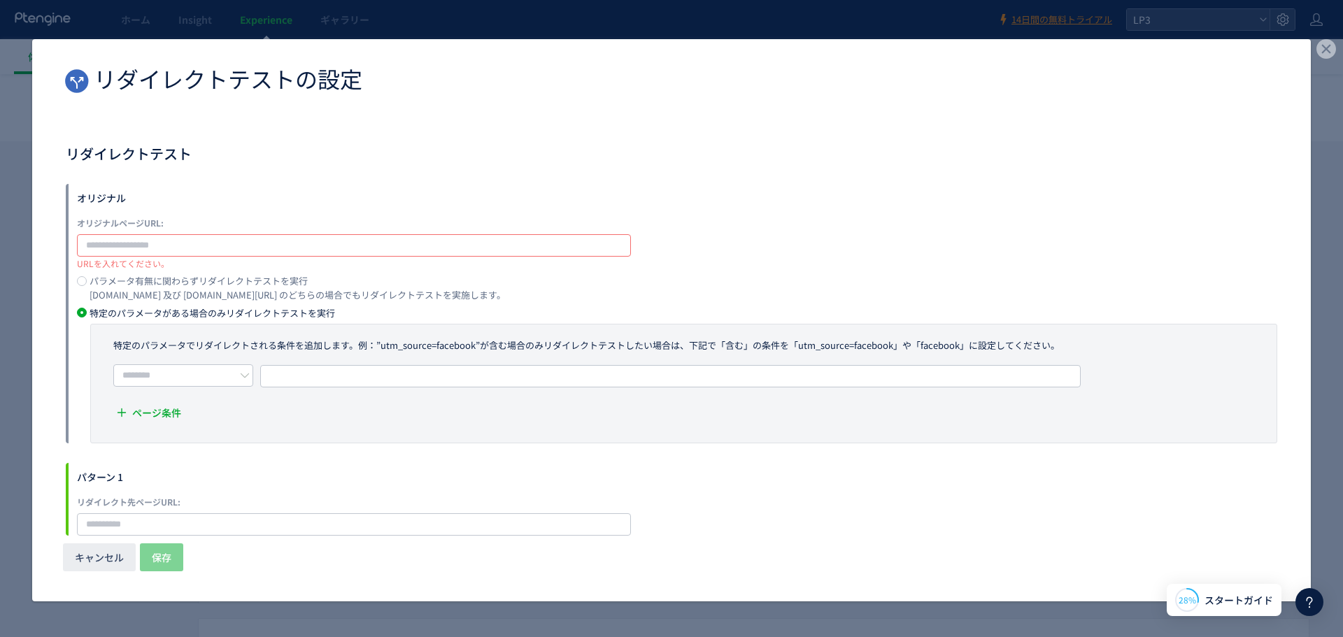
scroll to position [29, 0]
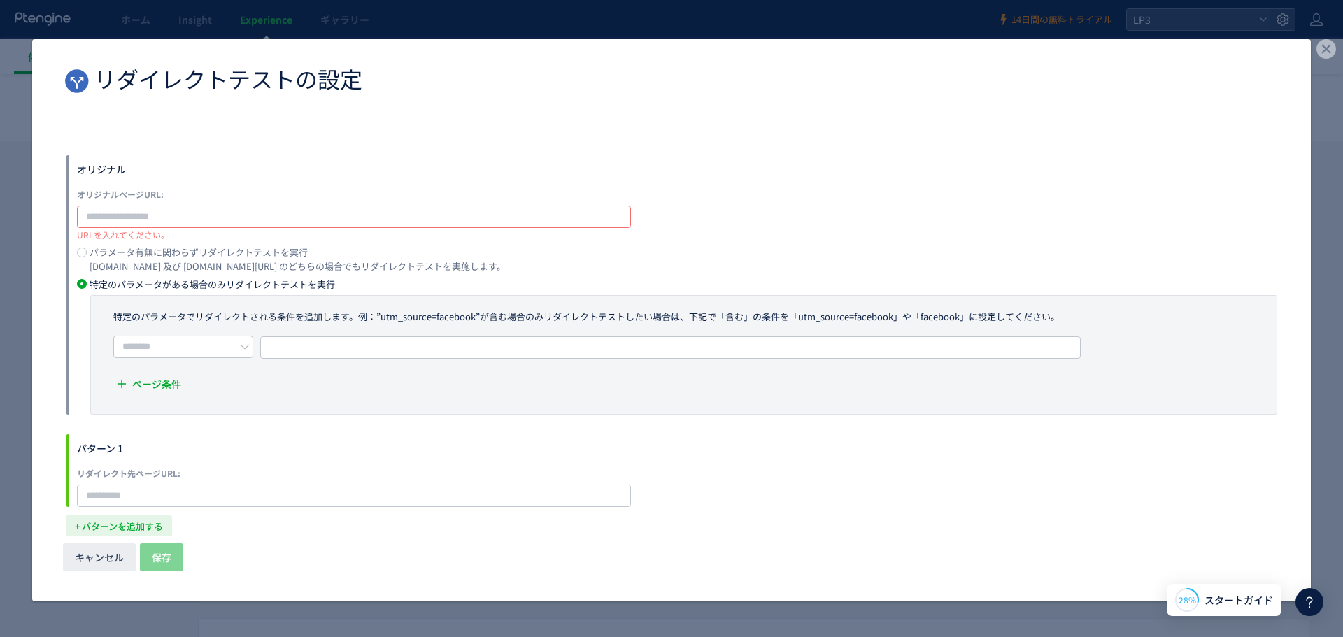
click at [149, 525] on span "+ パターンを追加する​" at bounding box center [119, 527] width 88 height 22
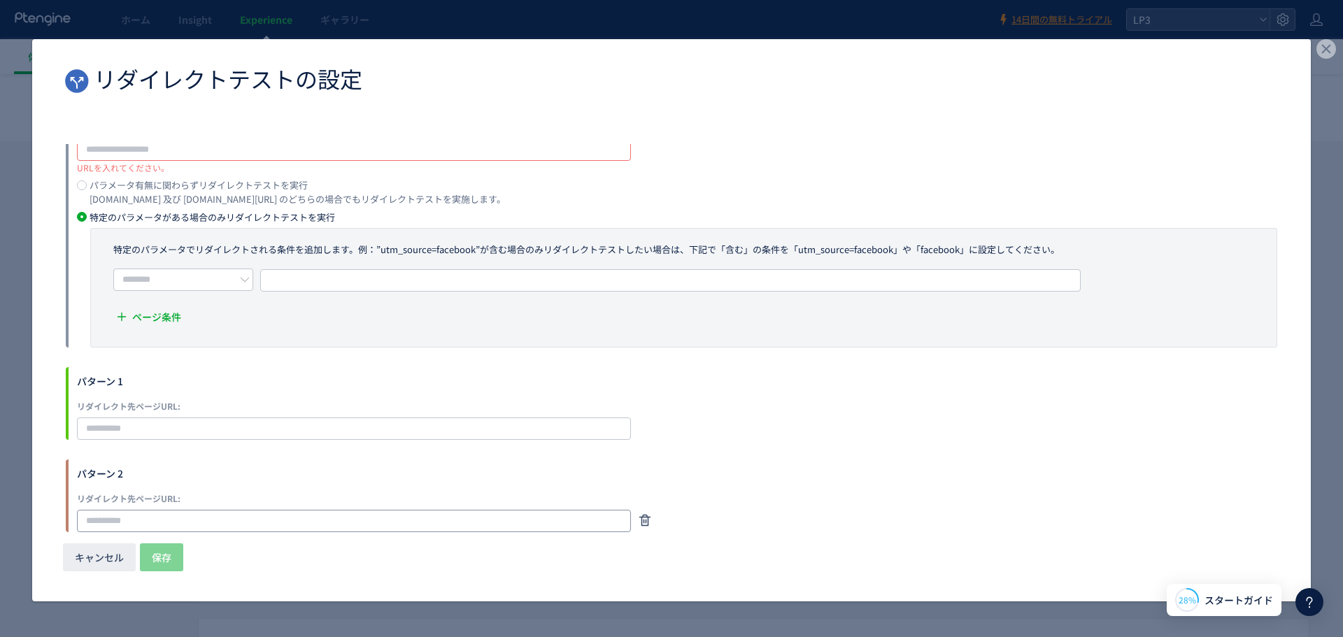
scroll to position [120, 0]
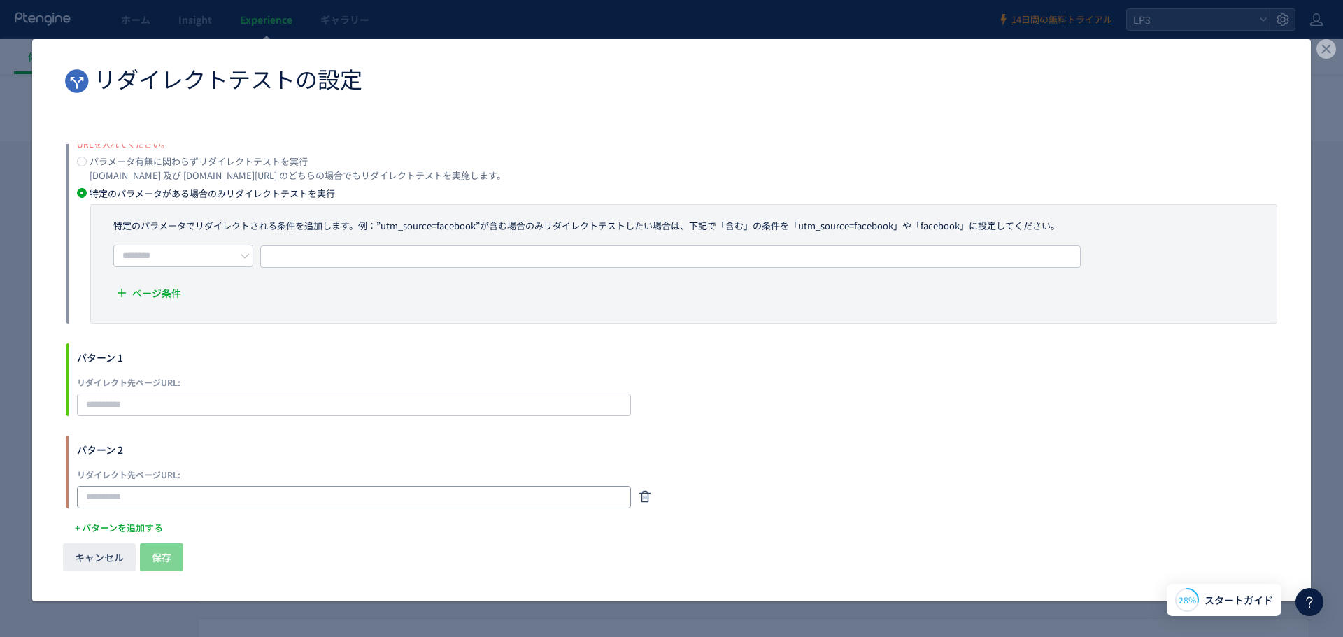
click at [187, 488] on input "dialog" at bounding box center [354, 497] width 554 height 22
click at [204, 405] on input "dialog" at bounding box center [354, 405] width 554 height 22
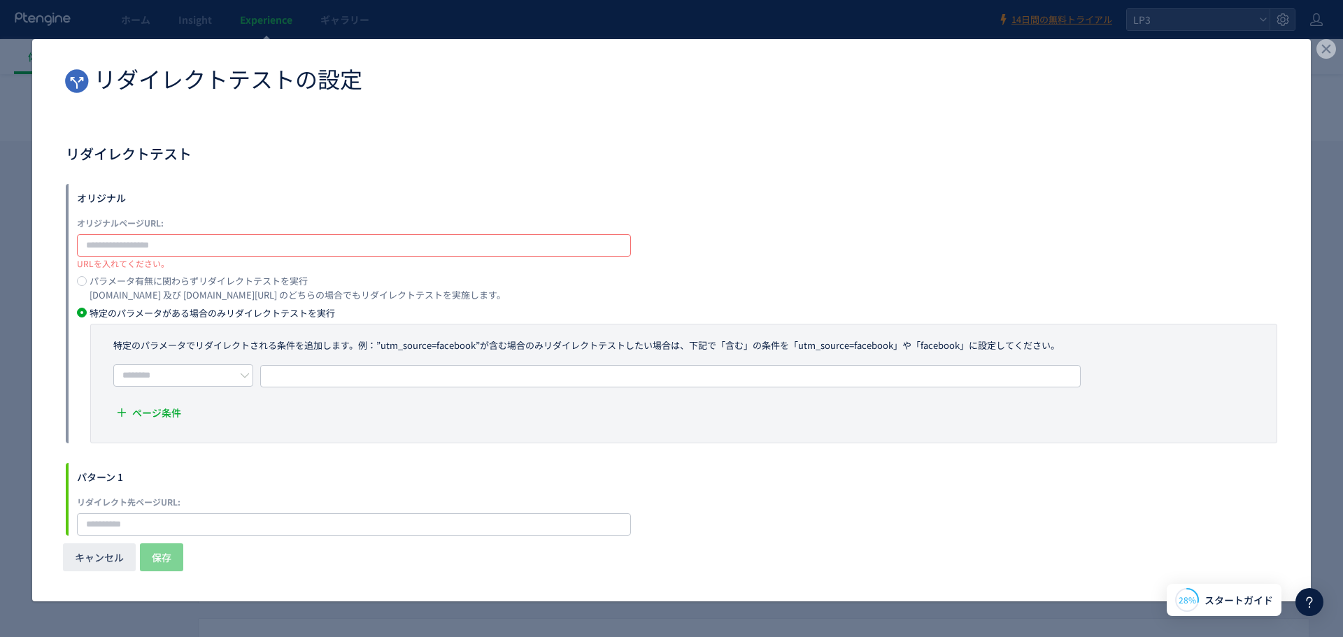
click at [453, 390] on div "ページ条件" at bounding box center [684, 397] width 1158 height 66
click at [226, 369] on input "dialog" at bounding box center [183, 375] width 140 height 22
click at [247, 376] on icon "dialog" at bounding box center [245, 376] width 10 height 10
click at [332, 249] on input "dialog" at bounding box center [354, 245] width 554 height 22
click at [241, 280] on div "パラメータ有無に関わらずリダイレクトテストを実行" at bounding box center [298, 280] width 416 height 9
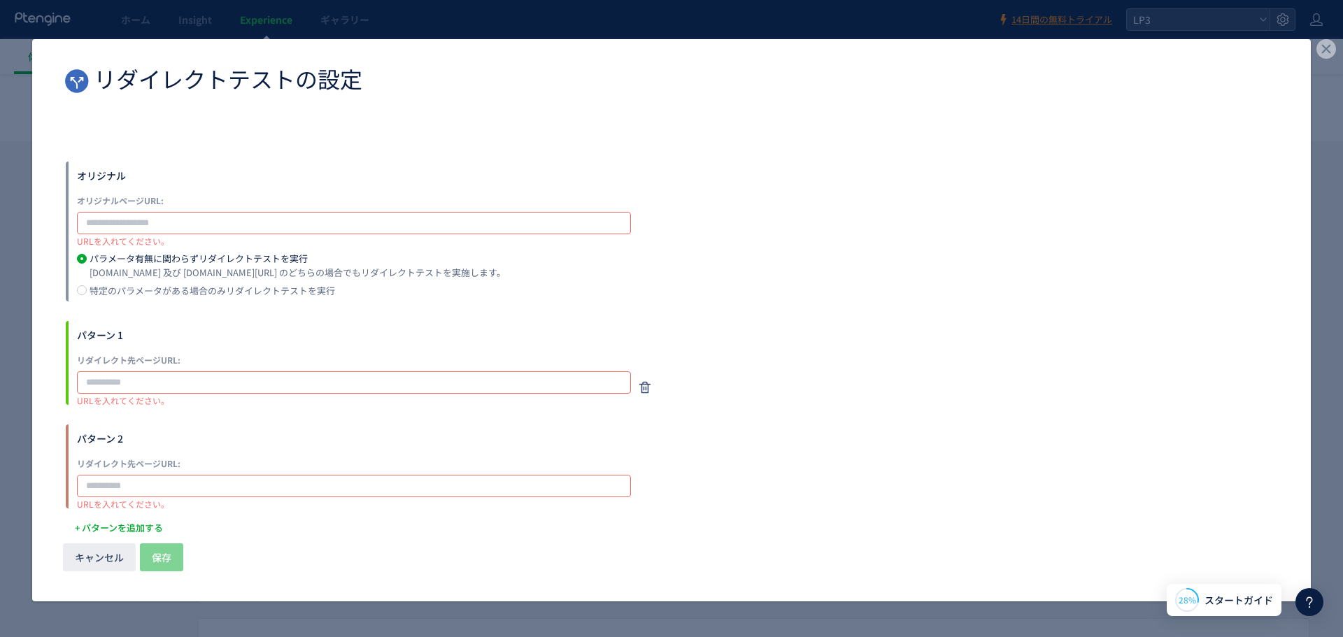
scroll to position [23, 0]
click at [281, 291] on div "特定のパラメータがある場合のみリダイレクトテストを実行" at bounding box center [213, 289] width 246 height 9
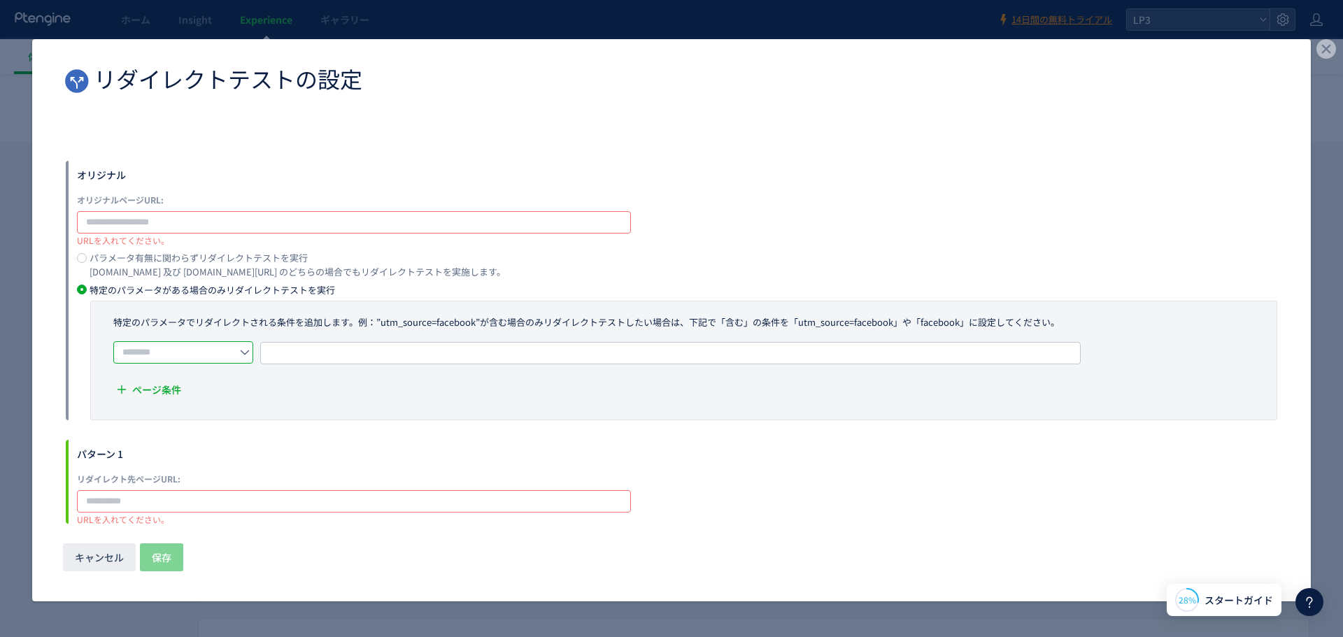
click at [229, 354] on input "dialog" at bounding box center [183, 352] width 140 height 22
click at [332, 350] on input "dialog" at bounding box center [670, 353] width 821 height 22
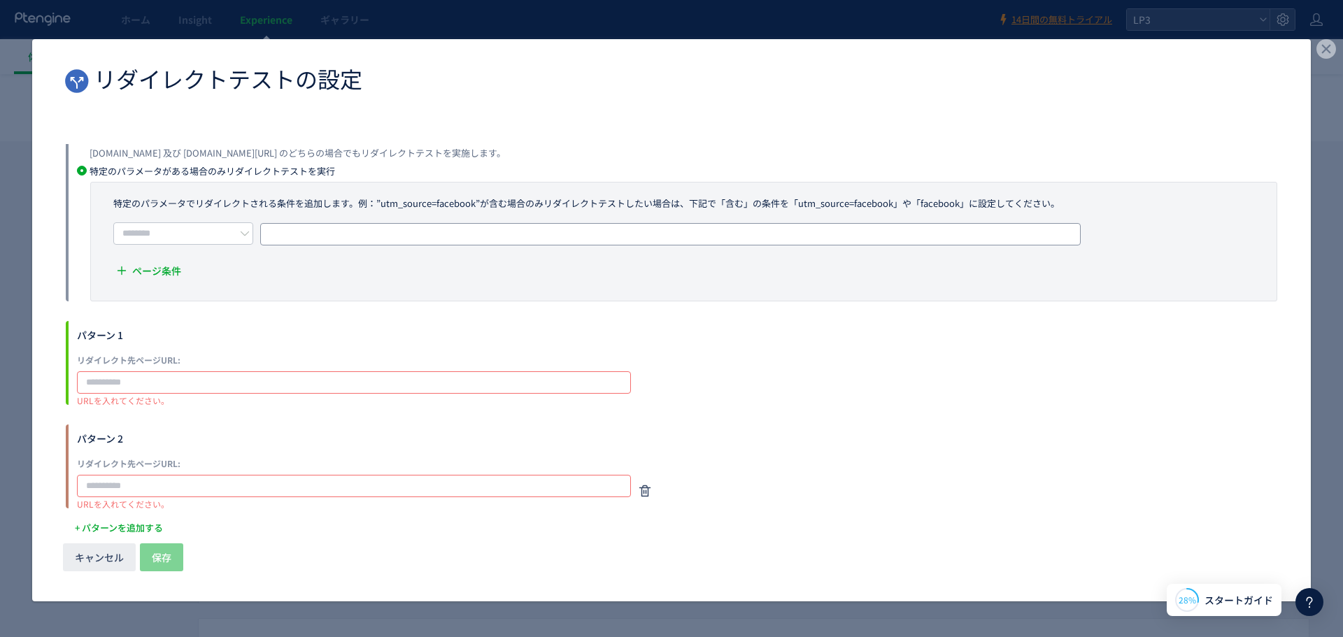
scroll to position [0, 0]
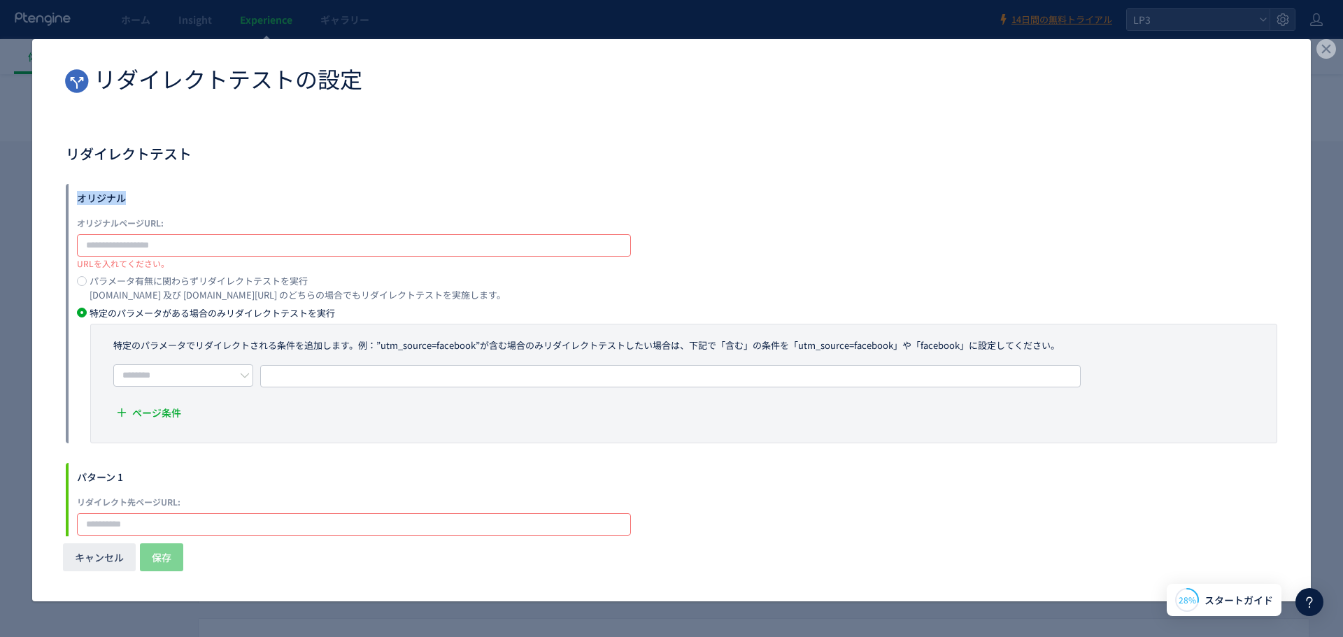
drag, startPoint x: 76, startPoint y: 194, endPoint x: 260, endPoint y: 199, distance: 183.3
click at [260, 199] on div "オリジナル オリジナルページURL: URLを入れてください。 パラメータ有無に関わらずリダイレクトテストを実行 example.com 及び example…" at bounding box center [672, 314] width 1212 height 260
click at [423, 222] on label "オリジナルページURL:" at bounding box center [354, 223] width 554 height 14
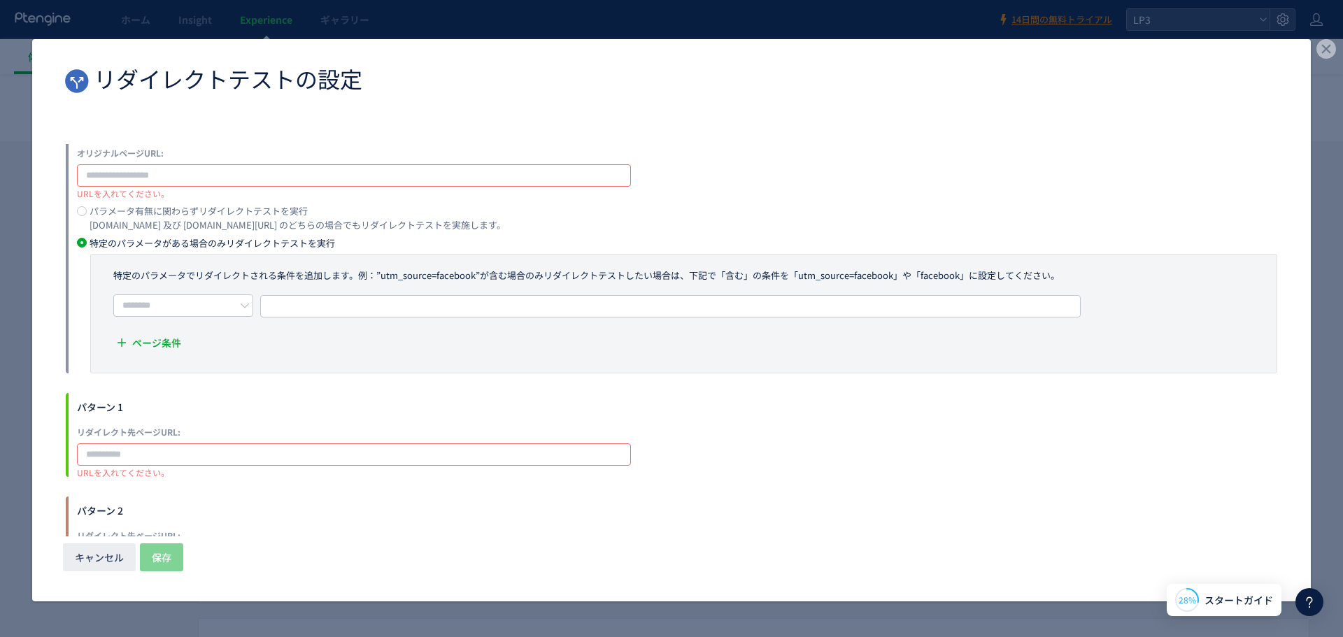
click at [241, 148] on label "オリジナルページURL:" at bounding box center [354, 153] width 554 height 14
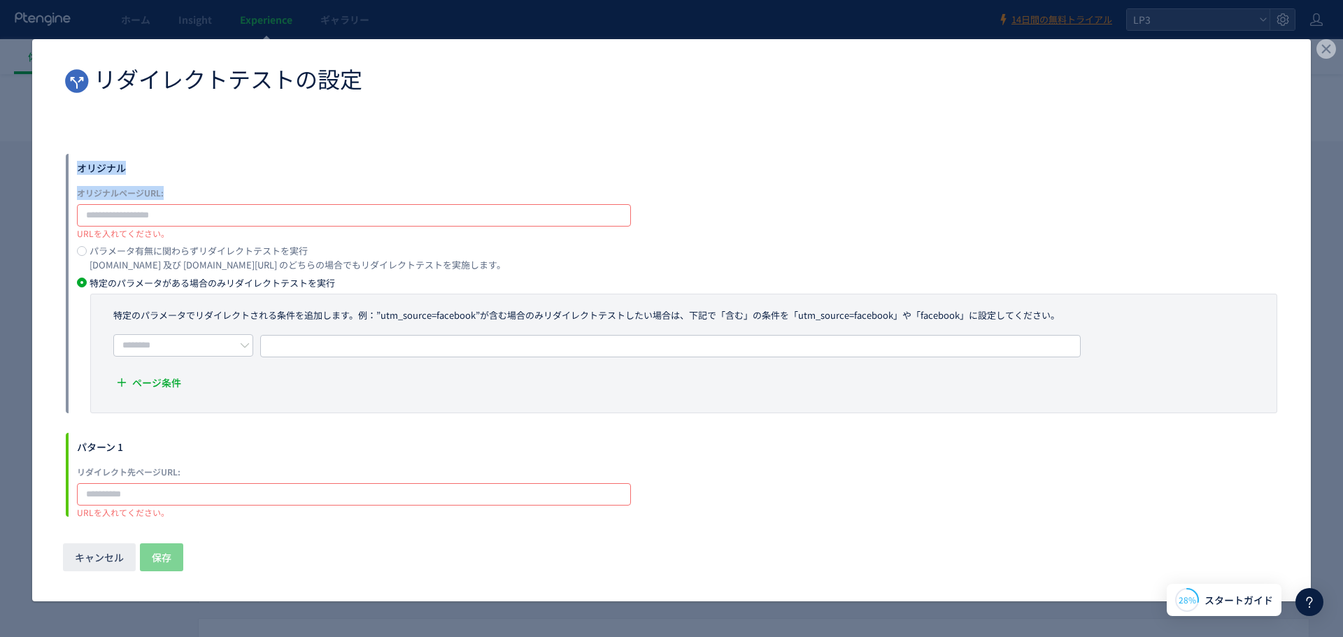
scroll to position [2, 0]
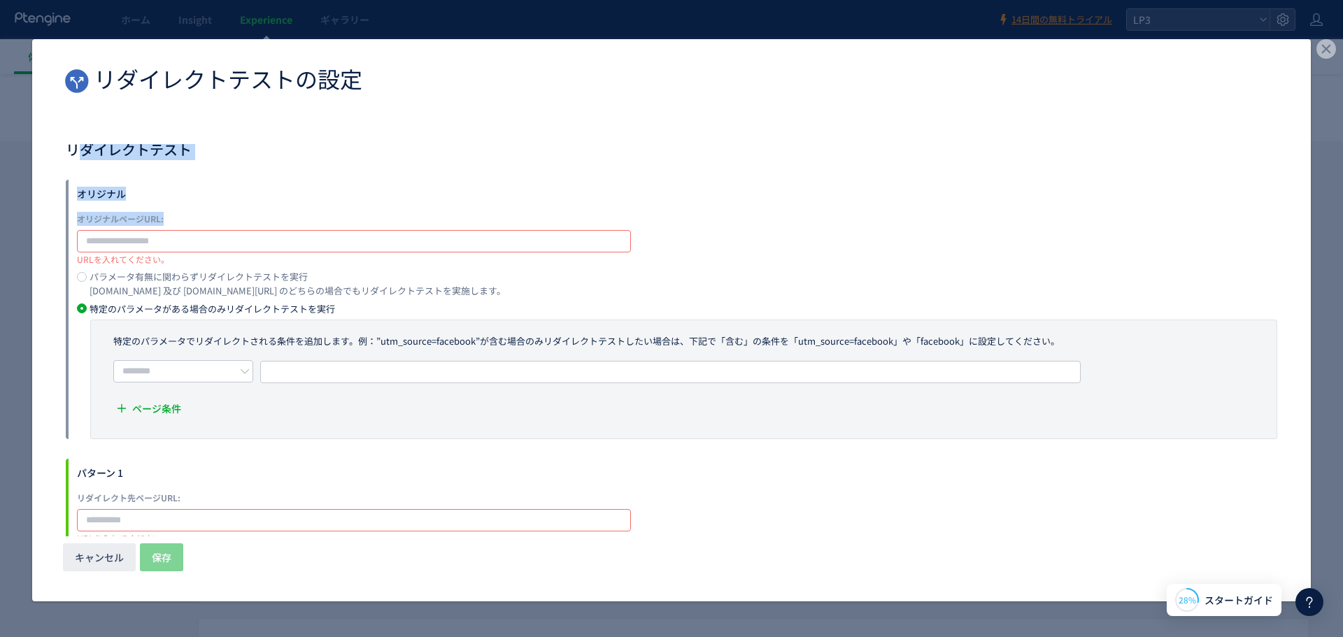
drag, startPoint x: 160, startPoint y: 157, endPoint x: 74, endPoint y: 155, distance: 86.1
click at [74, 155] on div "リダイレクトテスト オリジナル オリジナルページURL: URLを入れてください。 パラメータ有無に関わらずリダイレクトテストを実行 example.com …" at bounding box center [672, 410] width 1212 height 540
click at [338, 198] on div "オリジナル" at bounding box center [677, 196] width 1200 height 28
click at [1297, 600] on div at bounding box center [1310, 602] width 28 height 28
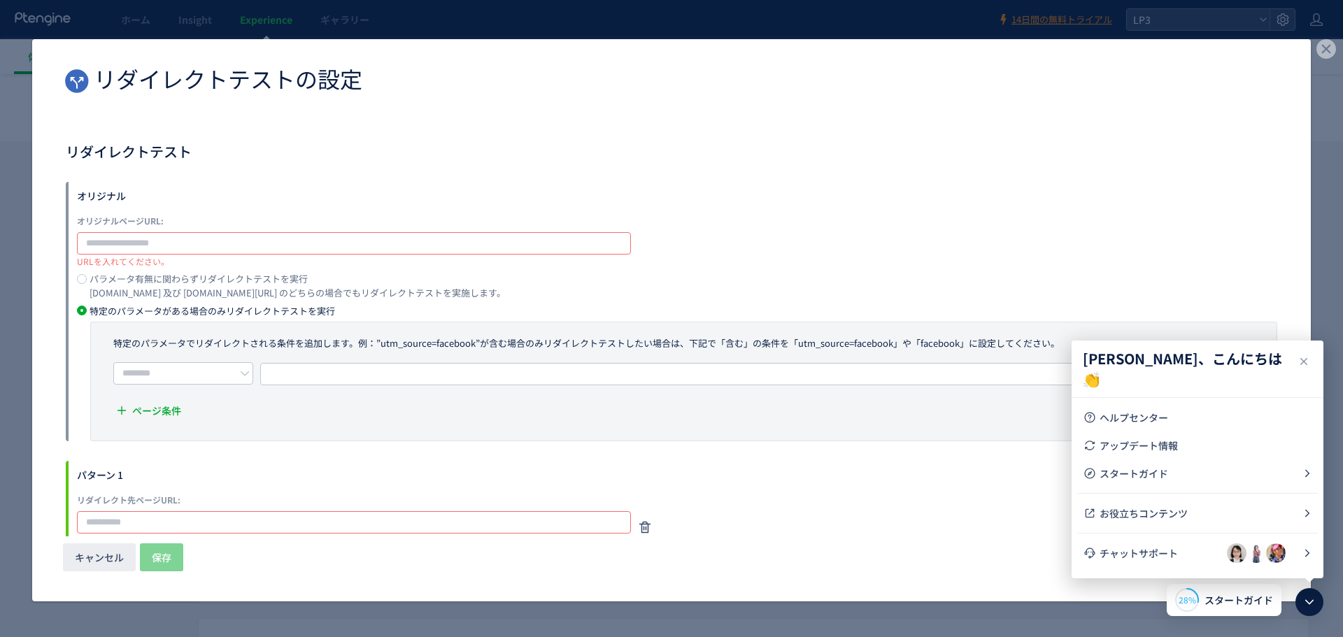
click at [795, 490] on div "パターン 1 リダイレクト先ページURL: URLを入れてください。" at bounding box center [672, 503] width 1212 height 84
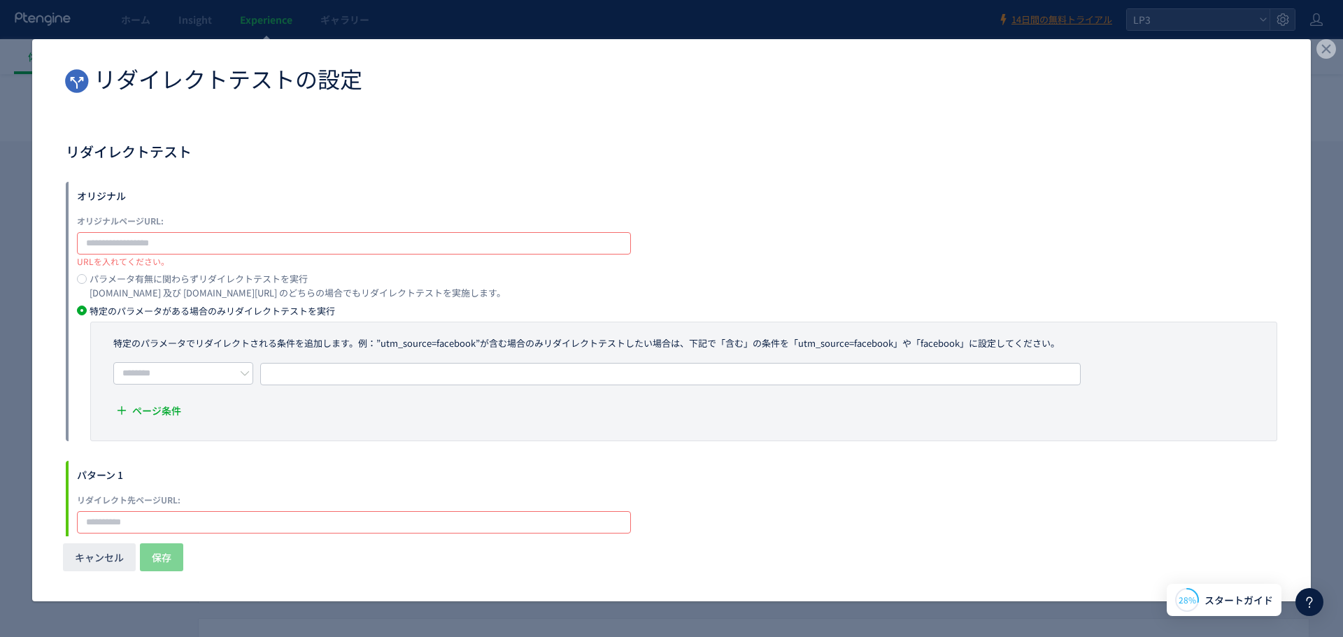
click at [1309, 607] on icon at bounding box center [1309, 602] width 17 height 17
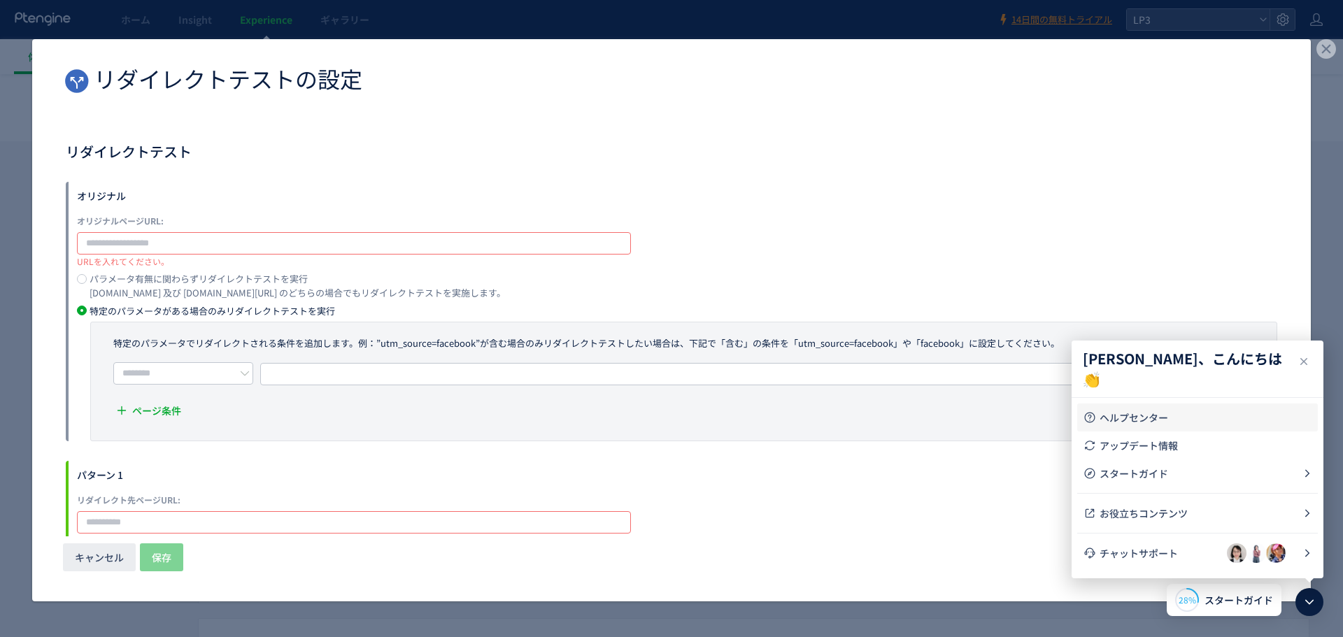
click at [1240, 421] on span "ヘルプセンター" at bounding box center [1206, 418] width 213 height 14
